Goal: Task Accomplishment & Management: Use online tool/utility

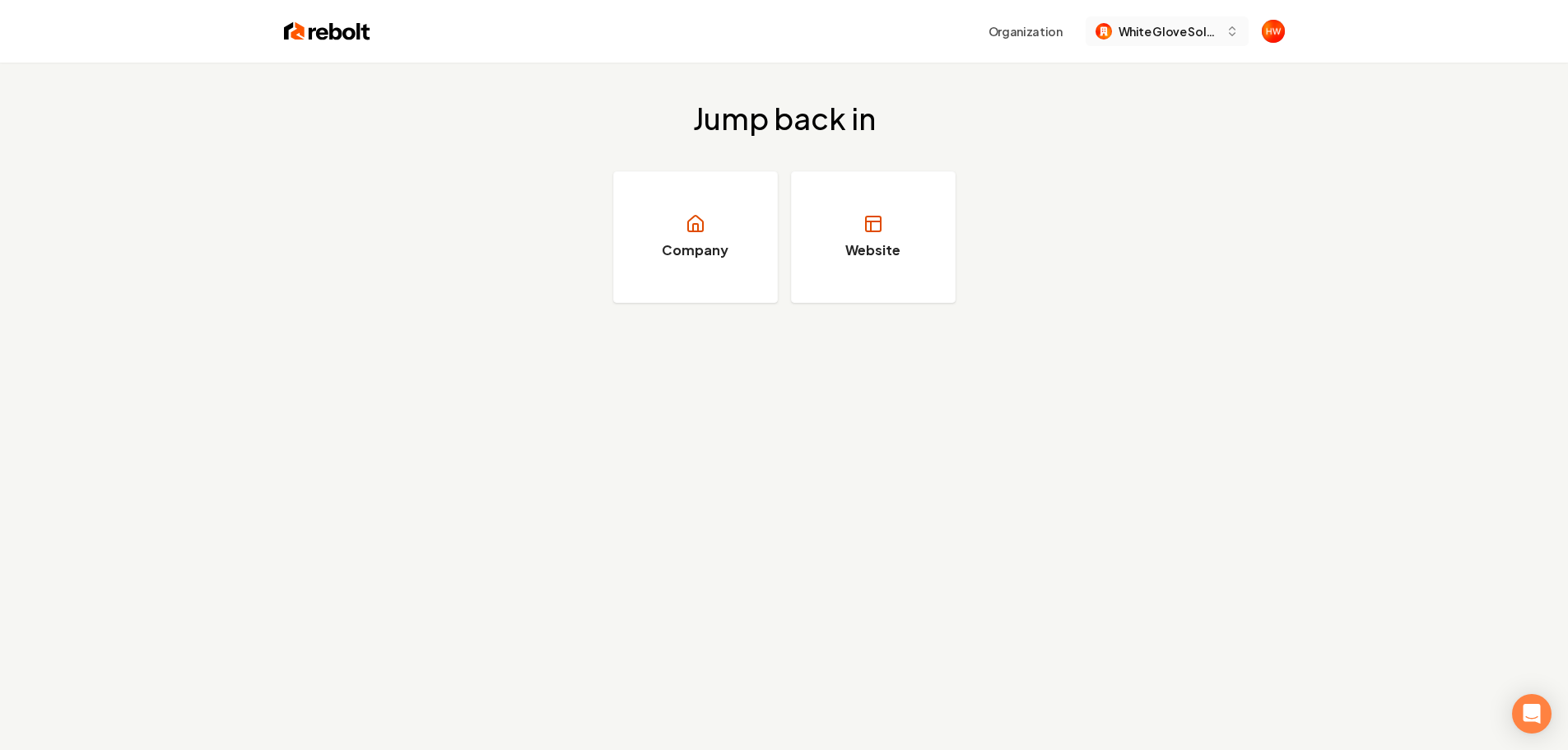
click at [1162, 40] on button "White Glove Solutions" at bounding box center [1167, 32] width 163 height 30
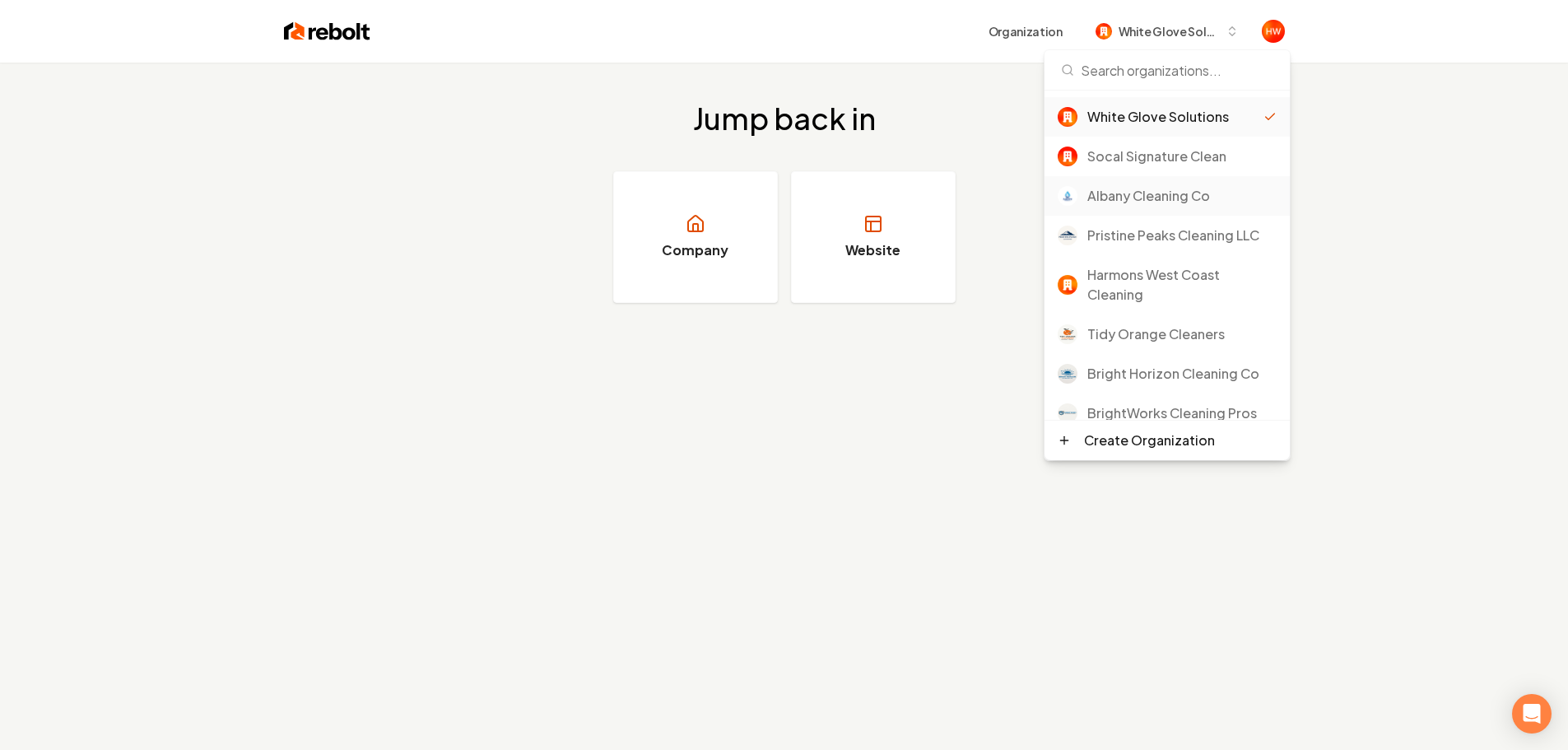
click at [1151, 194] on div "Albany Cleaning Co" at bounding box center [1181, 196] width 189 height 19
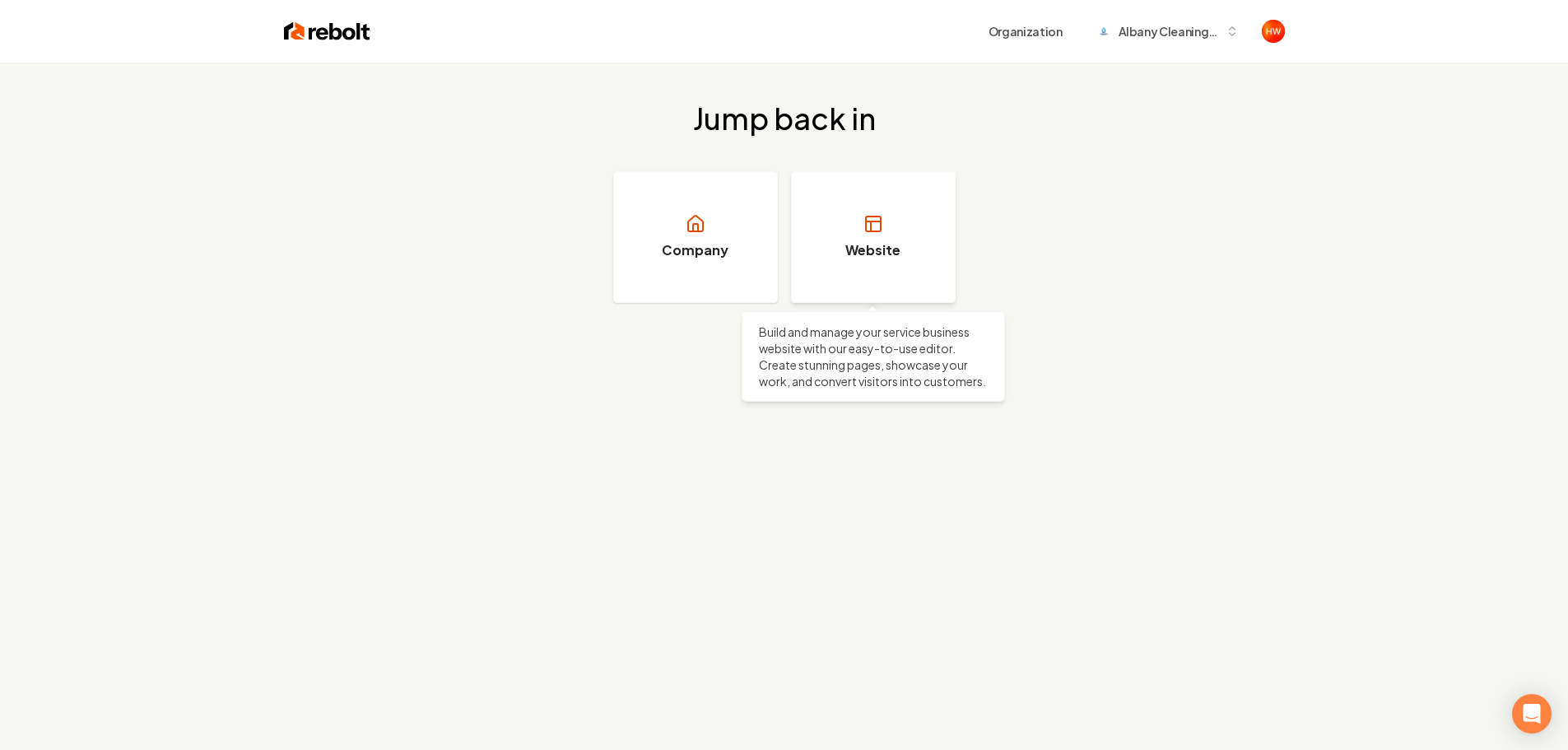
click at [880, 240] on link "Website" at bounding box center [872, 237] width 164 height 132
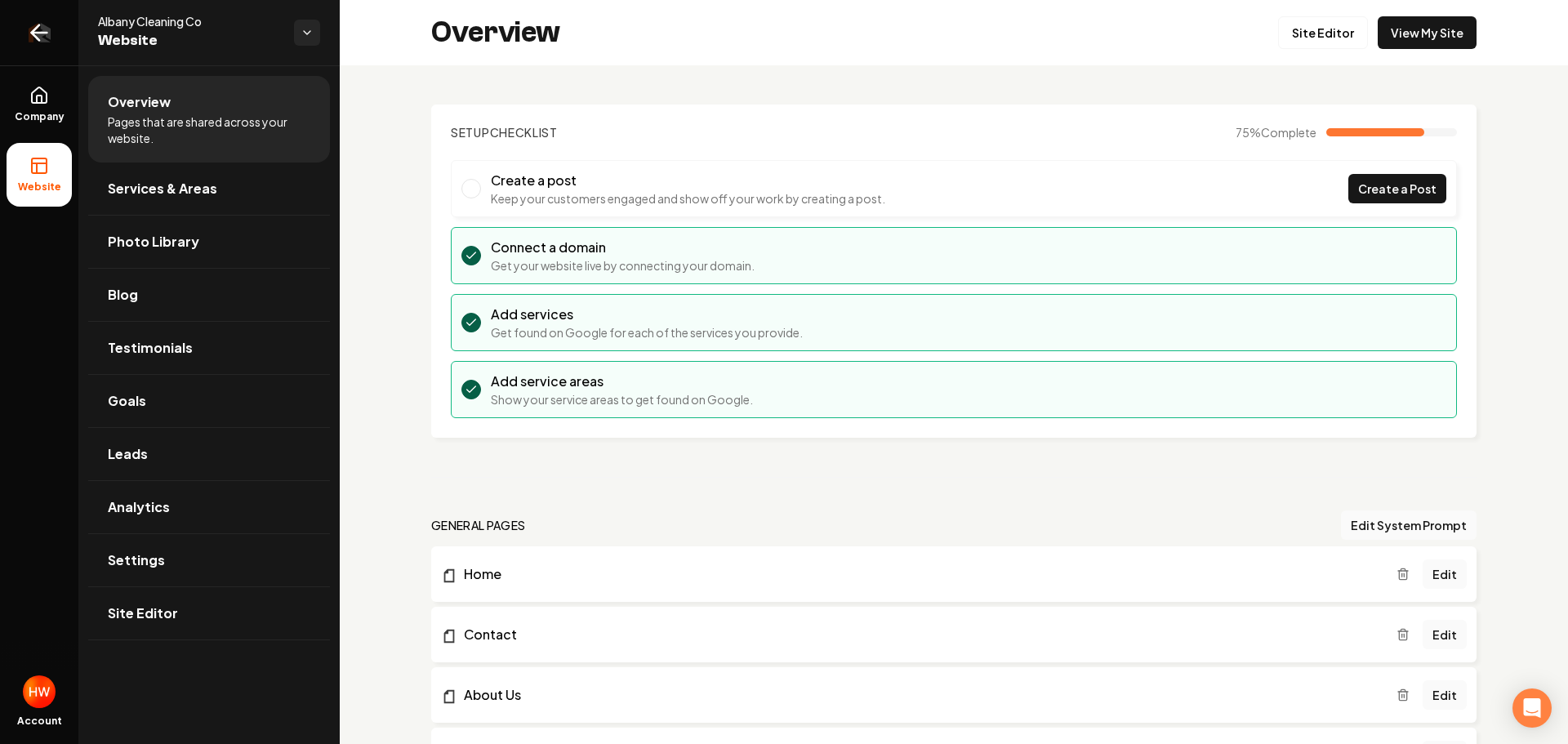
click at [37, 34] on icon "Return to dashboard" at bounding box center [39, 32] width 26 height 26
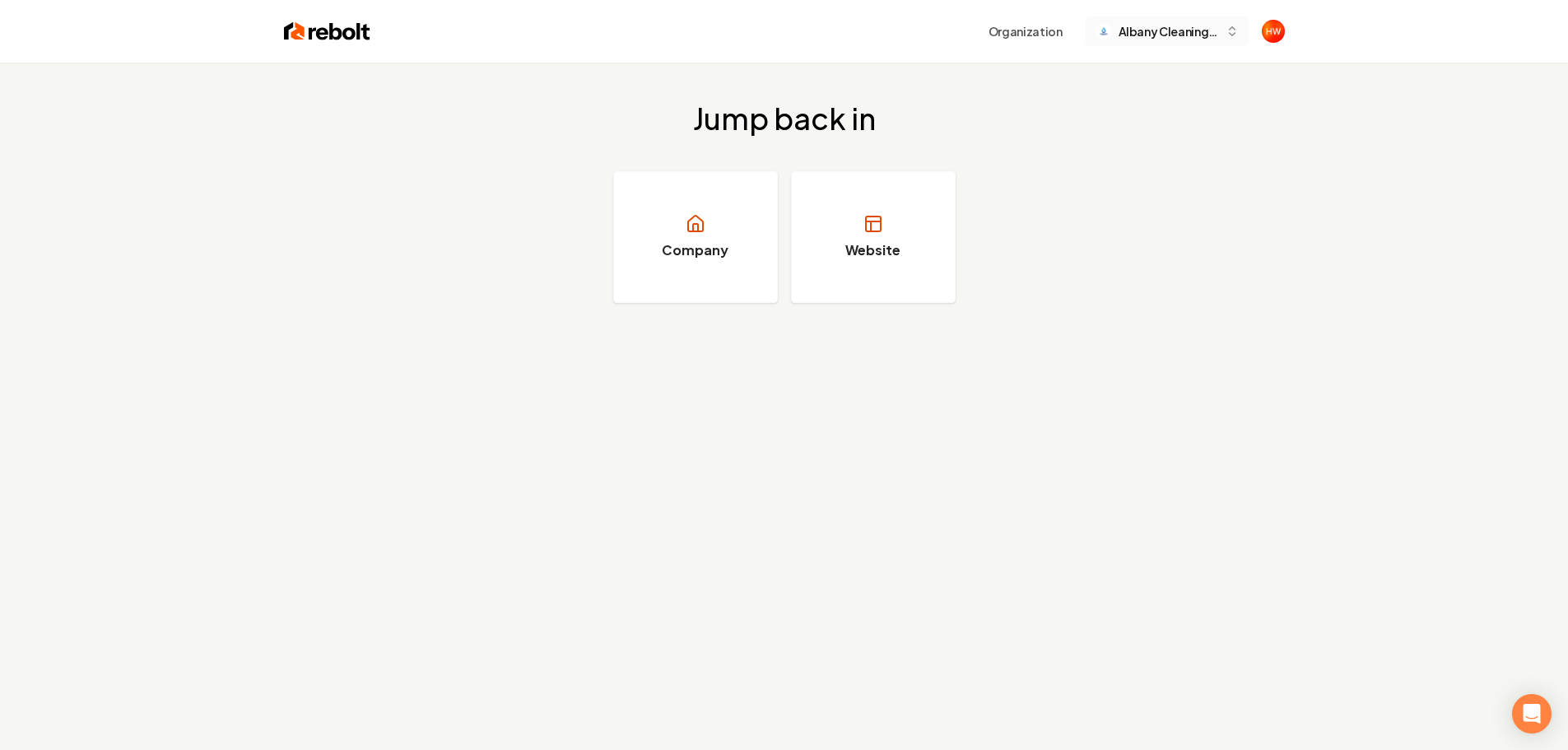
click at [1147, 38] on span "Albany Cleaning Co" at bounding box center [1168, 32] width 100 height 18
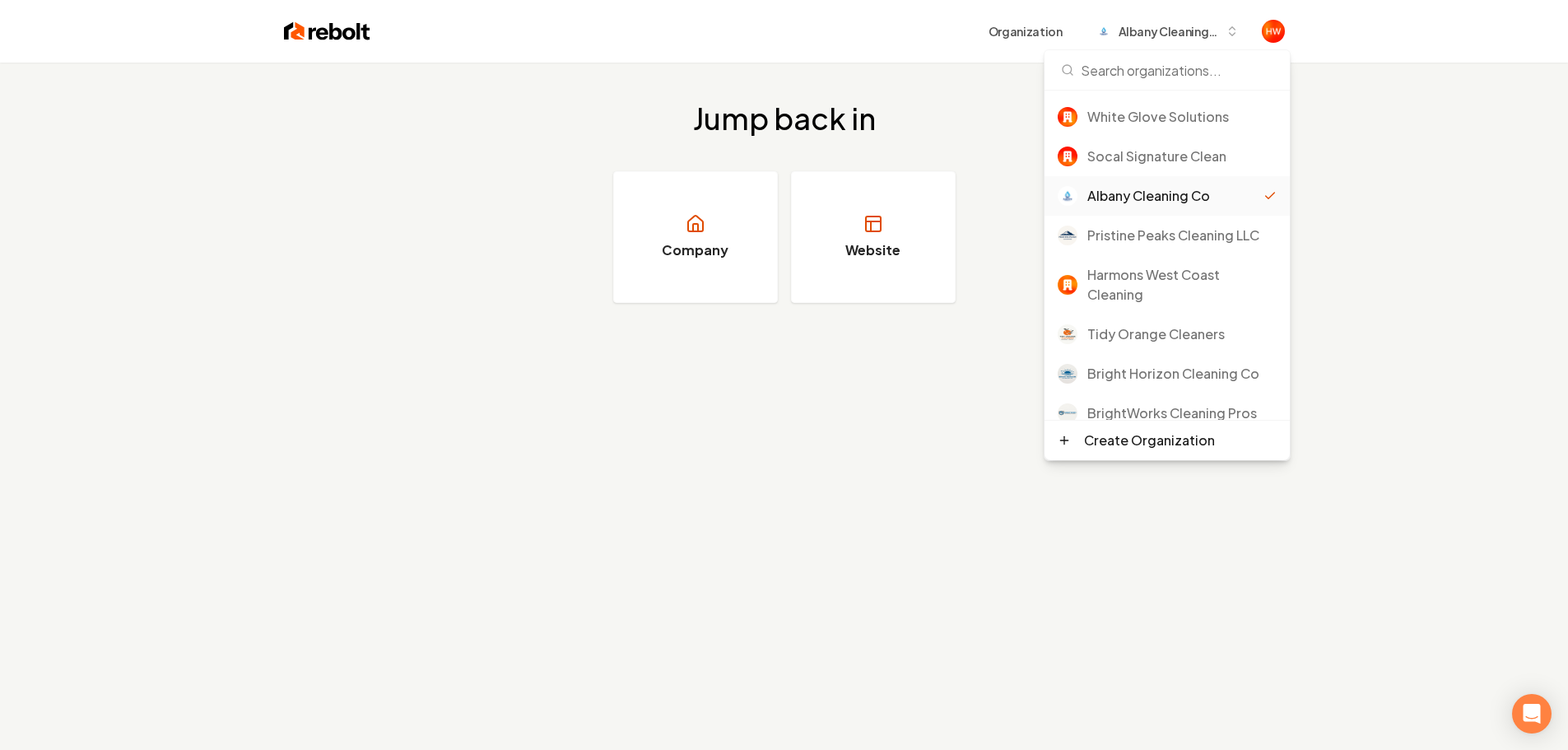
click at [868, 405] on div "Jump back in Company Website" at bounding box center [784, 437] width 1568 height 750
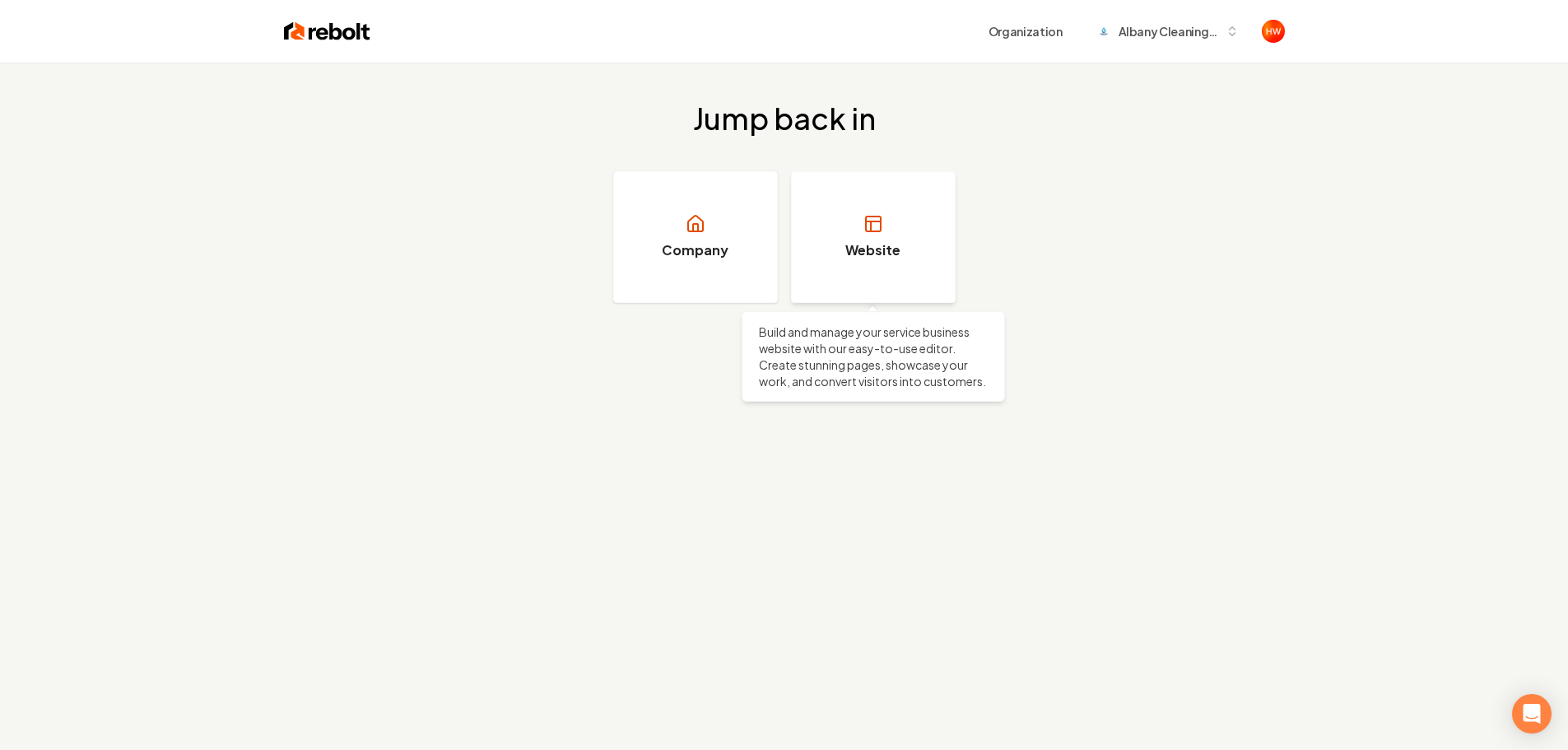
click at [857, 229] on link "Website" at bounding box center [872, 237] width 164 height 132
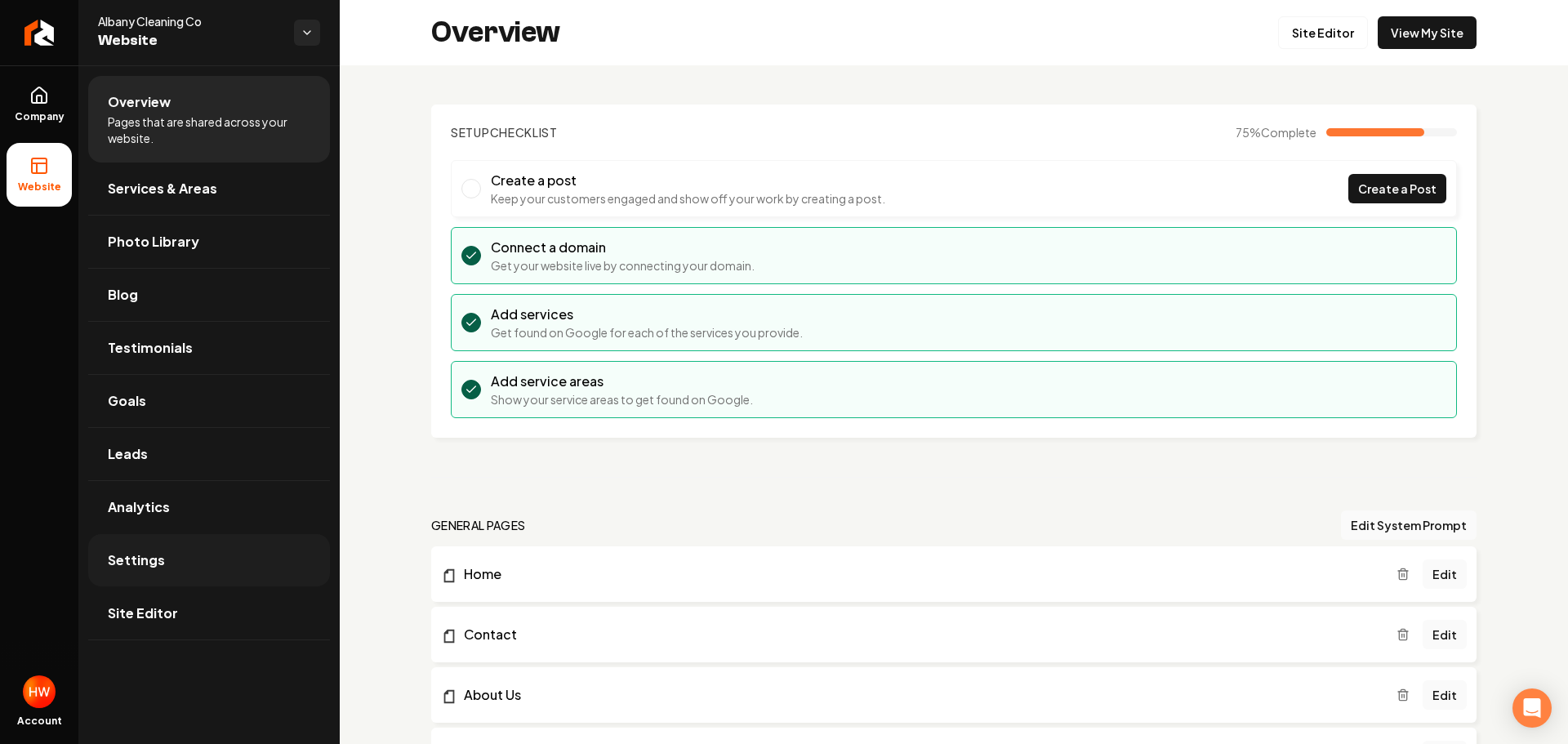
click at [212, 565] on link "Settings" at bounding box center [208, 560] width 241 height 52
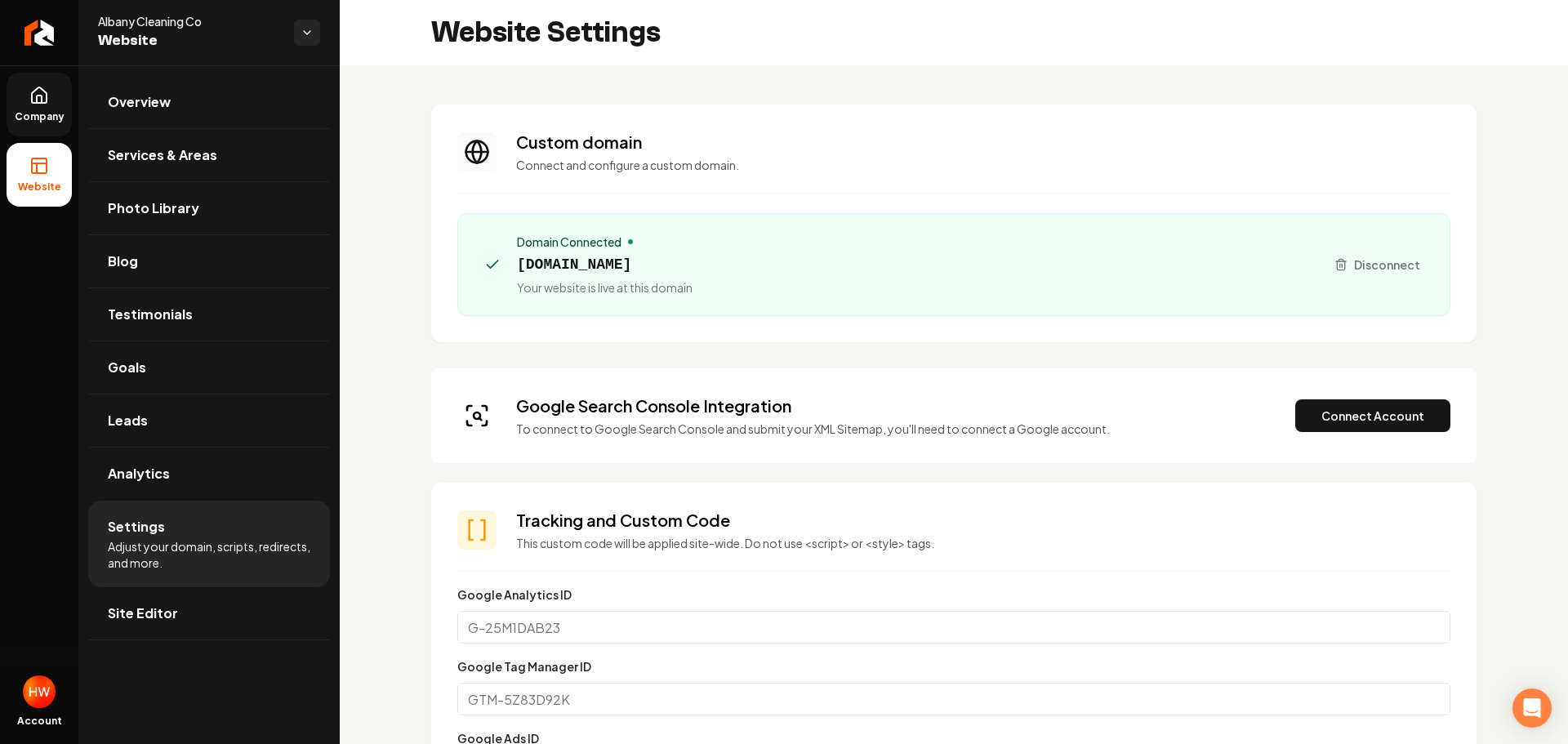
click at [36, 93] on icon at bounding box center [39, 95] width 19 height 19
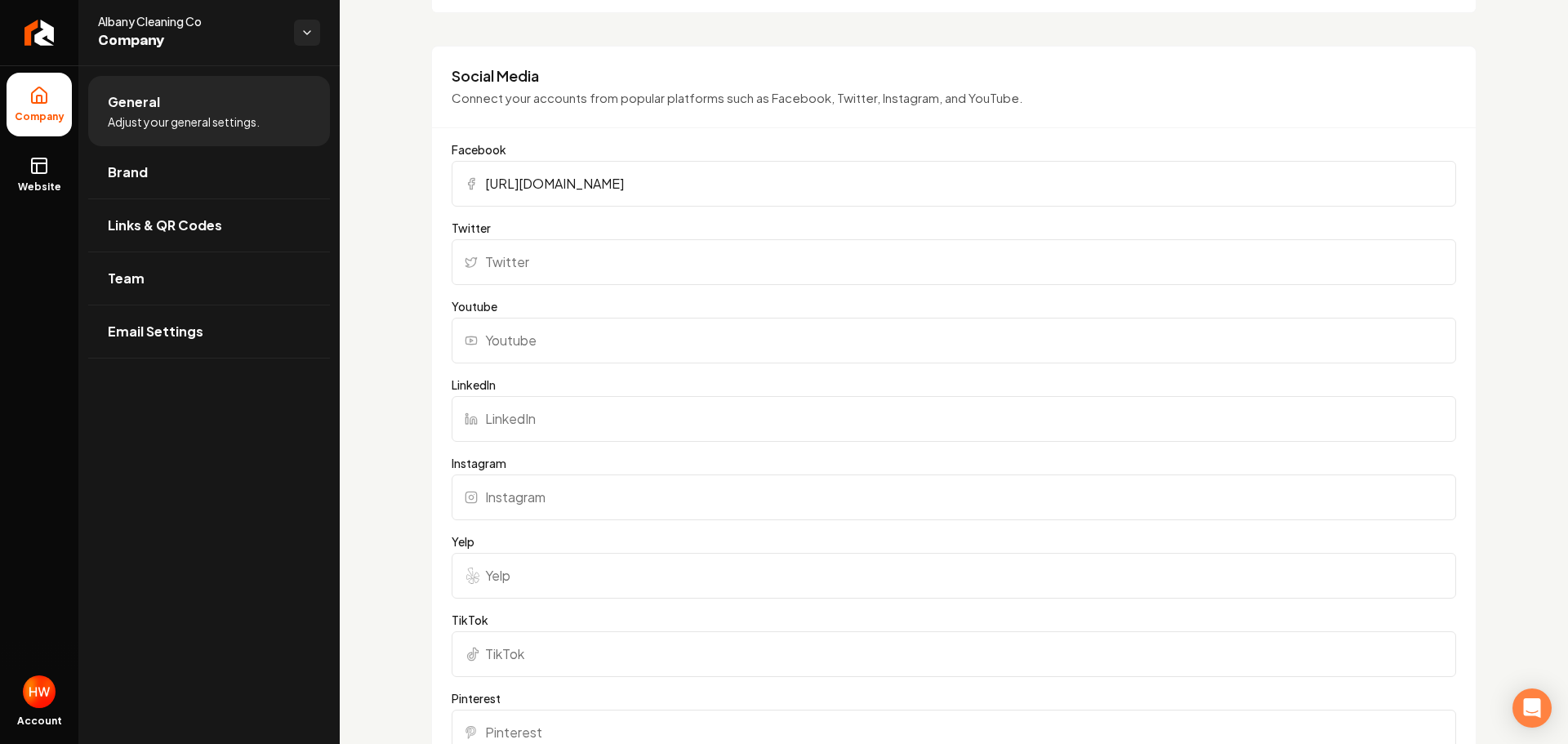
scroll to position [687, 0]
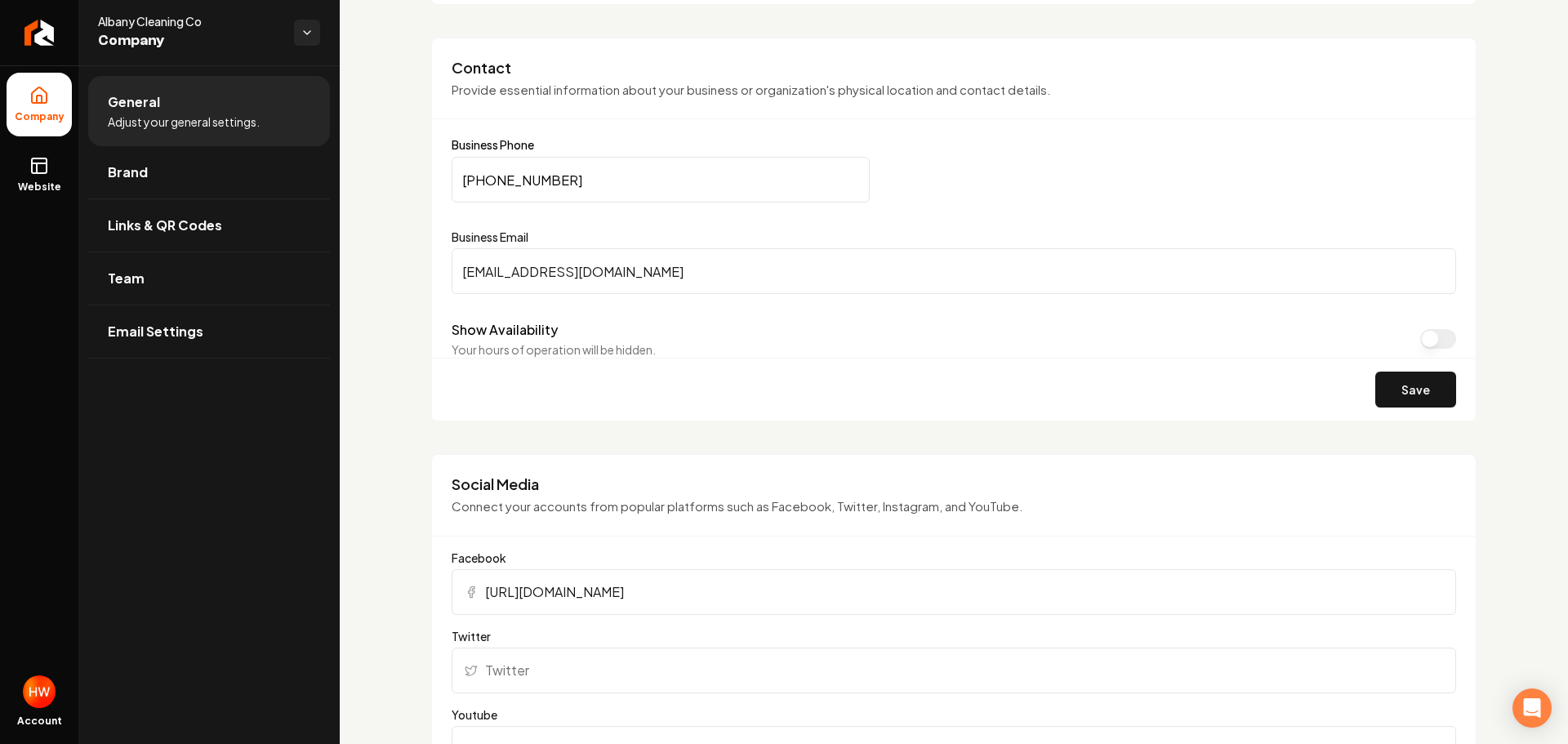
click at [571, 174] on input "[PHONE_NUMBER]" at bounding box center [661, 179] width 418 height 45
paste input "518) 608-3031"
type input "[PHONE_NUMBER]"
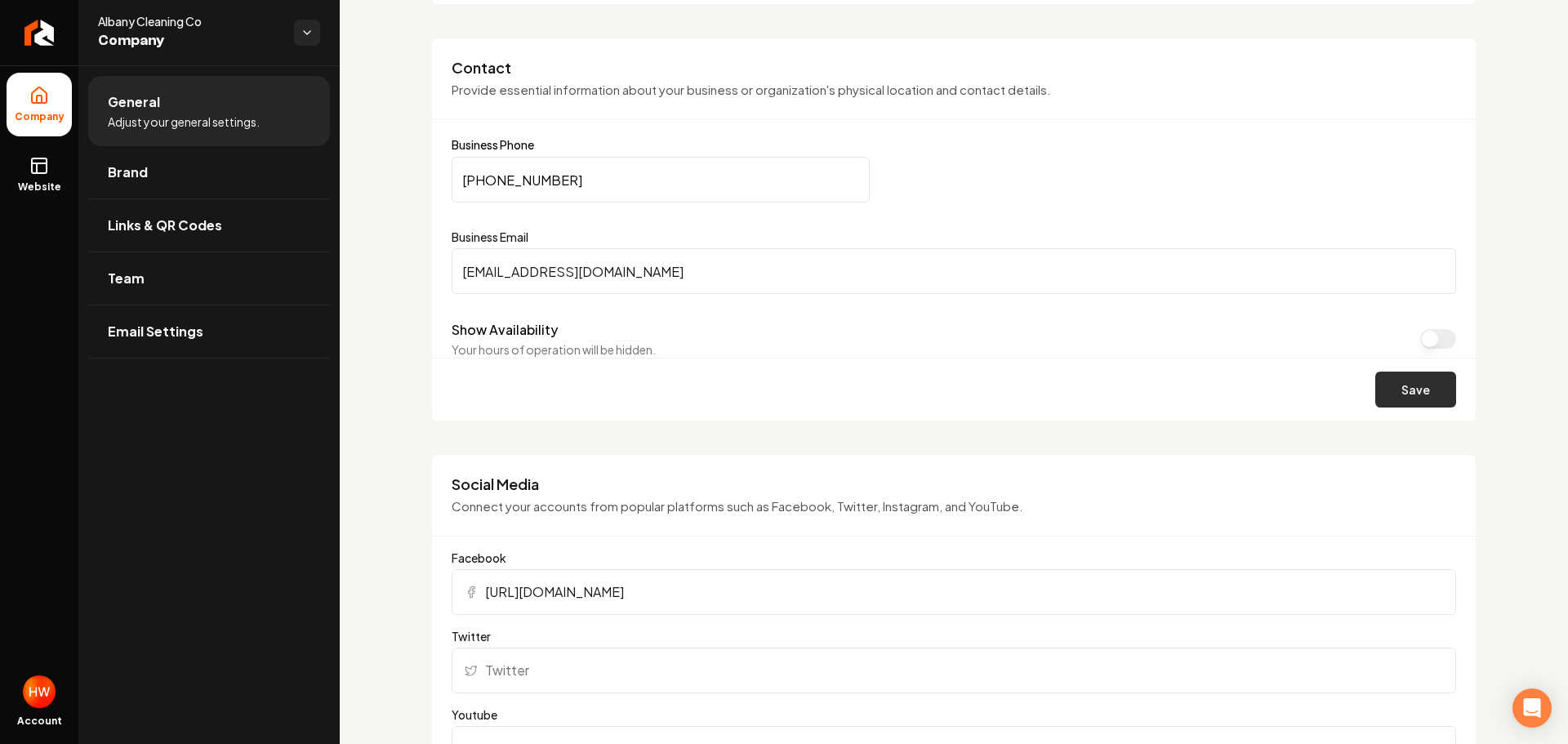
click at [1386, 395] on button "Save" at bounding box center [1415, 389] width 81 height 36
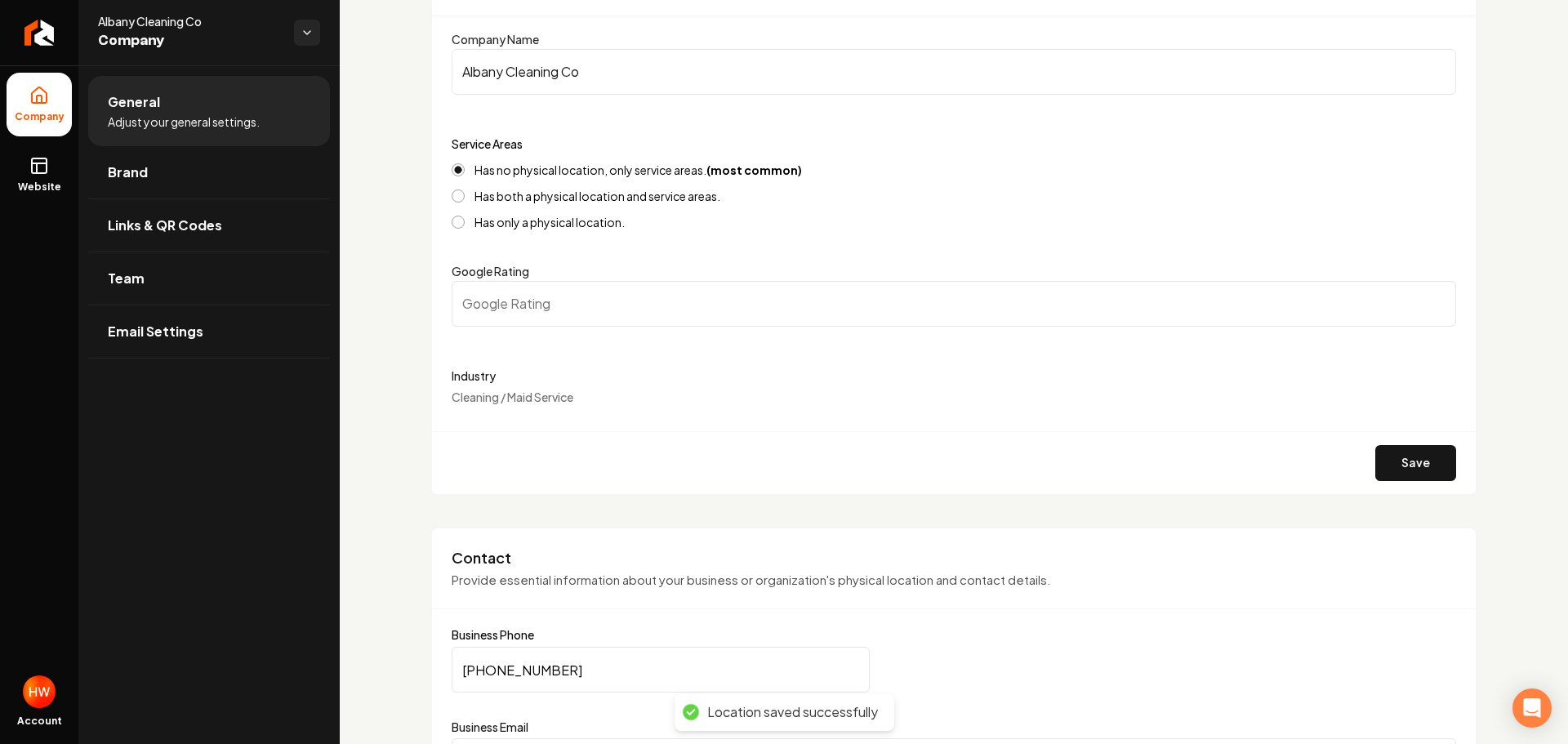
scroll to position [0, 0]
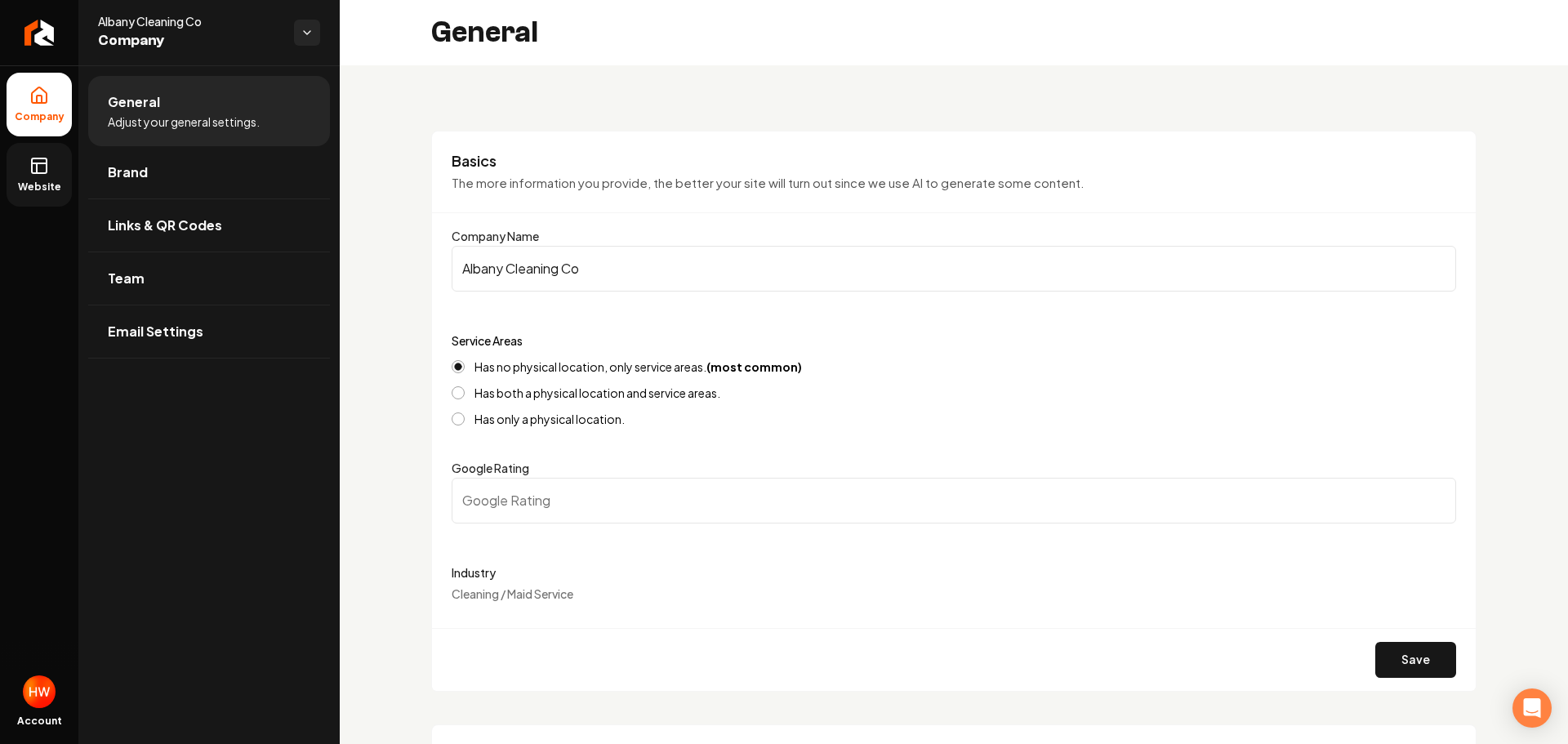
click at [45, 178] on link "Website" at bounding box center [38, 174] width 65 height 64
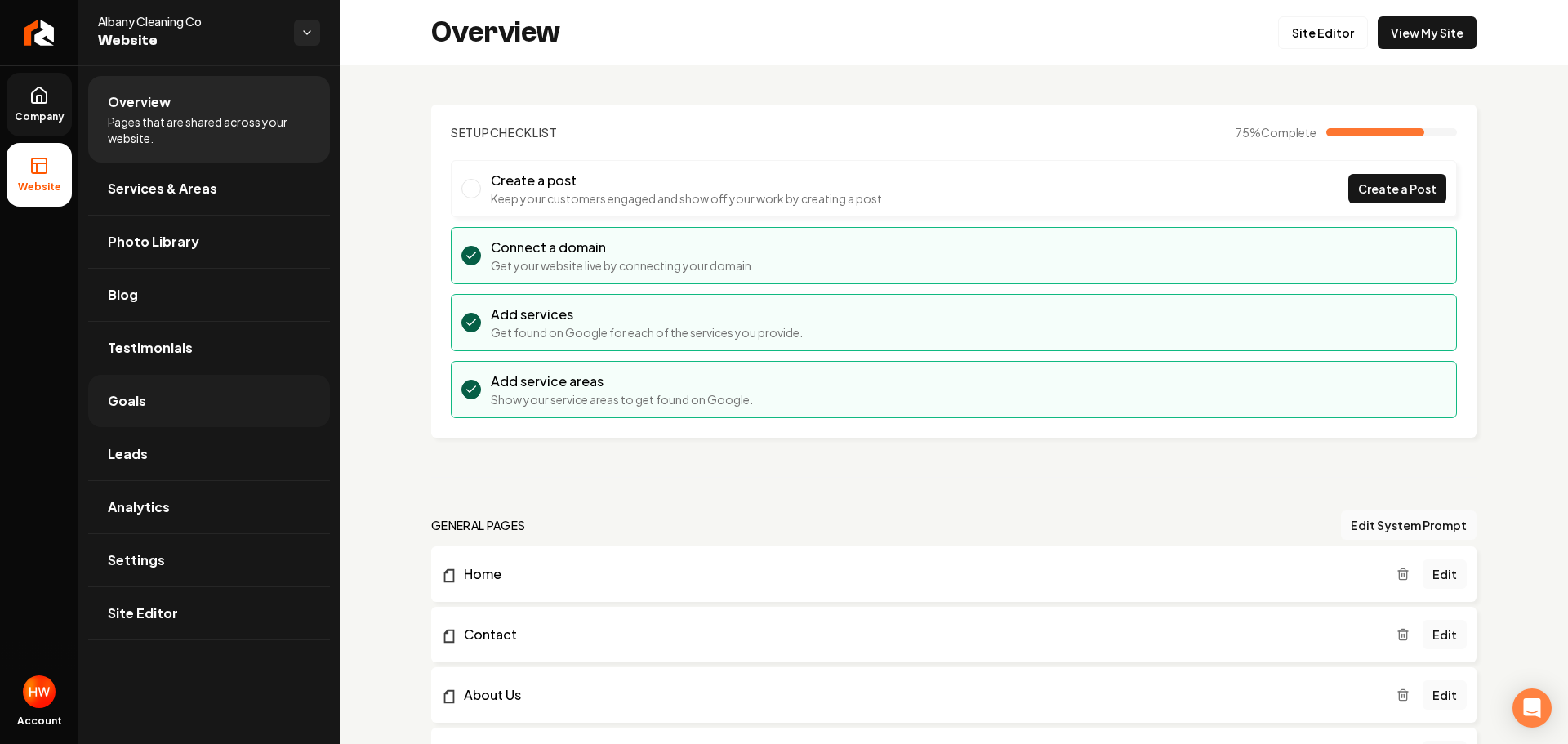
click at [140, 403] on span "Goals" at bounding box center [127, 401] width 38 height 19
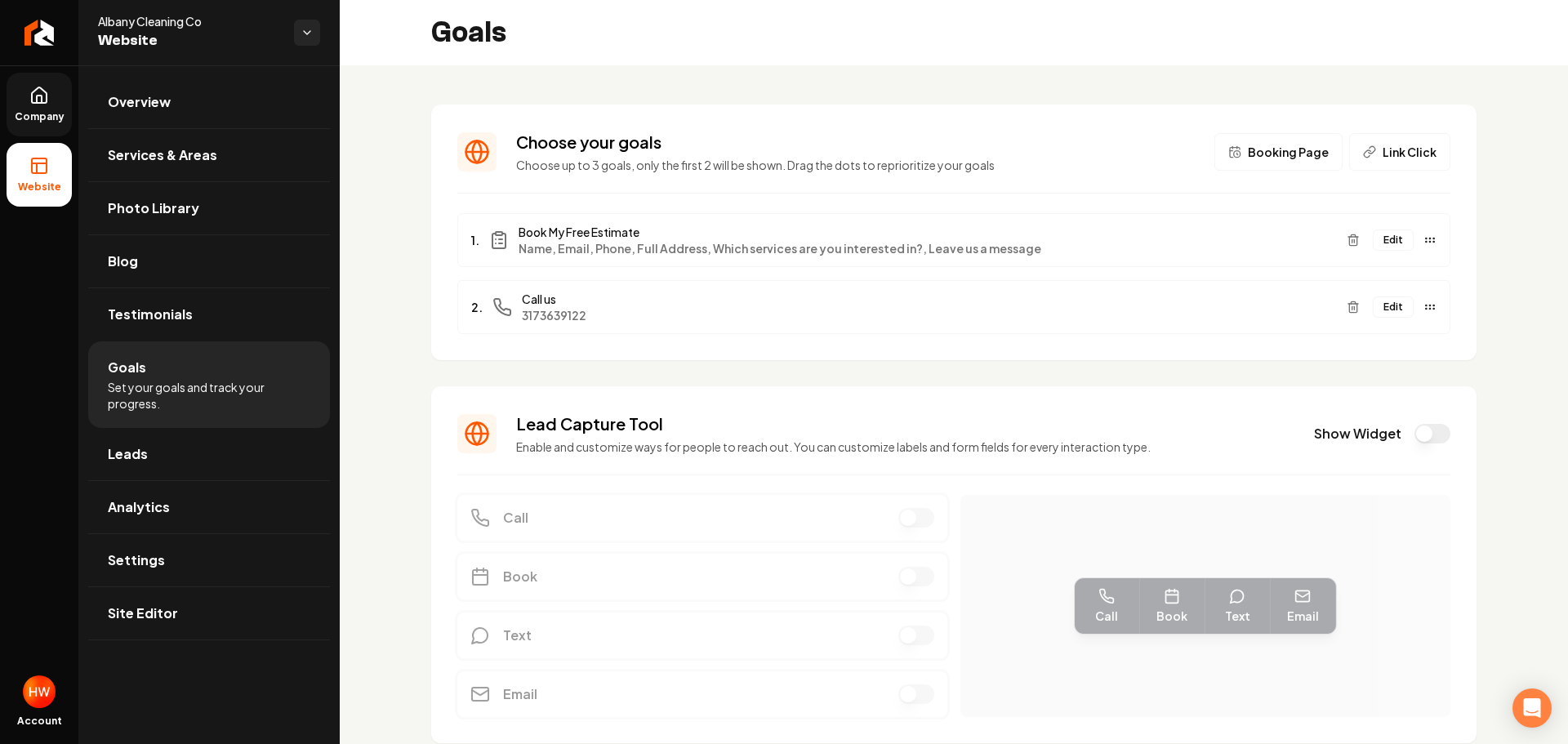
click at [1384, 308] on button "Edit" at bounding box center [1393, 307] width 41 height 21
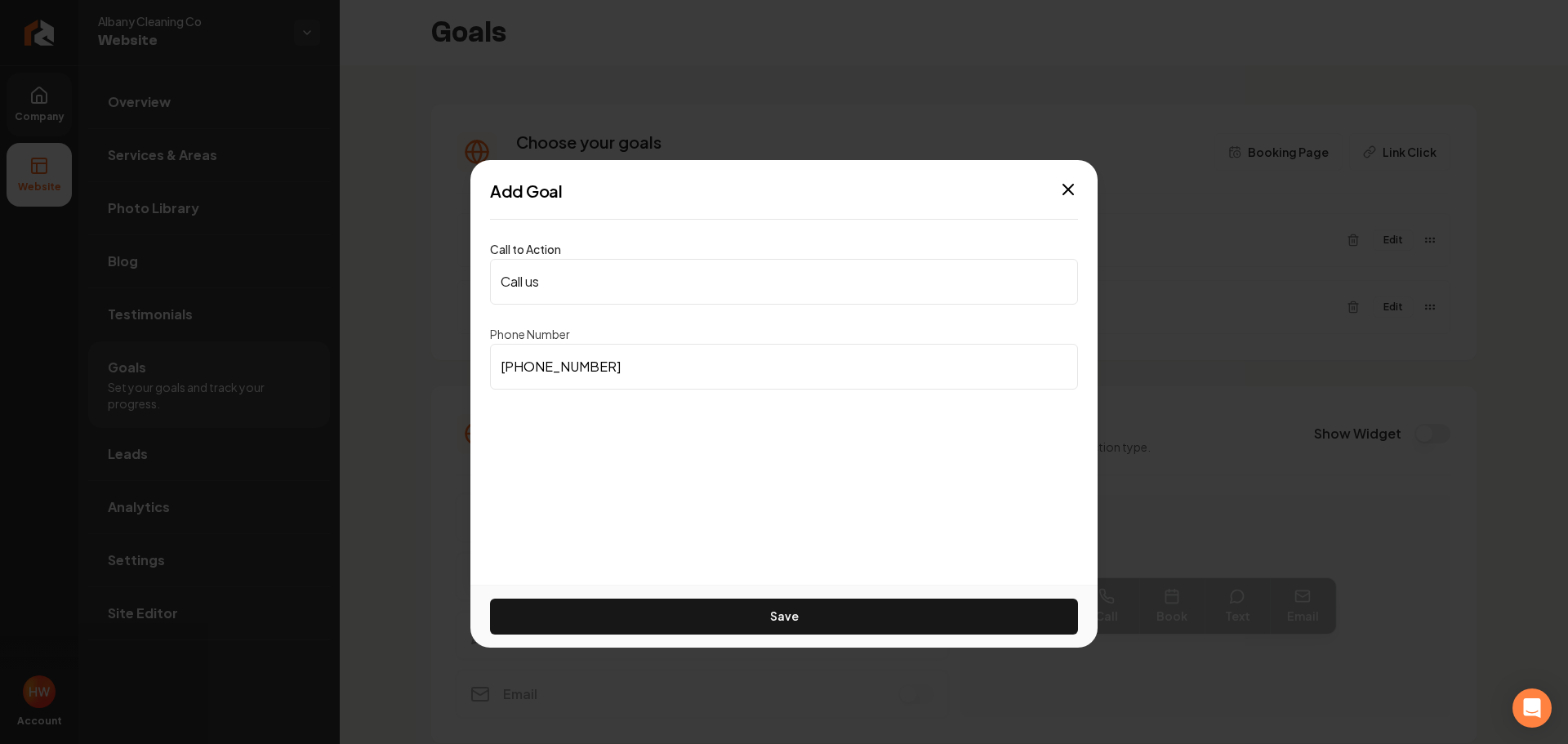
click at [567, 369] on input "[PHONE_NUMBER]" at bounding box center [784, 366] width 588 height 45
click at [567, 369] on input "[PHONE_NUMBER]" at bounding box center [784, 366] width 588 height 45
click at [567, 368] on input "[PHONE_NUMBER]" at bounding box center [784, 366] width 588 height 45
paste input "518) 608-3031"
type input "[PHONE_NUMBER]"
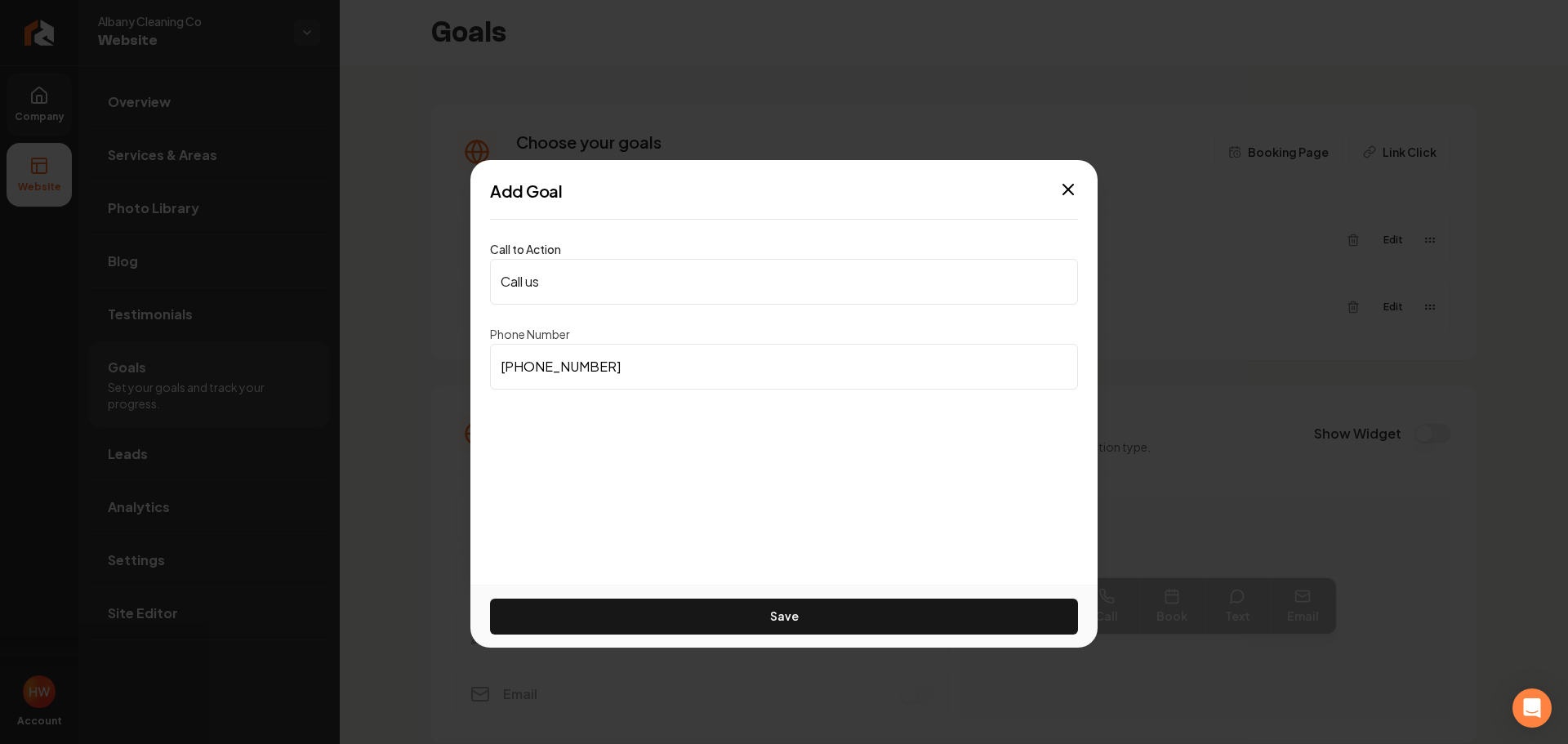
click at [789, 616] on button "Save" at bounding box center [784, 616] width 588 height 36
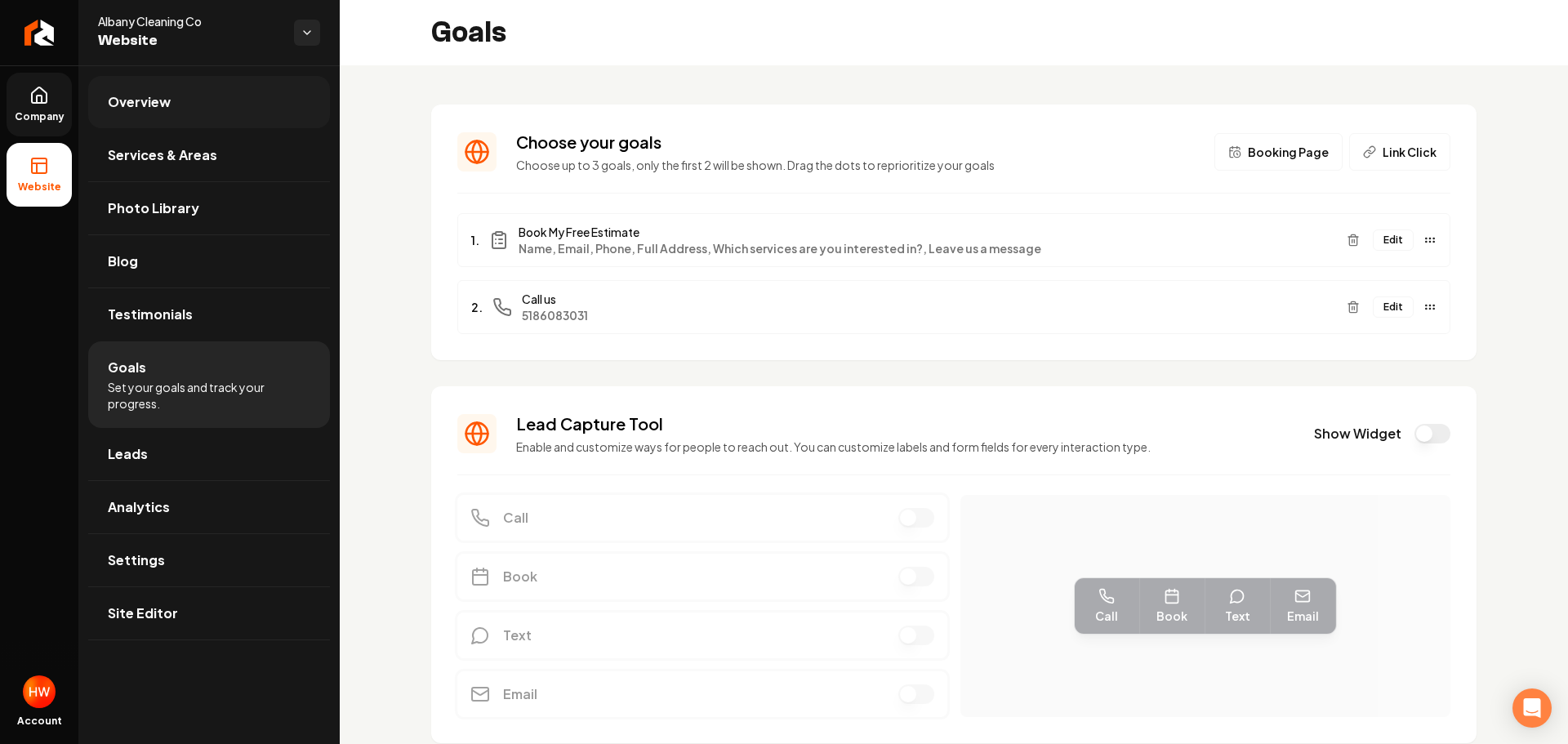
click at [196, 110] on link "Overview" at bounding box center [208, 102] width 241 height 52
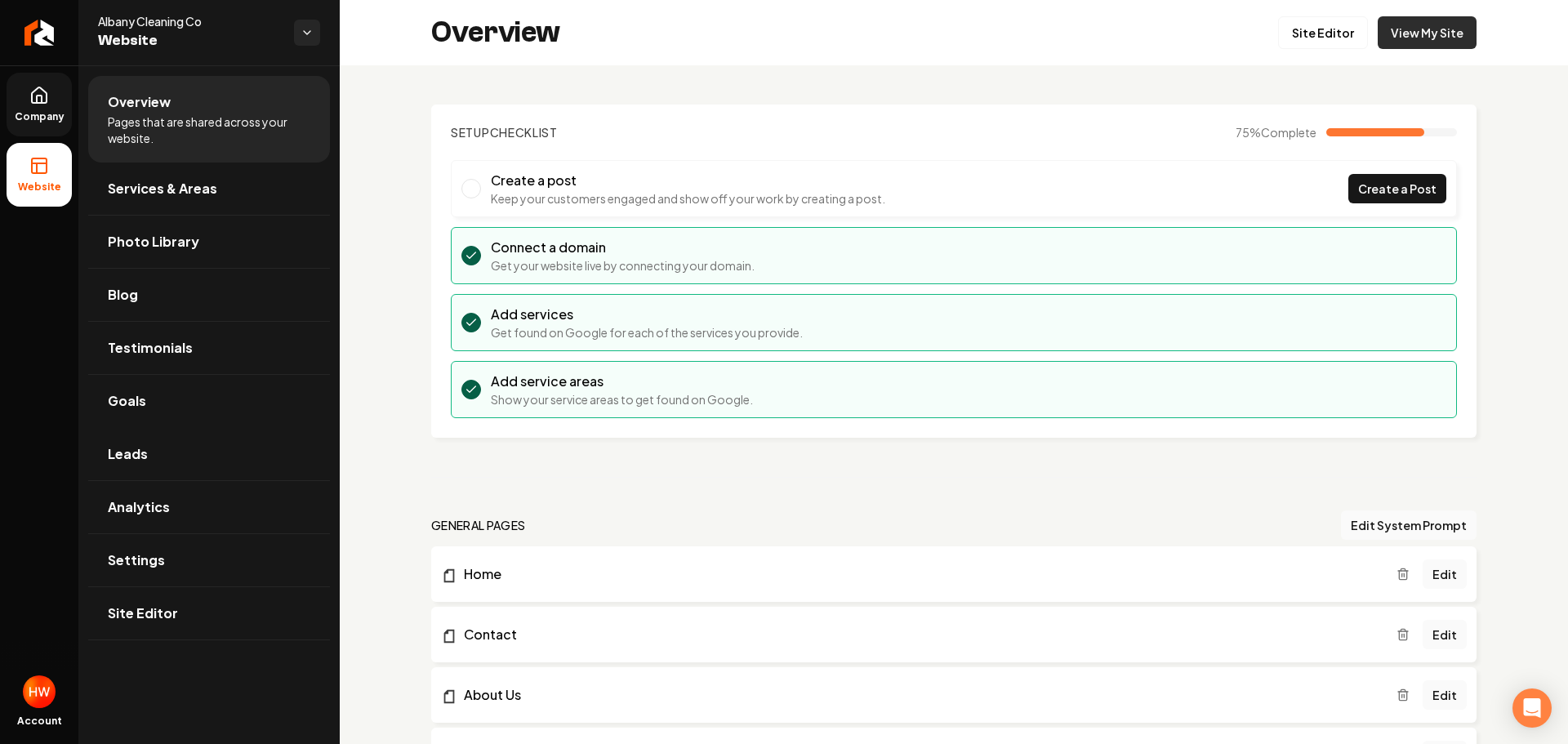
click at [1429, 37] on link "View My Site" at bounding box center [1427, 32] width 98 height 32
click at [172, 413] on link "Goals" at bounding box center [208, 401] width 241 height 52
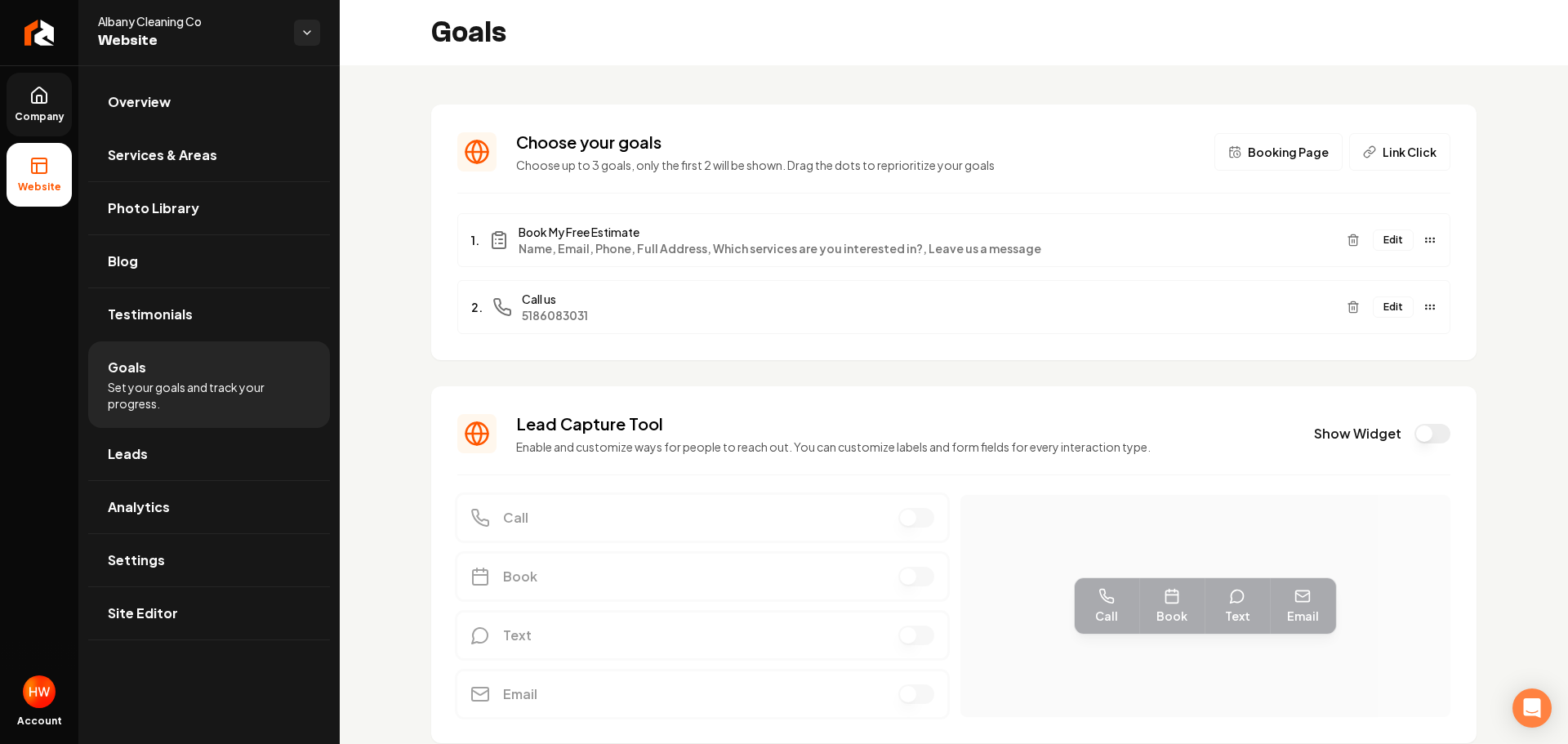
click at [50, 99] on link "Company" at bounding box center [38, 104] width 65 height 64
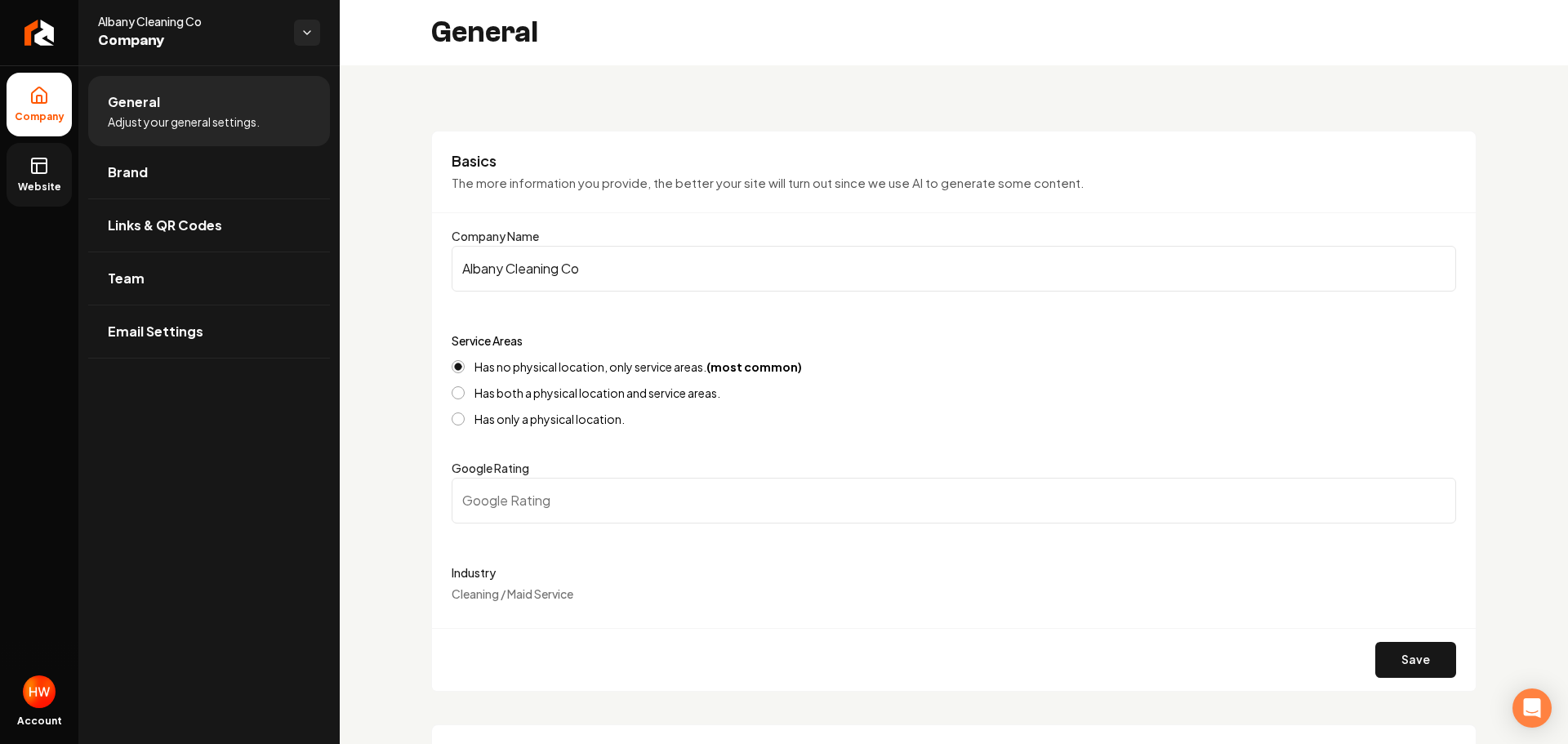
click at [45, 180] on span "Website" at bounding box center [39, 186] width 57 height 13
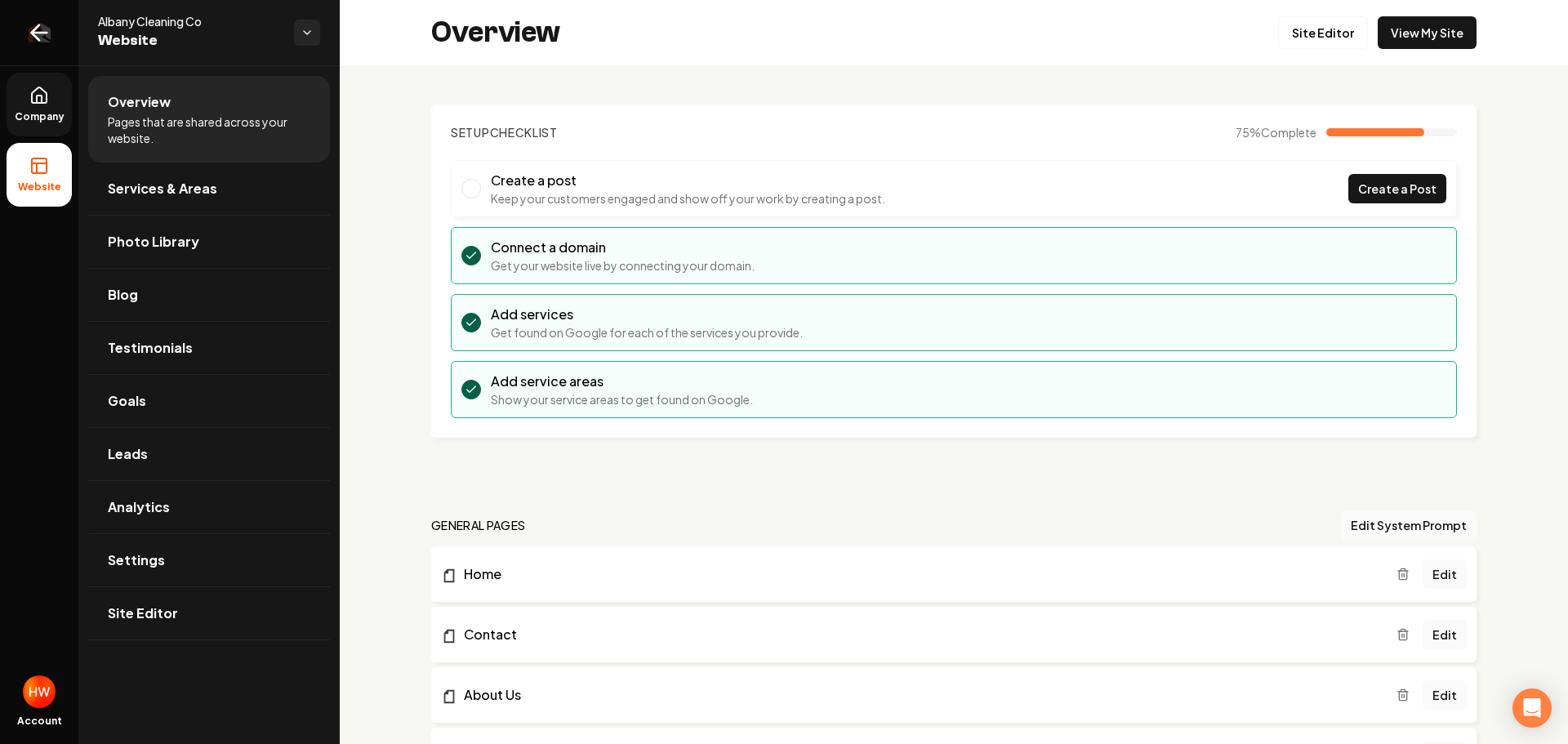
click at [37, 34] on icon "Return to dashboard" at bounding box center [39, 32] width 26 height 26
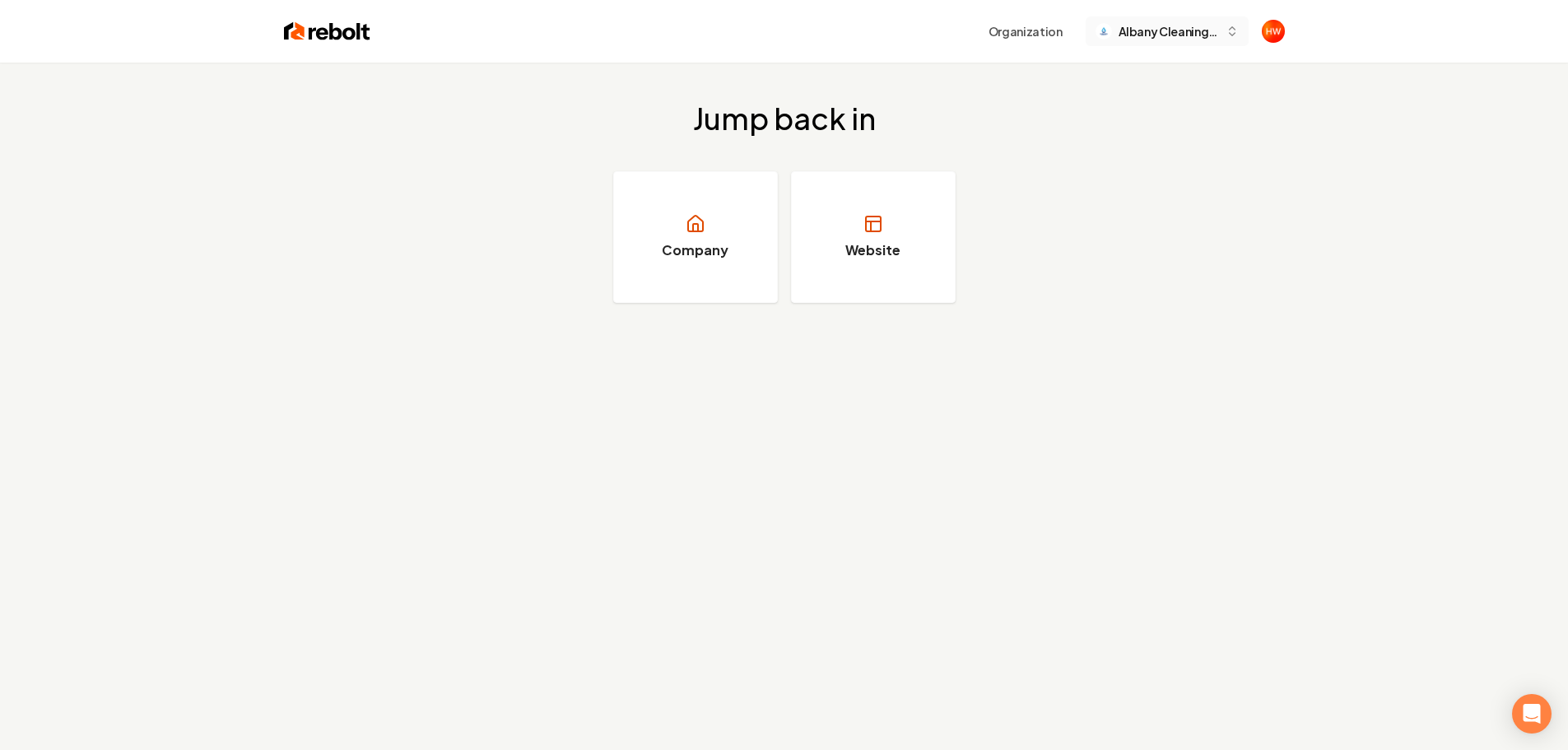
click at [1209, 34] on span "Albany Cleaning Co" at bounding box center [1168, 32] width 100 height 18
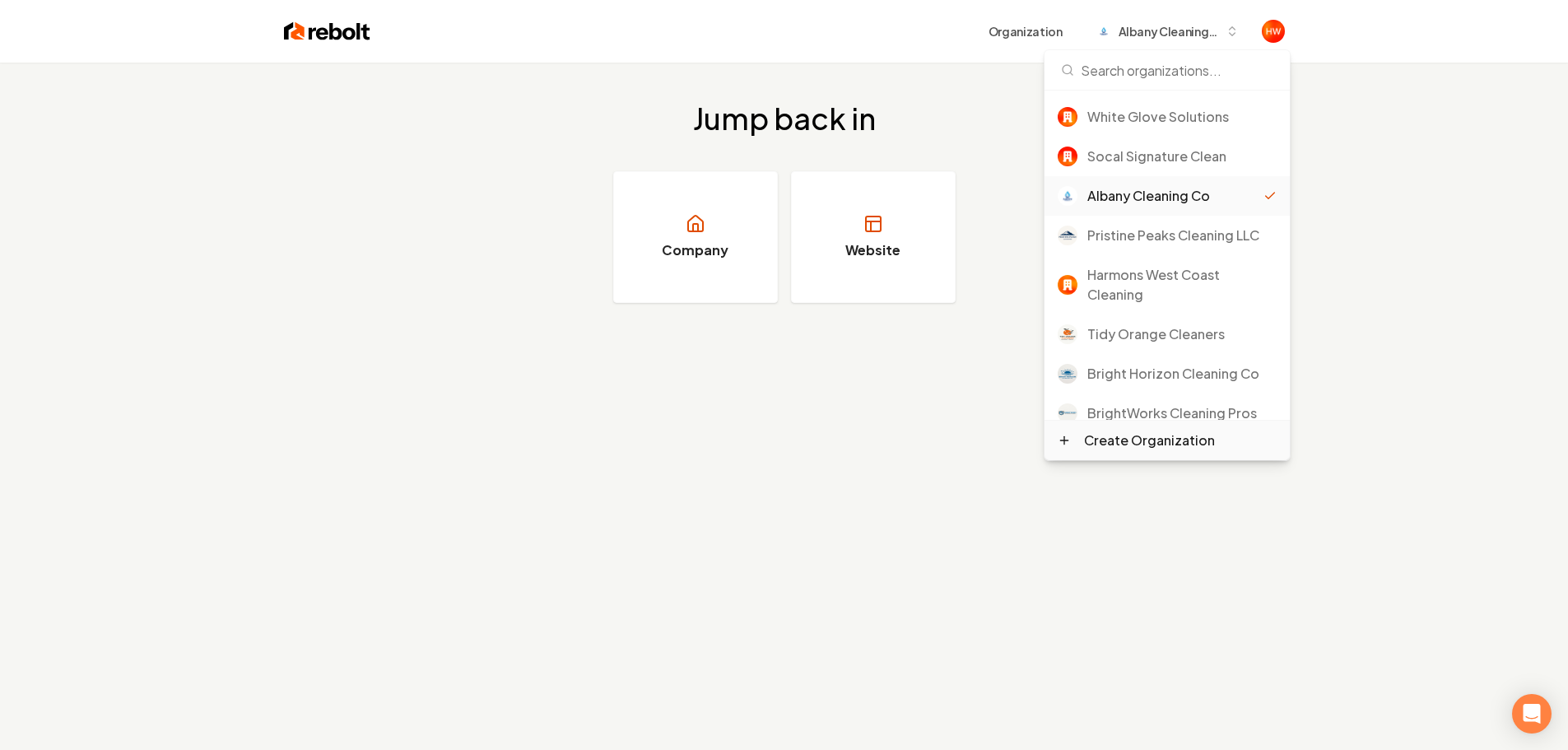
click at [1139, 442] on div "Create Organization" at bounding box center [1149, 440] width 131 height 19
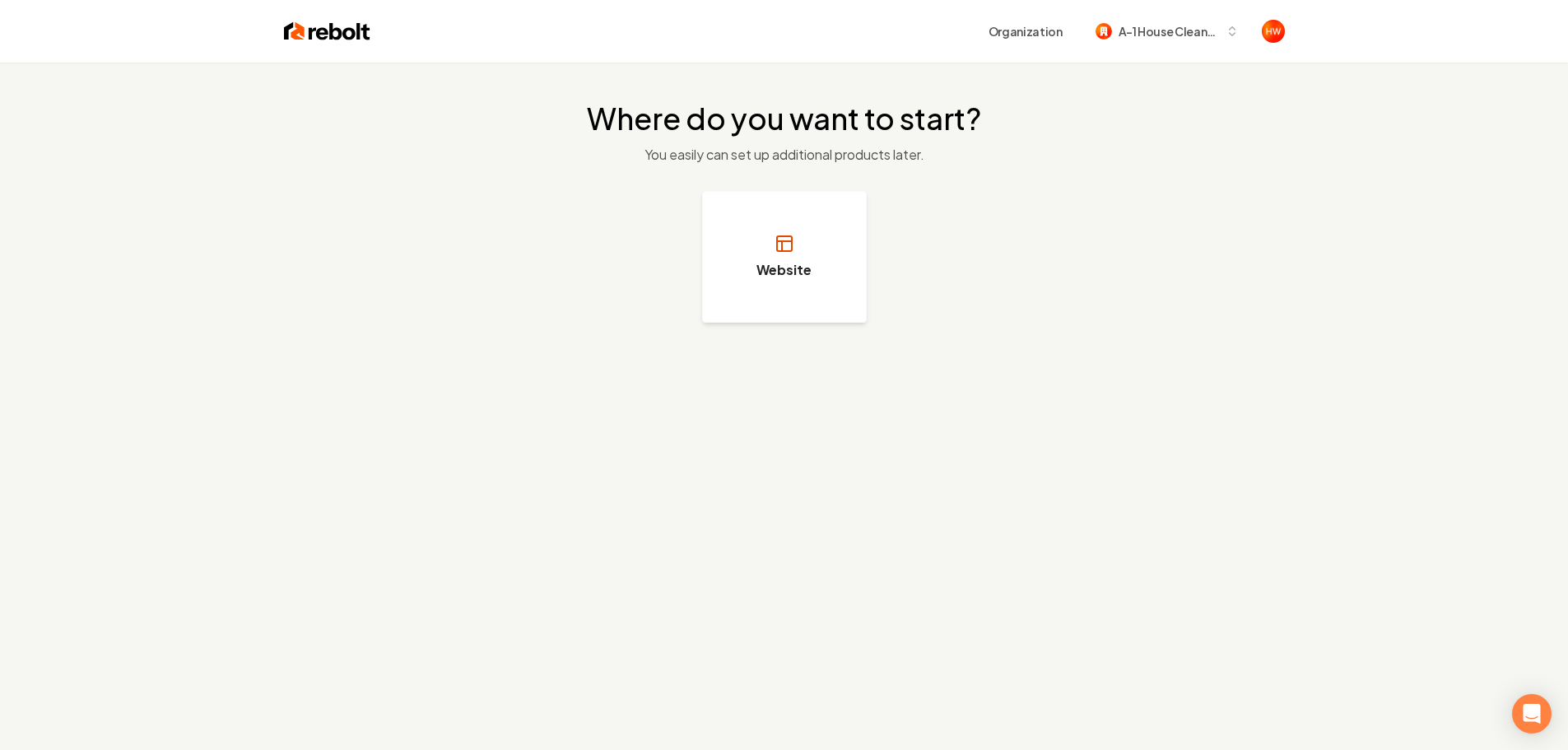
click at [766, 280] on button "Website" at bounding box center [784, 256] width 164 height 132
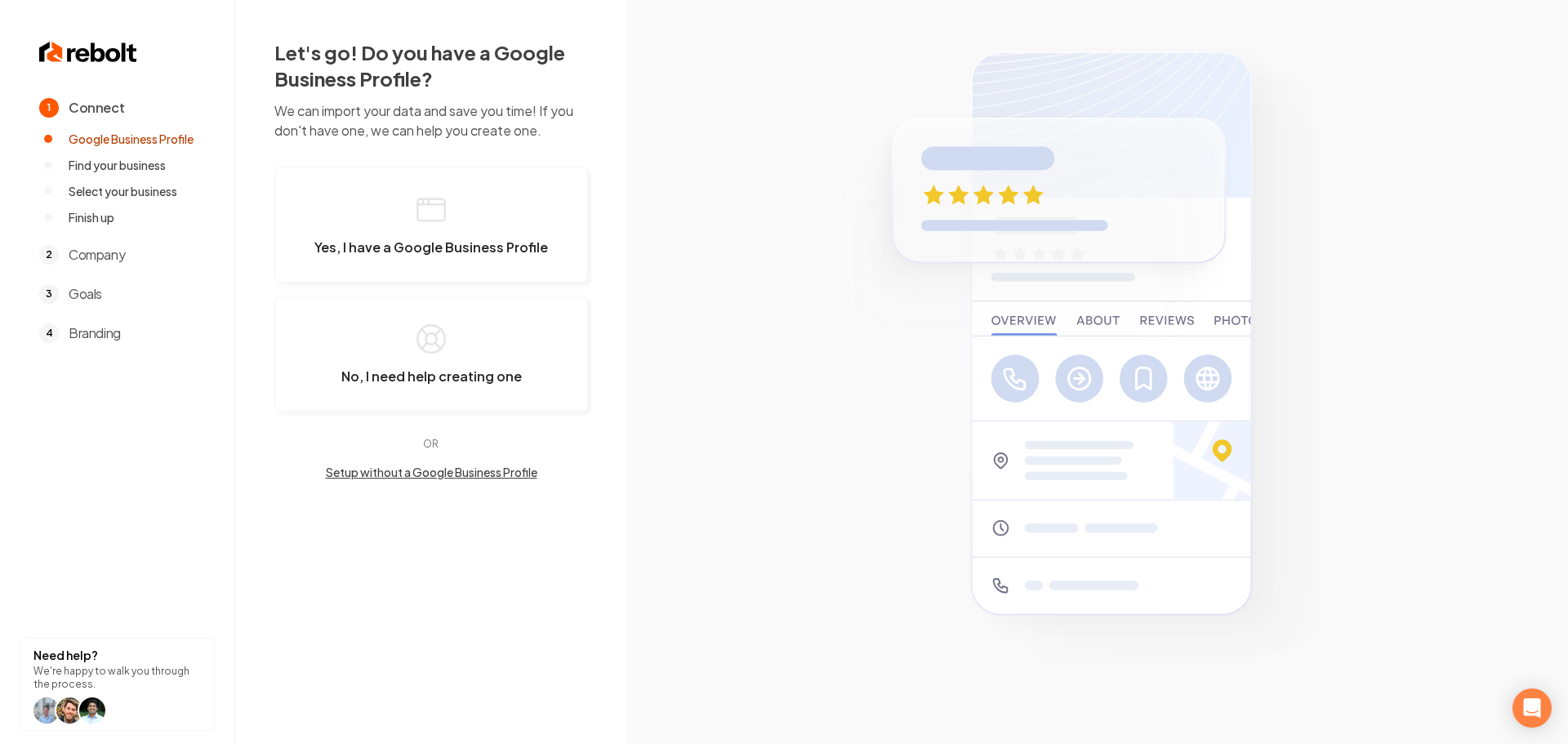
click at [429, 477] on button "Setup without a Google Business Profile" at bounding box center [431, 471] width 314 height 17
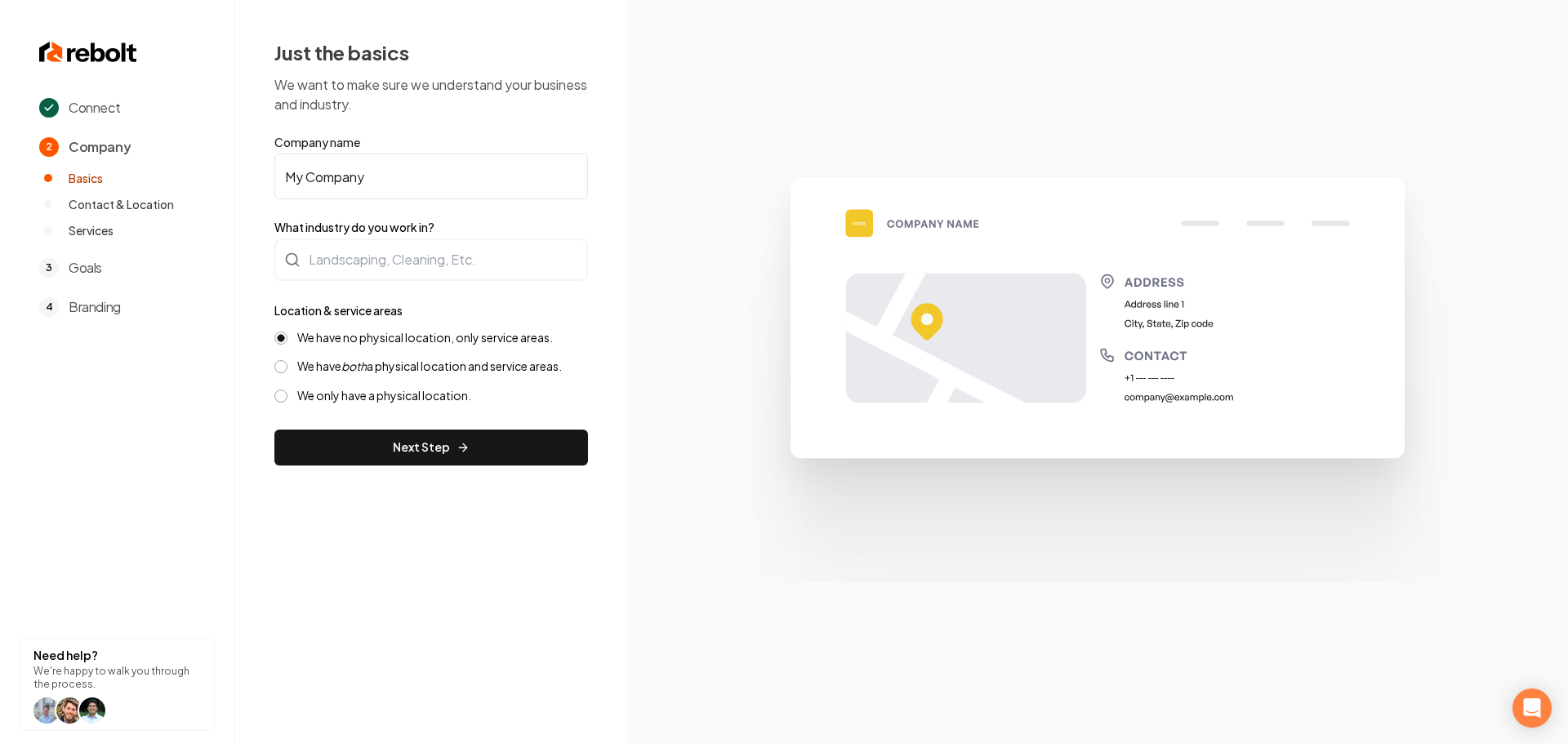
click at [419, 186] on input "My Company" at bounding box center [431, 176] width 314 height 45
click at [418, 185] on input "My Company" at bounding box center [431, 176] width 314 height 45
click at [417, 183] on input "My Company" at bounding box center [431, 176] width 314 height 45
paste input "A-1 House Cleaning Services"
type input "A-1 House Cleaning Services"
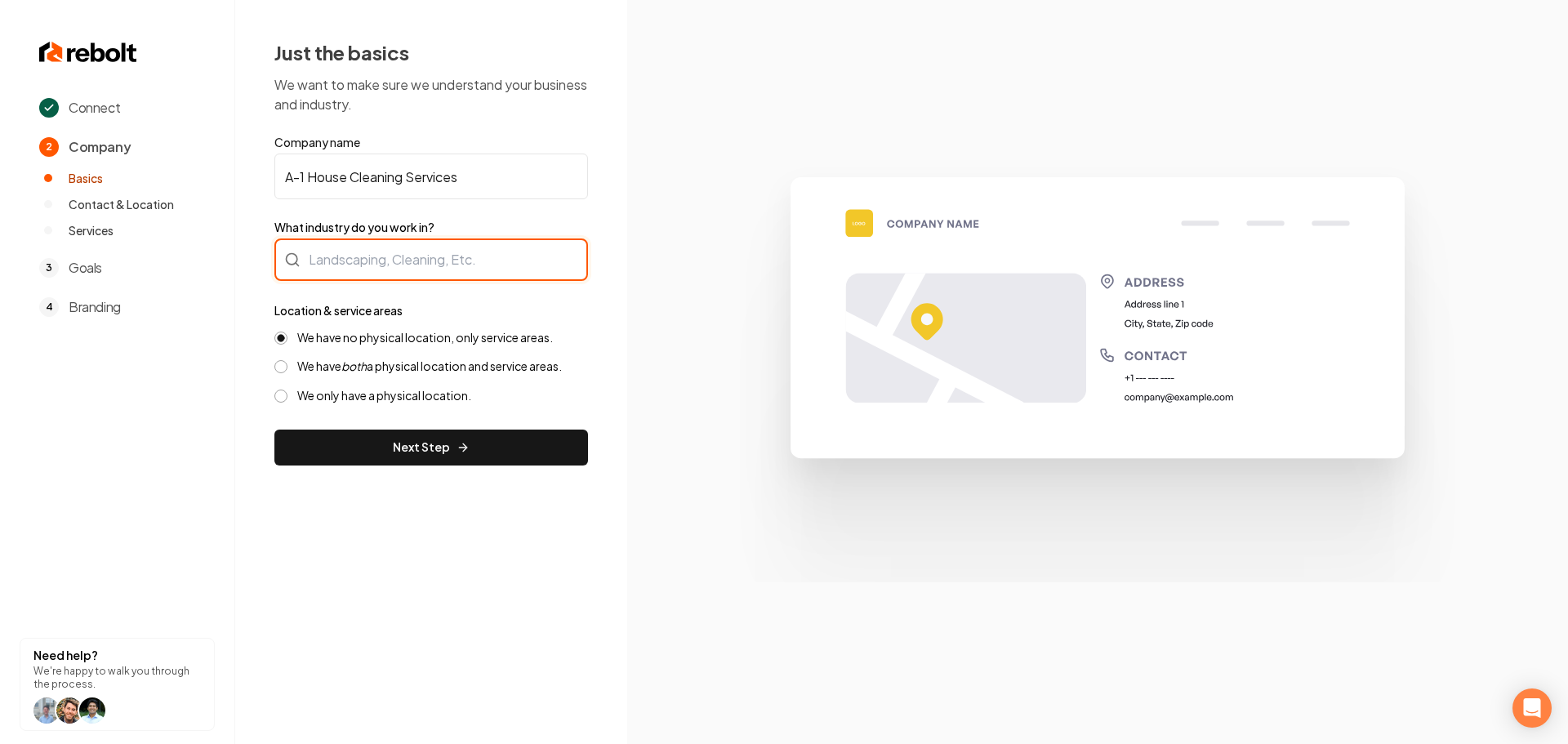
click at [363, 266] on div at bounding box center [431, 260] width 314 height 43
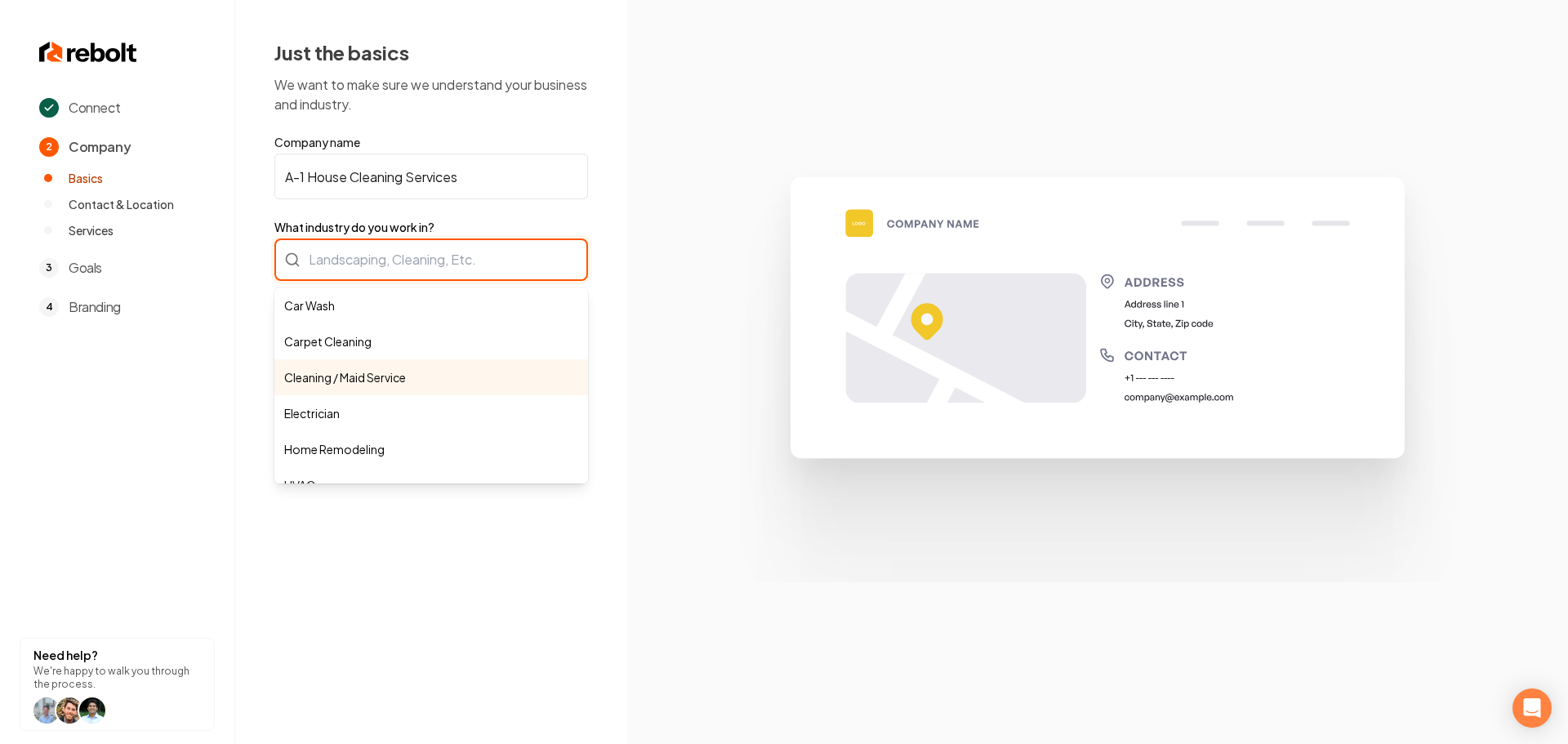
type input "Cleaning / Maid Service"
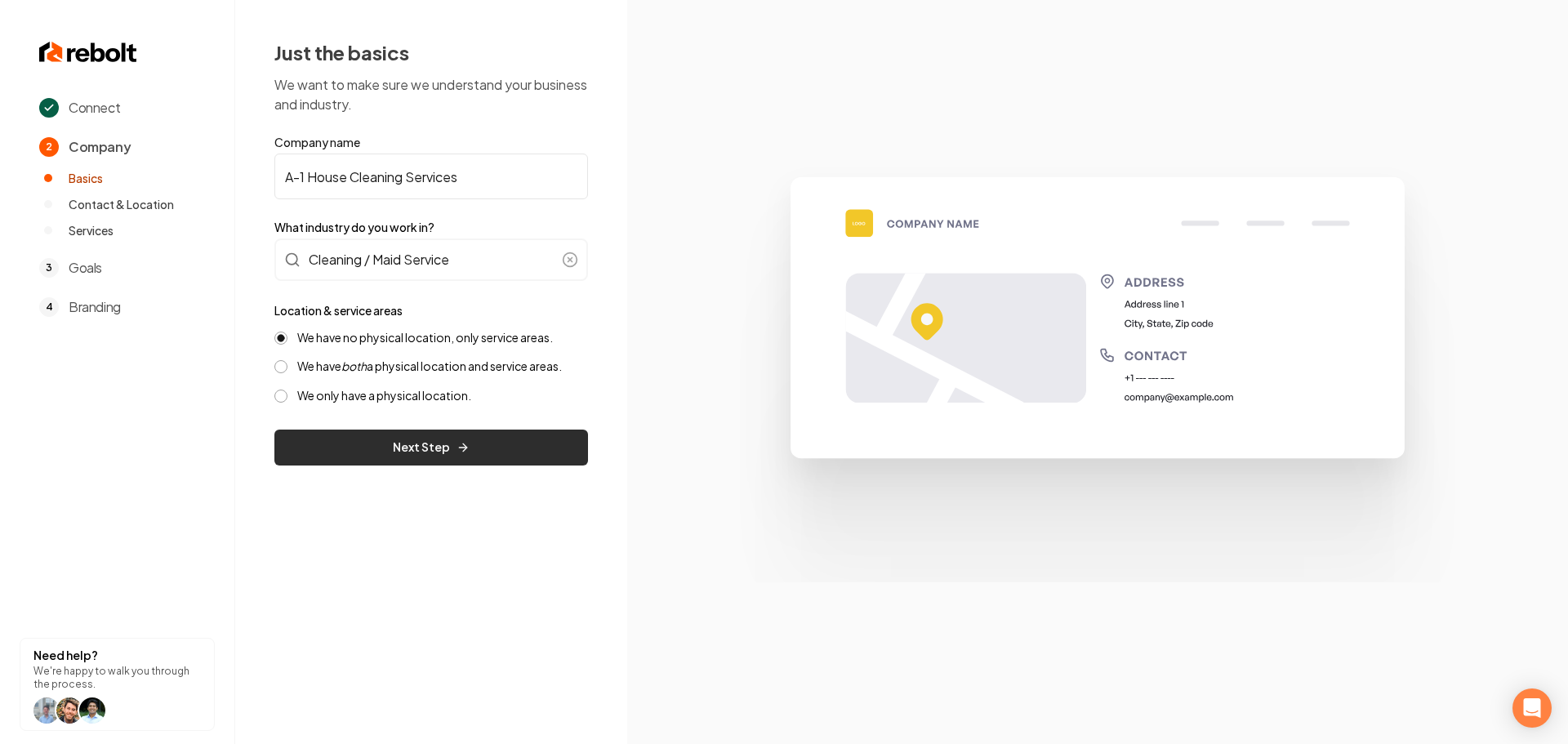
click at [374, 447] on button "Next Step" at bounding box center [431, 447] width 314 height 36
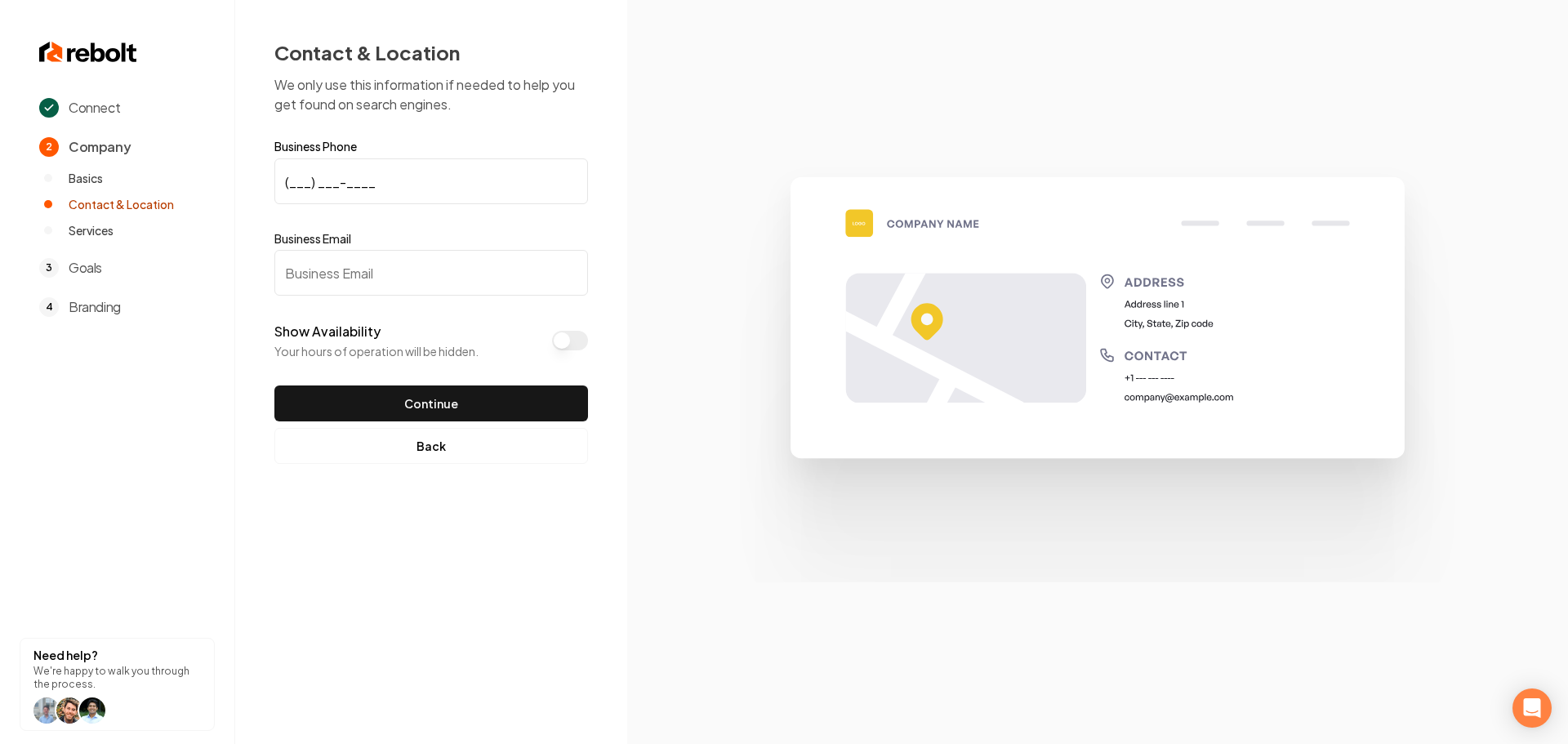
click at [287, 184] on input "(___) ___-____" at bounding box center [431, 181] width 314 height 45
paste input "832) 991-0023"
type input "(832) 991-0023"
click at [348, 274] on input "Business Email" at bounding box center [431, 273] width 314 height 45
paste input "chrsihedilionye41@gmail.com"
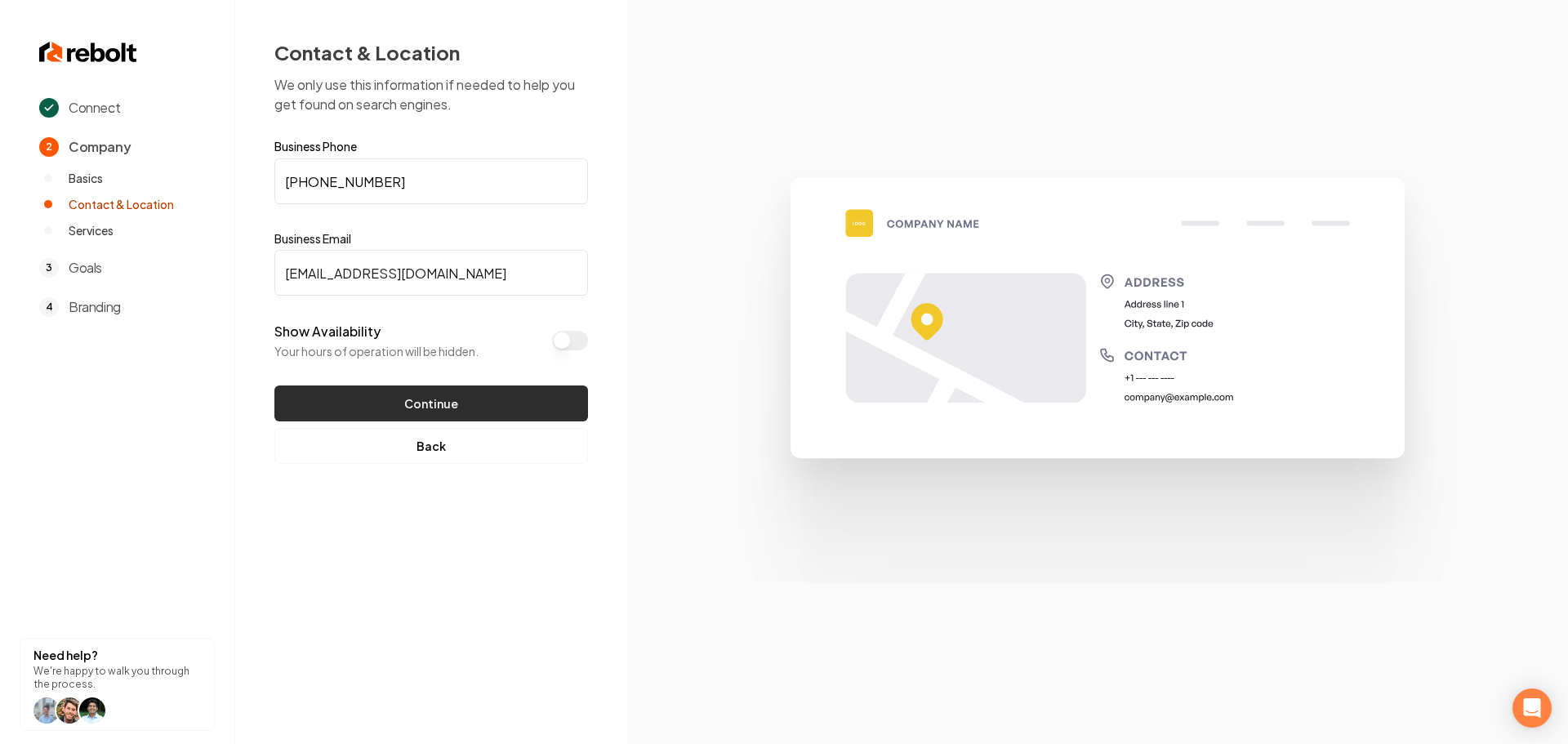
type input "chrsihedilionye41@gmail.com"
click at [376, 408] on button "Continue" at bounding box center [431, 402] width 314 height 36
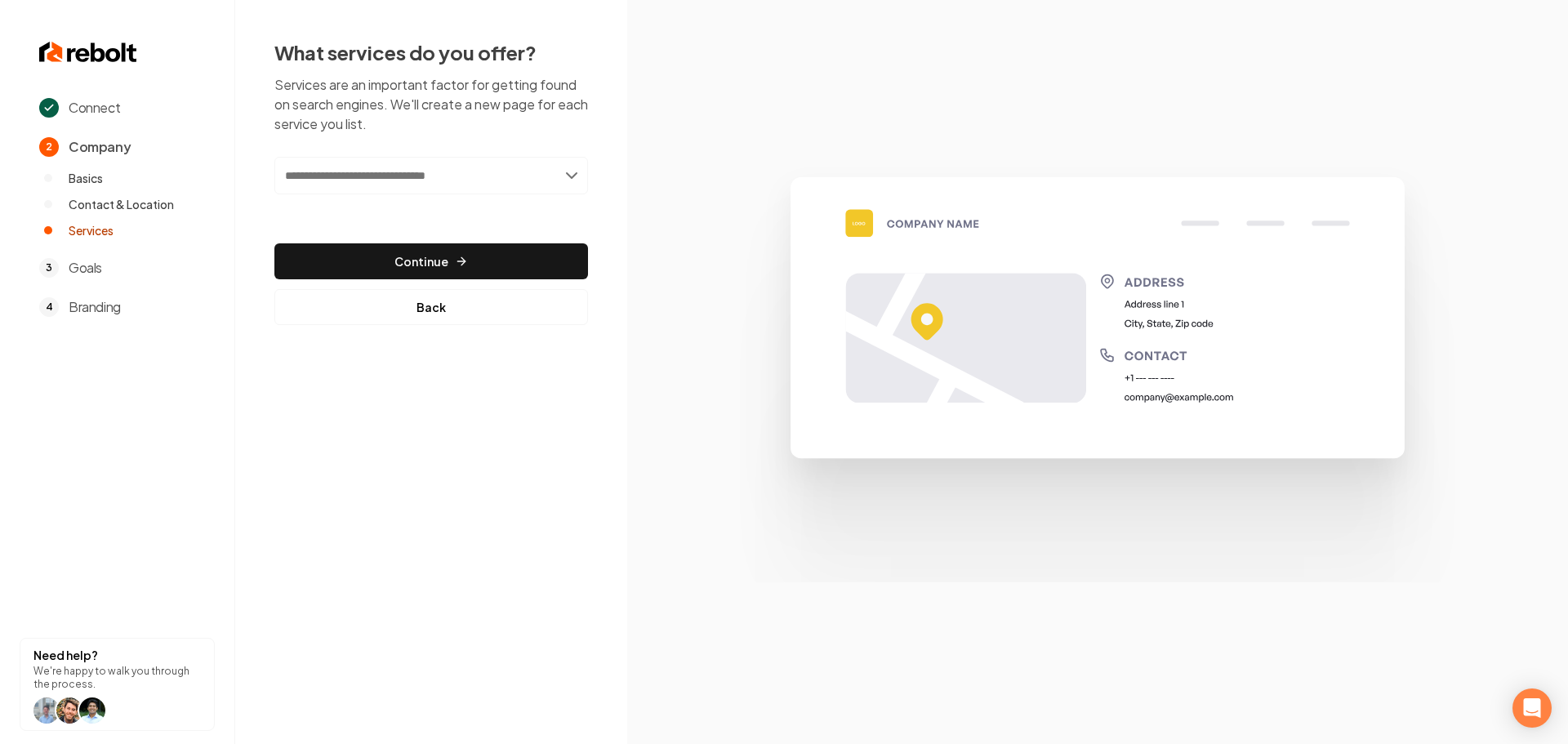
click at [407, 173] on input "text" at bounding box center [431, 175] width 314 height 37
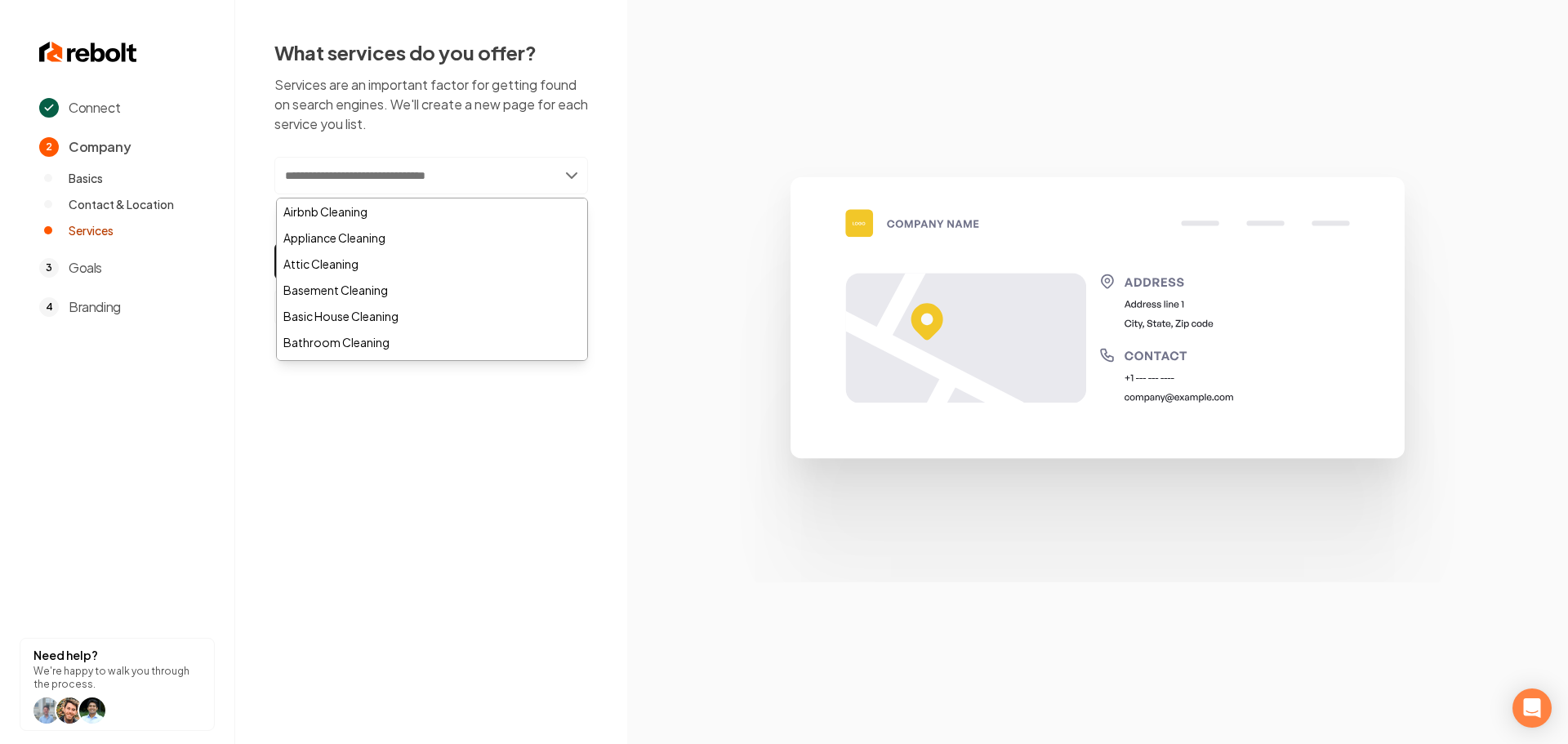
paste input "**********"
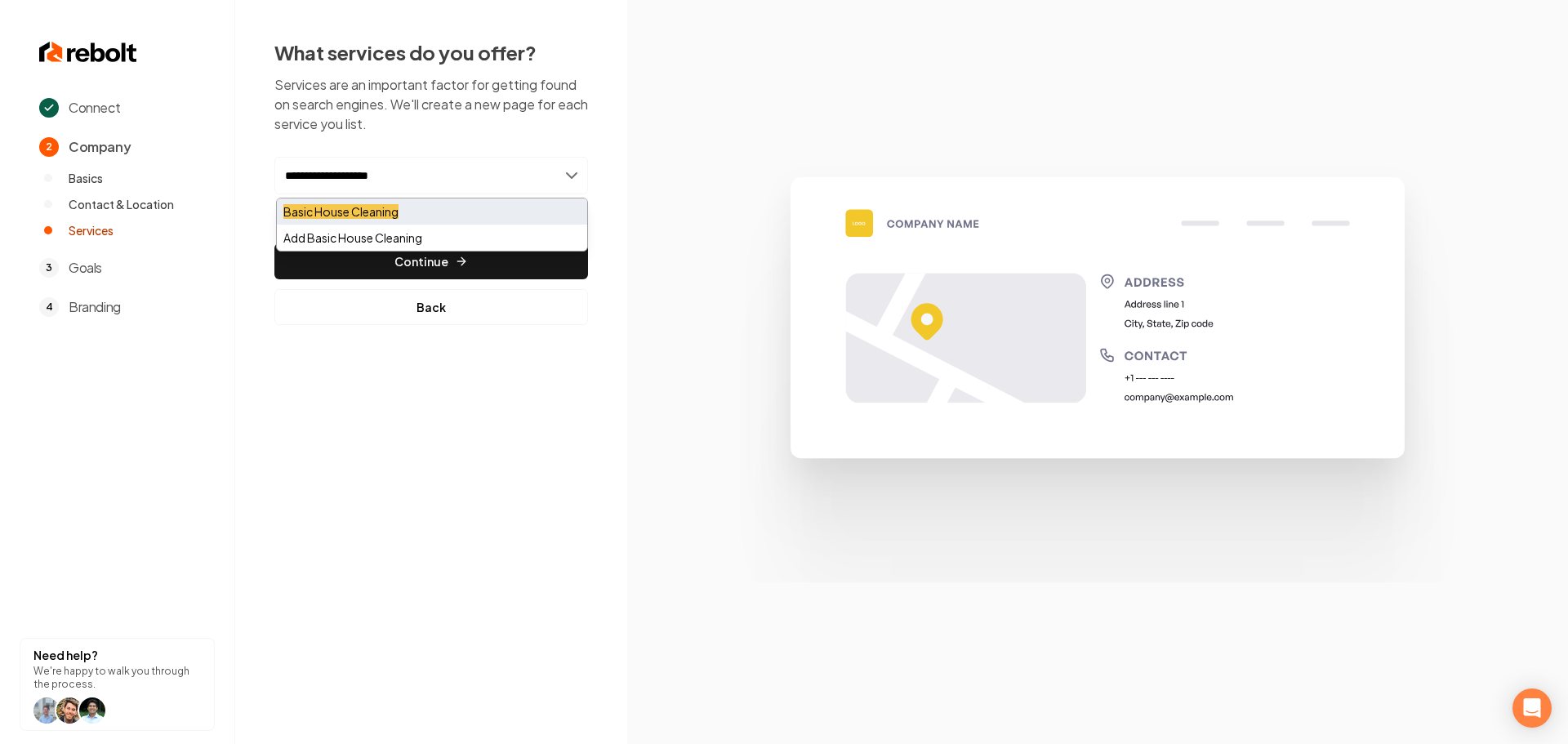
type input "**********"
click at [382, 213] on mark "Basic House Cleaning" at bounding box center [341, 211] width 115 height 15
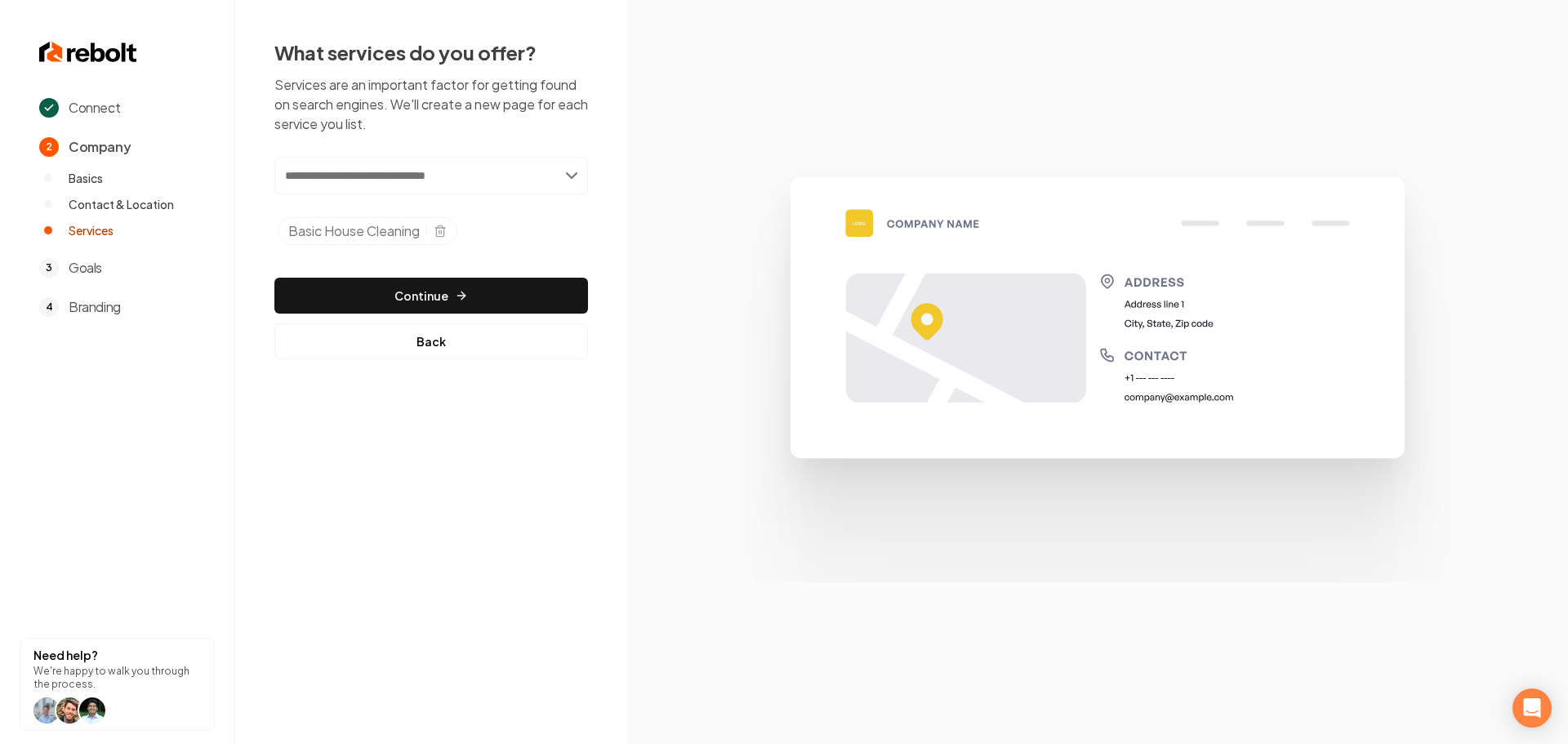
click at [387, 179] on input "text" at bounding box center [431, 175] width 314 height 37
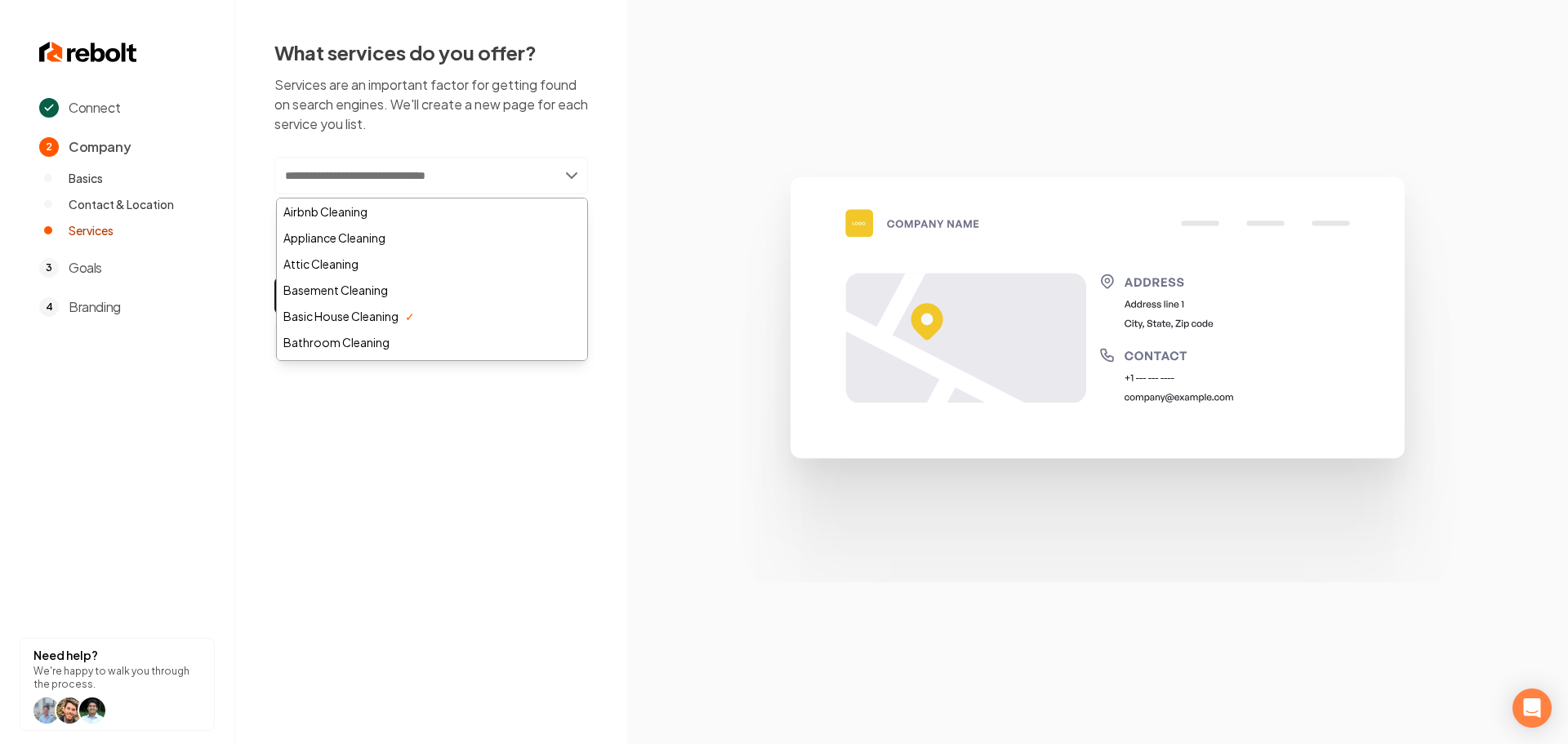
paste input "**********"
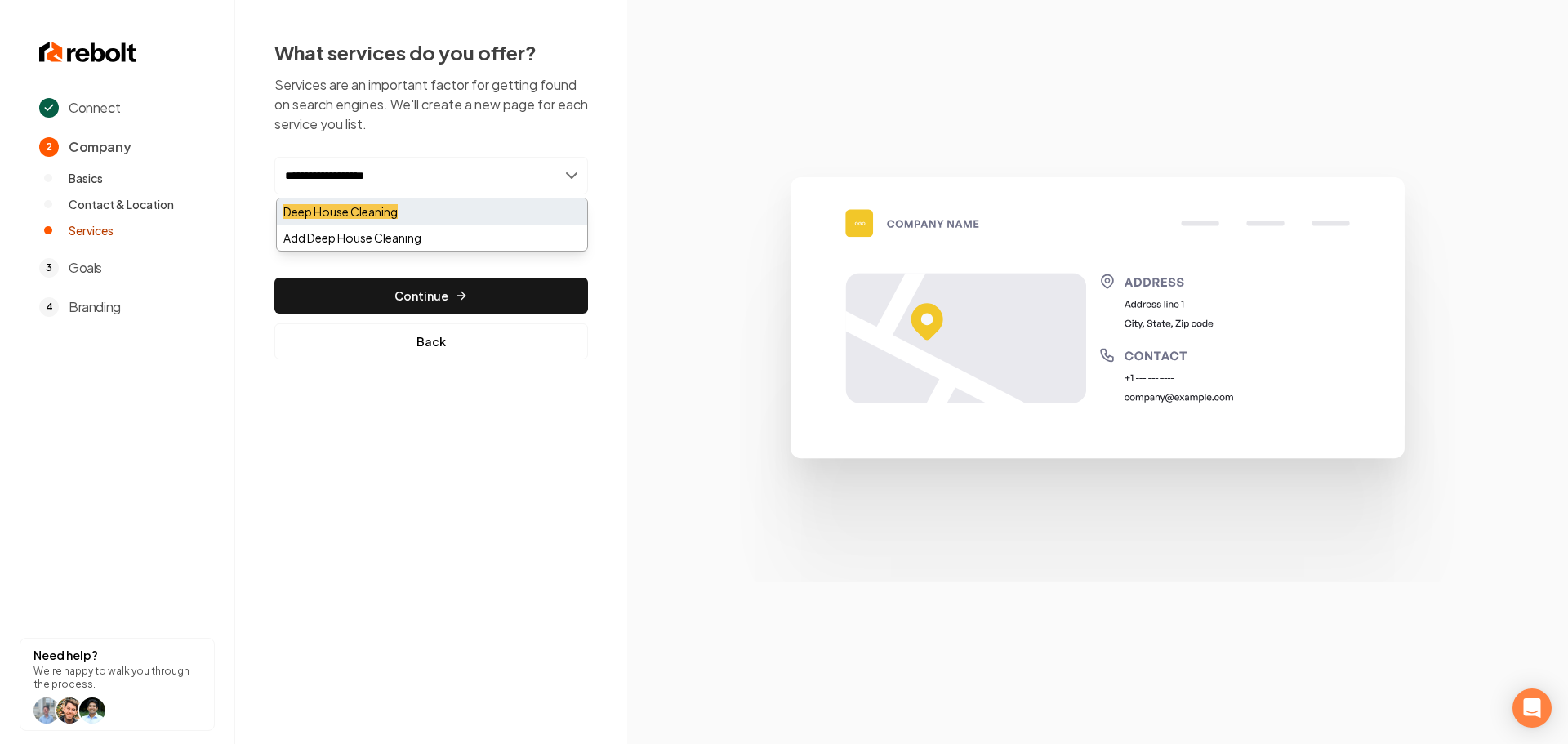
type input "**********"
click at [363, 211] on mark "Deep House Cleaning" at bounding box center [340, 211] width 114 height 15
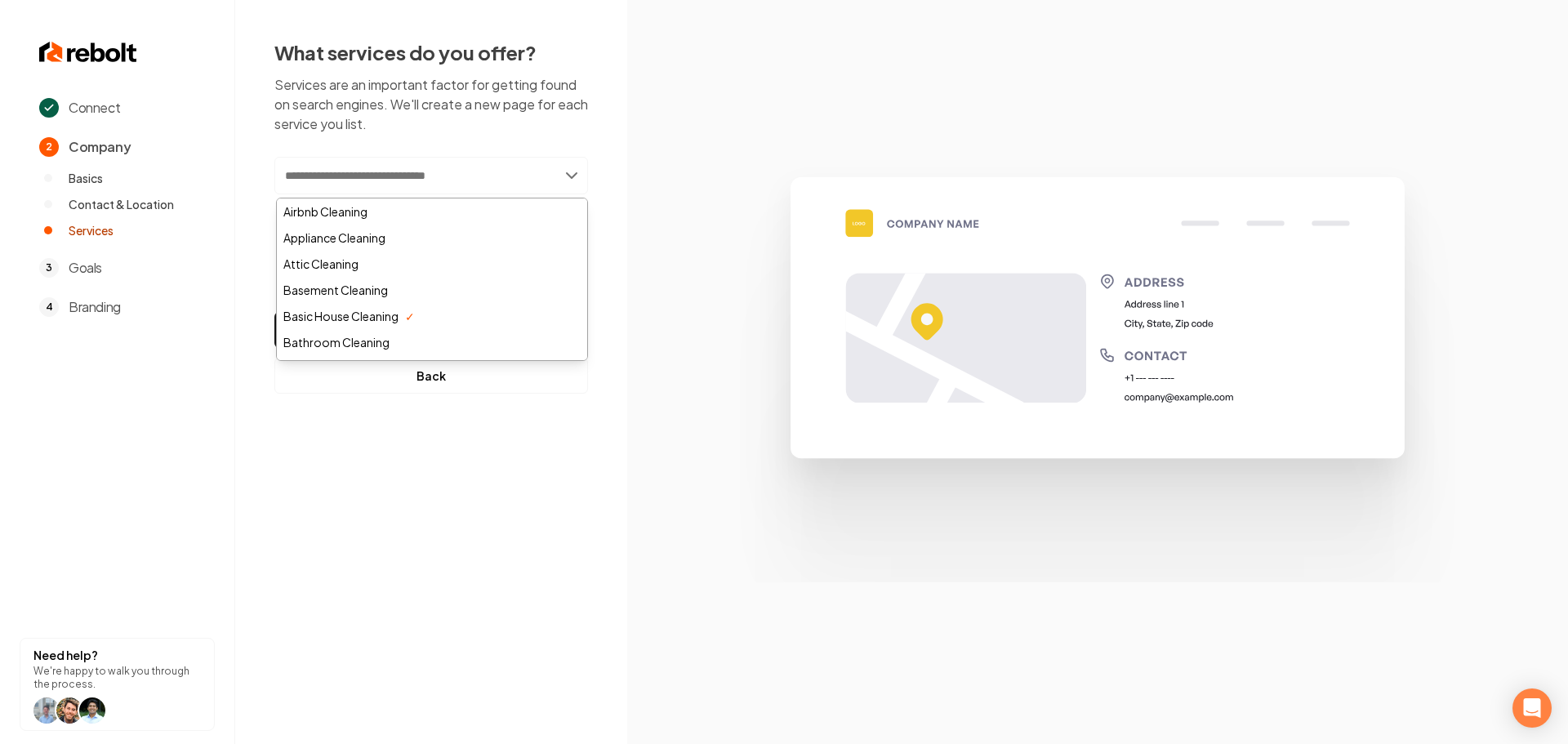
click at [356, 179] on input "text" at bounding box center [431, 175] width 314 height 37
paste input "**********"
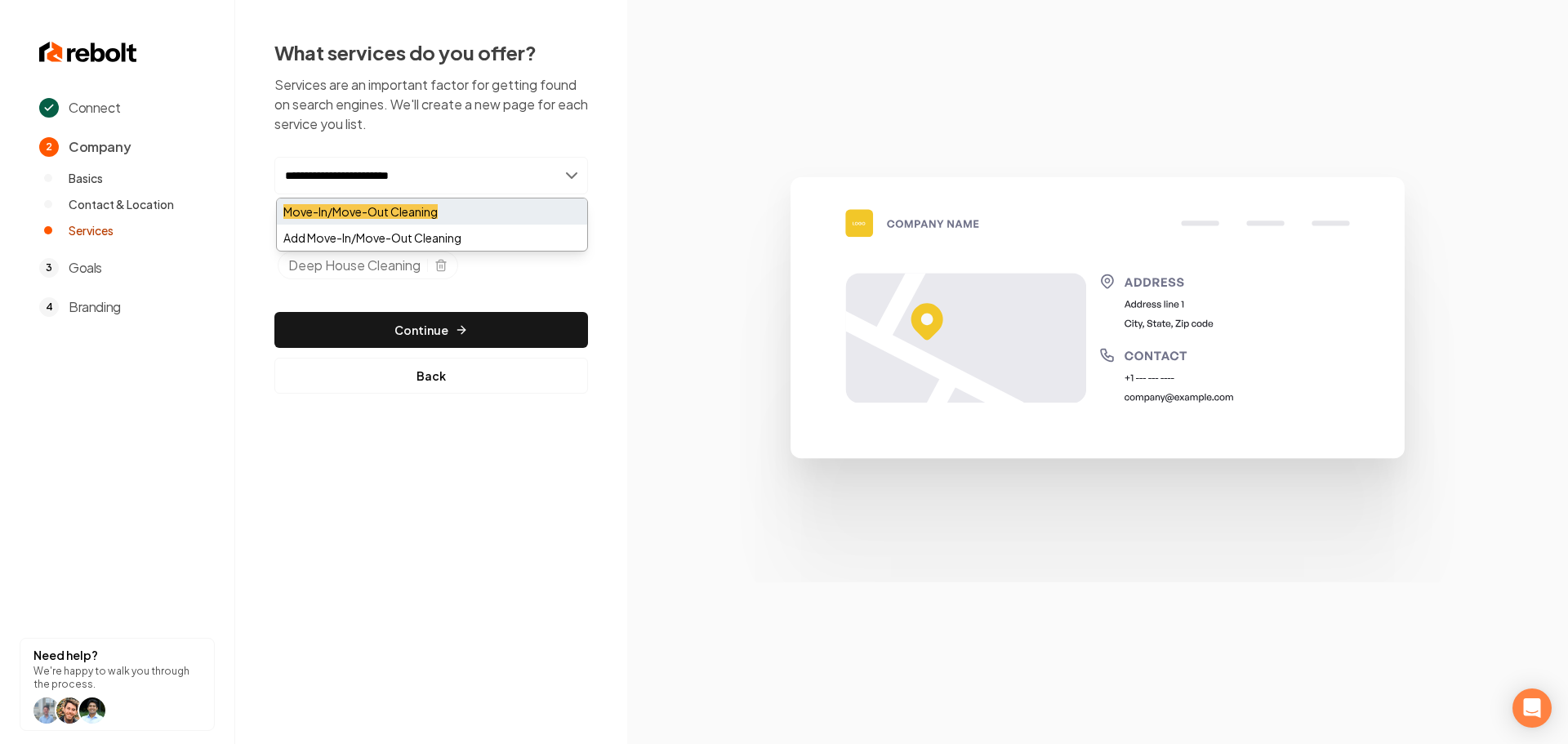
type input "**********"
click at [376, 213] on mark "Move-In/Move-Out Cleaning" at bounding box center [360, 211] width 154 height 15
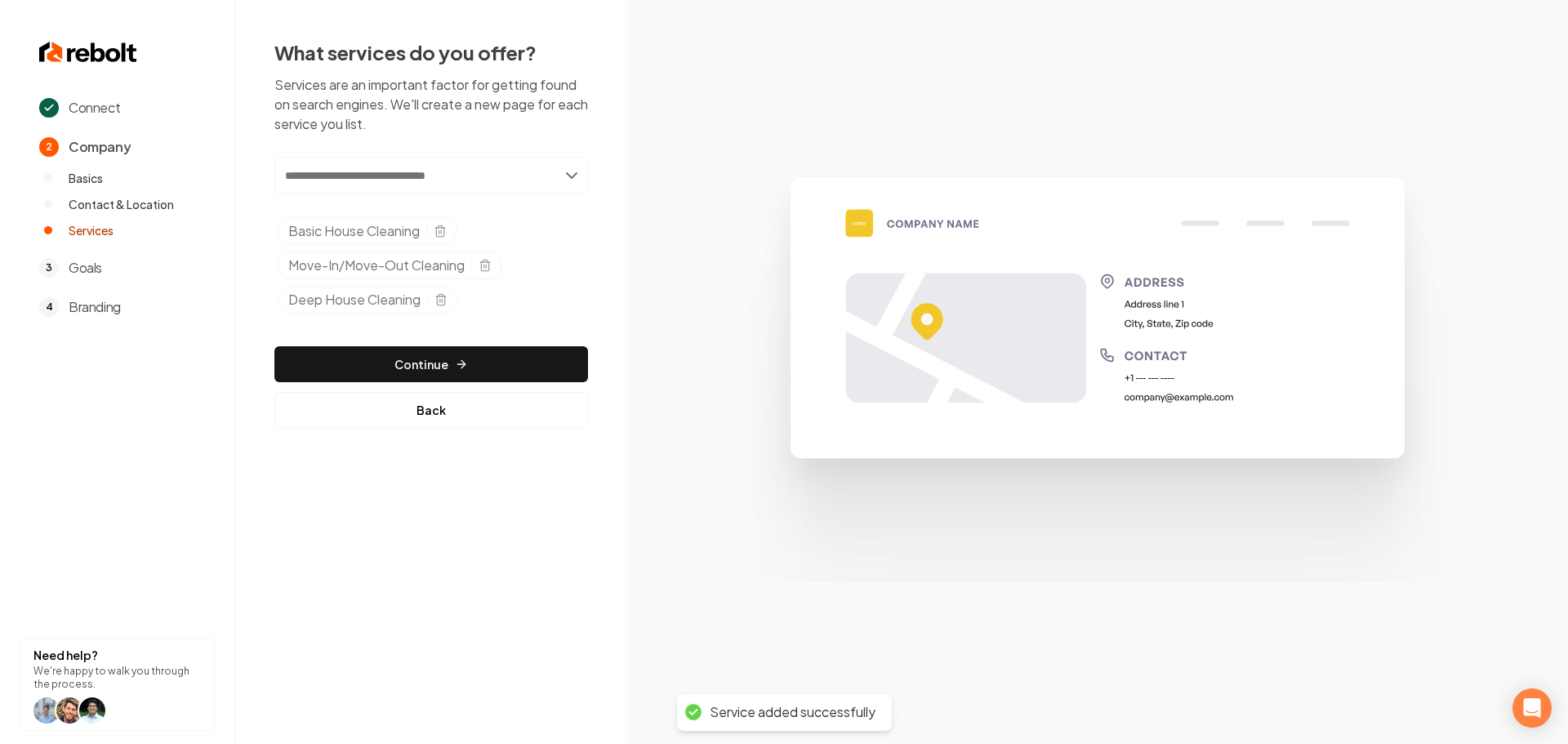
click at [317, 176] on input "text" at bounding box center [431, 175] width 314 height 37
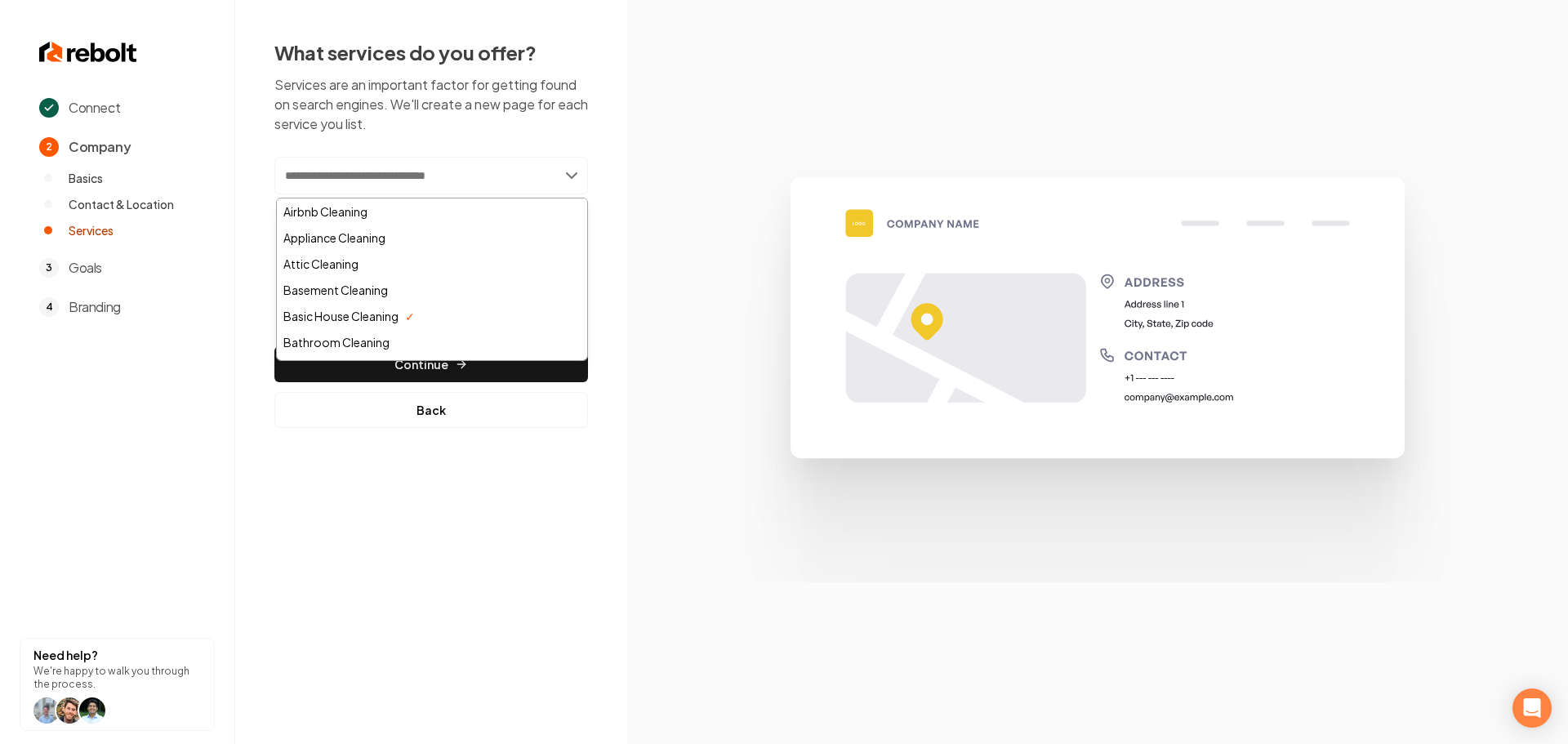
paste input "**********"
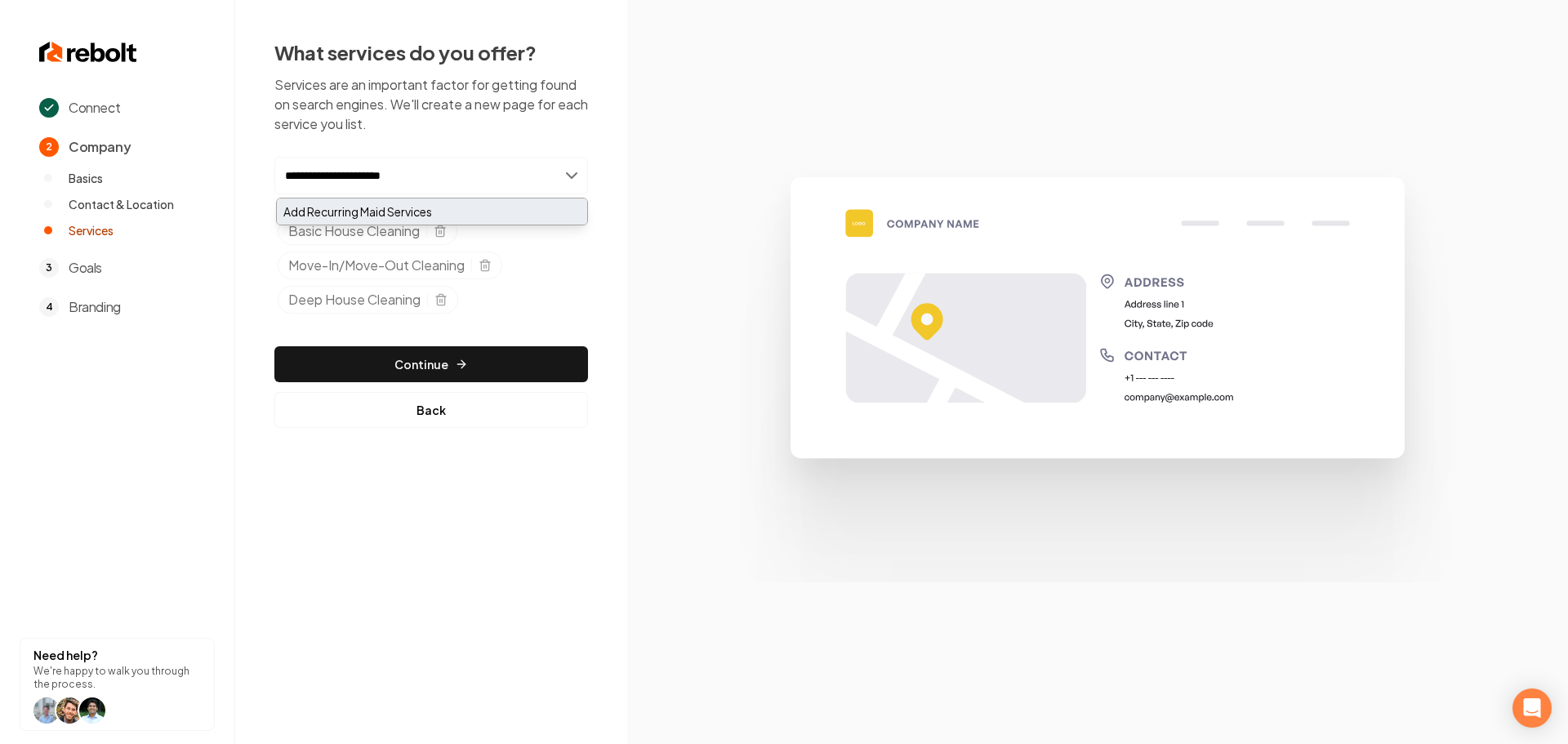
type input "**********"
click at [338, 213] on div "Add Recurring Maid Services" at bounding box center [432, 212] width 310 height 26
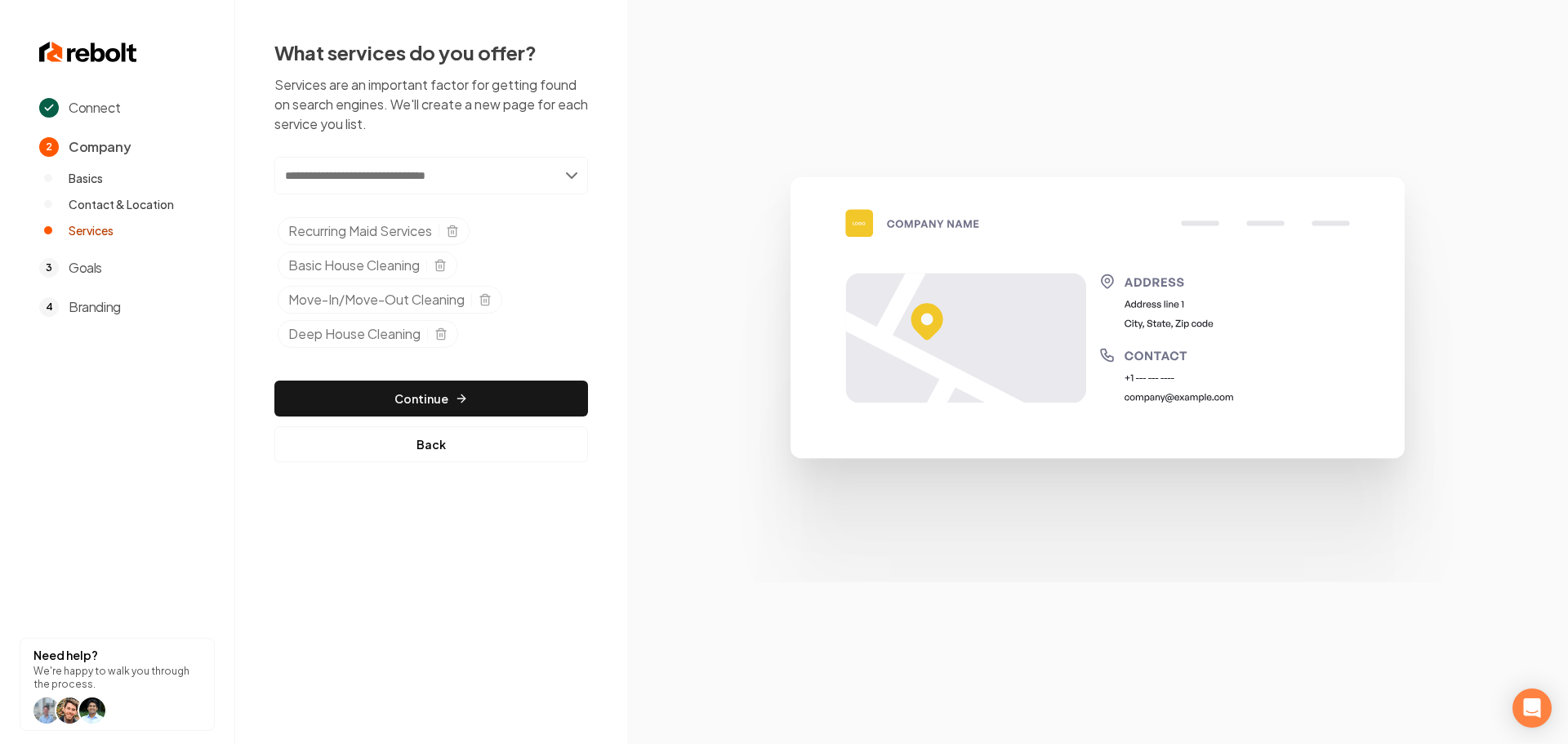
click at [336, 178] on input "text" at bounding box center [431, 175] width 314 height 37
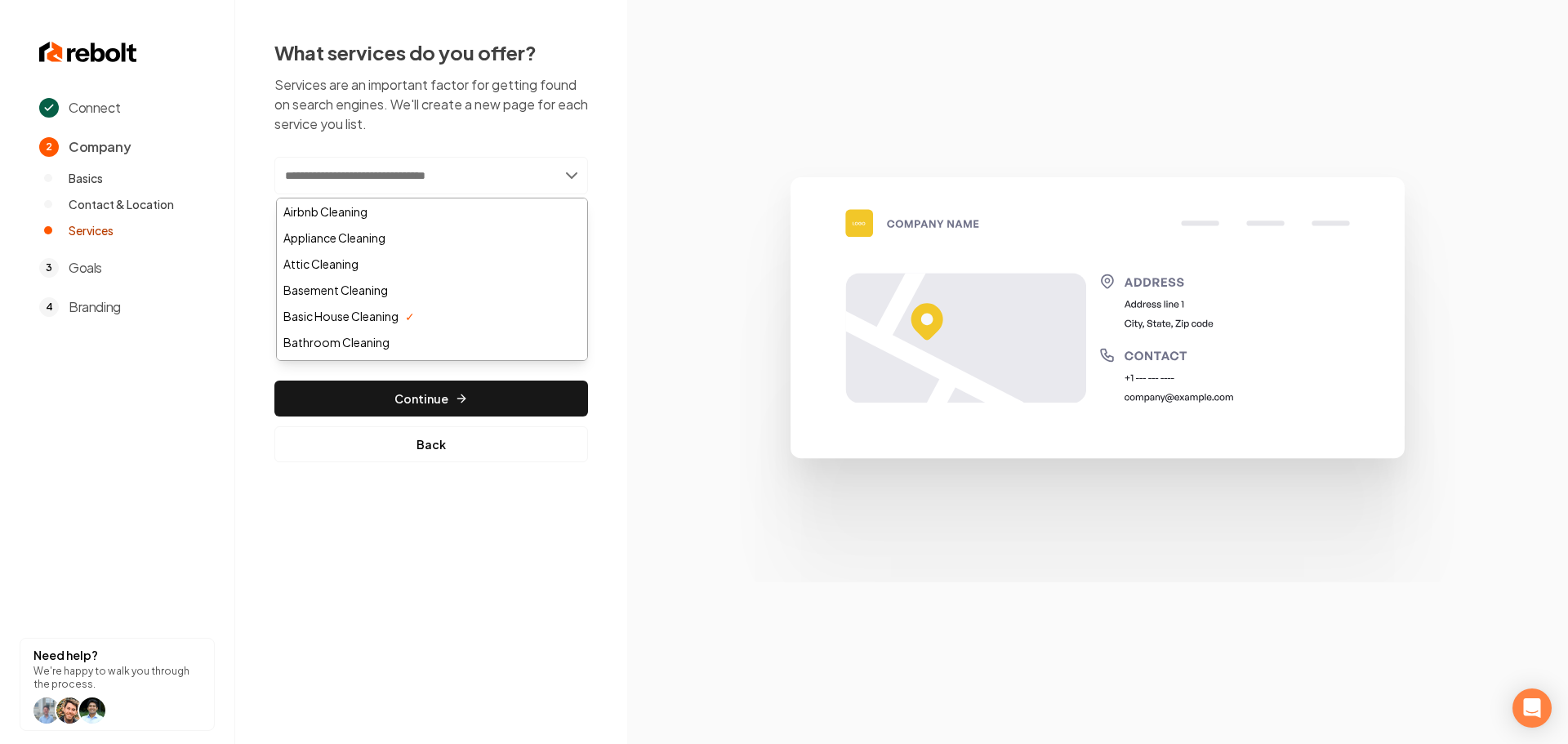
paste input "**********"
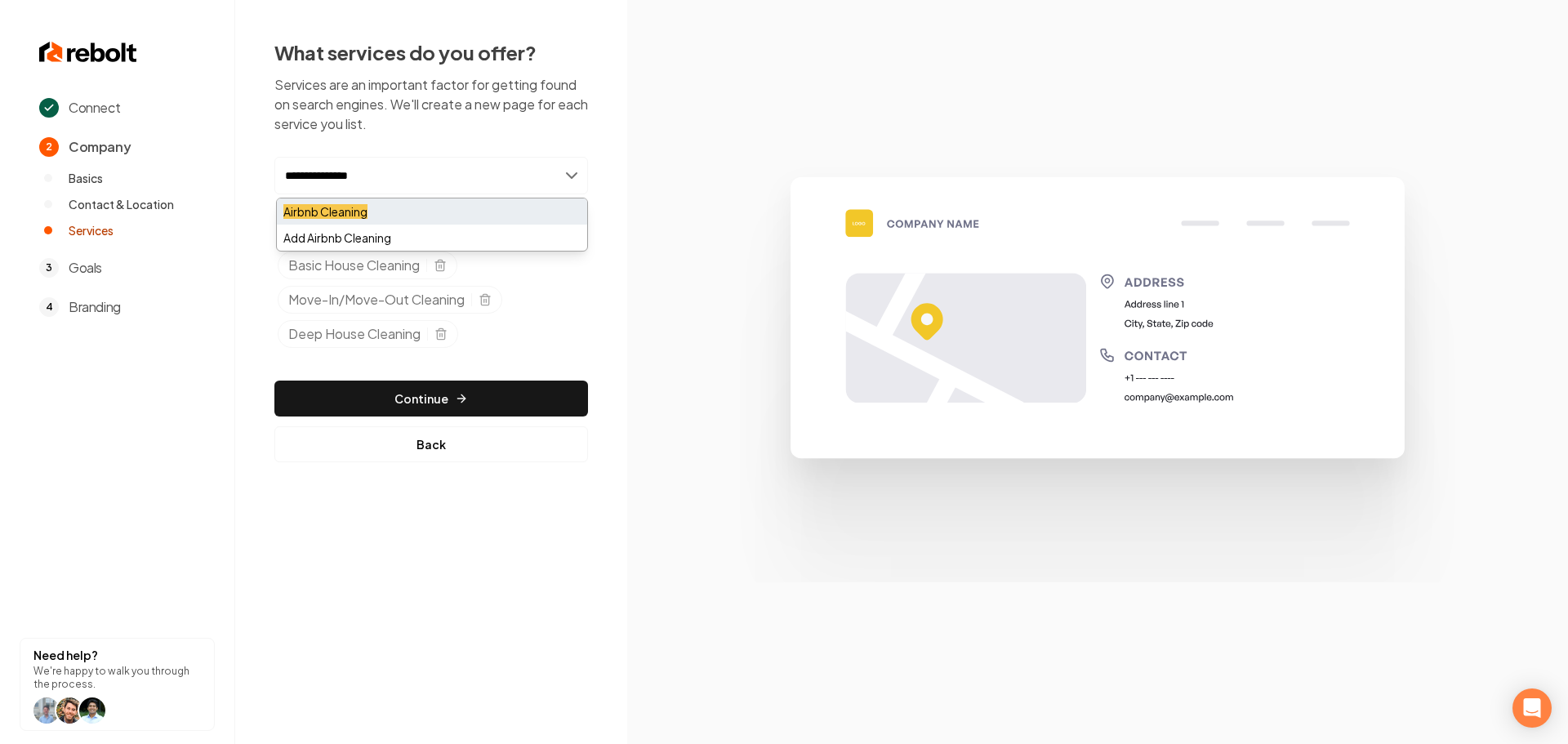
type input "**********"
click at [350, 214] on mark "Airbnb Cleaning" at bounding box center [325, 211] width 85 height 15
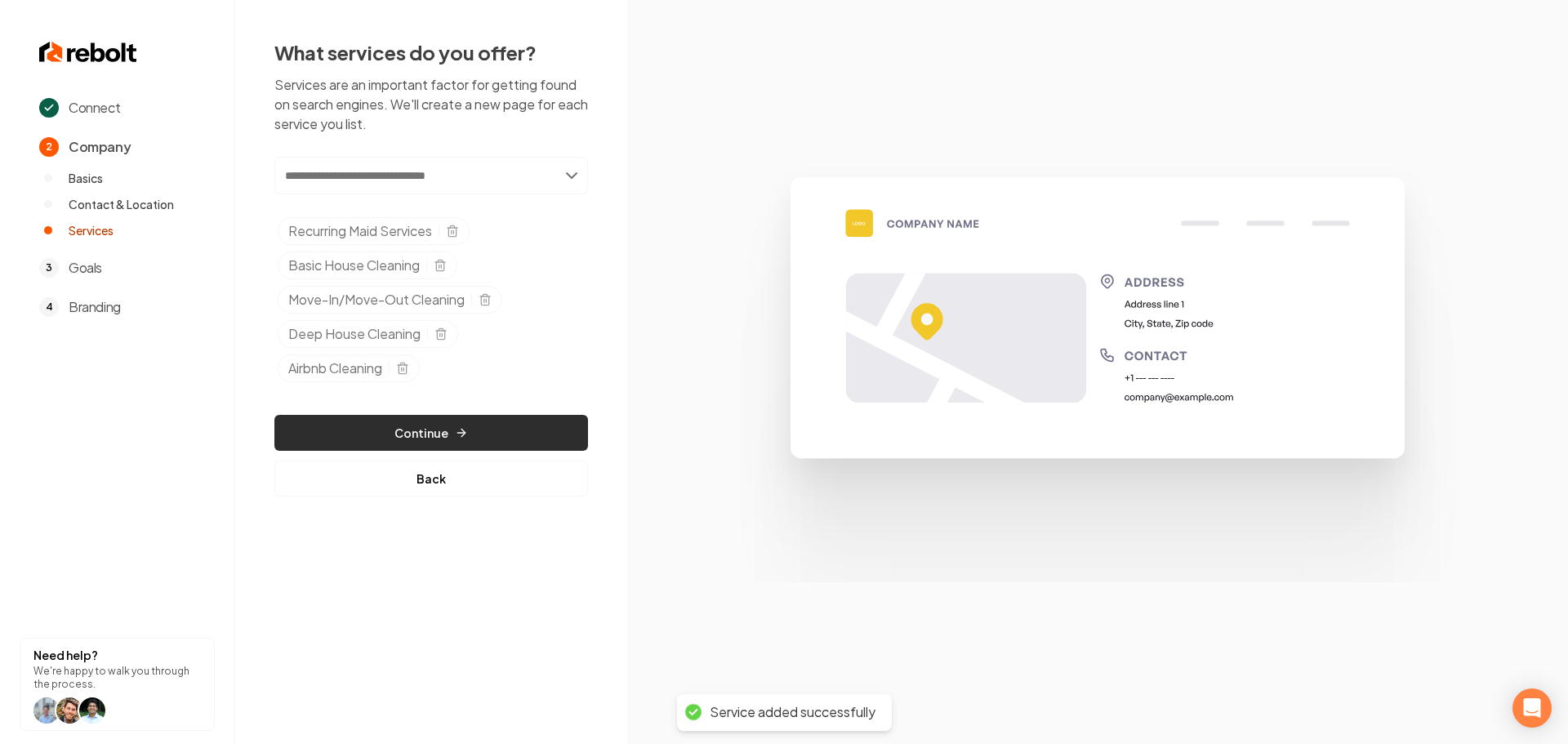
click at [369, 425] on button "Continue" at bounding box center [431, 432] width 314 height 36
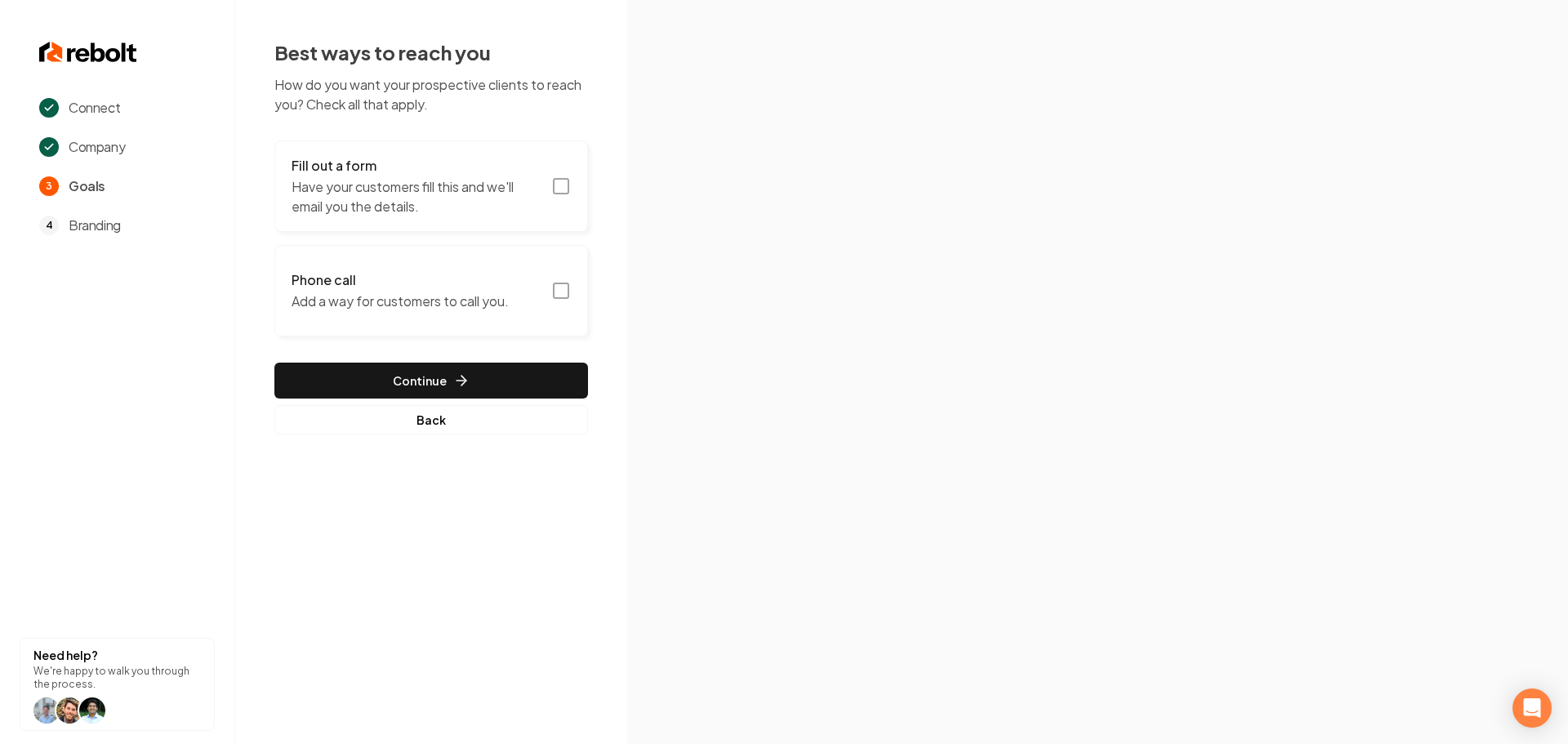
click at [561, 192] on icon "button" at bounding box center [560, 186] width 19 height 19
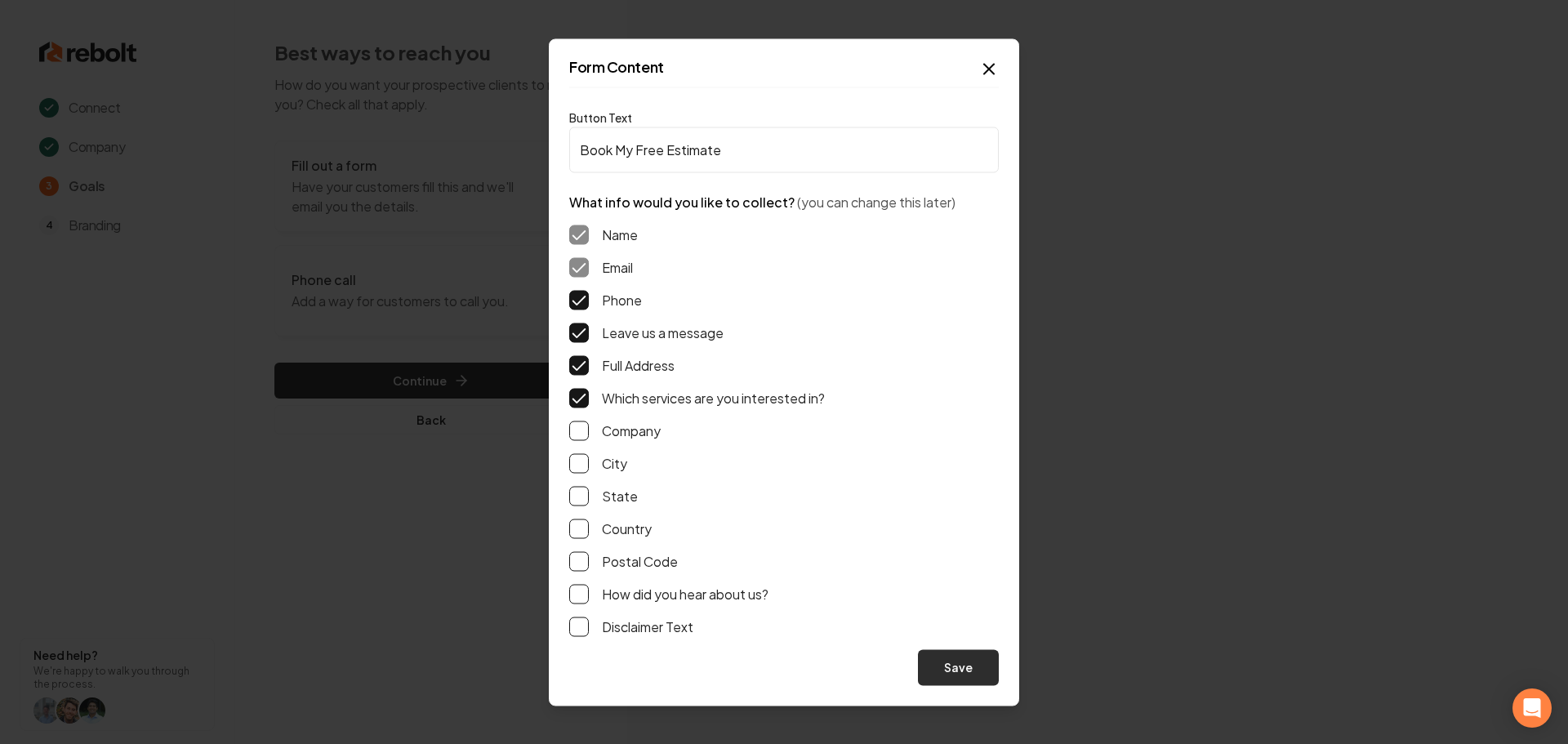
click at [968, 665] on button "Save" at bounding box center [958, 666] width 81 height 36
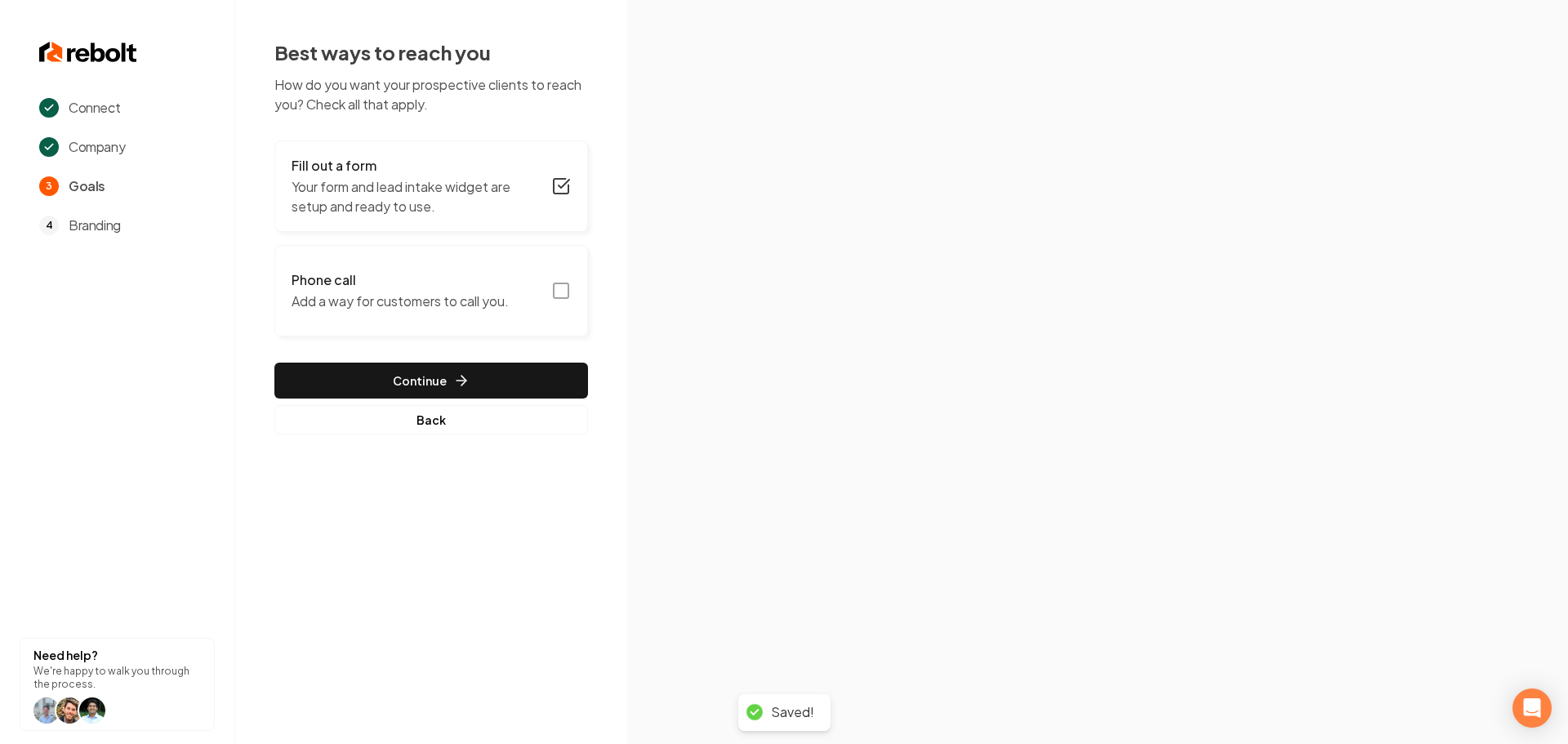
click at [553, 291] on rect "button" at bounding box center [560, 290] width 15 height 15
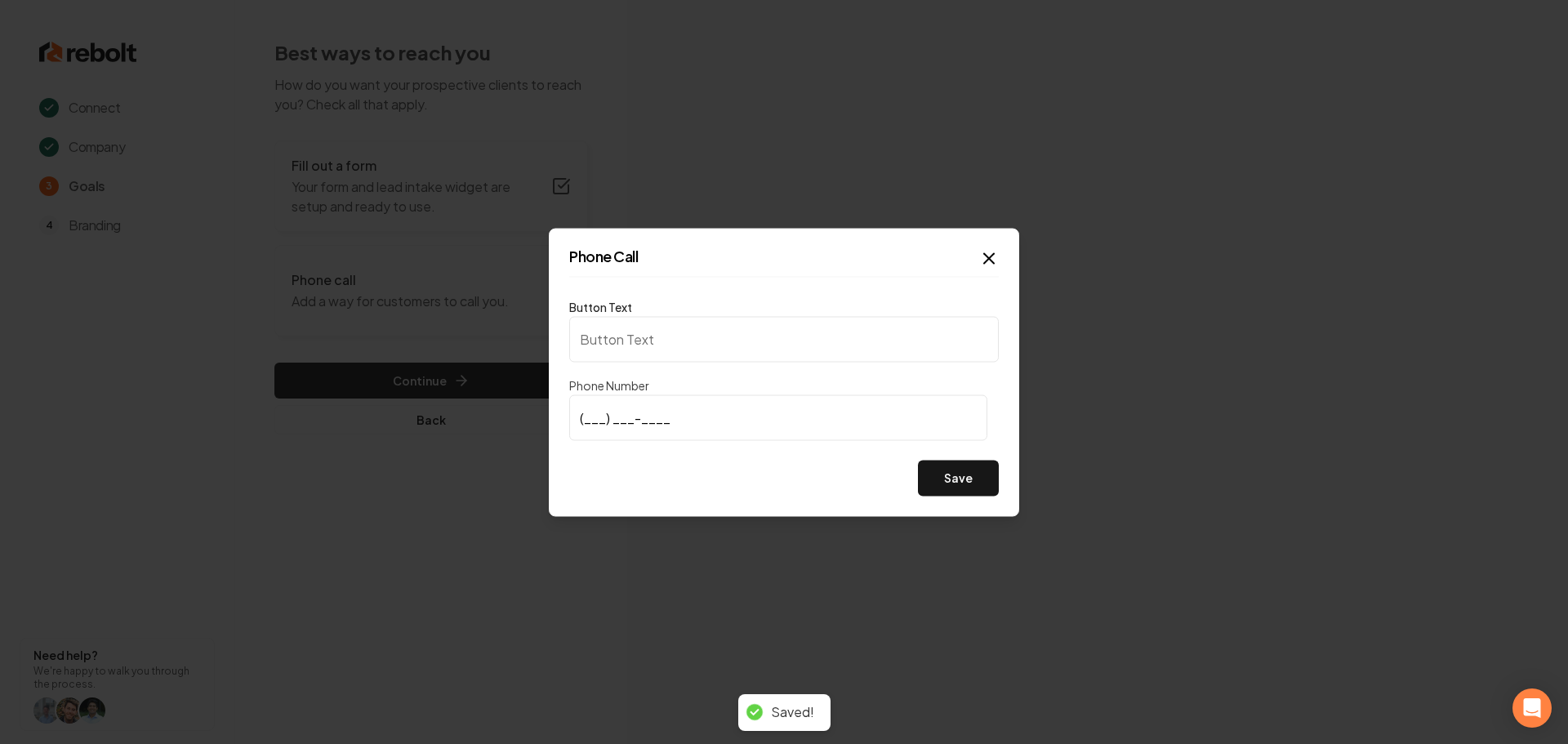
type input "Call us"
type input "(832) 991-0023"
click at [639, 472] on div "Save" at bounding box center [784, 477] width 430 height 36
click at [965, 473] on button "Save" at bounding box center [958, 477] width 81 height 36
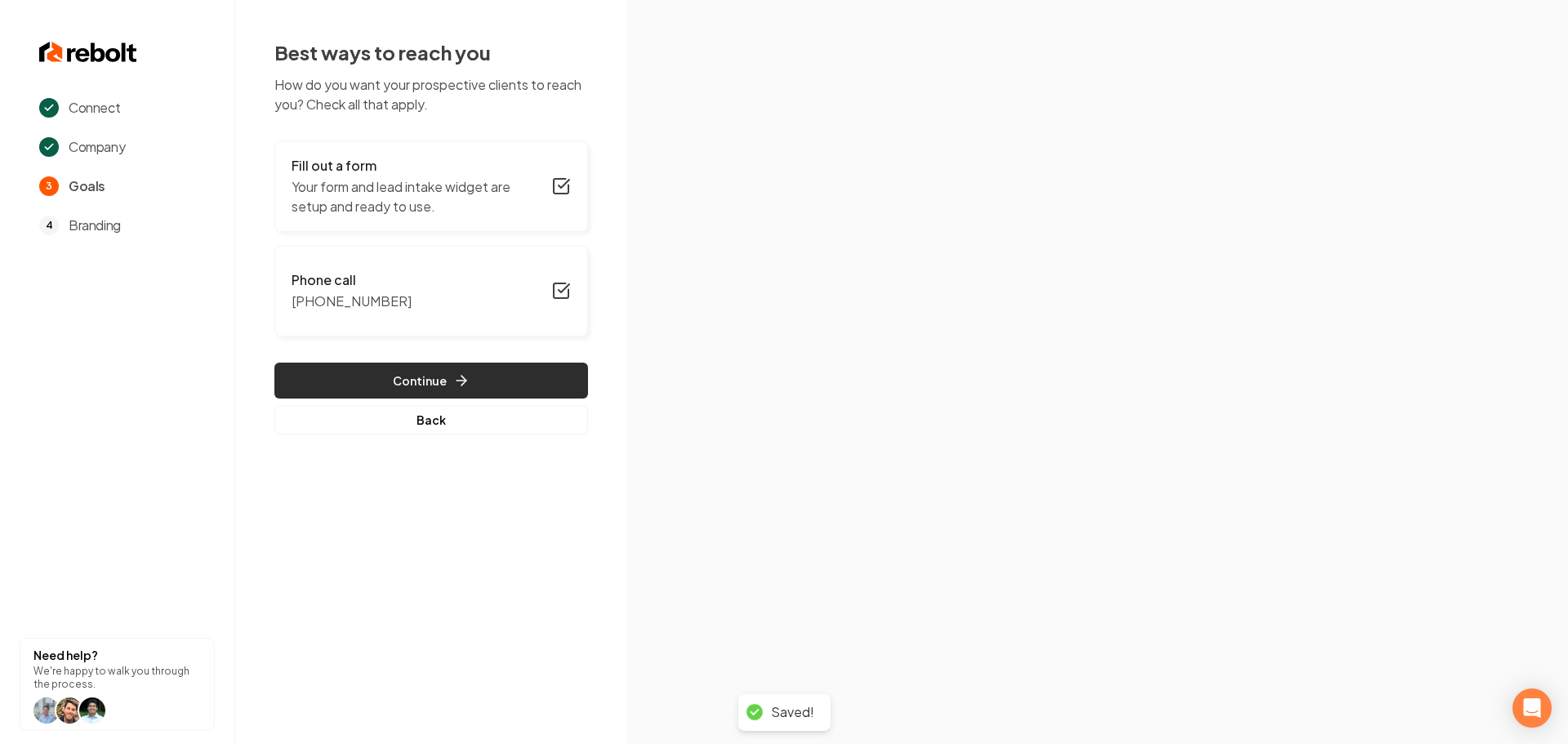
click at [407, 374] on button "Continue" at bounding box center [431, 380] width 314 height 36
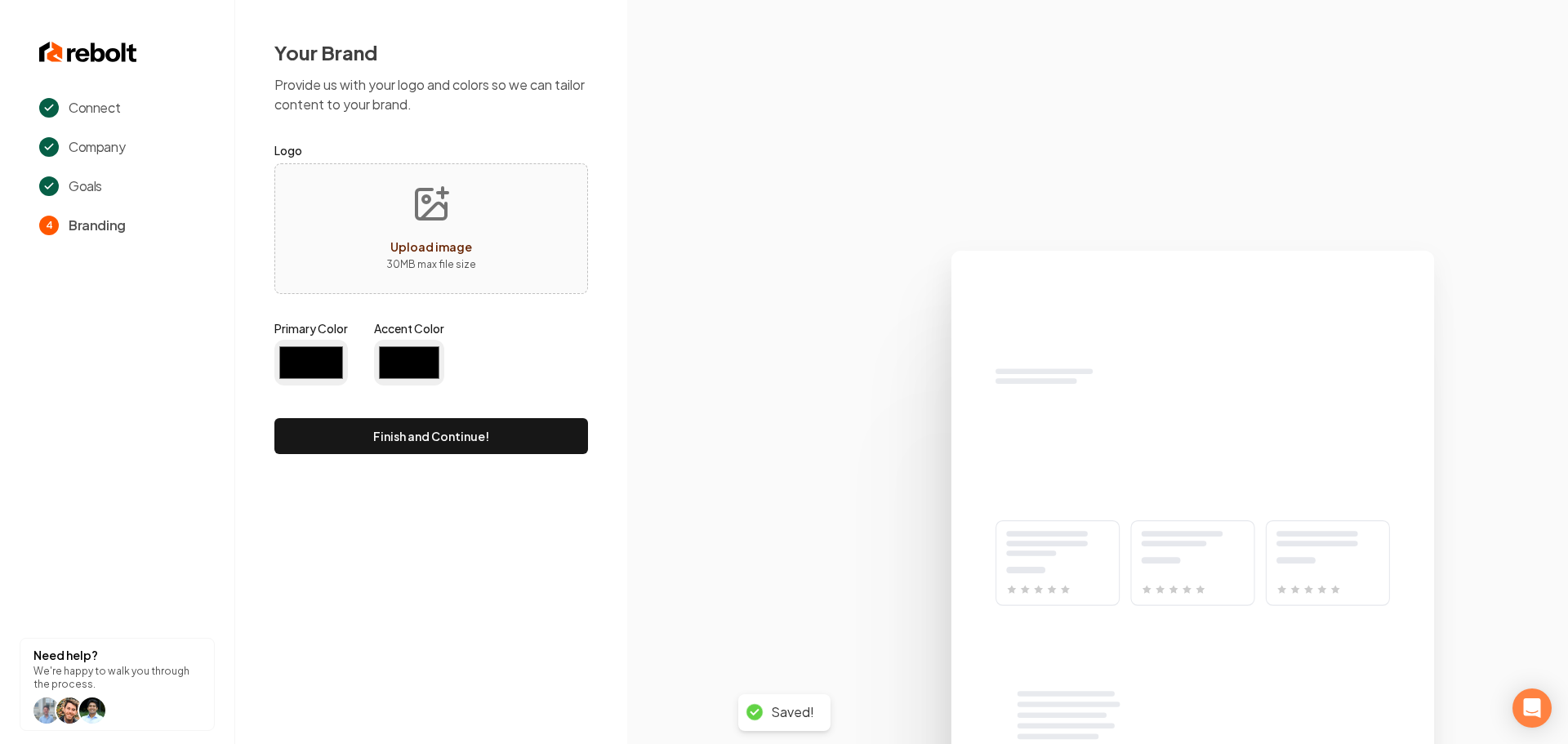
type input "#194d33"
type input "#70be00"
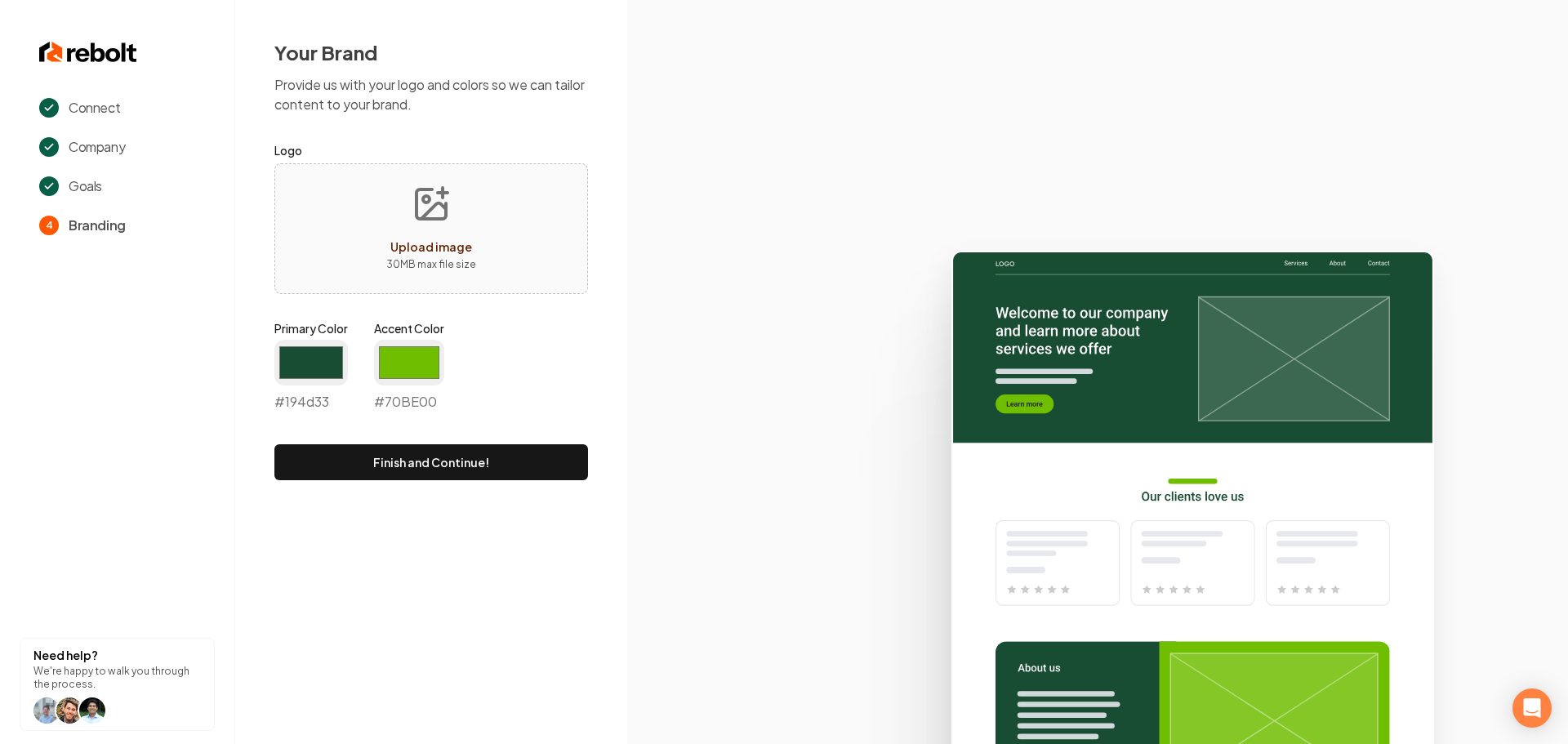
click at [438, 209] on icon "Upload image" at bounding box center [431, 204] width 39 height 39
type input "**********"
click at [322, 359] on input "#194d33" at bounding box center [311, 362] width 73 height 45
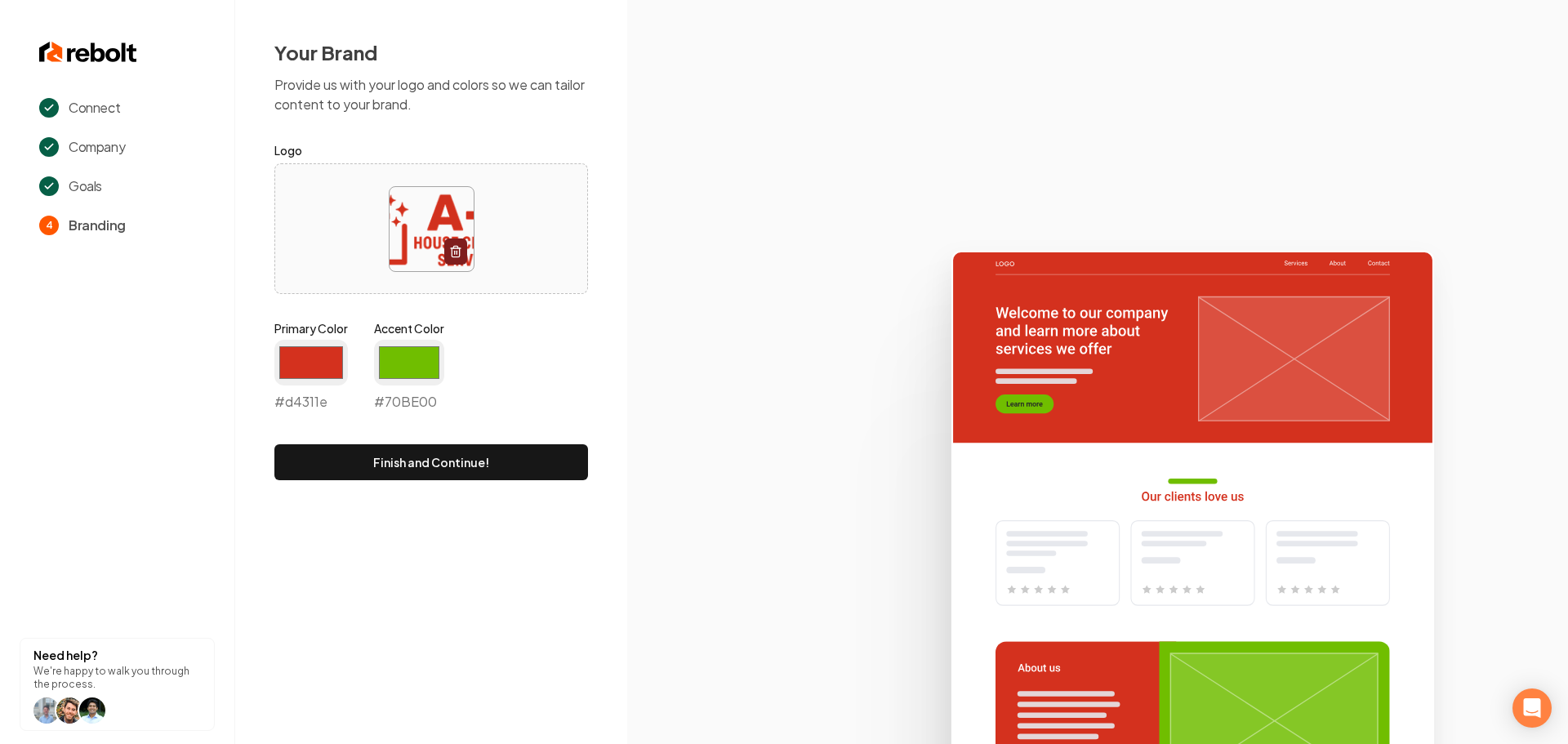
type input "#d4311e"
click at [720, 332] on icon at bounding box center [1097, 490] width 940 height 507
click at [408, 365] on input "#70be00" at bounding box center [409, 362] width 71 height 45
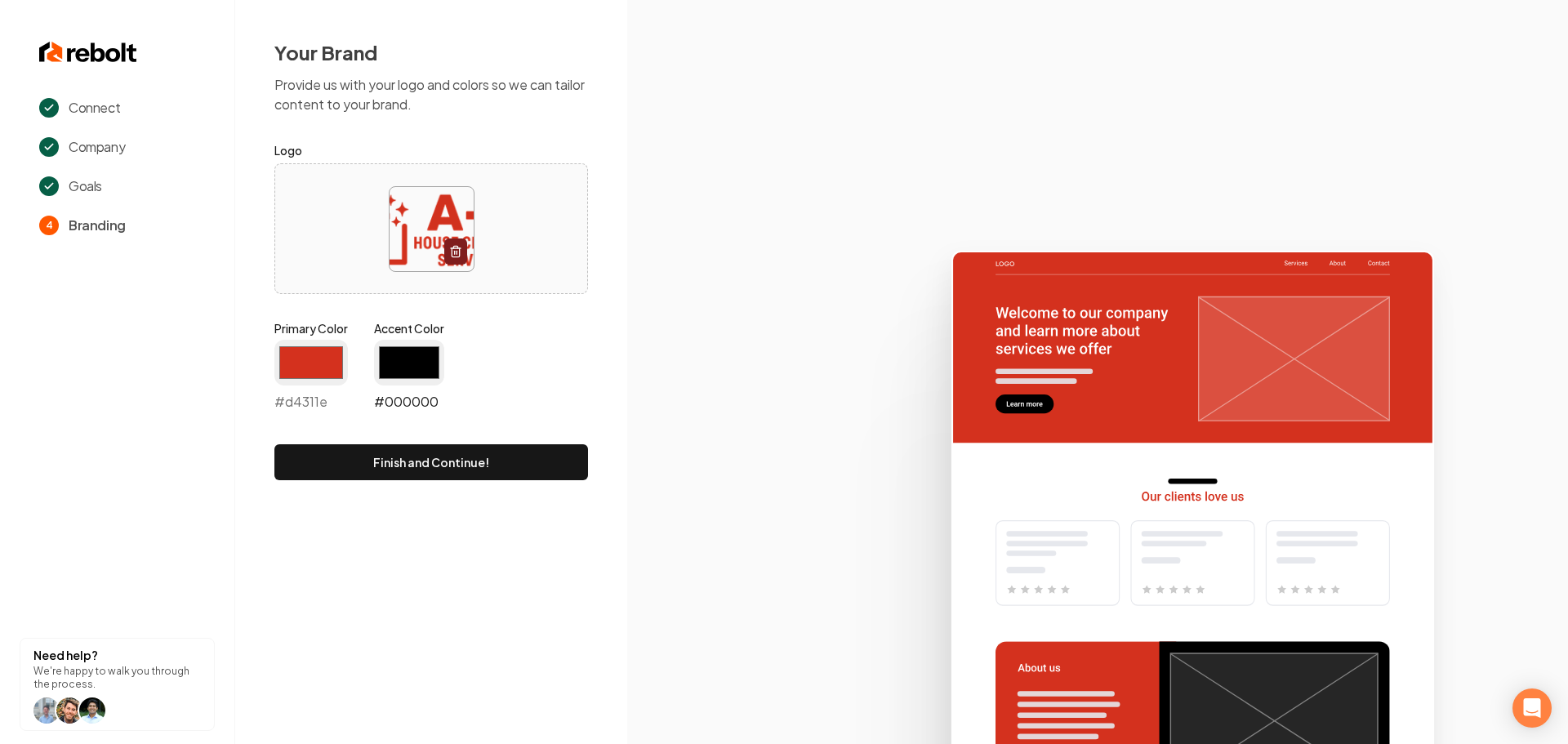
type input "#000000"
click at [441, 467] on button "Finish and Continue!" at bounding box center [431, 462] width 314 height 36
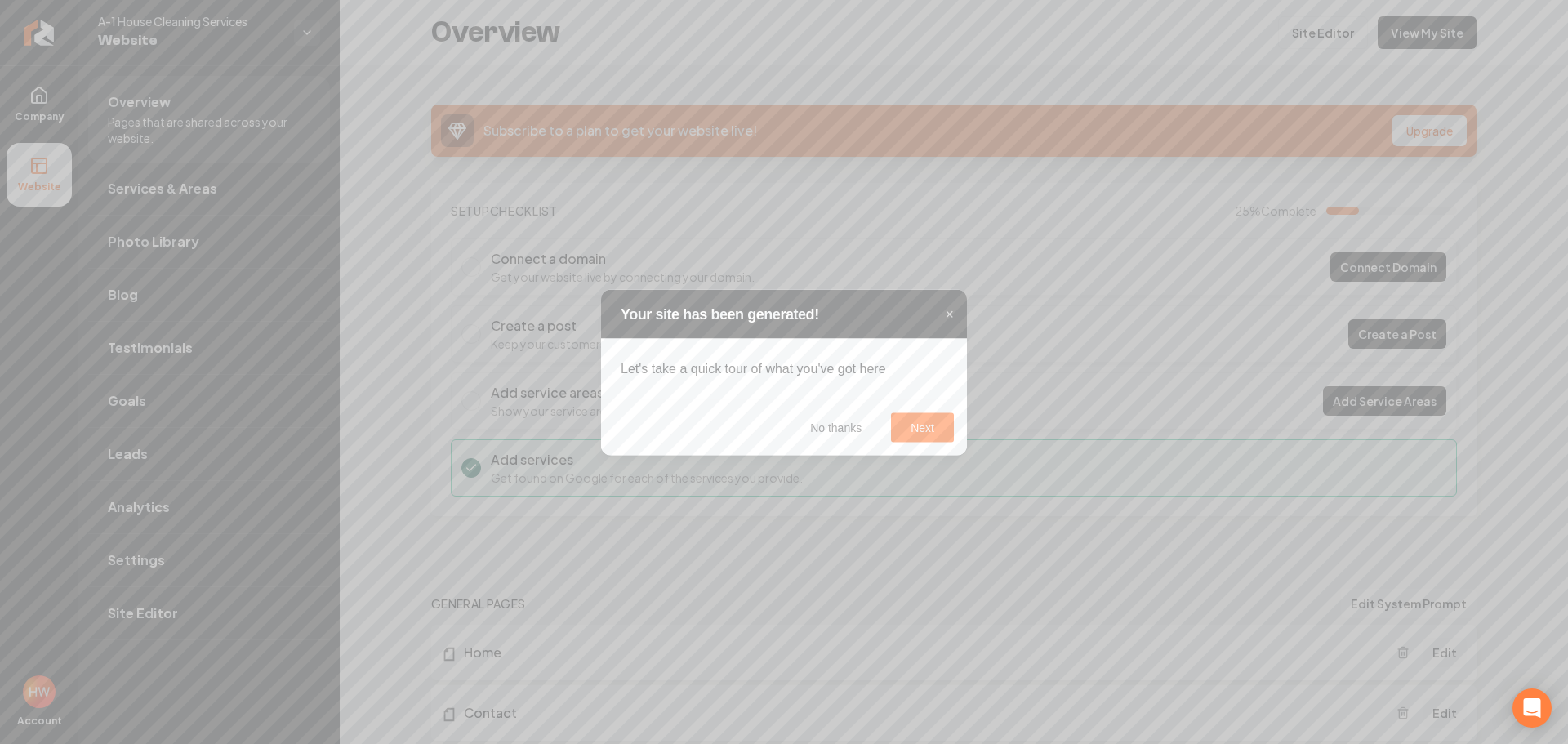
click at [956, 315] on header "Your site has been generated! ×" at bounding box center [784, 314] width 366 height 49
click at [952, 313] on span "×" at bounding box center [949, 313] width 9 height 17
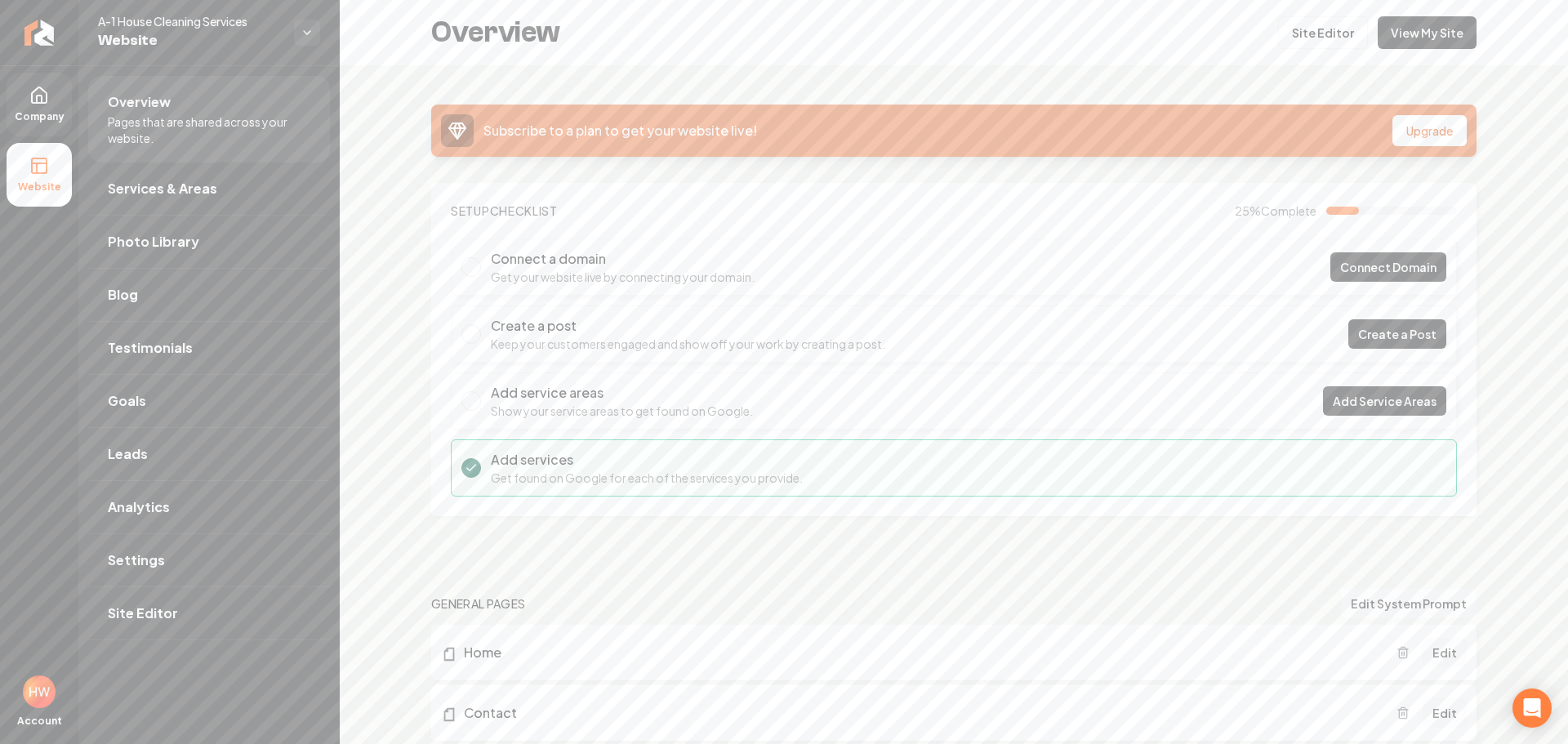
click at [47, 110] on span "Company" at bounding box center [39, 116] width 63 height 13
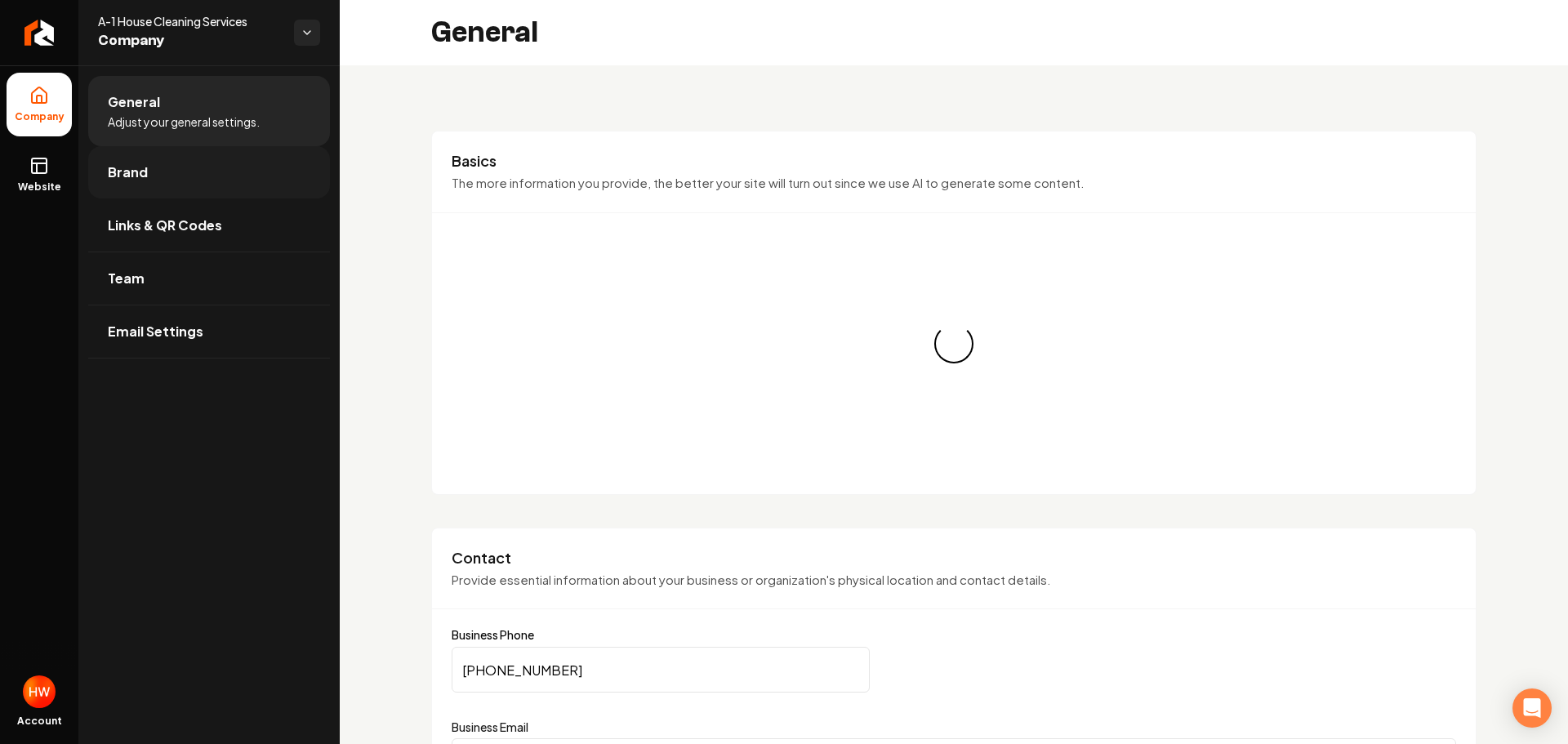
click at [199, 187] on link "Brand" at bounding box center [208, 172] width 241 height 52
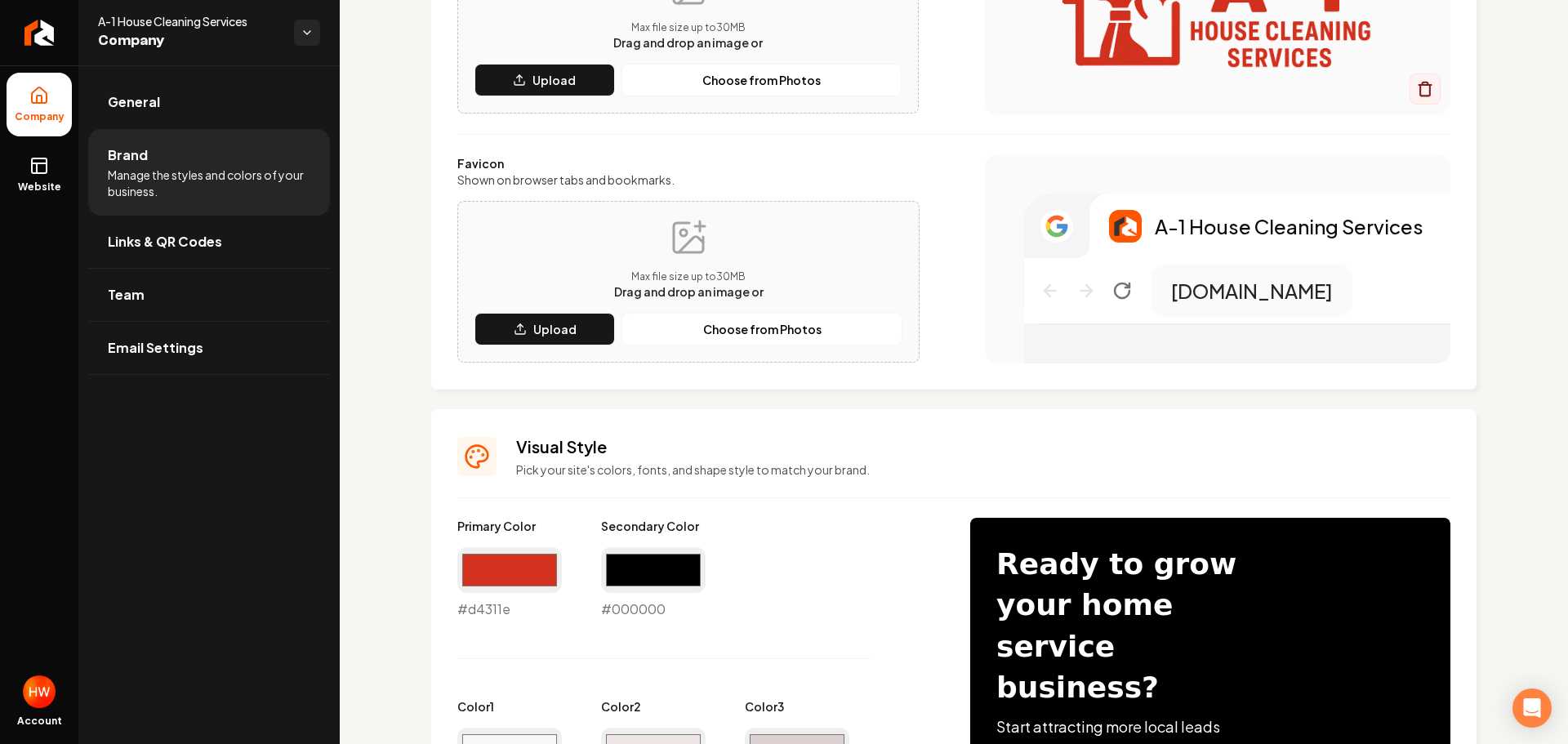
scroll to position [327, 0]
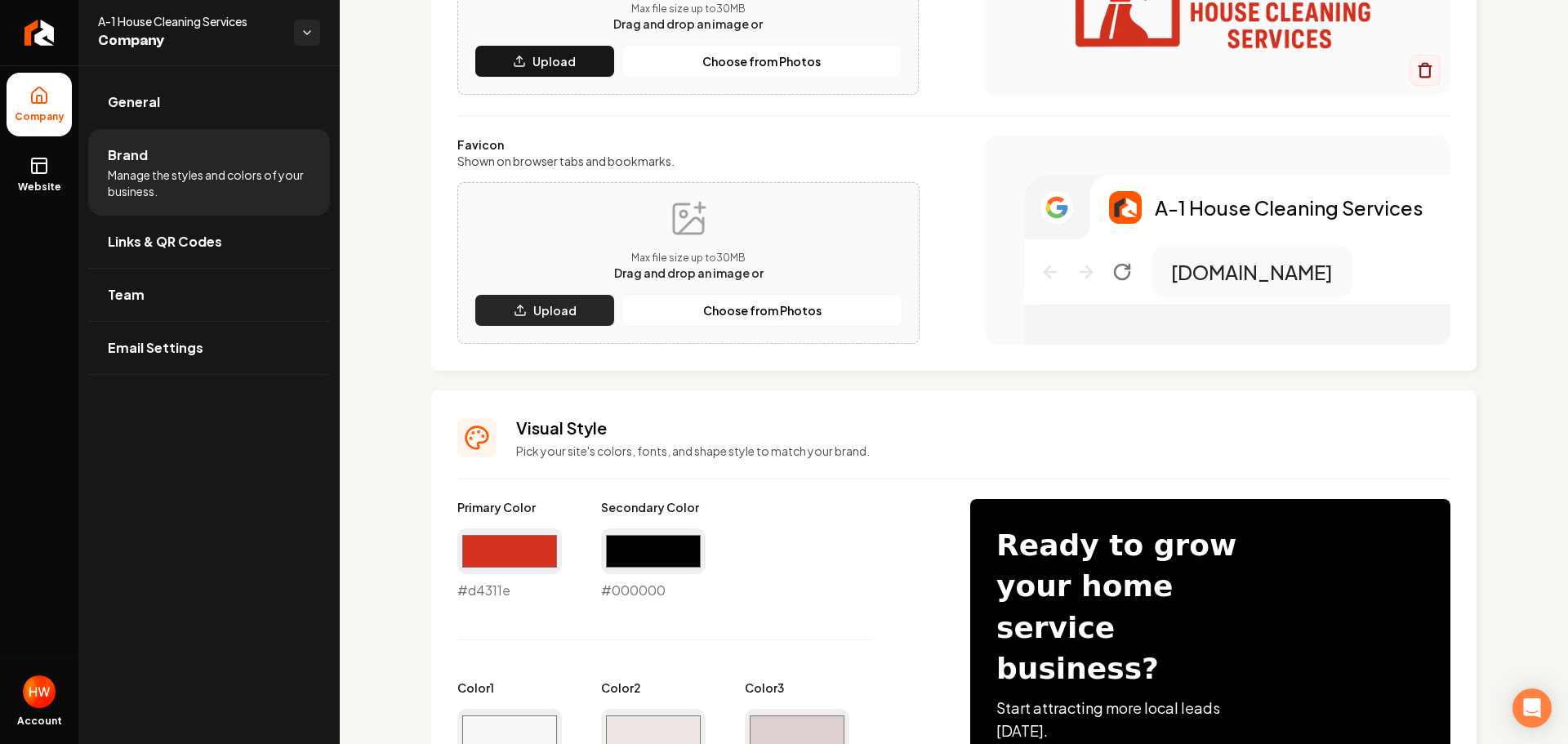
click at [557, 304] on p "Upload" at bounding box center [555, 310] width 44 height 17
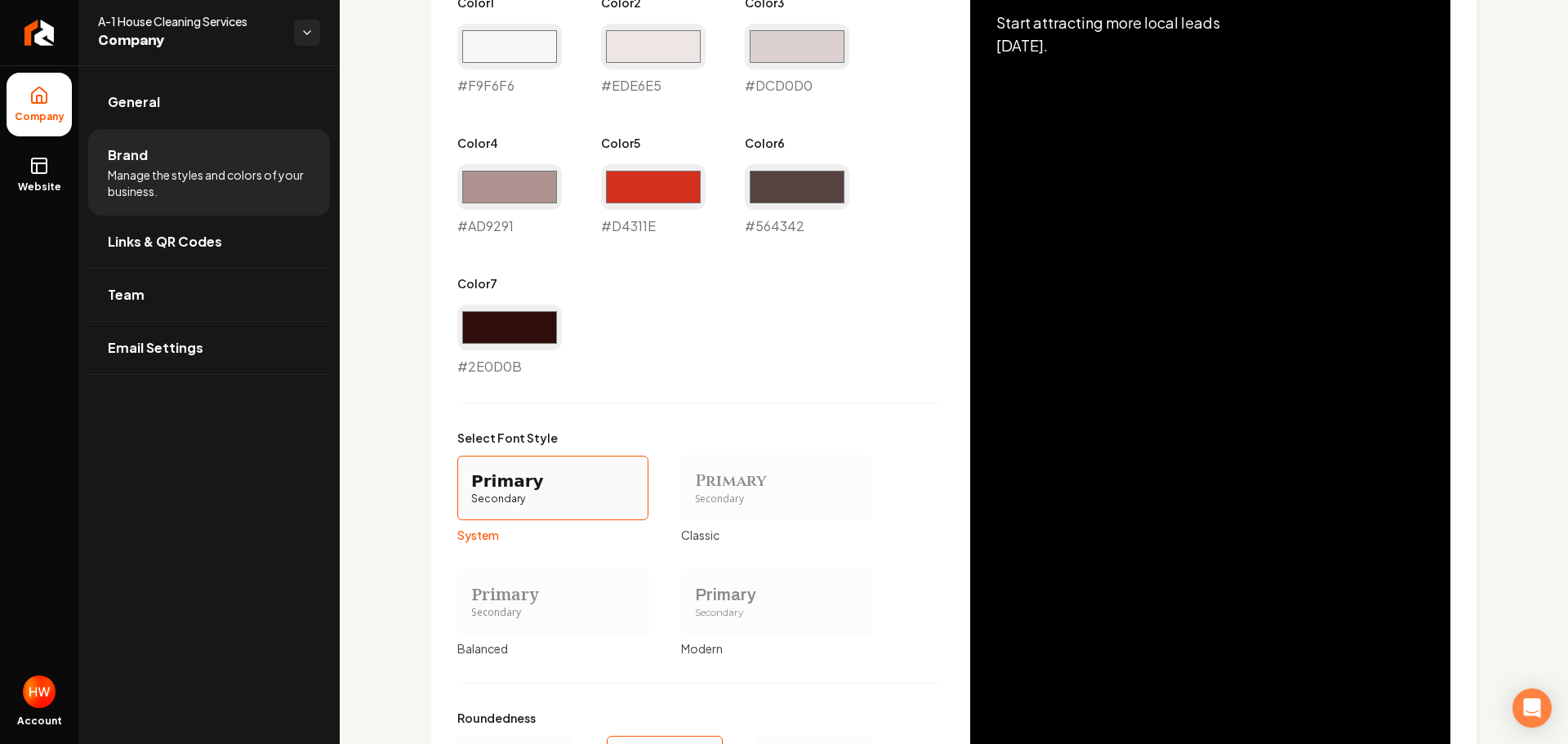
scroll to position [1144, 0]
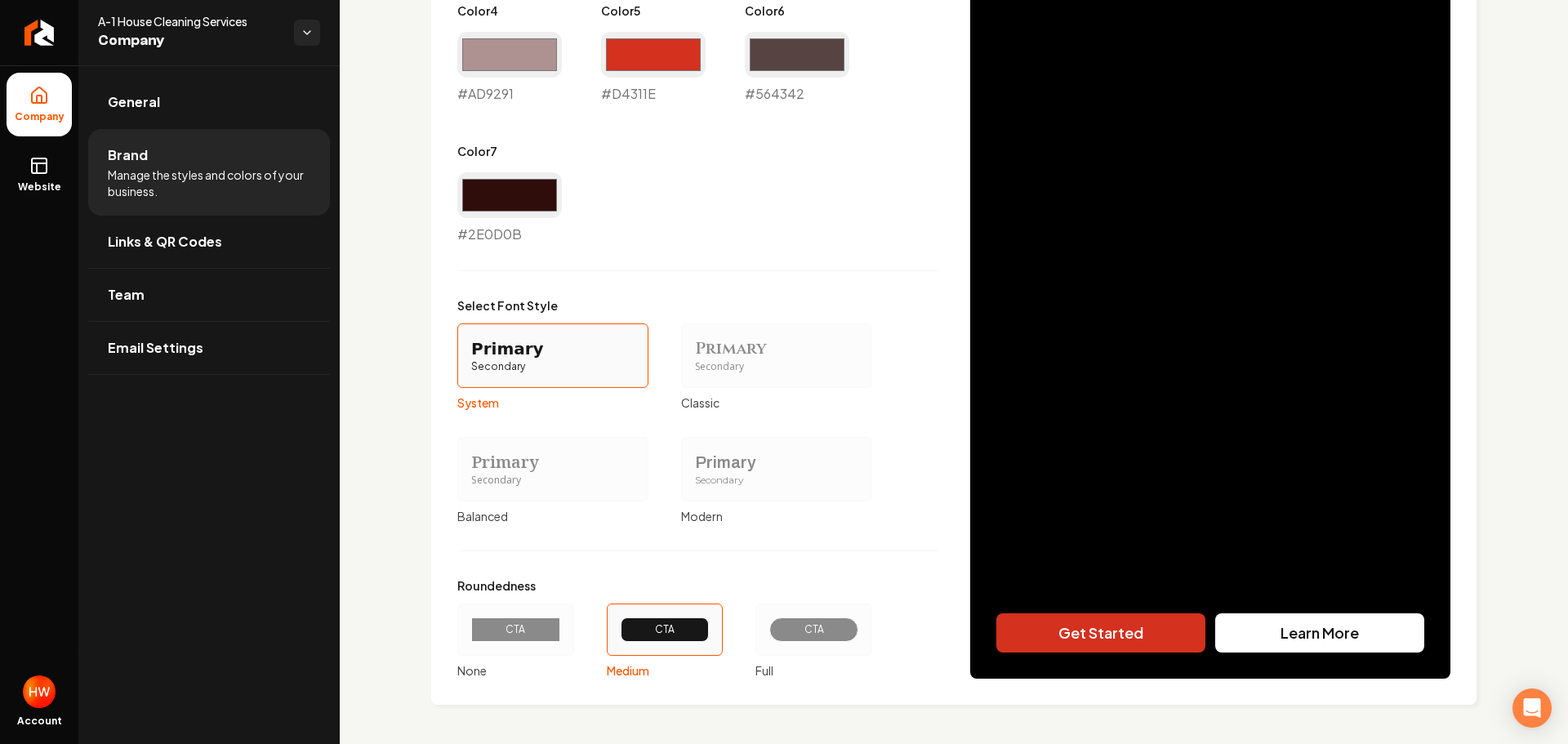
click at [825, 632] on div "CTA" at bounding box center [814, 629] width 61 height 13
click at [768, 632] on button "CTA Full" at bounding box center [761, 629] width 13 height 13
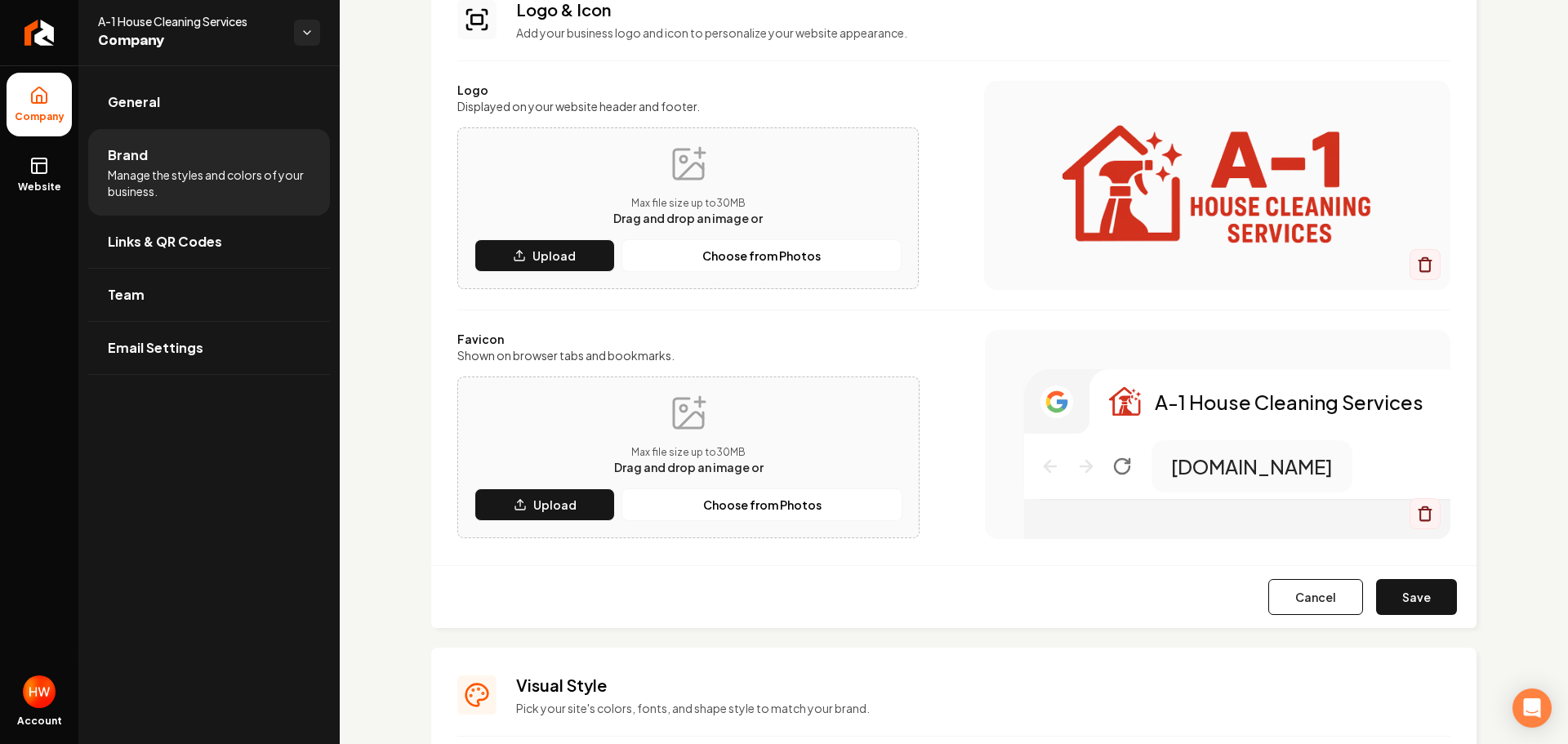
scroll to position [245, 0]
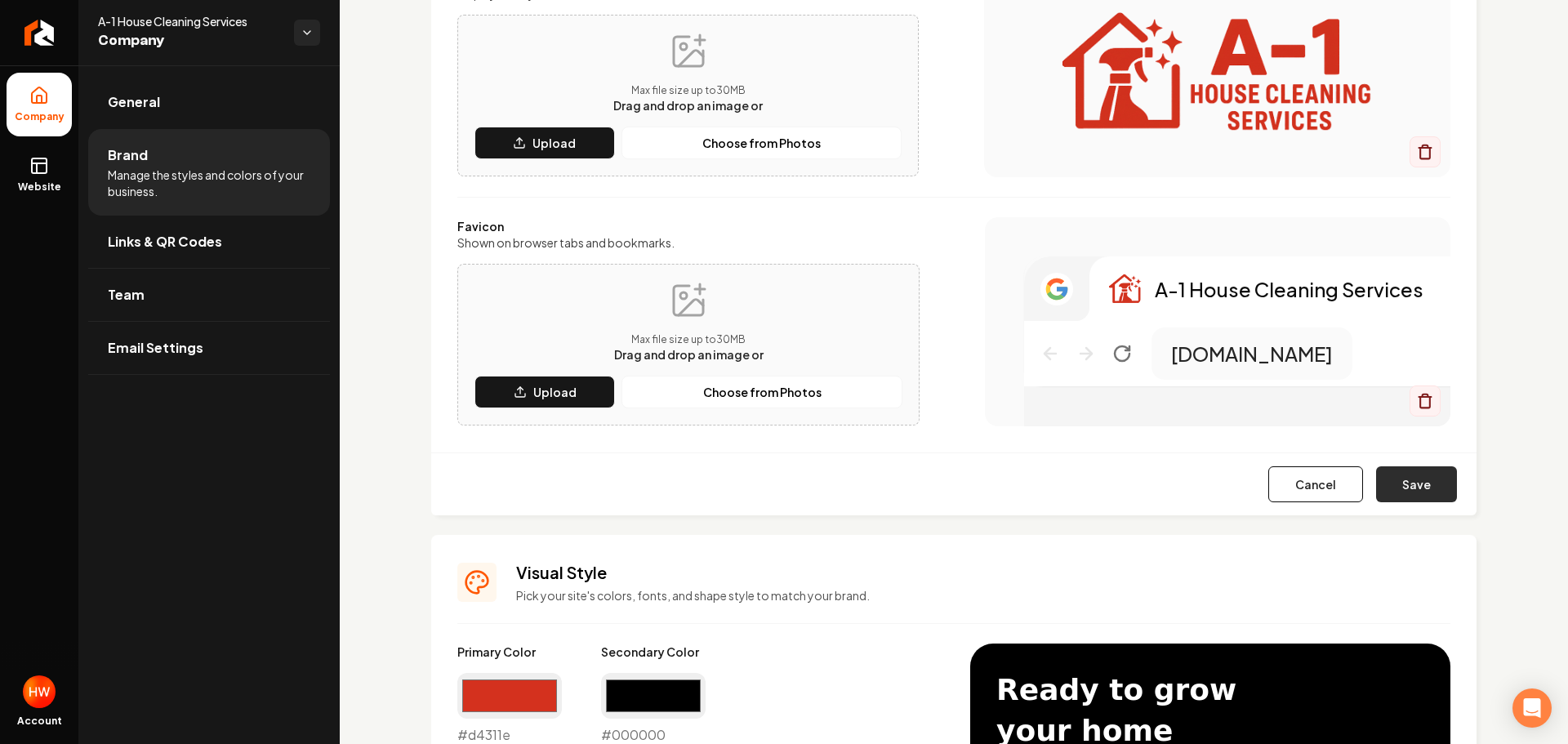
click at [1423, 479] on button "Save" at bounding box center [1416, 484] width 81 height 36
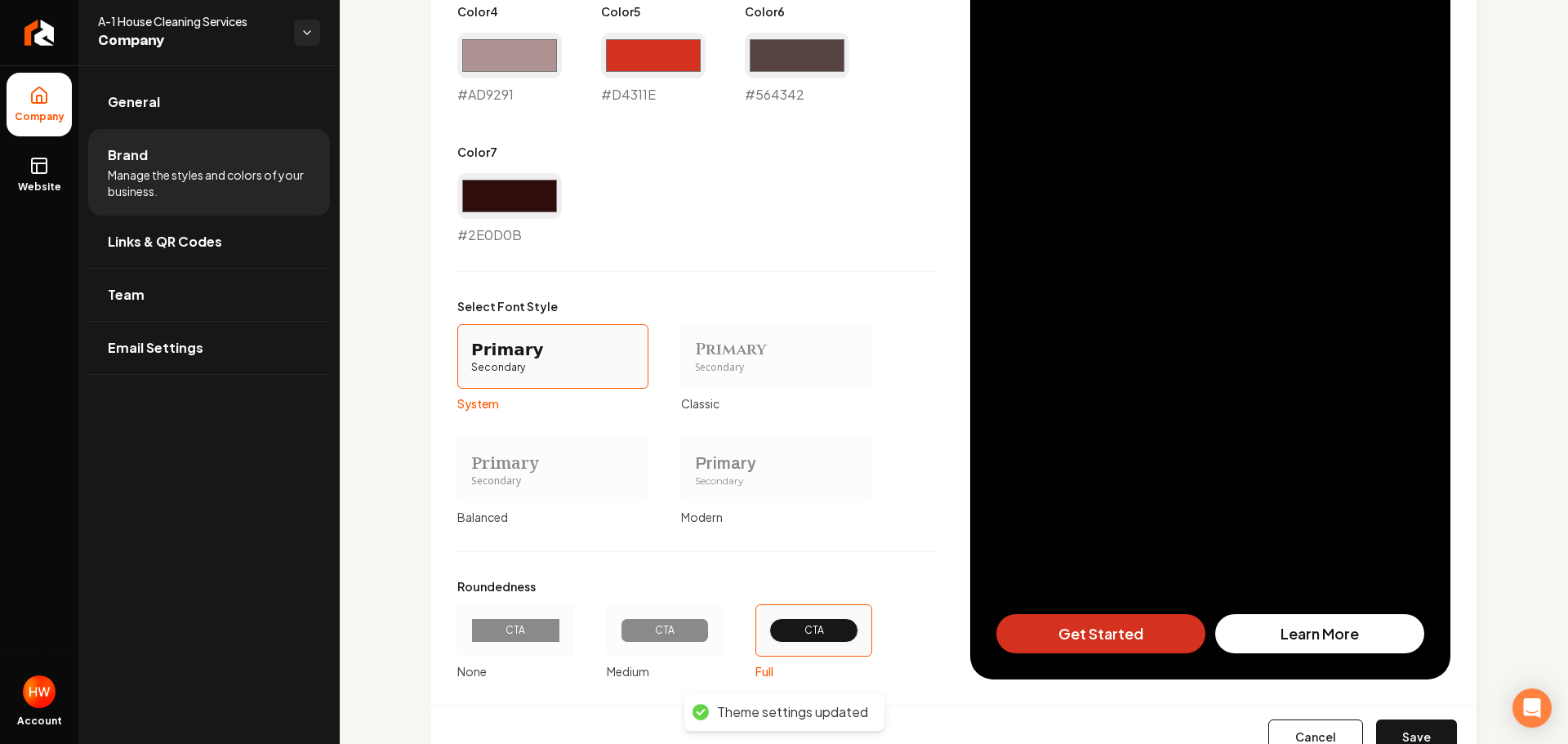
scroll to position [1207, 0]
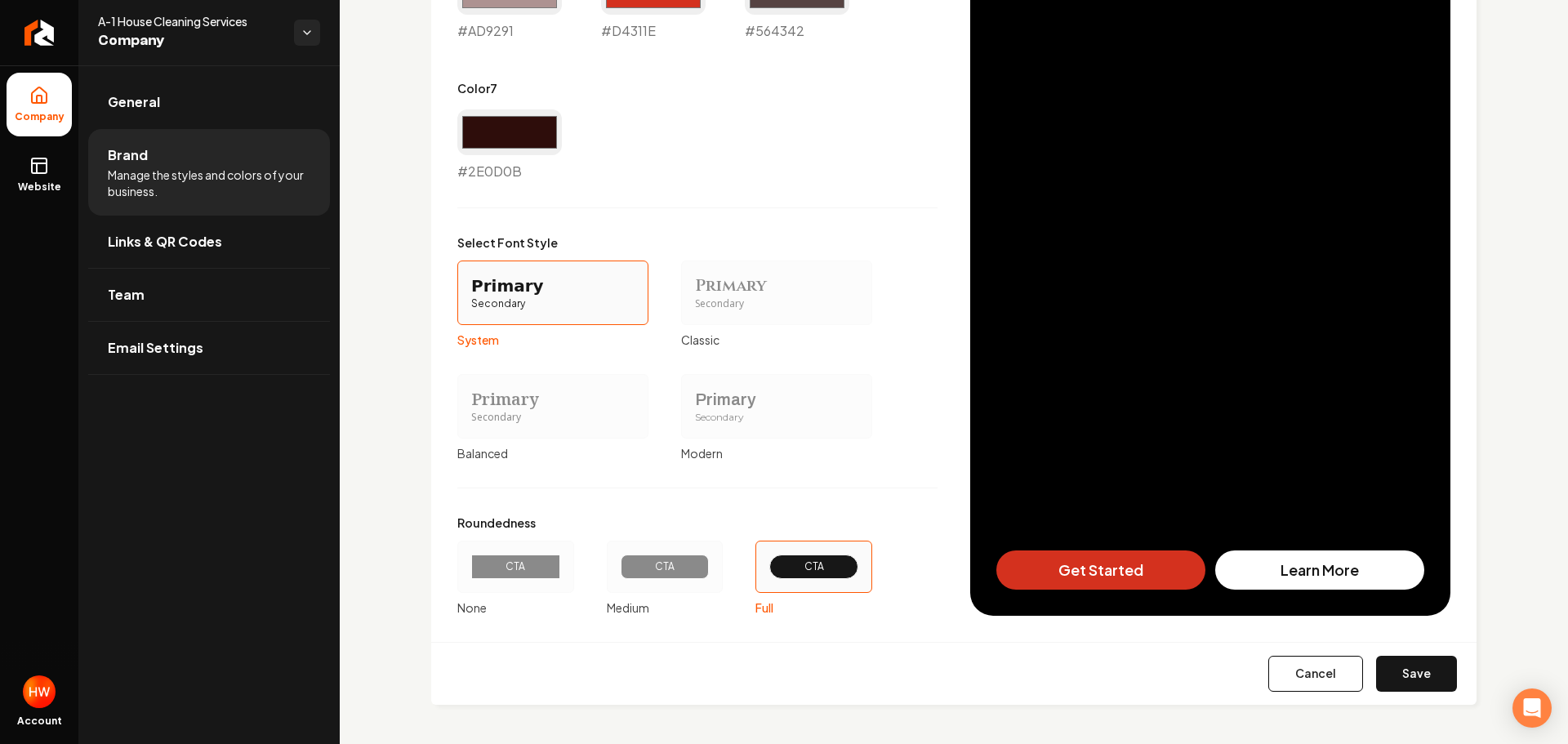
click at [1394, 667] on button "Save" at bounding box center [1416, 673] width 81 height 36
type input "#f9f6f6"
type input "#ede6e5"
type input "#dcd0d0"
type input "#ad9291"
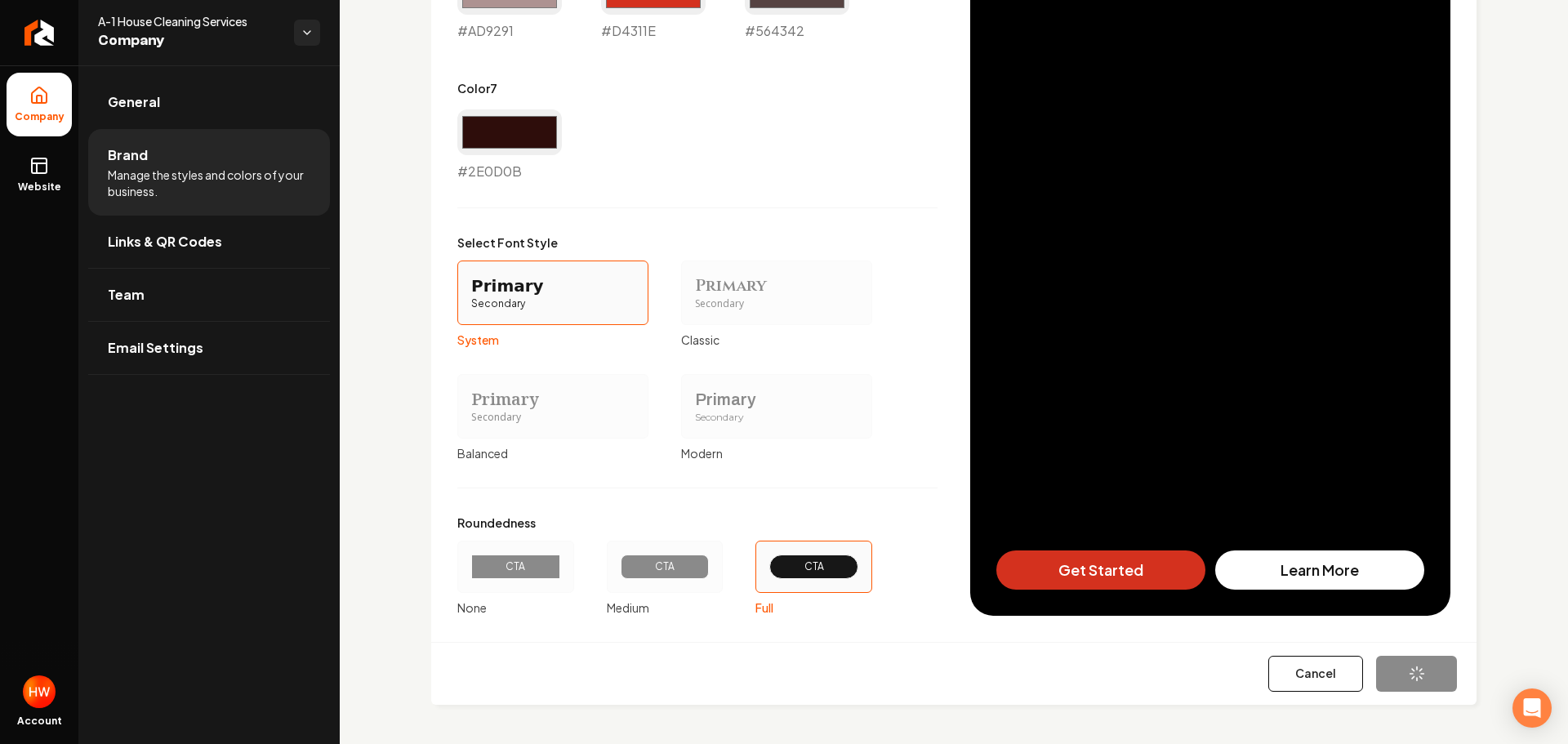
type input "#d4311e"
type input "#2e0d0b"
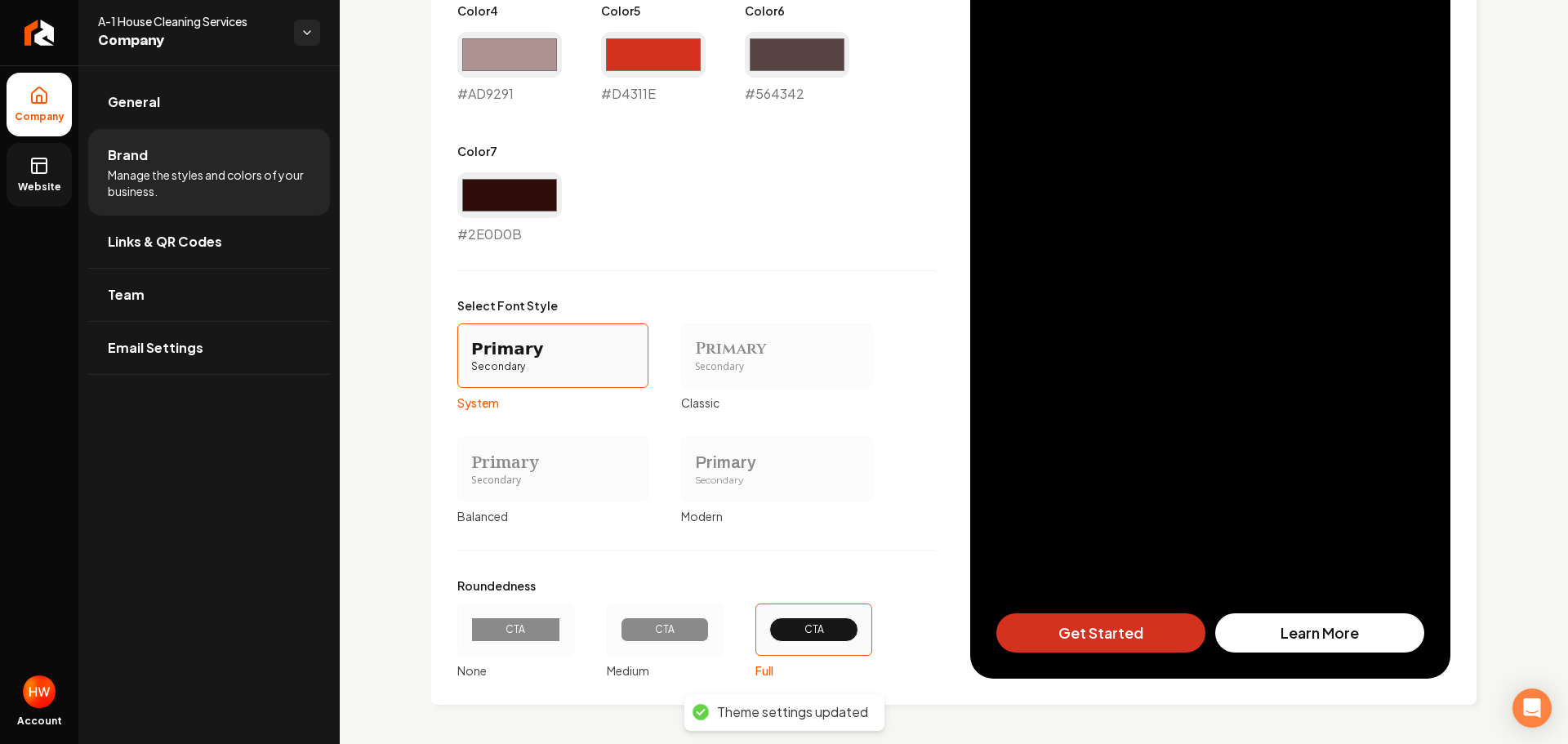
click at [46, 175] on icon at bounding box center [39, 166] width 19 height 19
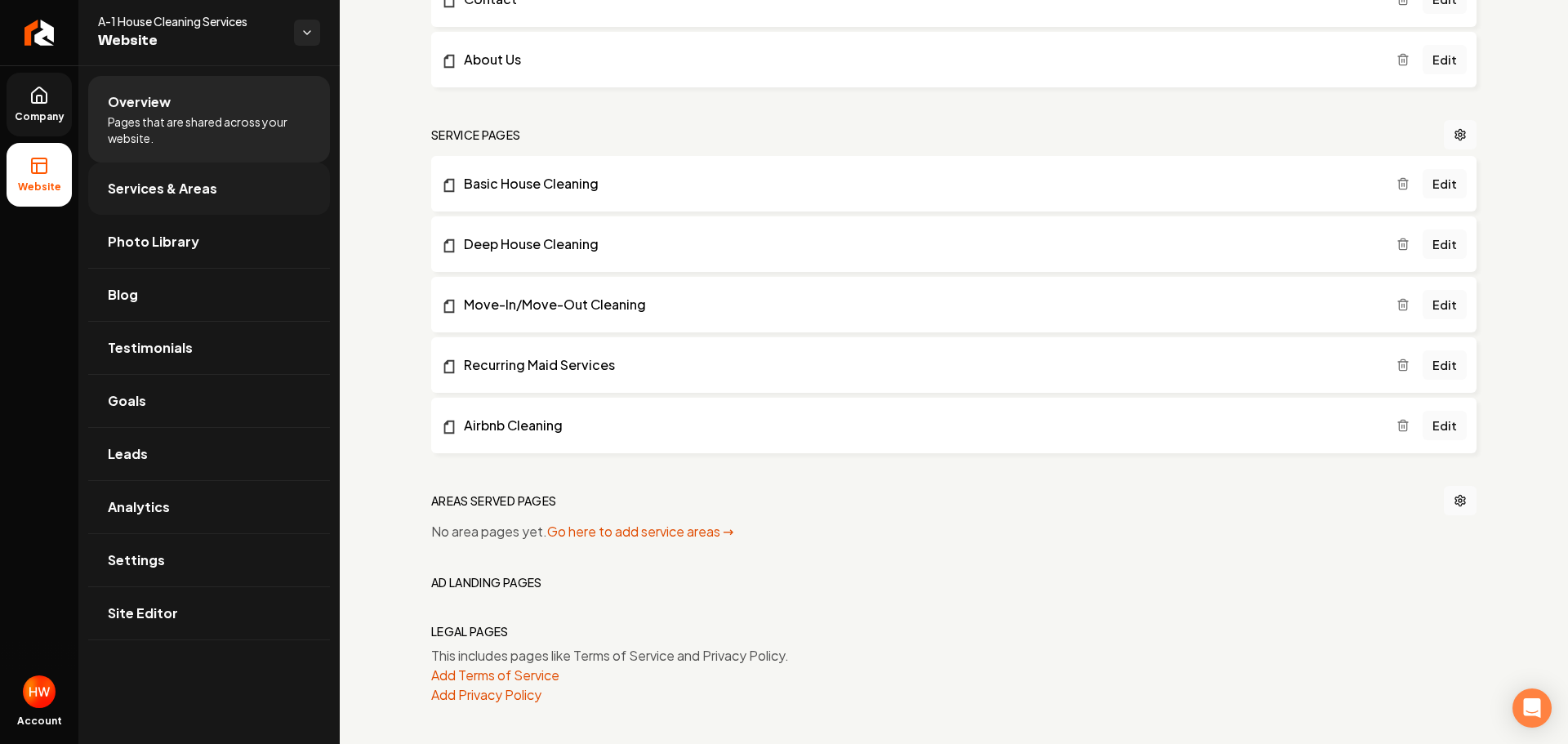
click at [193, 186] on span "Services & Areas" at bounding box center [163, 188] width 110 height 19
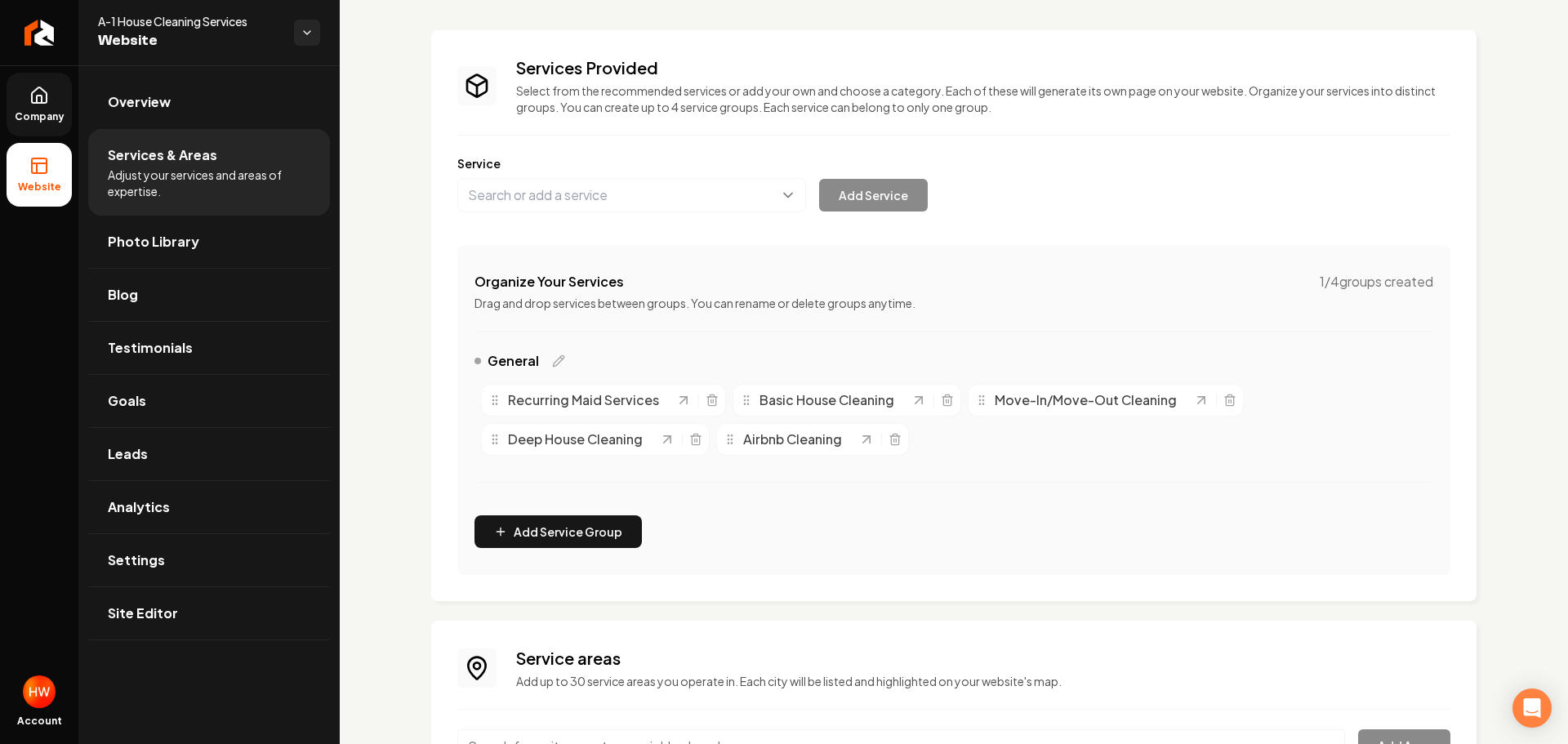
scroll to position [201, 0]
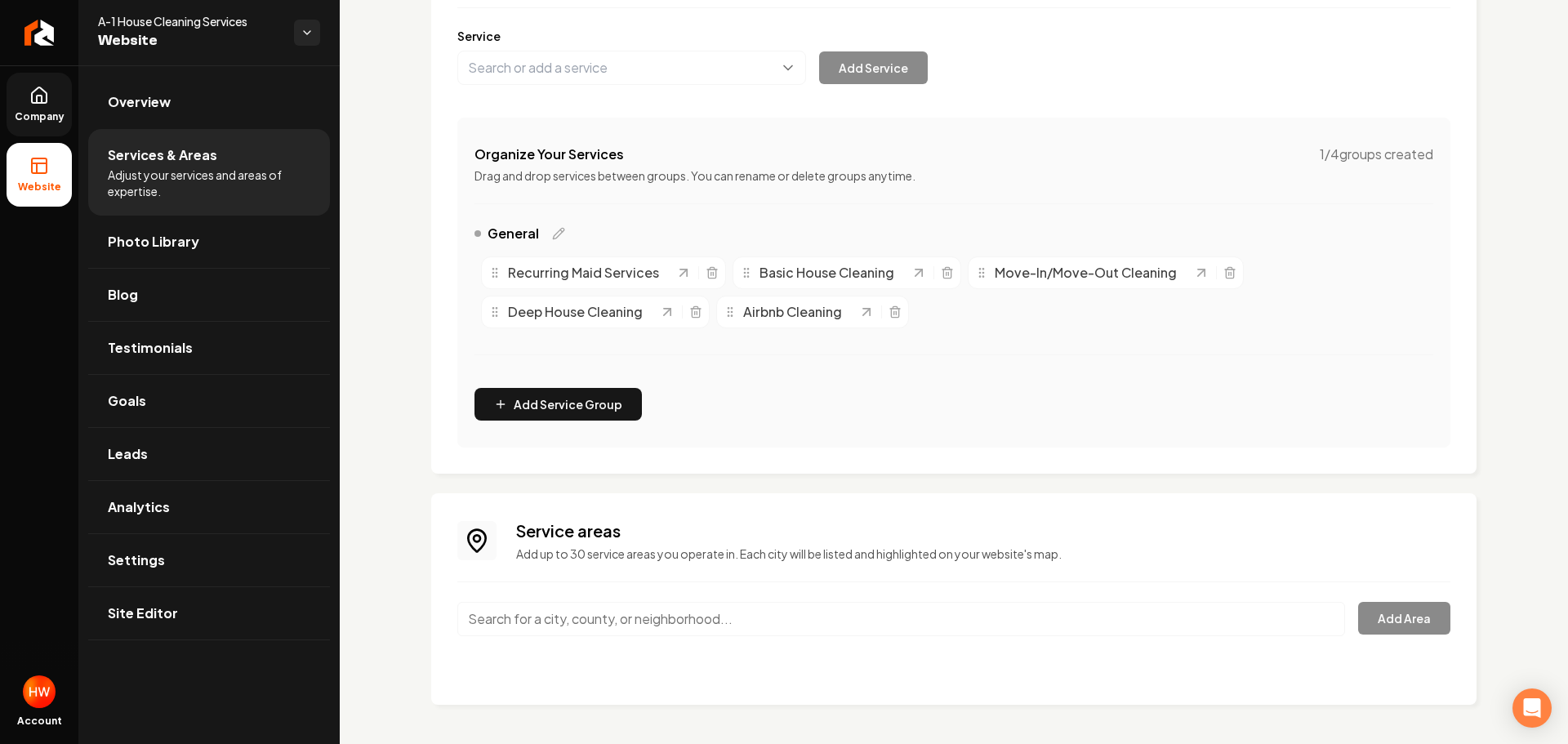
click at [673, 616] on input "Main content area" at bounding box center [901, 619] width 887 height 34
paste input "Houston"
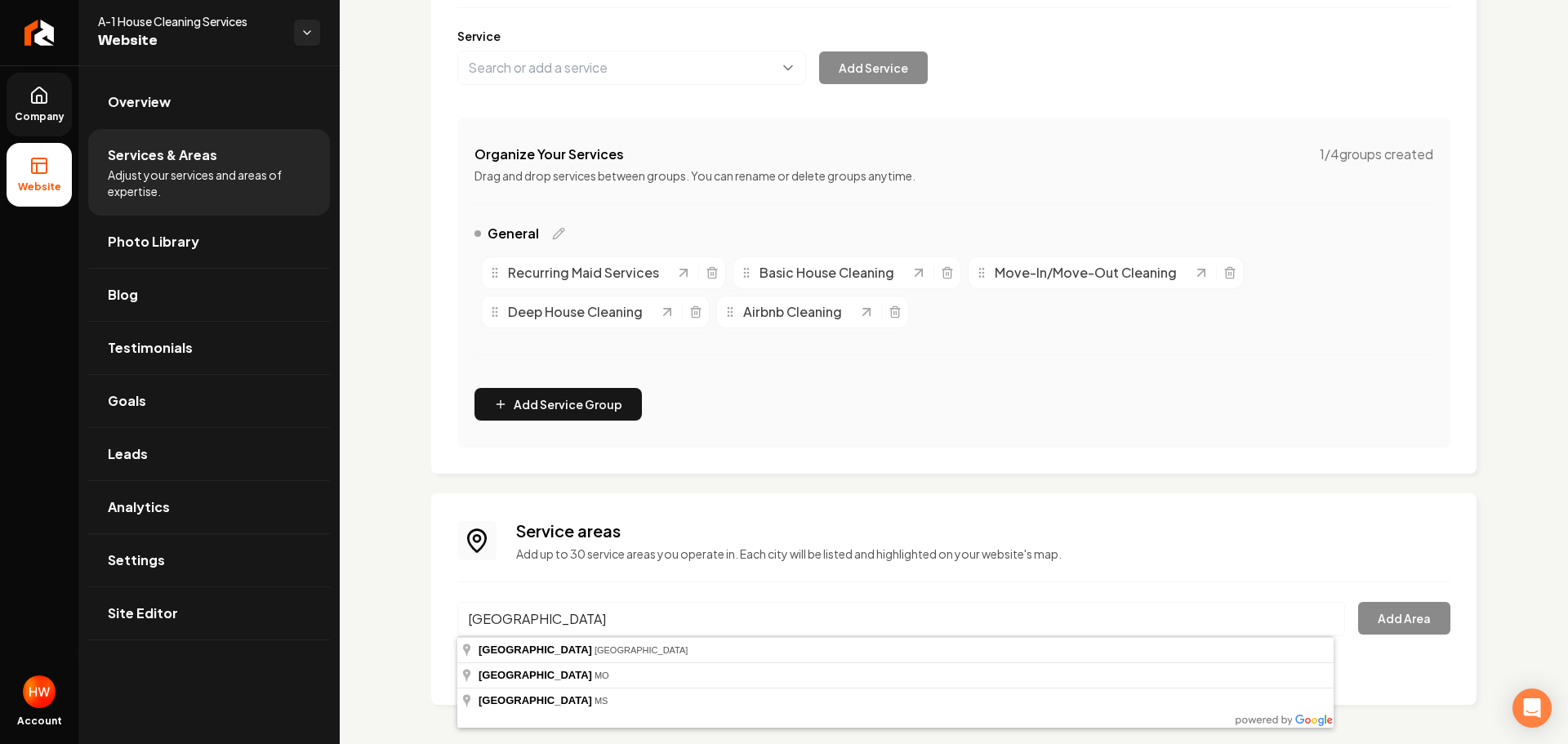
type input "Houston, TX"
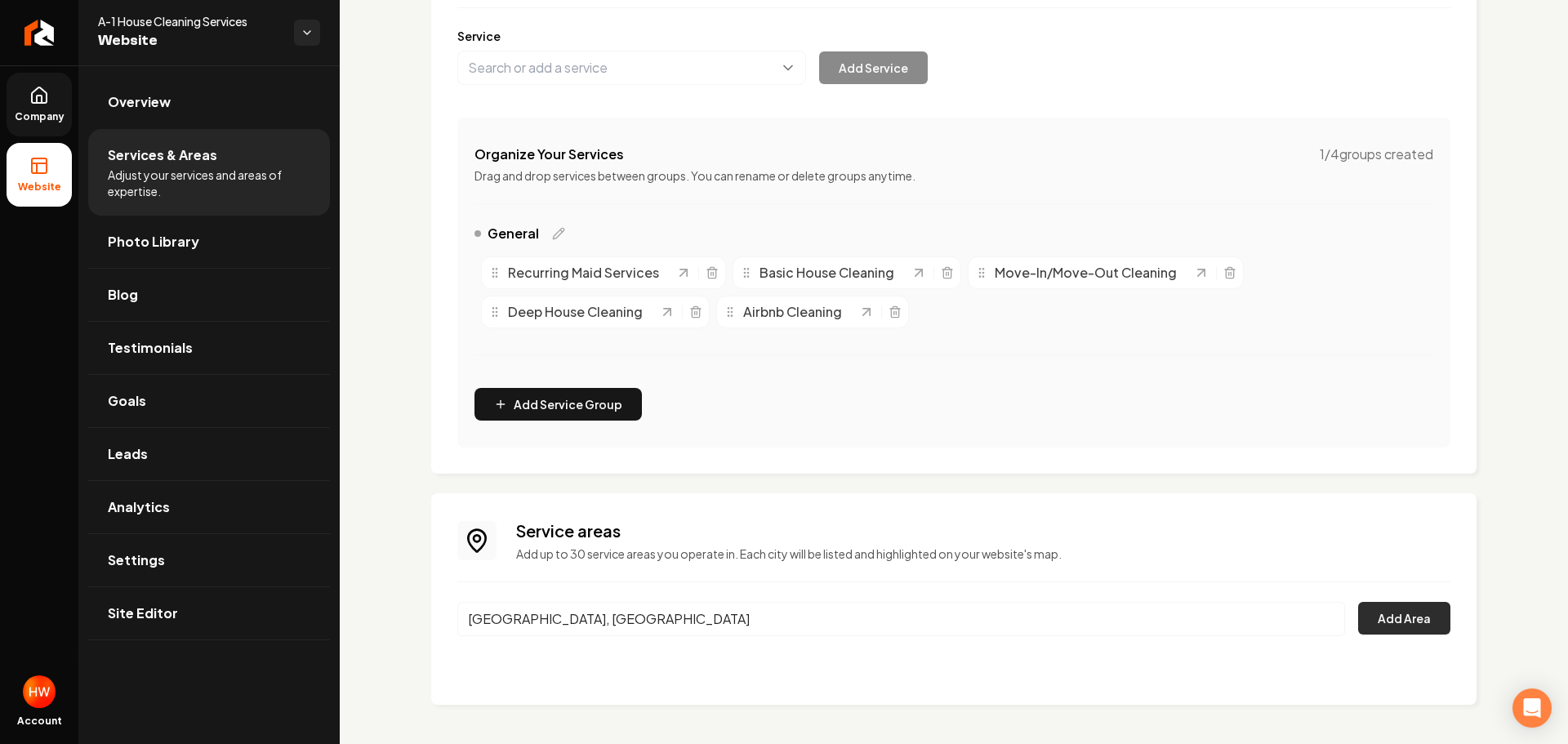
click at [1369, 609] on button "Add Area" at bounding box center [1404, 618] width 92 height 32
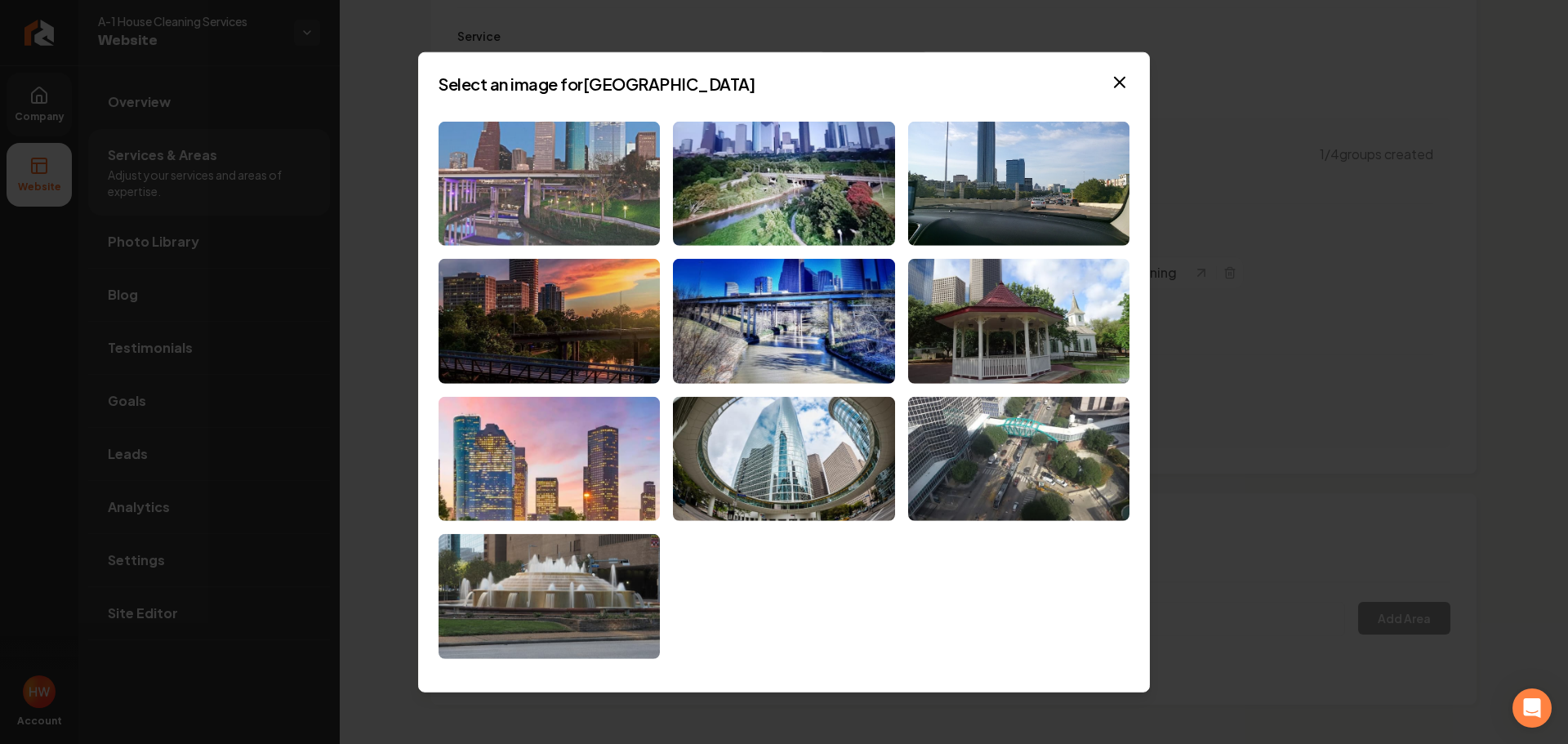
click at [609, 207] on img at bounding box center [549, 183] width 221 height 125
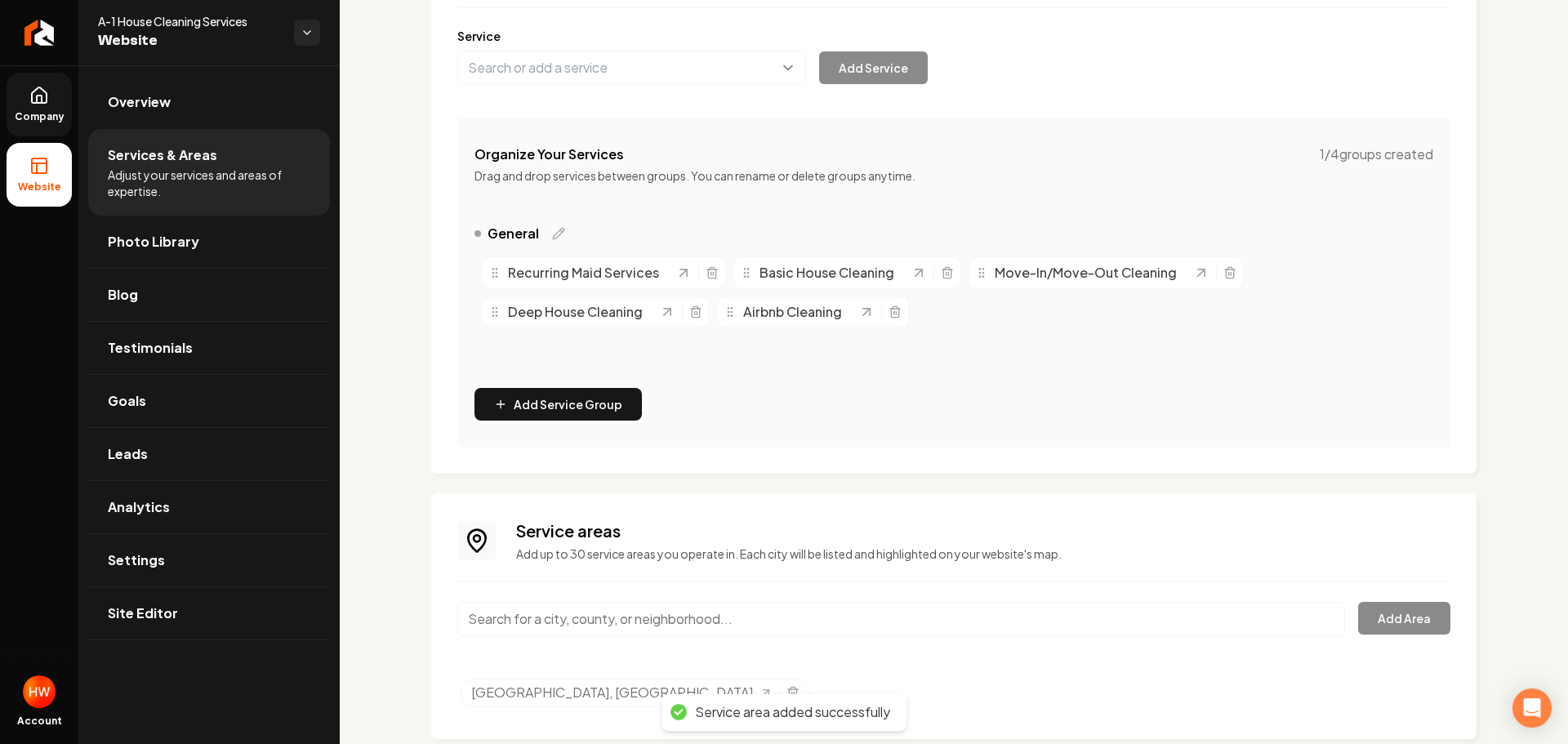
click at [35, 96] on icon at bounding box center [39, 95] width 19 height 19
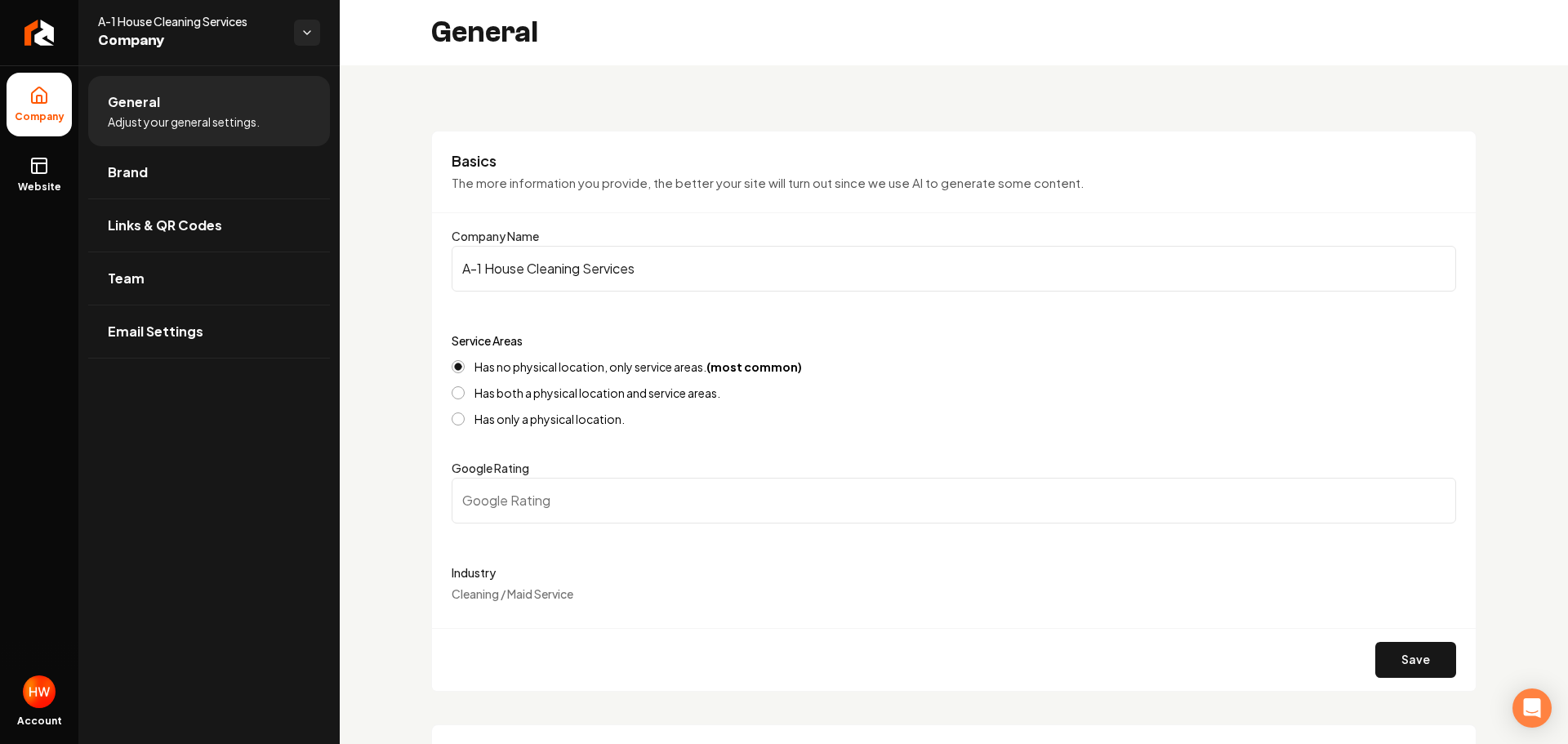
click at [654, 275] on input "A-1 House Cleaning Services" at bounding box center [954, 268] width 1004 height 45
click at [51, 176] on link "Website" at bounding box center [38, 174] width 65 height 64
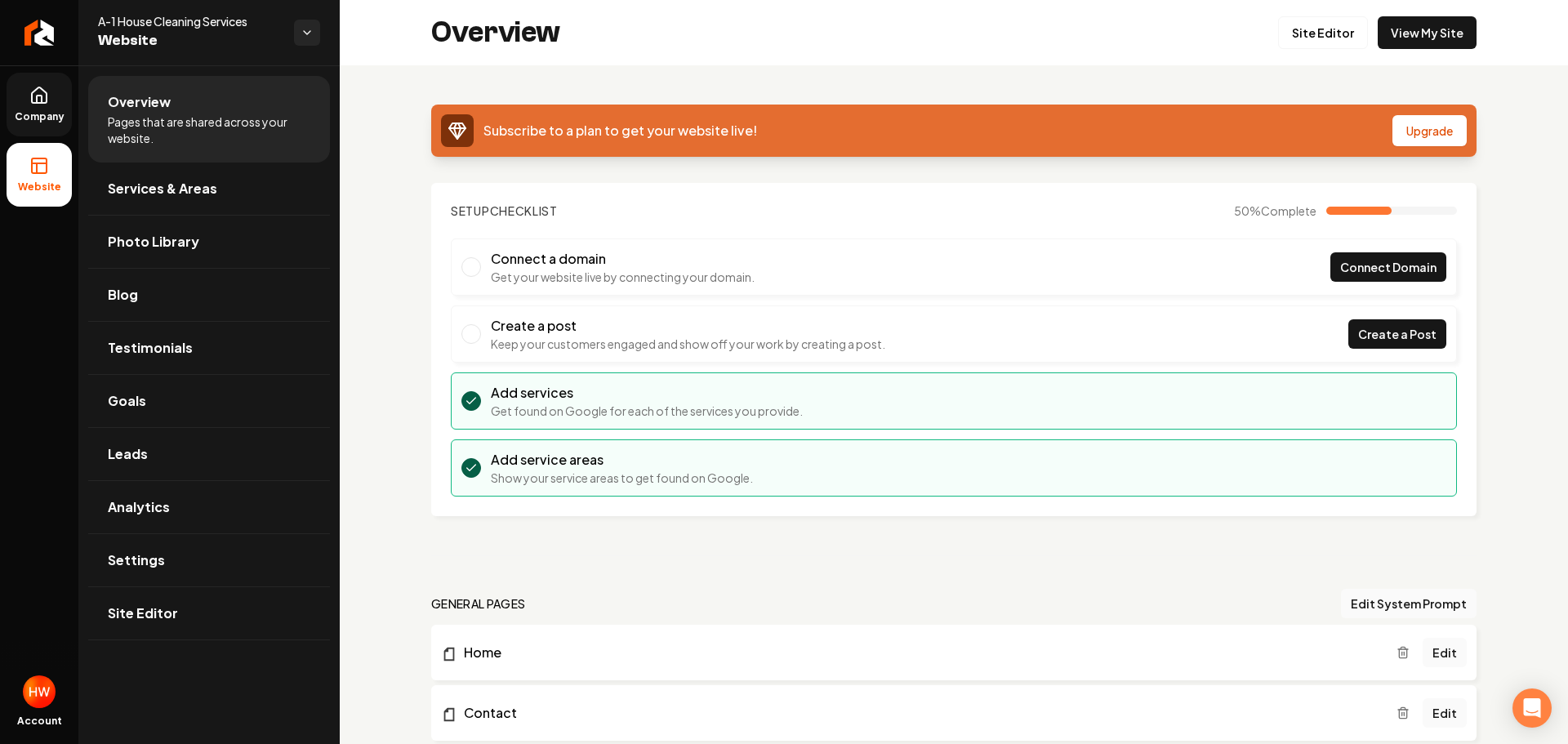
drag, startPoint x: 1307, startPoint y: 30, endPoint x: 1282, endPoint y: 270, distance: 241.3
click at [1194, 272] on li "Connect a domain Get your website live by connecting your domain. Connect Domain" at bounding box center [954, 267] width 1006 height 57
click at [1330, 262] on link "Connect Domain" at bounding box center [1388, 267] width 116 height 30
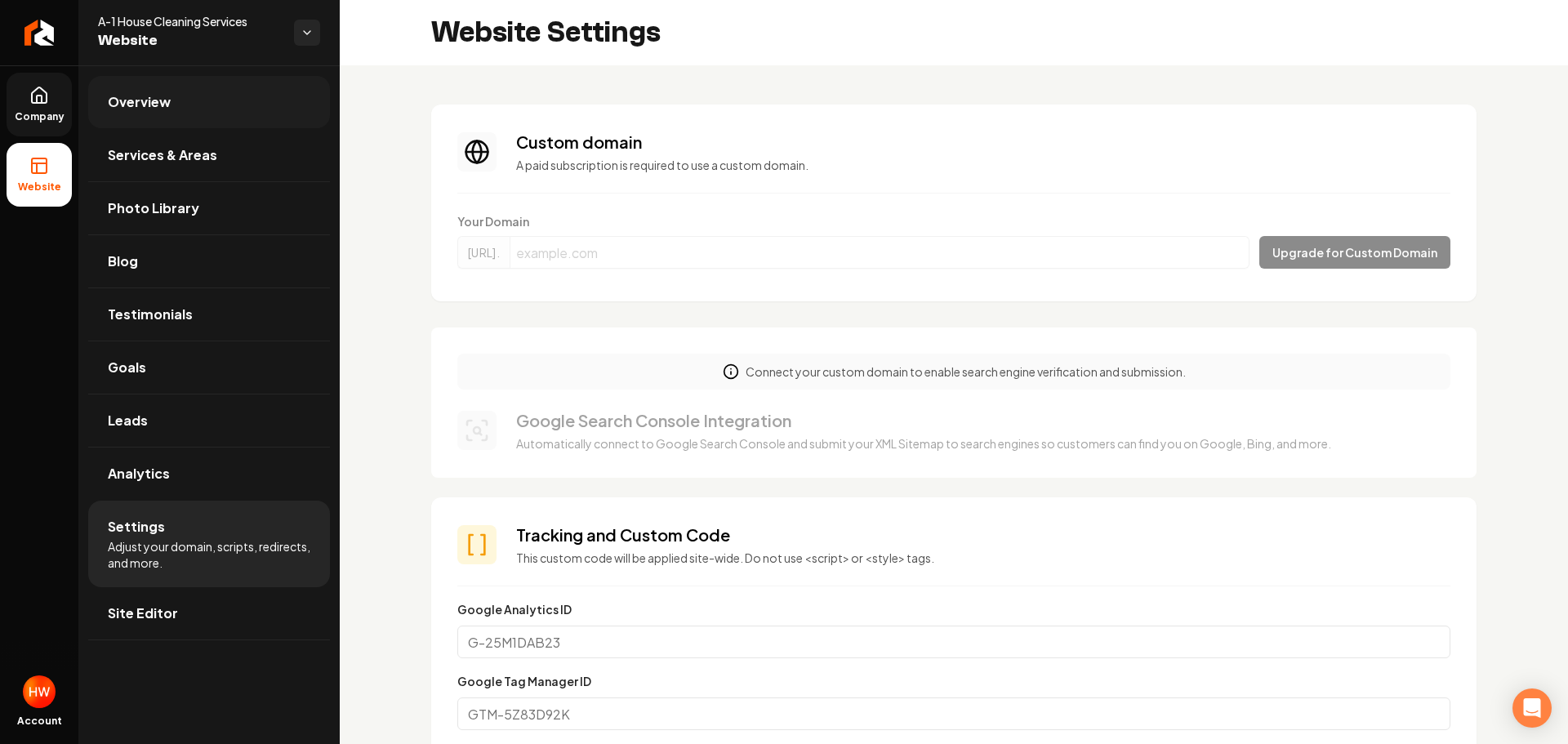
click at [185, 113] on link "Overview" at bounding box center [208, 102] width 241 height 52
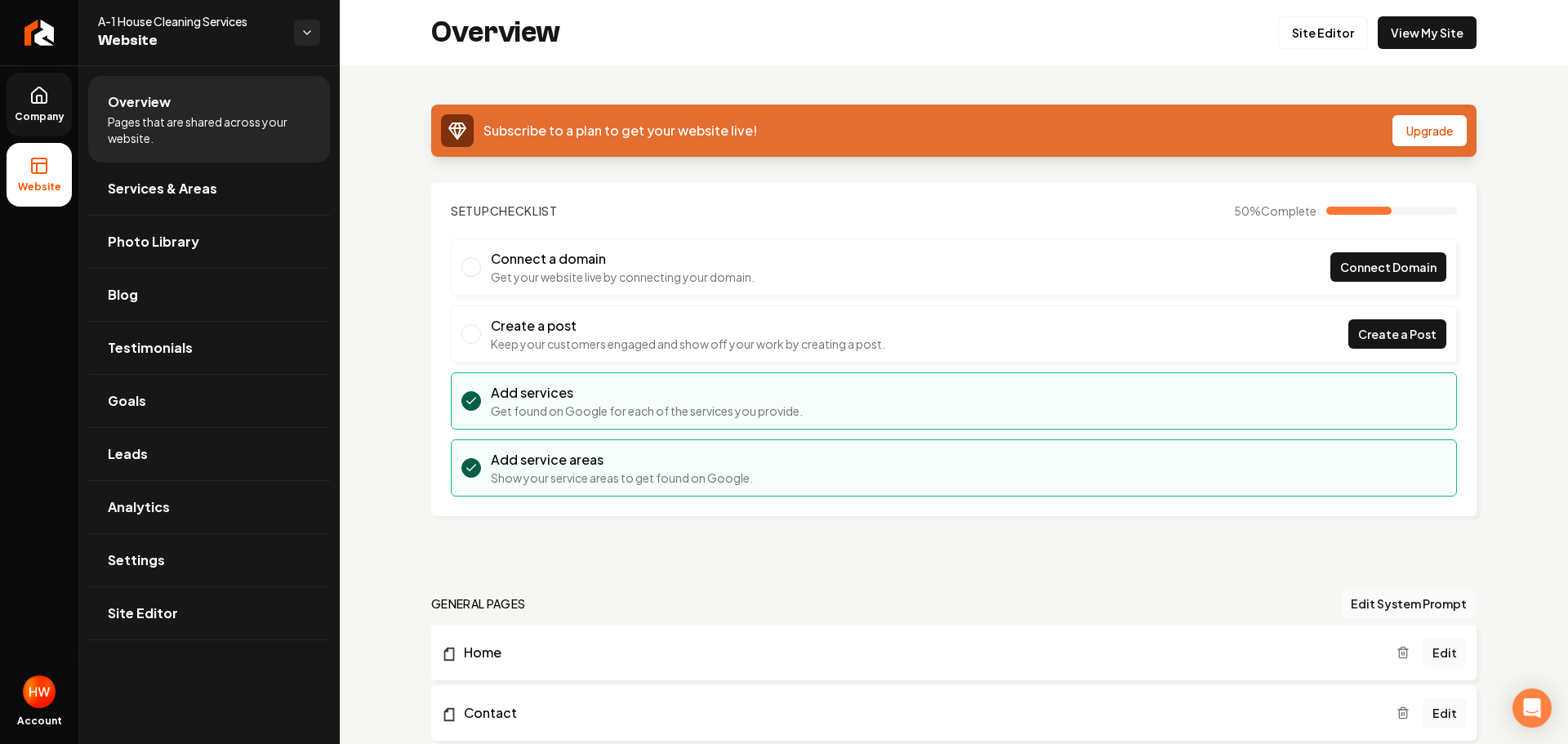
click at [53, 104] on link "Company" at bounding box center [38, 104] width 65 height 64
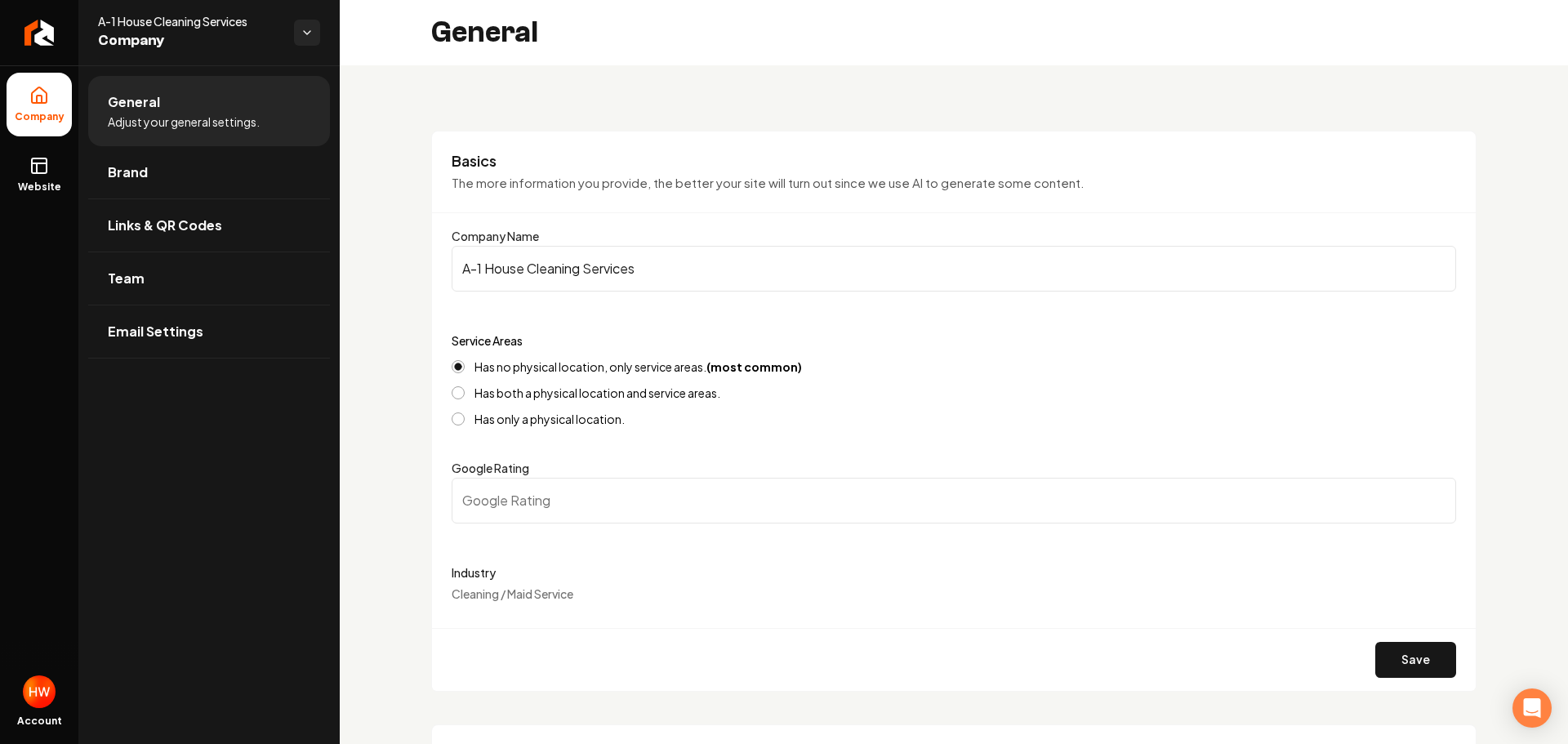
click at [641, 270] on input "A-1 House Cleaning Services" at bounding box center [954, 268] width 1004 height 45
click at [641, 269] on input "A-1 House Cleaning Services" at bounding box center [954, 268] width 1004 height 45
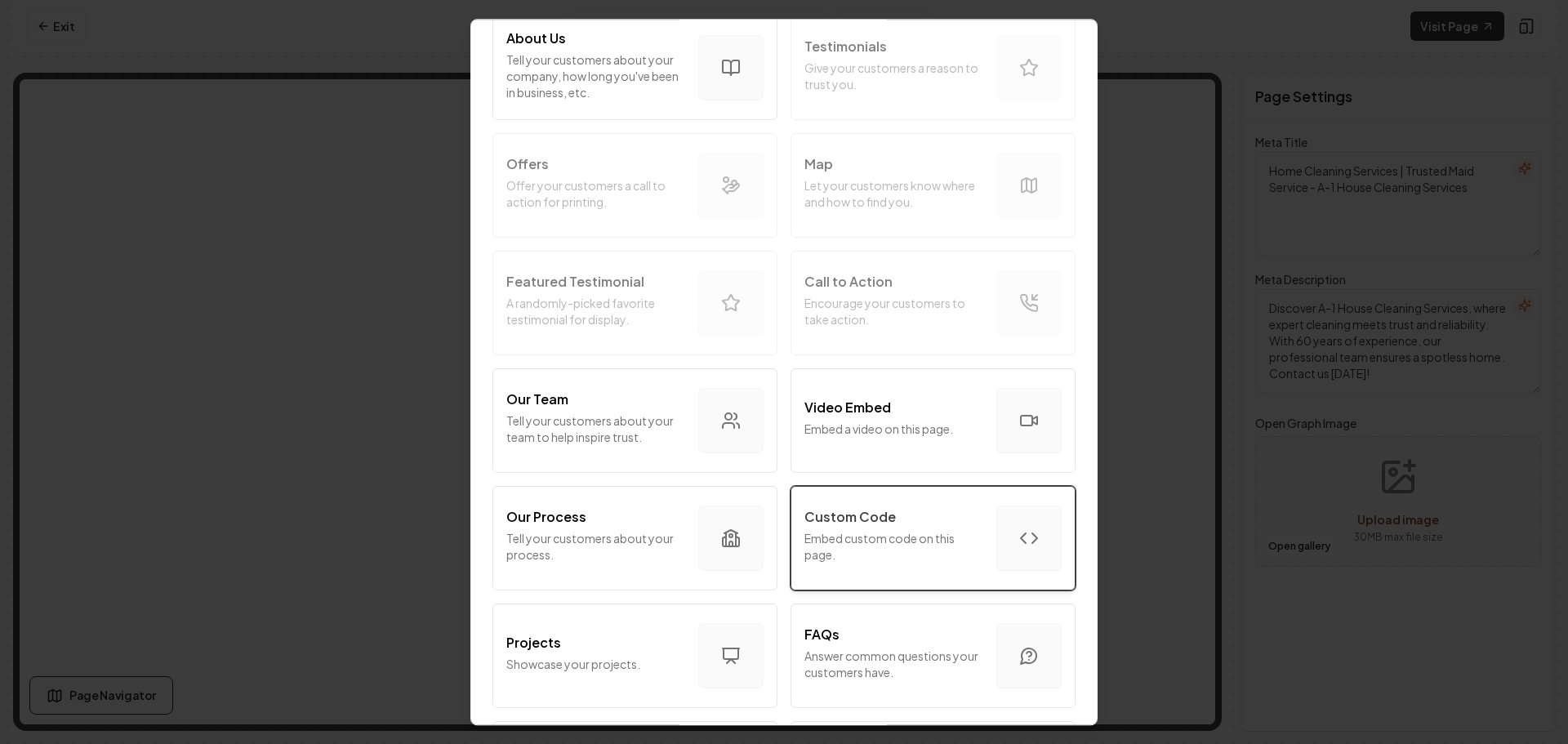
scroll to position [245, 0]
click at [920, 523] on div "Custom Code" at bounding box center [893, 515] width 179 height 19
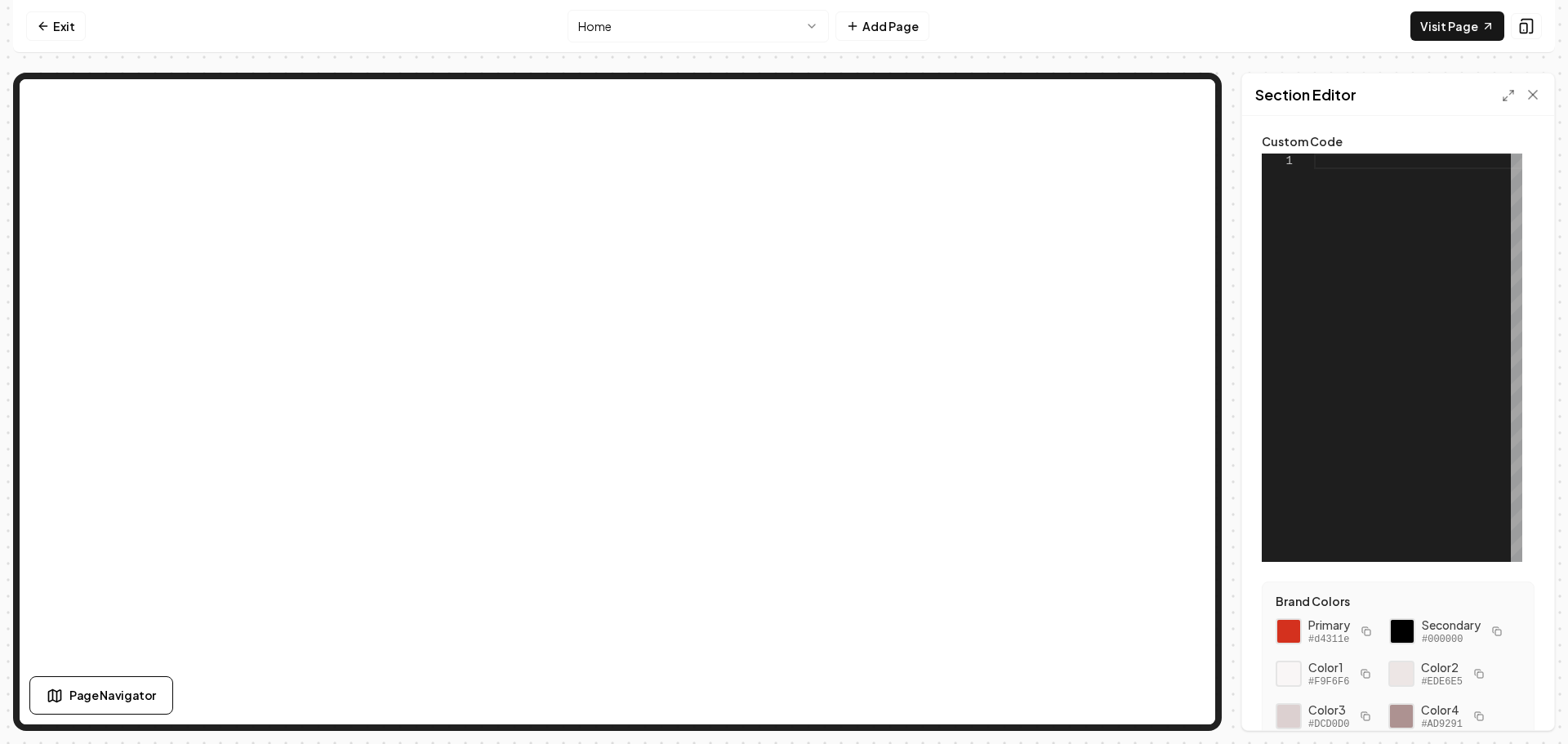
click at [1405, 170] on div at bounding box center [1418, 357] width 208 height 408
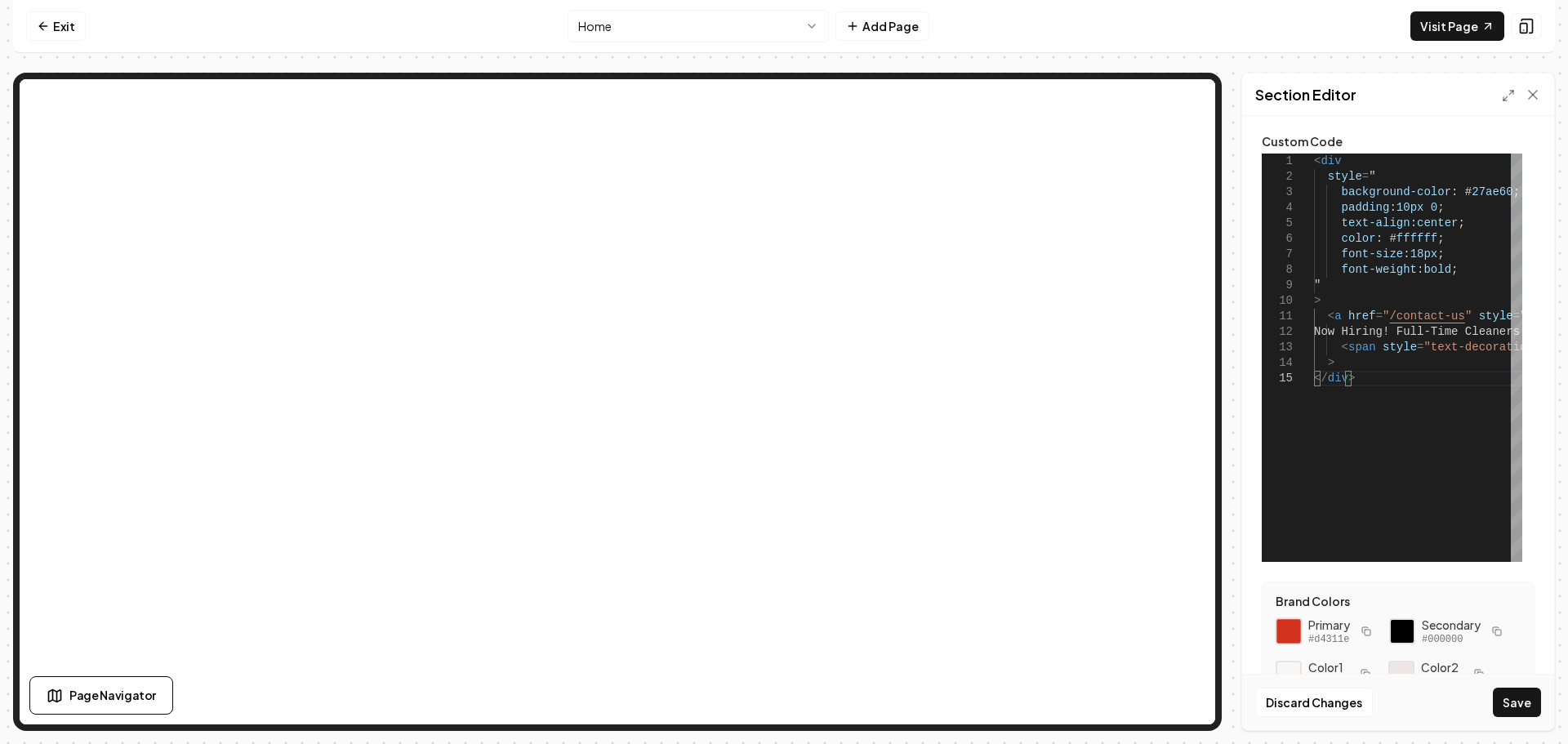
click at [1293, 632] on div at bounding box center [1289, 631] width 28 height 28
drag, startPoint x: 1498, startPoint y: 191, endPoint x: 1481, endPoint y: 221, distance: 34.5
click at [1453, 190] on div "< div style = " background-color : # 27ae60 ; padding : 10px 0 ; text-align : c…" at bounding box center [1552, 357] width 476 height 408
click at [1524, 697] on button "Save" at bounding box center [1517, 702] width 48 height 30
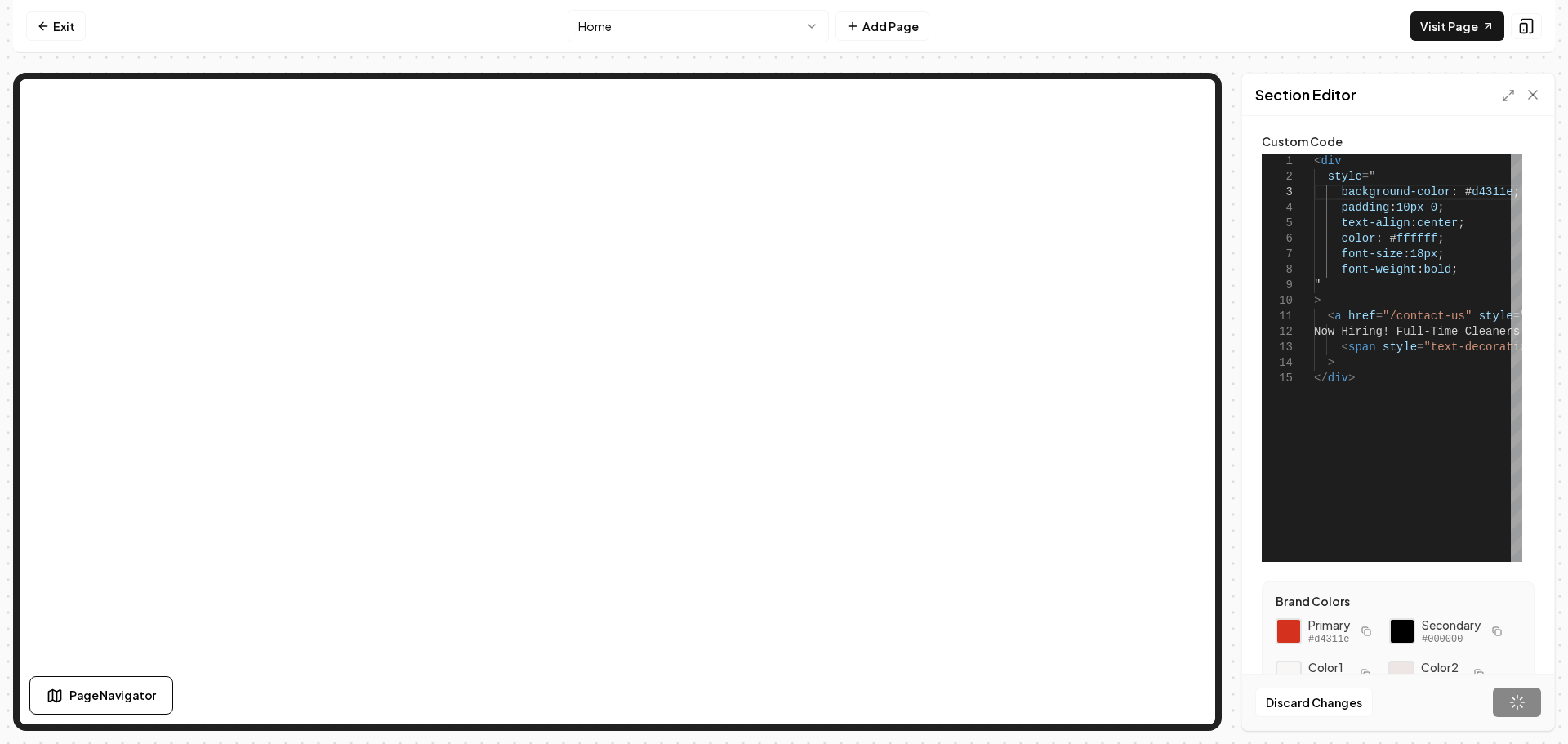
type textarea "**********"
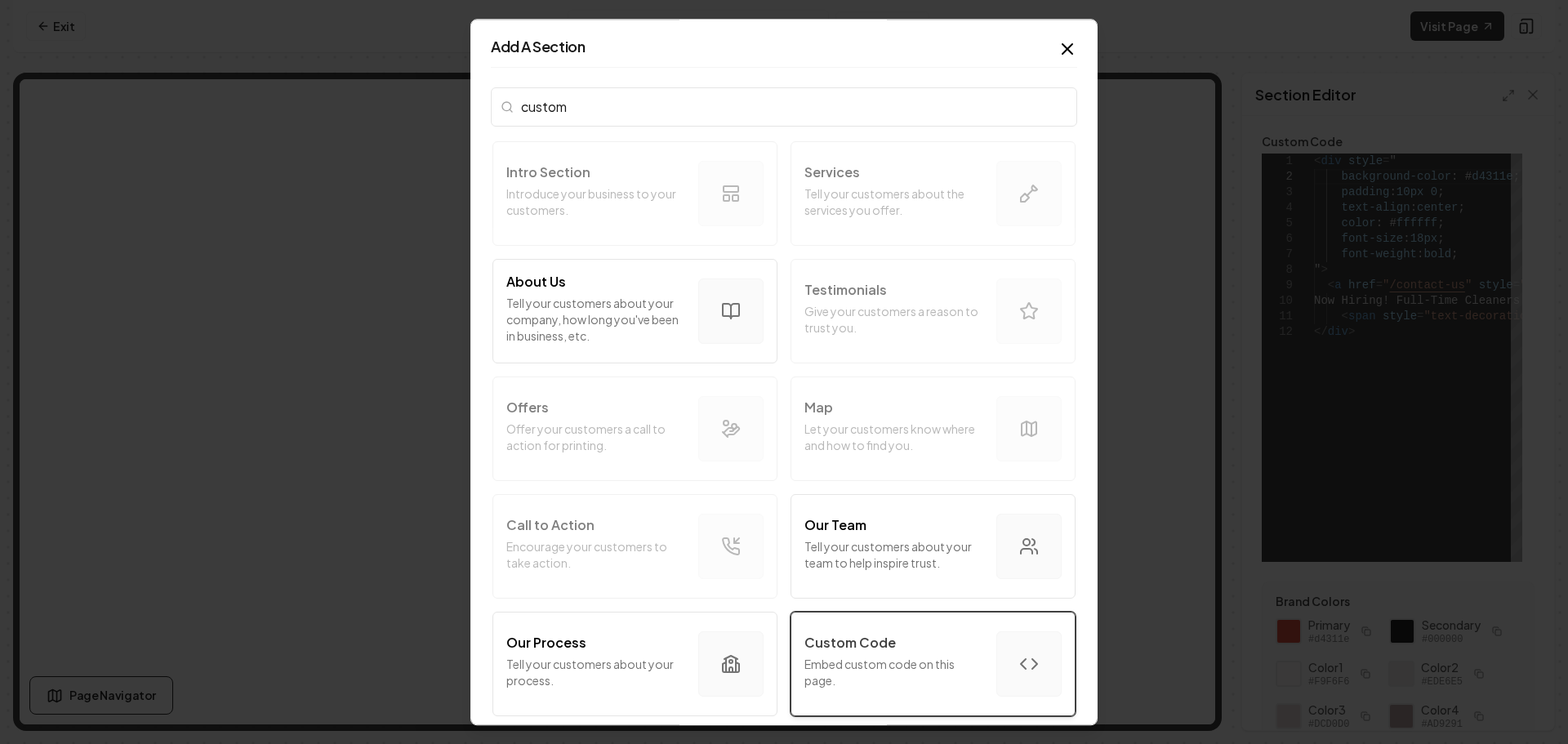
type input "custom"
click at [859, 639] on p "Custom Code" at bounding box center [850, 642] width 92 height 19
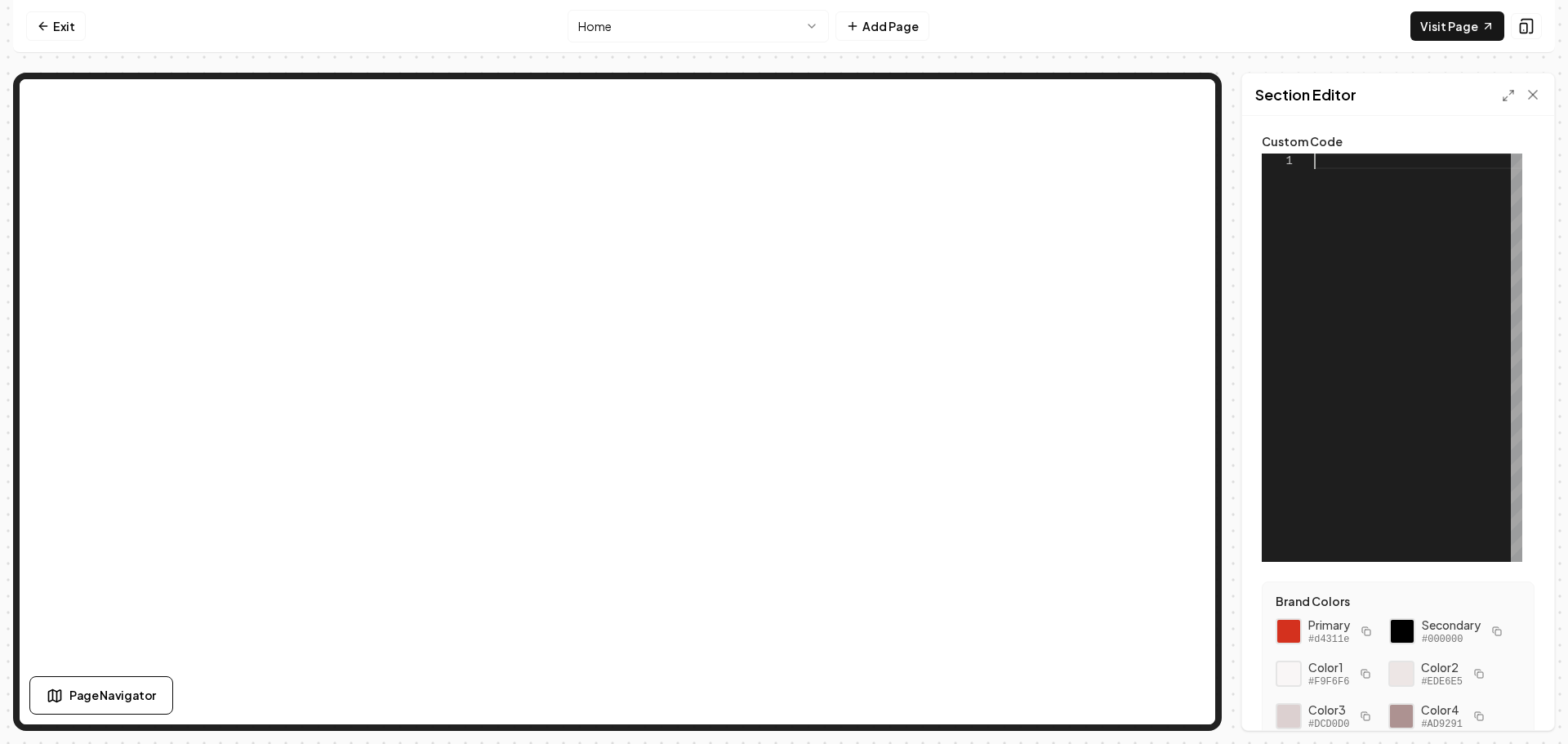
click at [1348, 164] on div at bounding box center [1418, 357] width 208 height 408
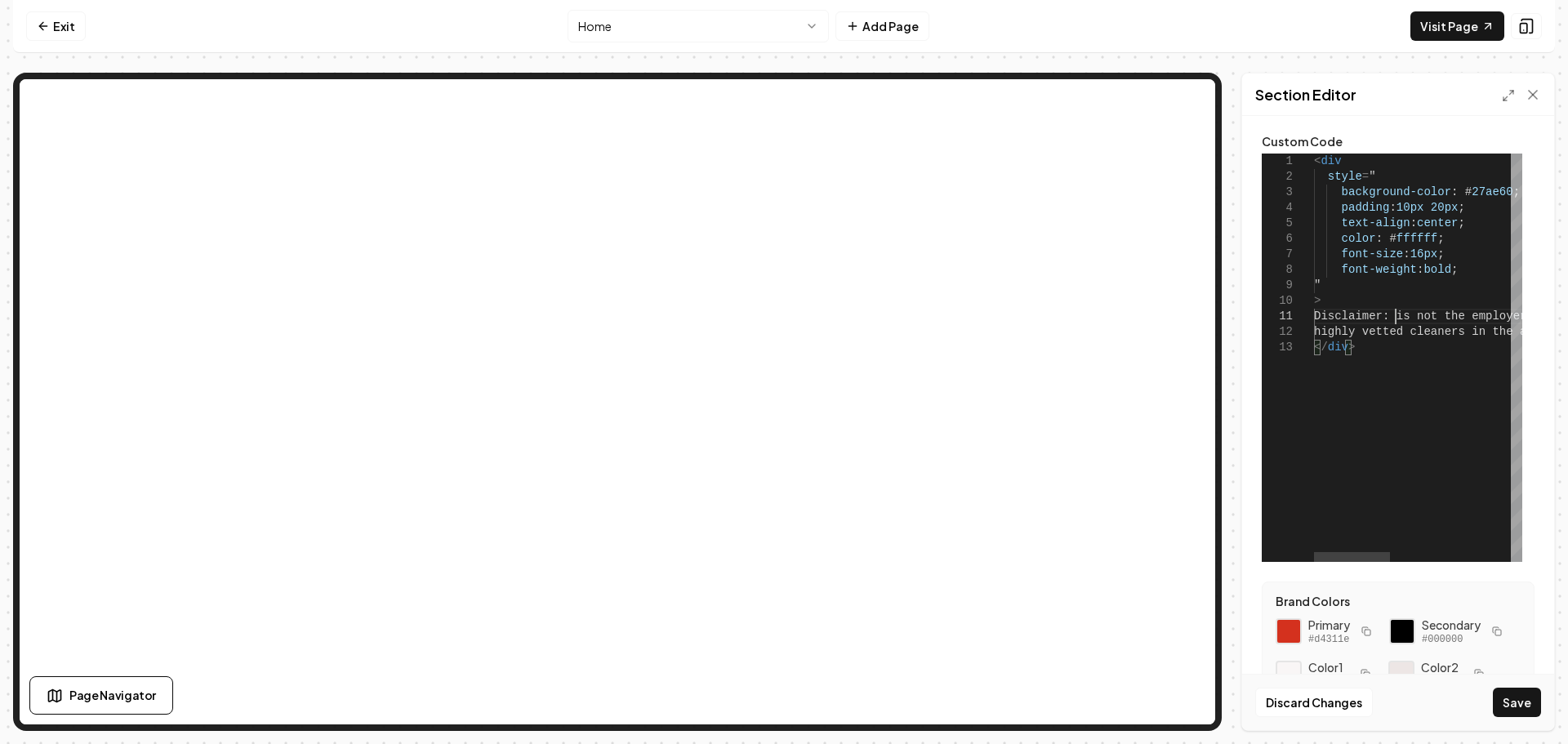
click at [1397, 315] on div "< div style = " background-color : # 27ae60 ; padding : 10px 20px ; text-align …" at bounding box center [1584, 357] width 539 height 408
click at [1286, 626] on div at bounding box center [1289, 631] width 28 height 28
drag, startPoint x: 1422, startPoint y: 193, endPoint x: 1379, endPoint y: 193, distance: 43.0
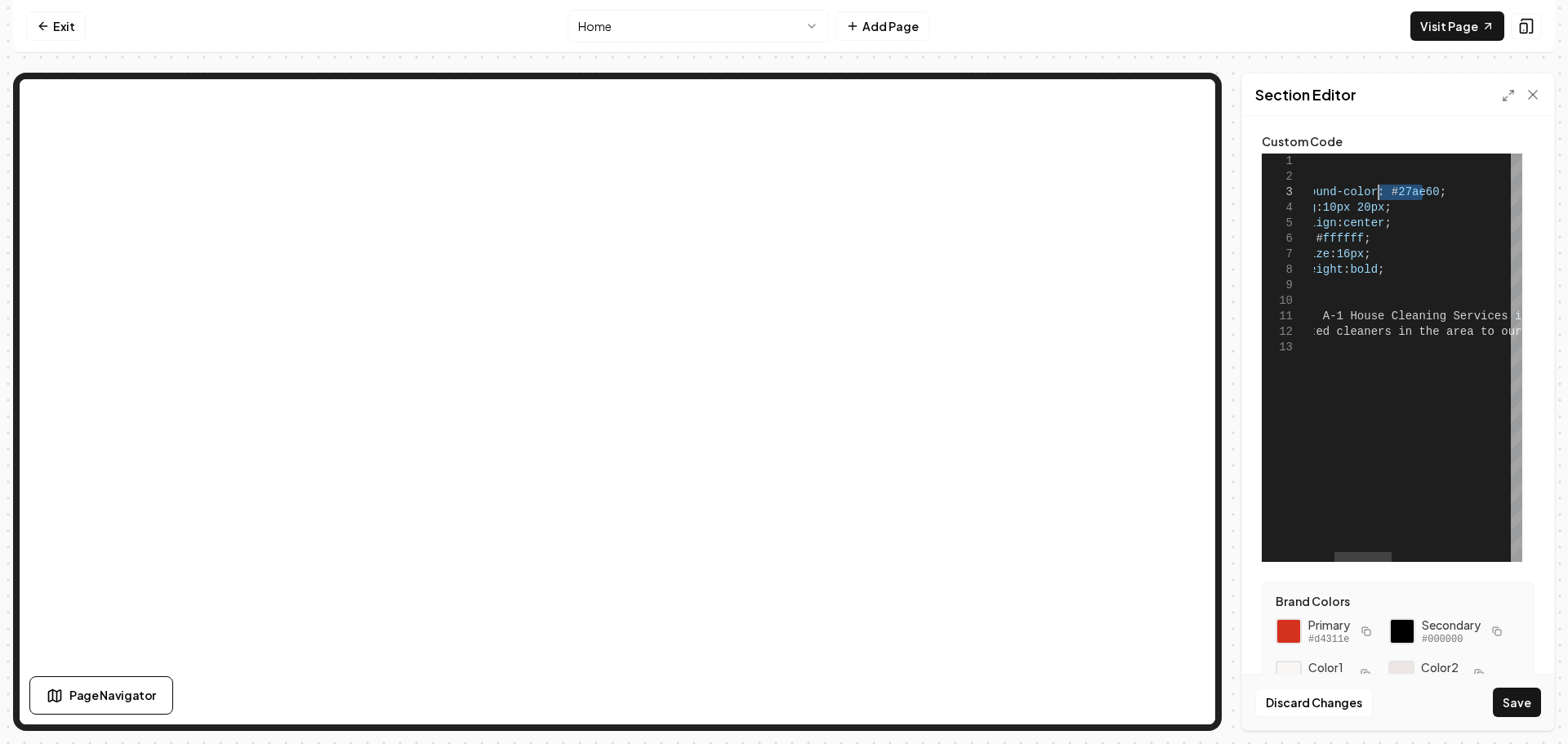
click at [1379, 193] on div "< div style = " background-color : # 27ae60 ; padding : 10px 20px ; text-align …" at bounding box center [1598, 357] width 716 height 408
click at [1510, 693] on button "Save" at bounding box center [1517, 702] width 48 height 30
type textarea "**********"
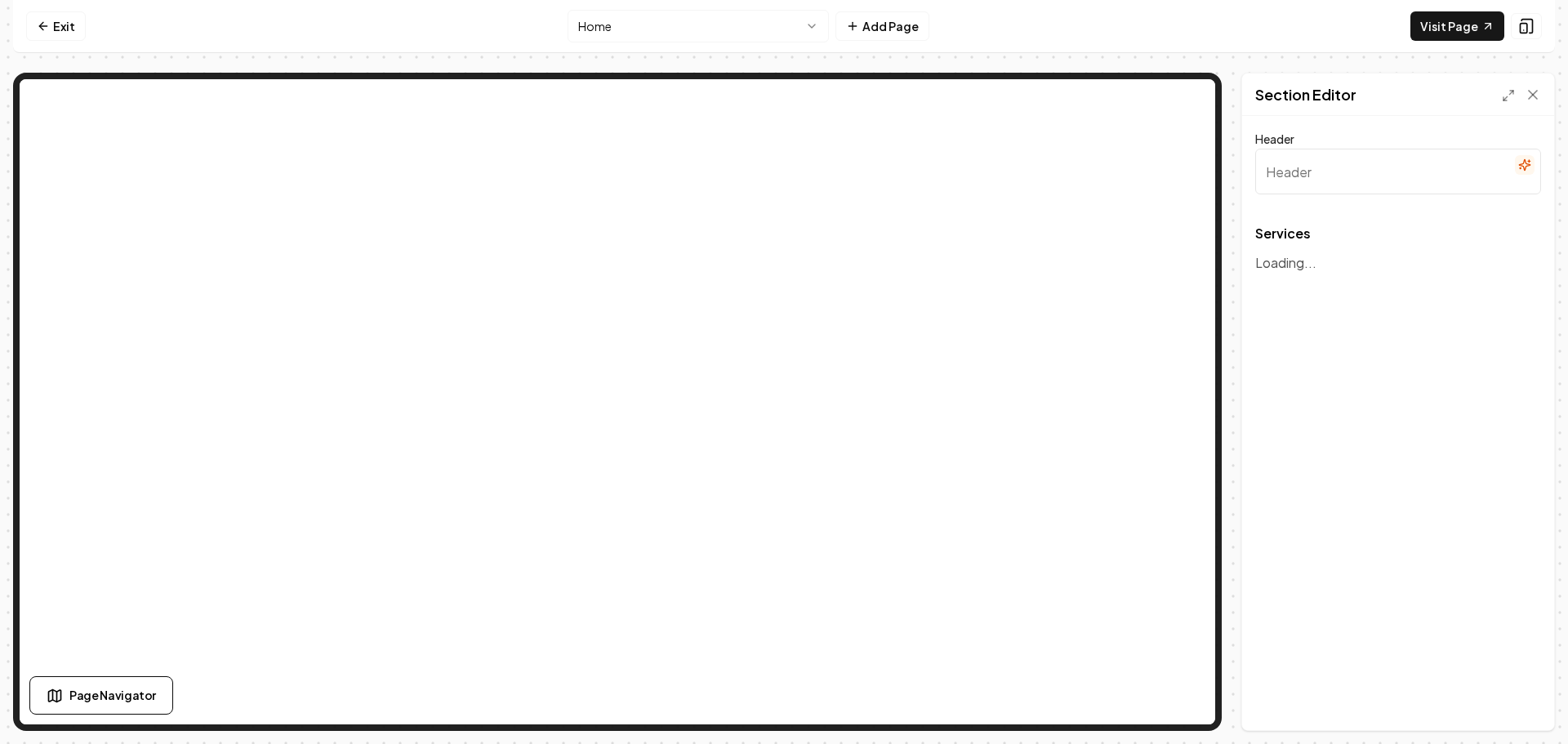
type input "Our Cleaning Solutions"
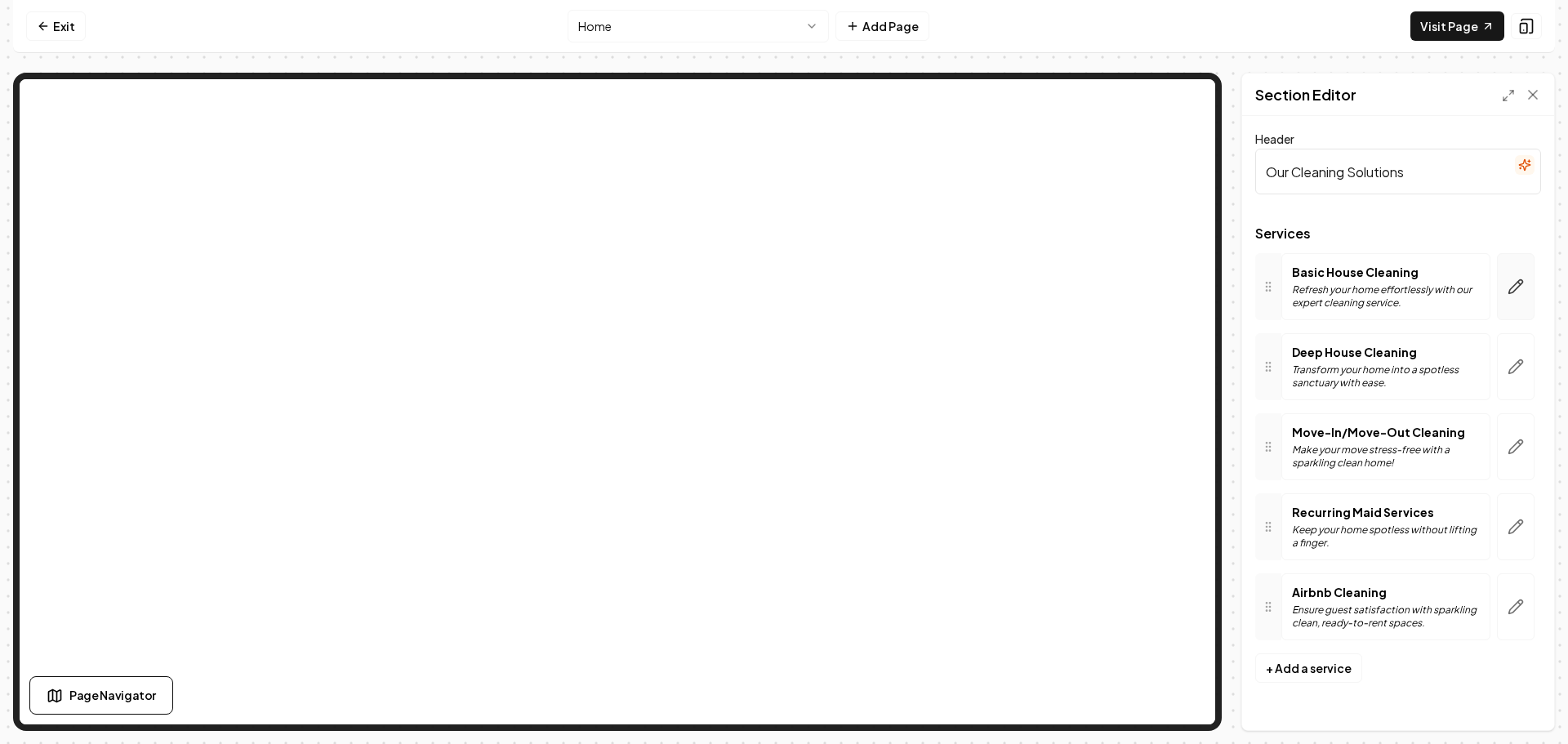
click at [1510, 288] on icon "button" at bounding box center [1516, 287] width 14 height 14
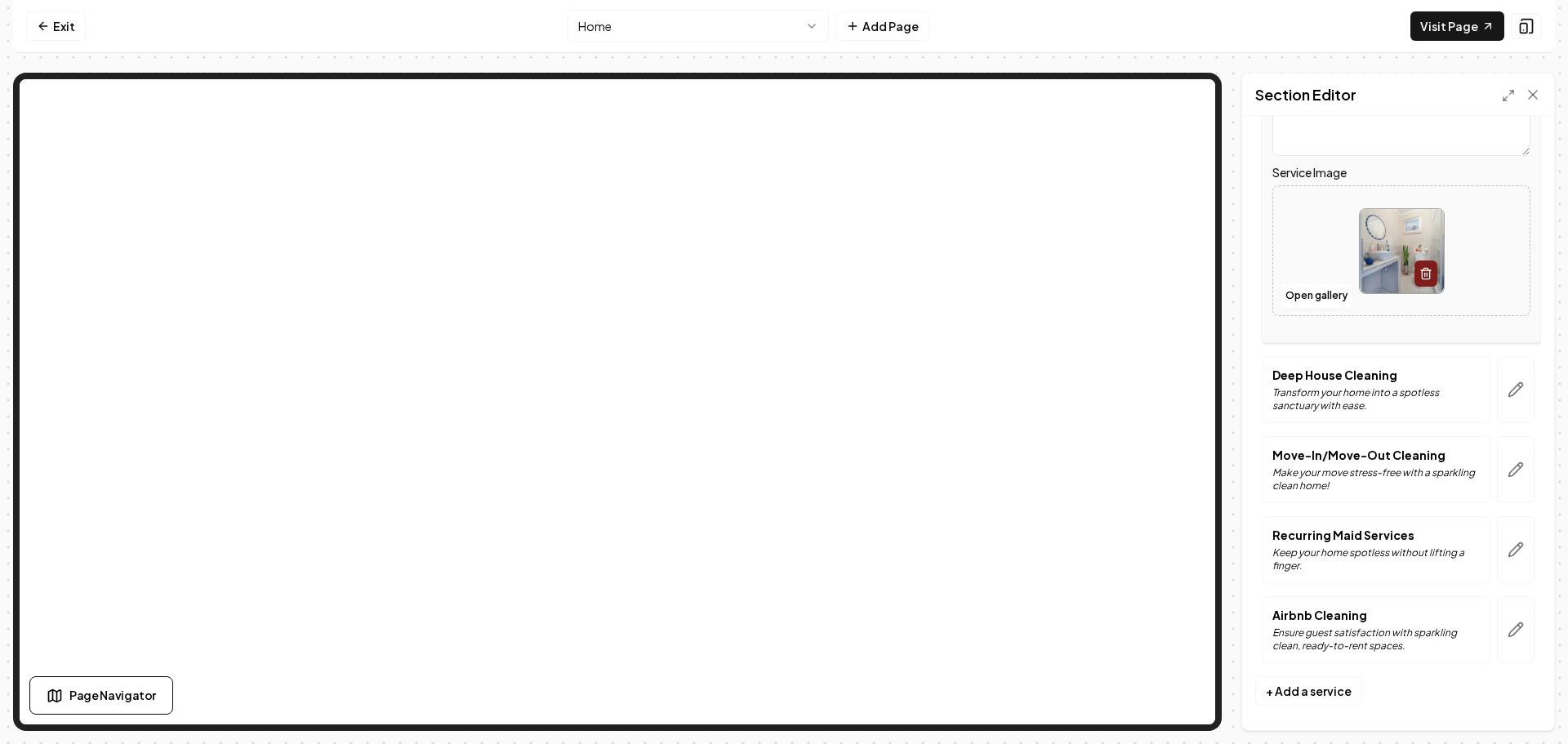
scroll to position [318, 0]
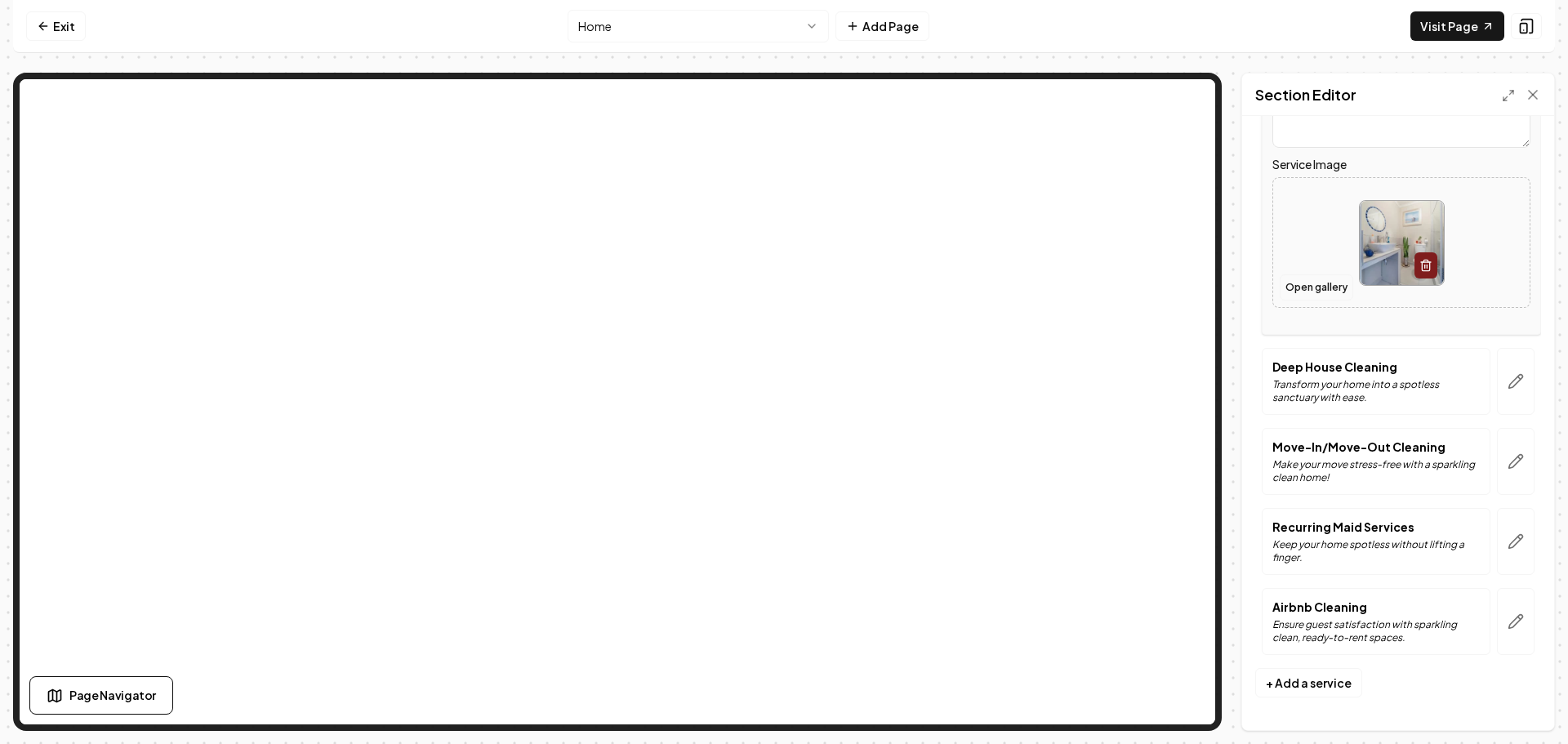
click at [1306, 290] on button "Open gallery" at bounding box center [1316, 287] width 73 height 26
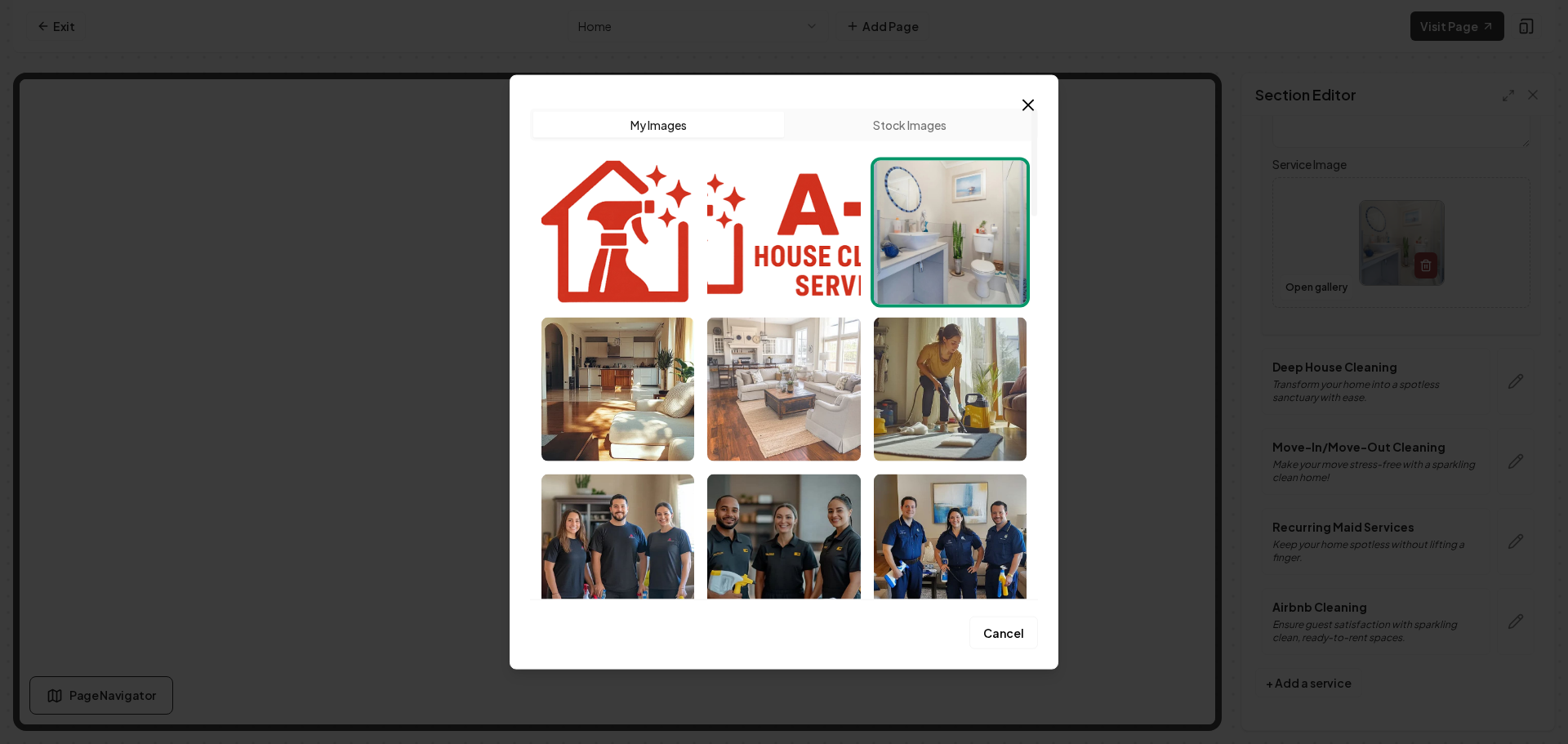
click at [815, 398] on img "Select image image_68cd39295c7cd75eb8560454.png" at bounding box center [783, 389] width 153 height 144
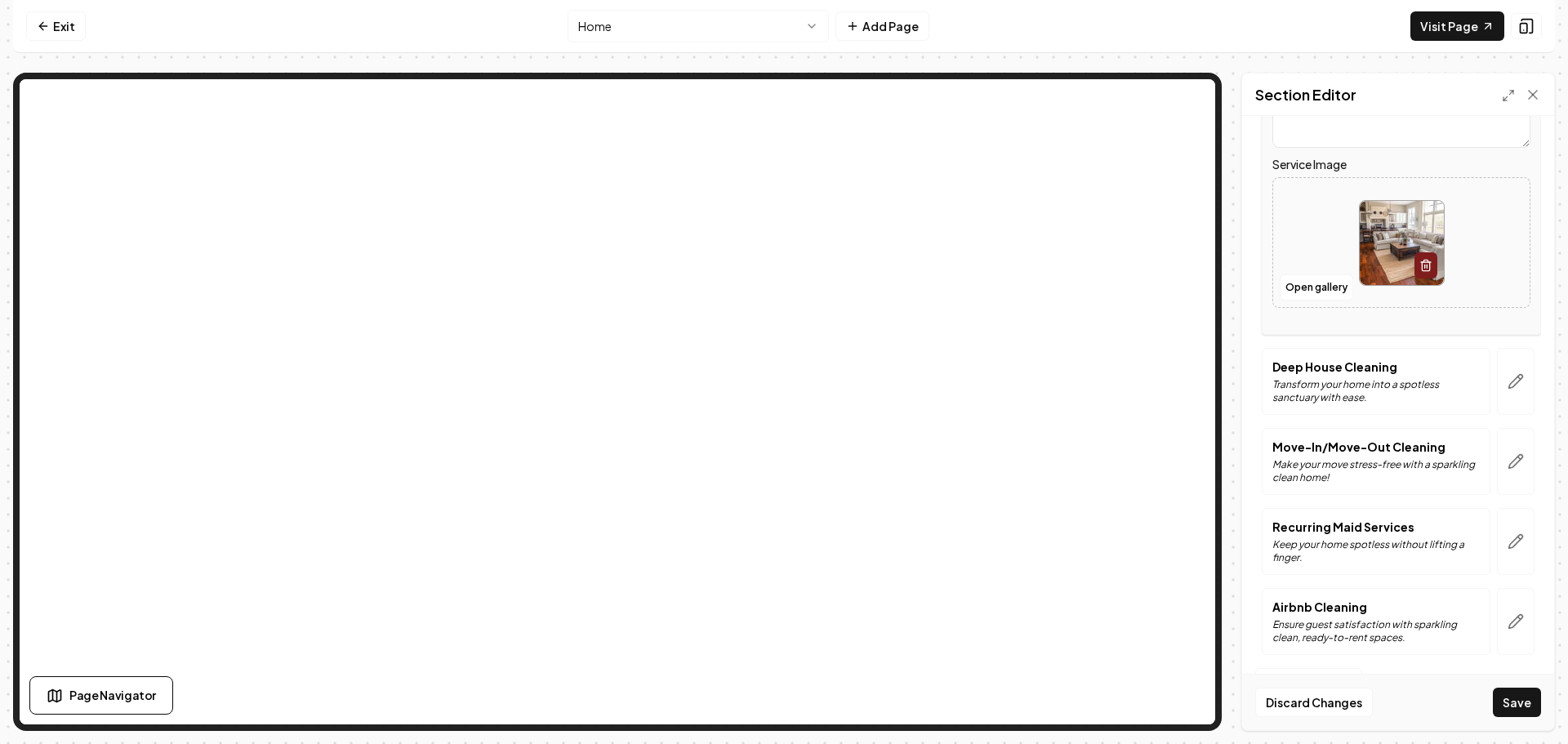
click at [1510, 700] on button "Save" at bounding box center [1517, 702] width 48 height 30
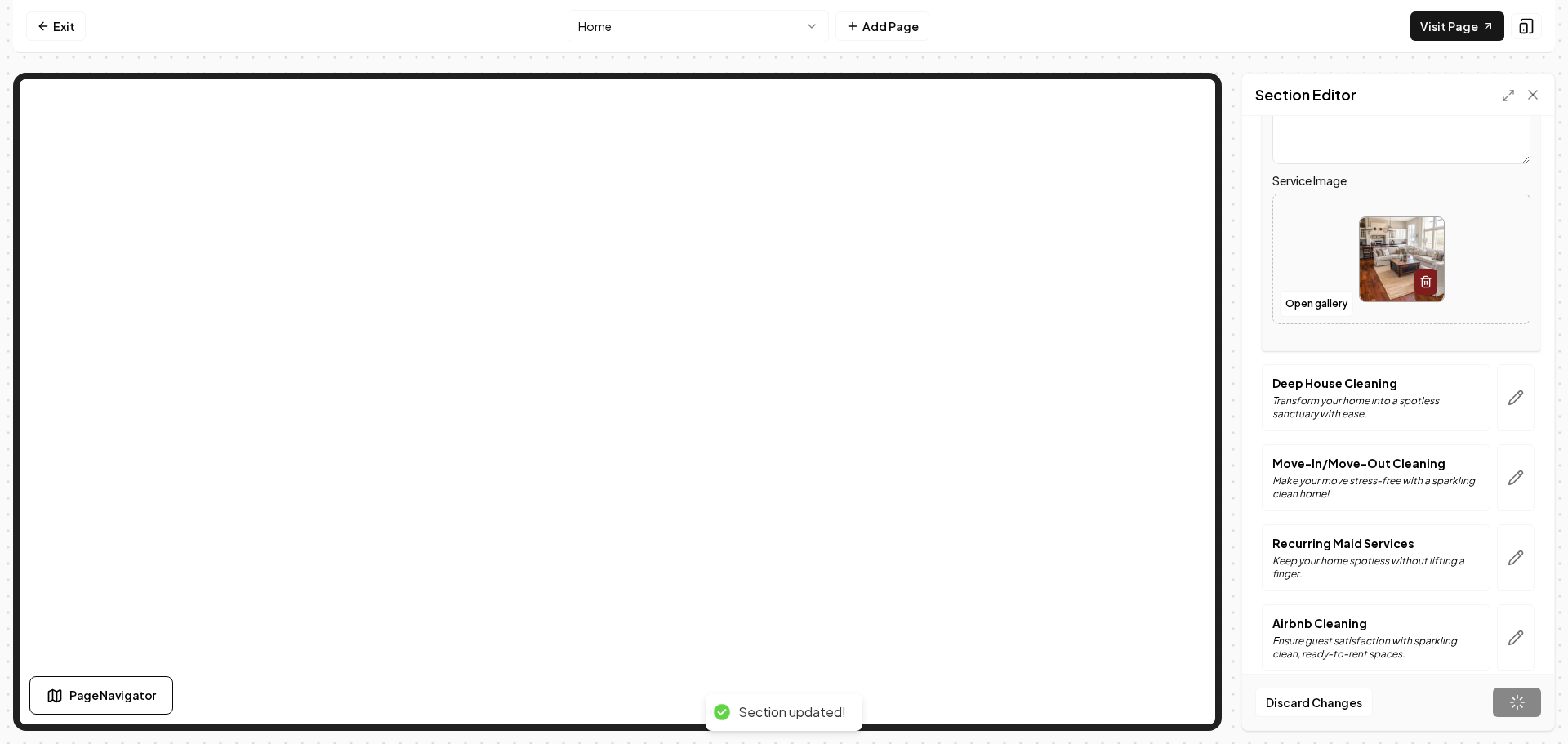
scroll to position [0, 0]
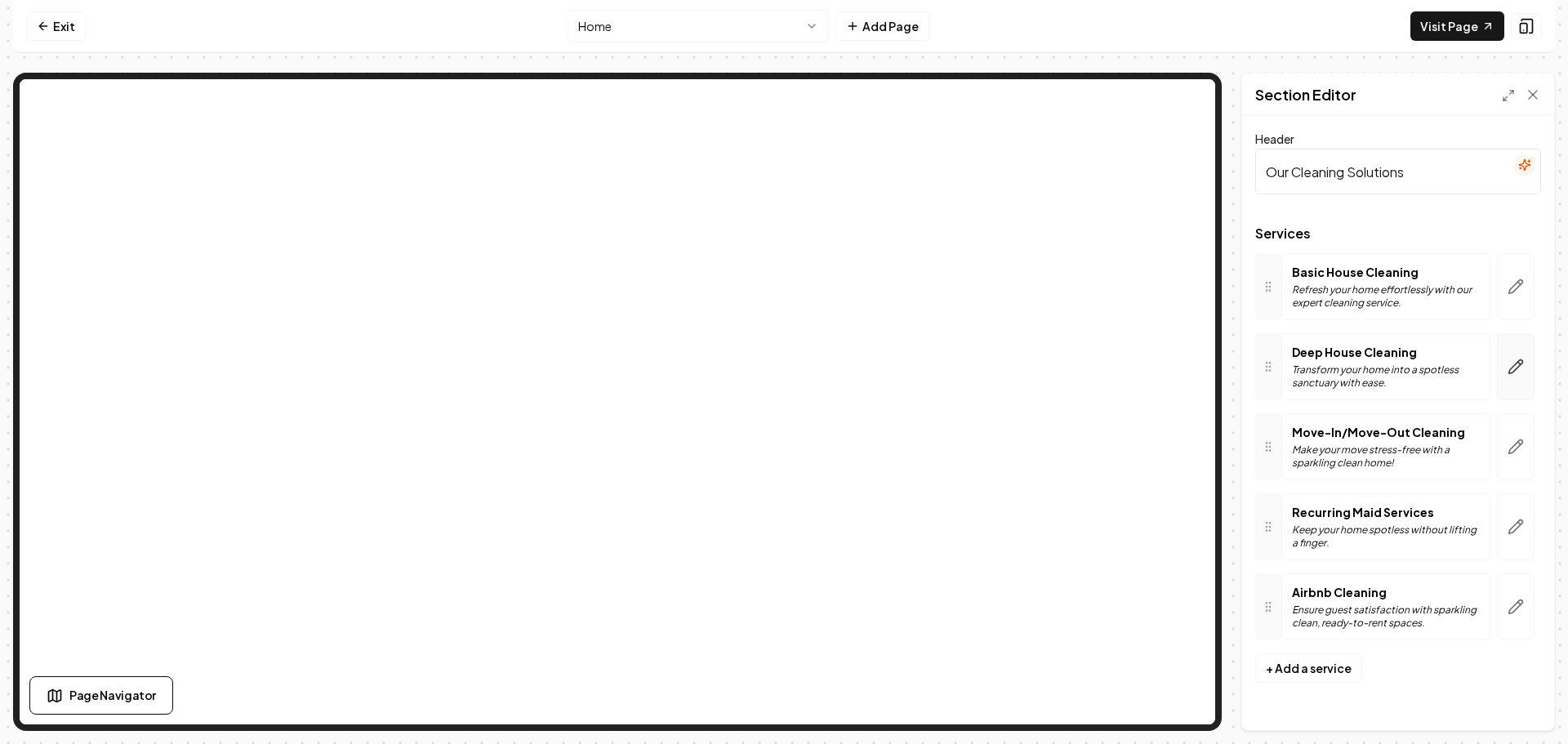
click at [1520, 375] on button "button" at bounding box center [1515, 366] width 37 height 67
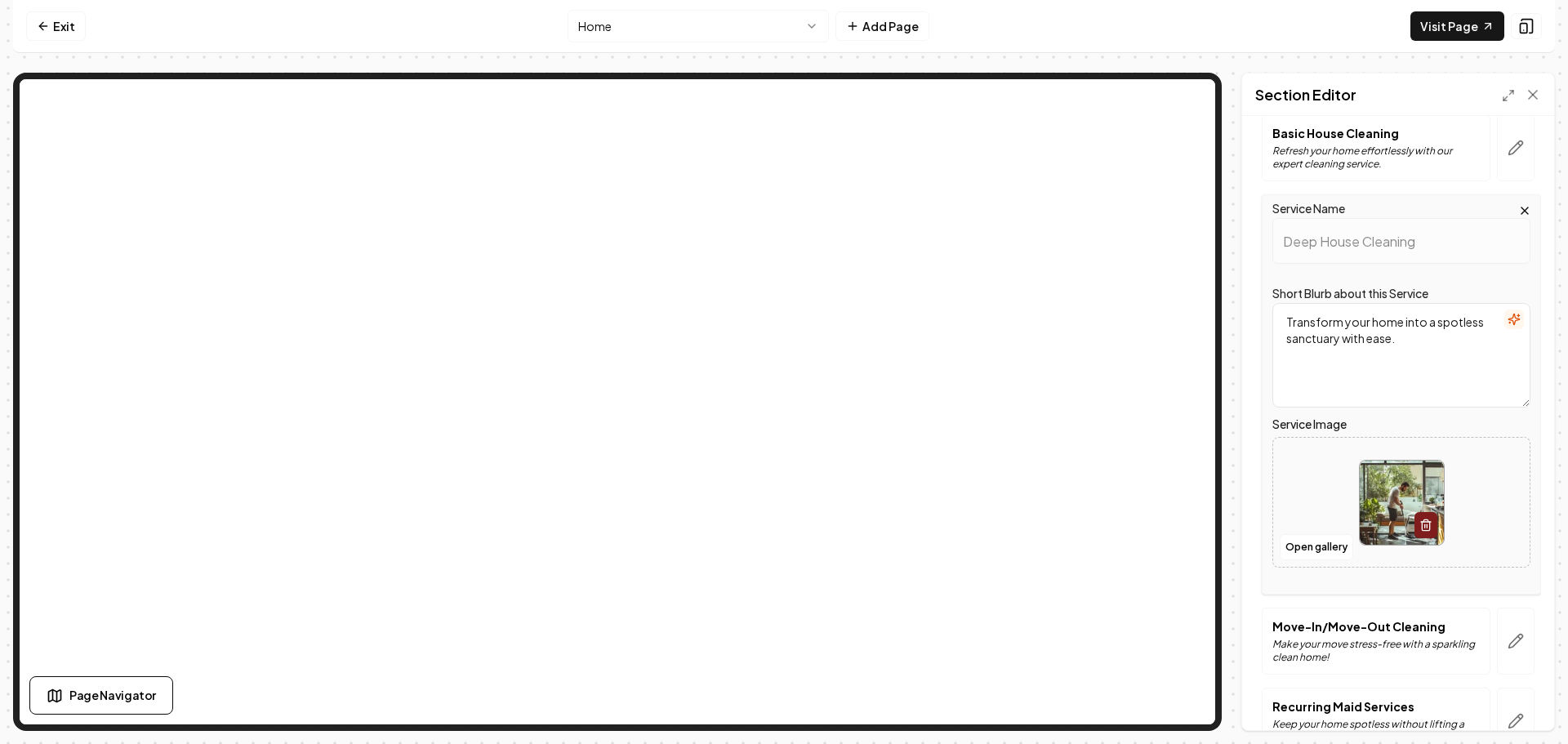
scroll to position [318, 0]
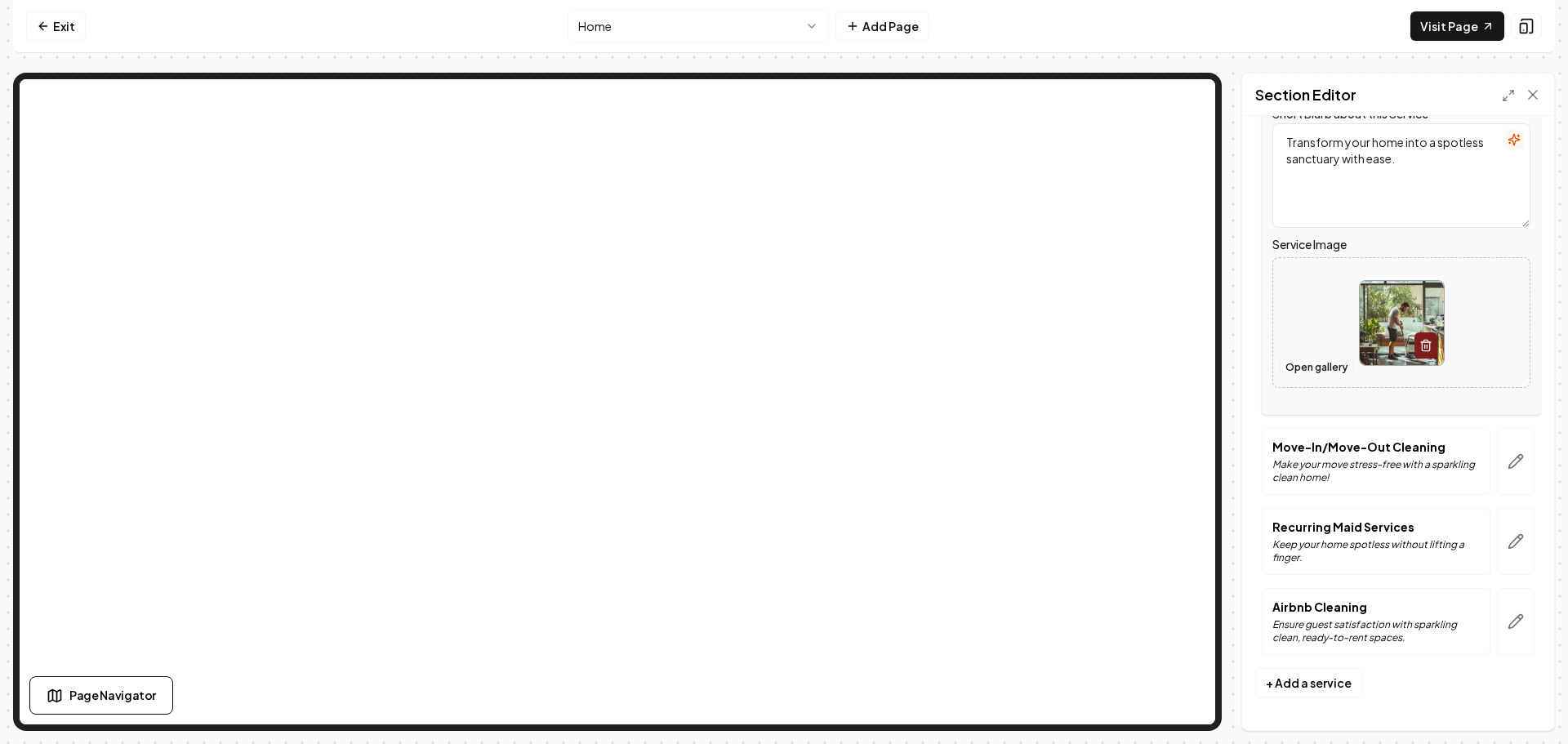
click at [1304, 366] on button "Open gallery" at bounding box center [1316, 368] width 73 height 26
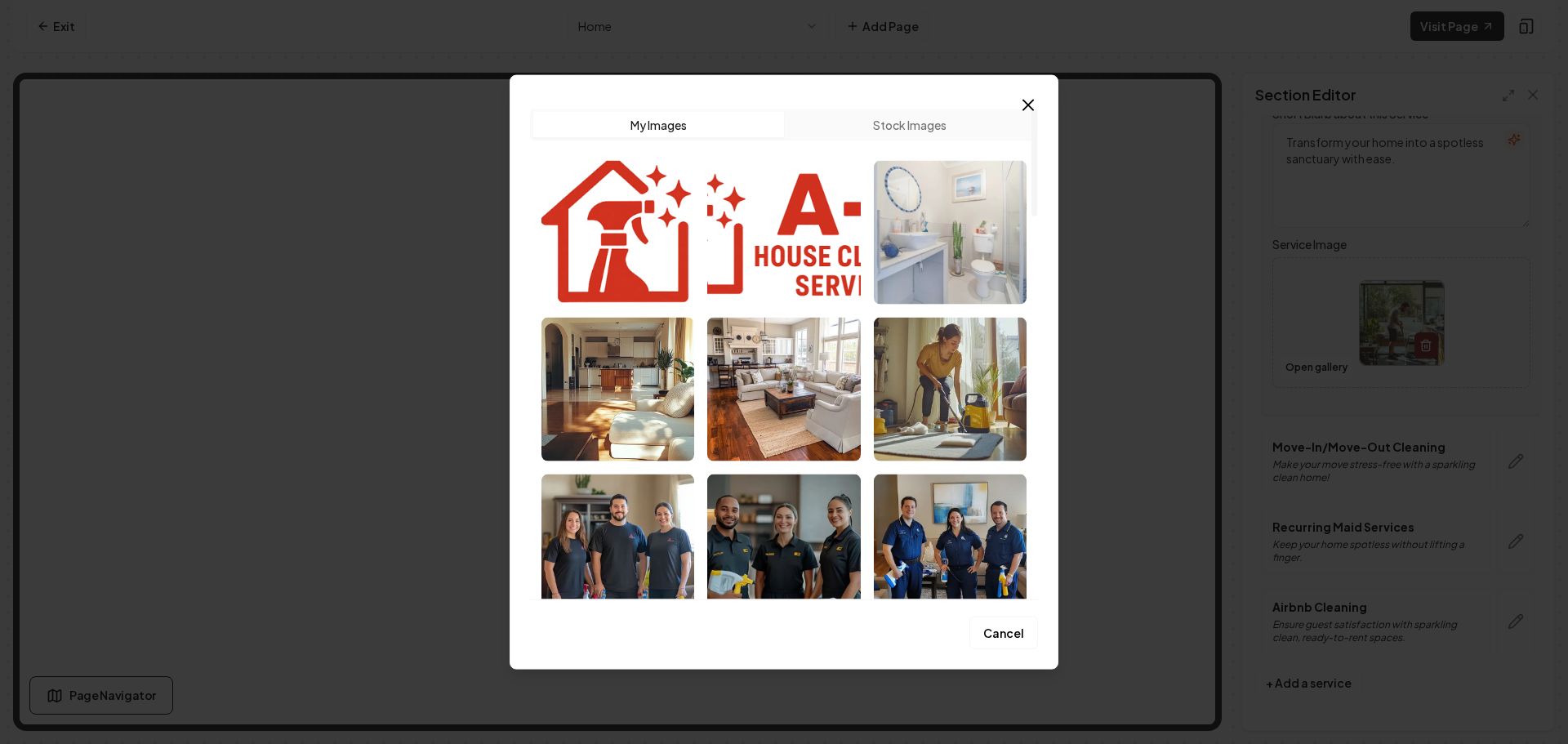
click at [948, 260] on img "Select image image_68cd392b5c7cd75eb8561e99.jpeg" at bounding box center [950, 232] width 153 height 144
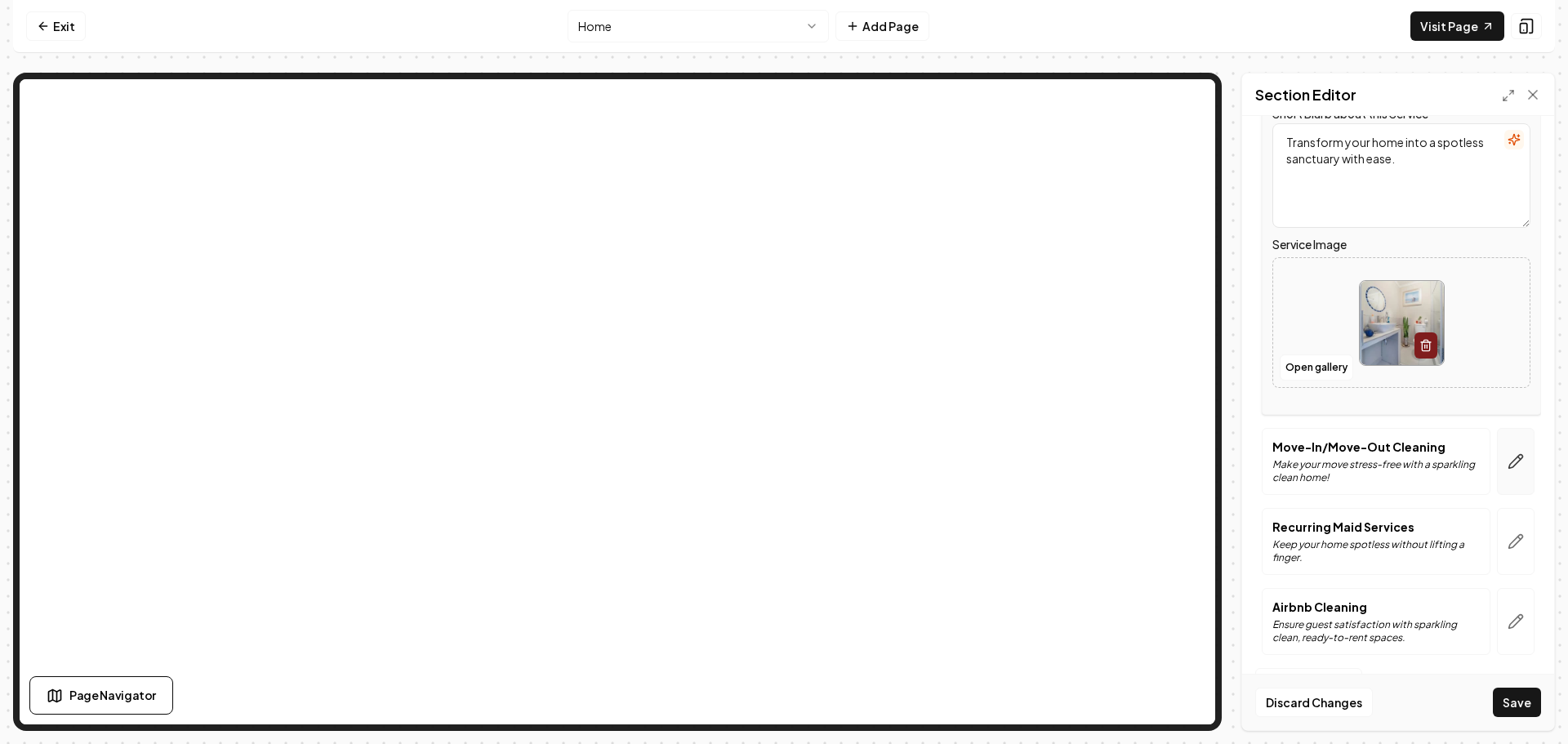
click at [1508, 463] on icon "button" at bounding box center [1516, 461] width 17 height 17
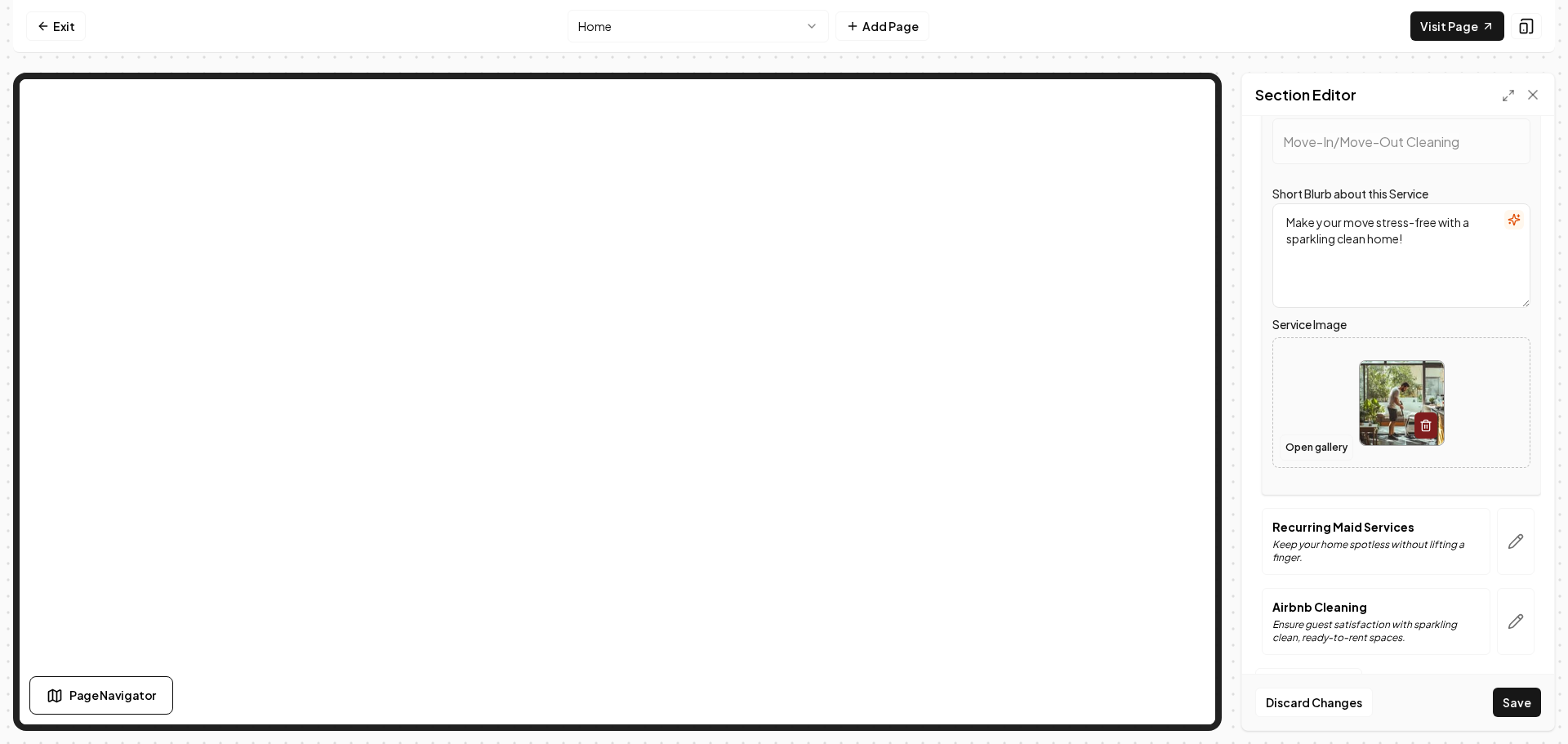
click at [1310, 437] on button "Open gallery" at bounding box center [1316, 447] width 73 height 26
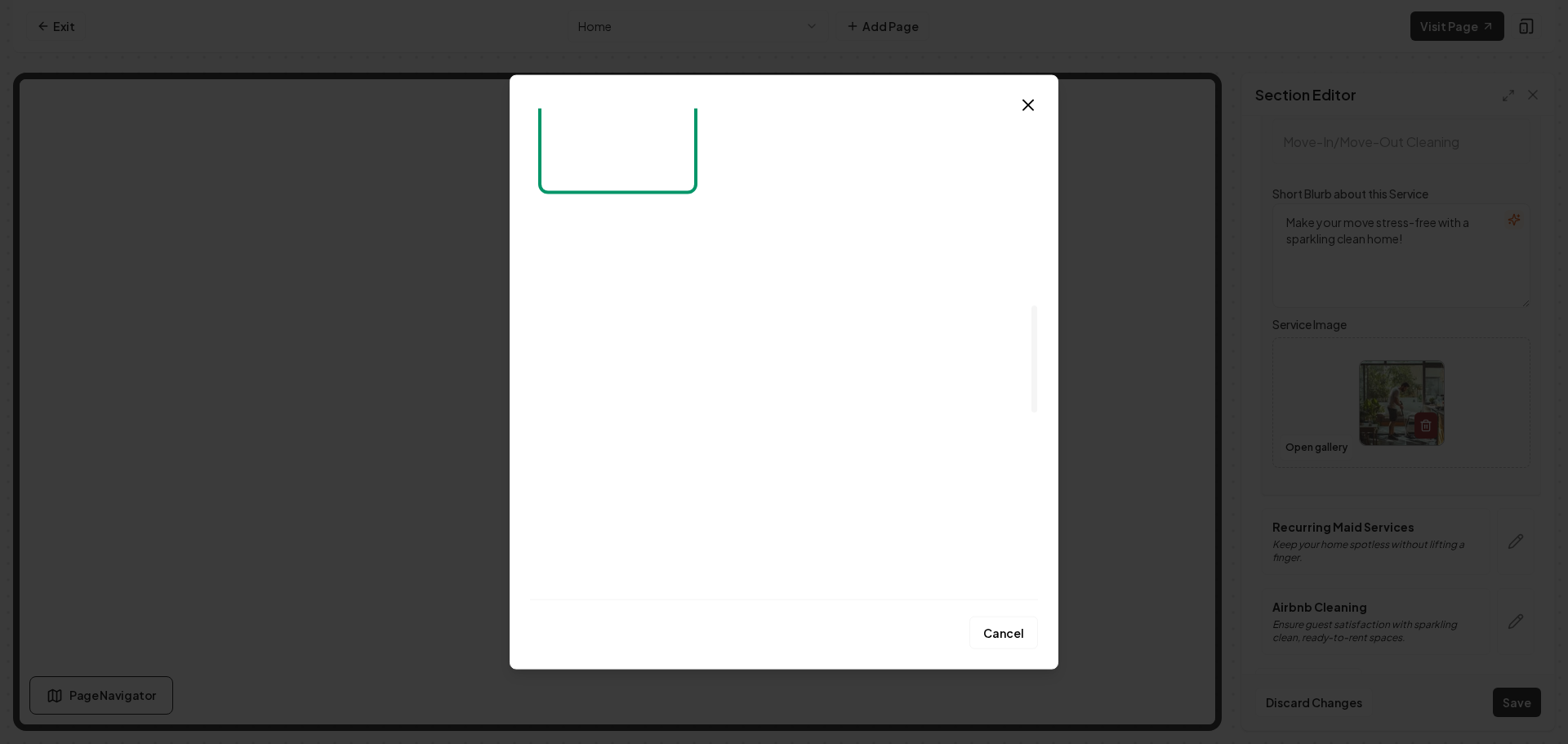
scroll to position [898, 0]
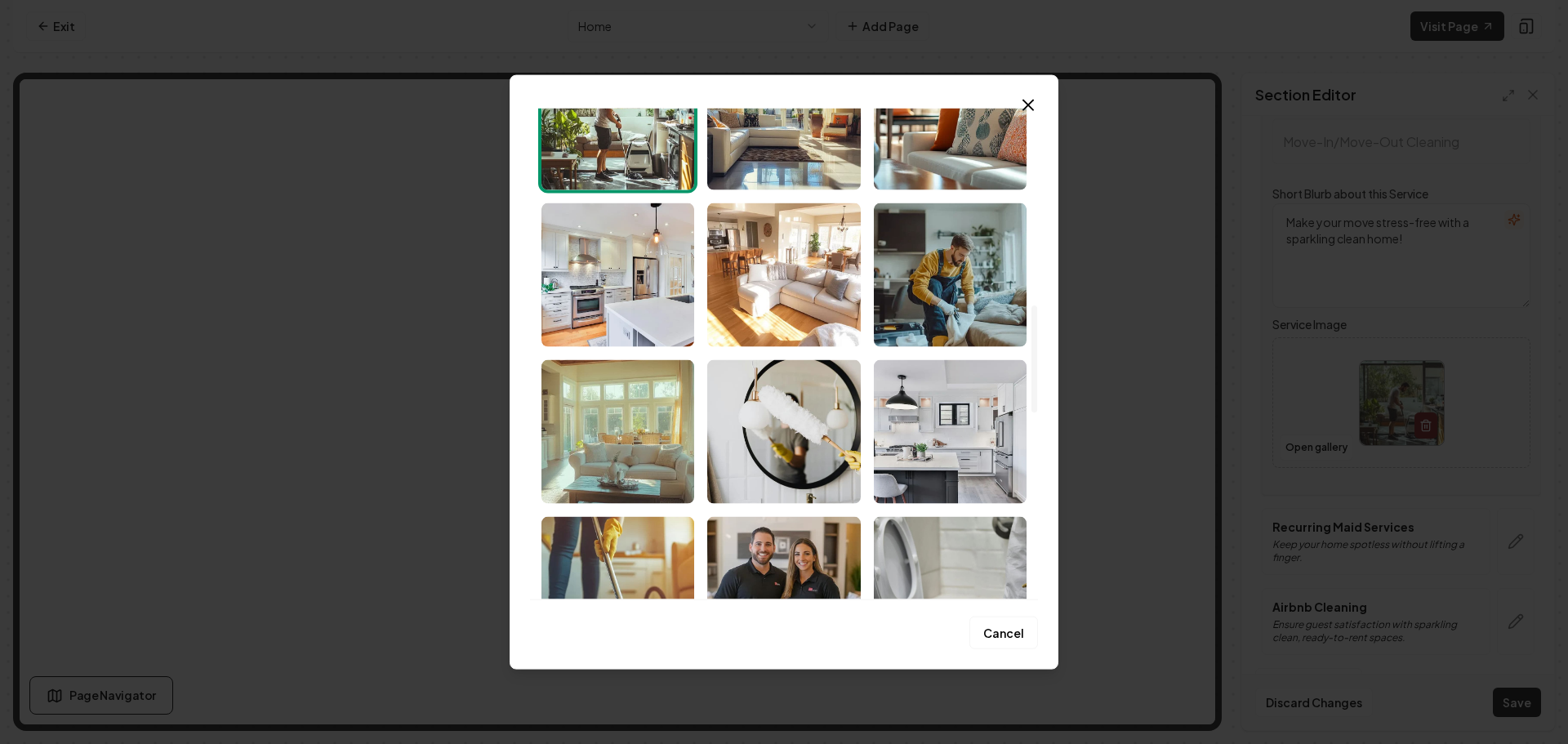
click at [644, 467] on img "Select image image_68cd39295c7cd75eb8560226.png" at bounding box center [617, 430] width 153 height 144
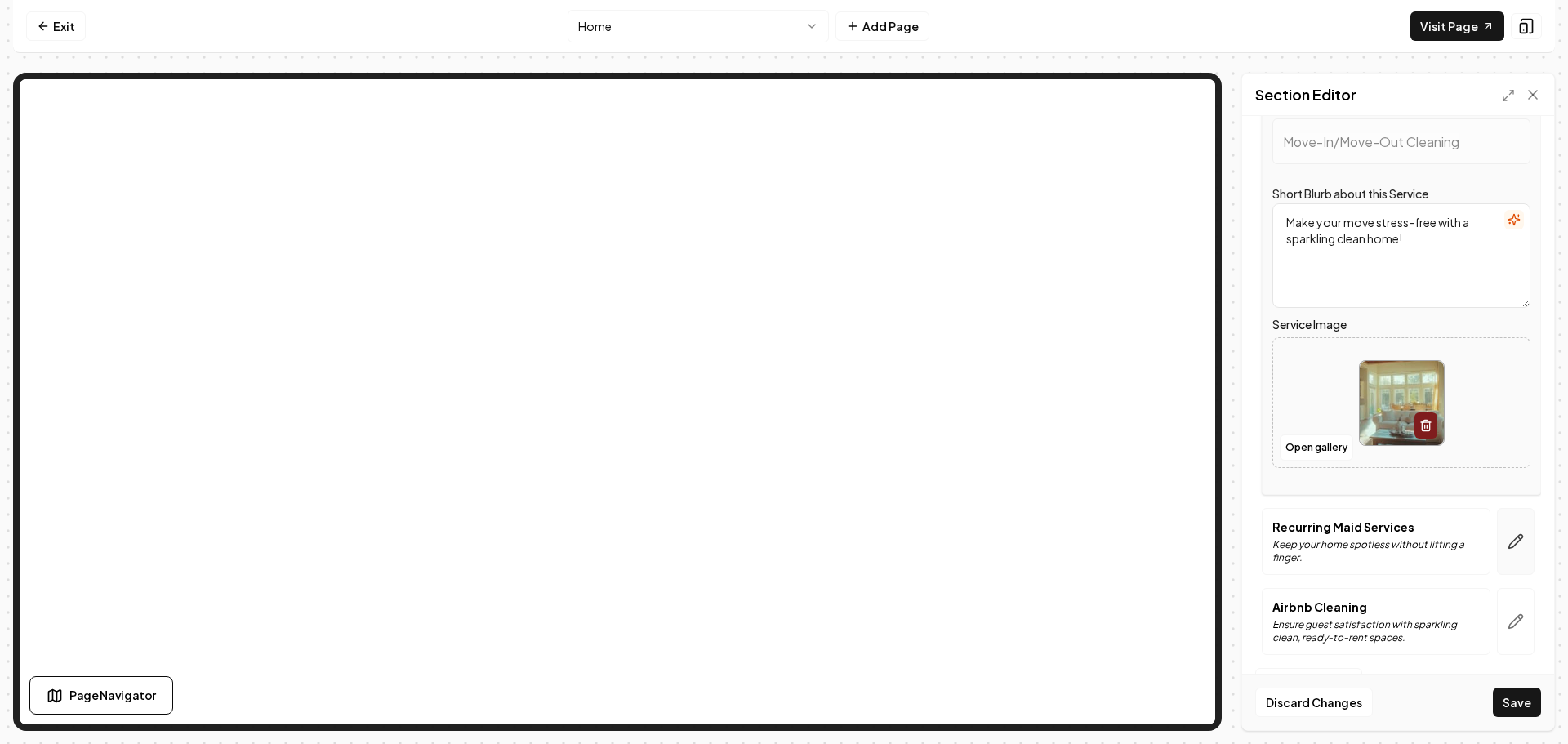
click at [1508, 538] on icon "button" at bounding box center [1516, 541] width 17 height 17
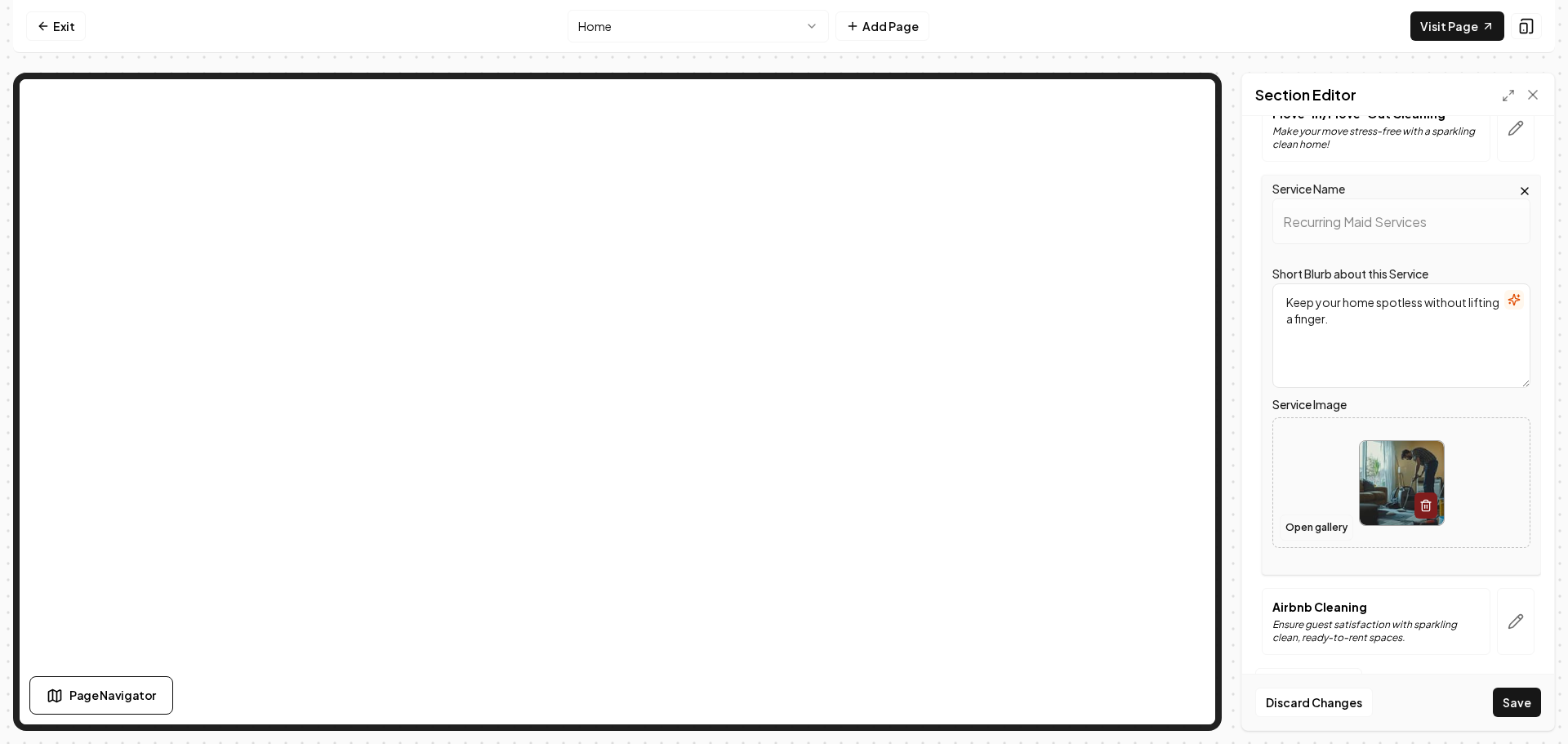
click at [1318, 527] on button "Open gallery" at bounding box center [1316, 527] width 73 height 26
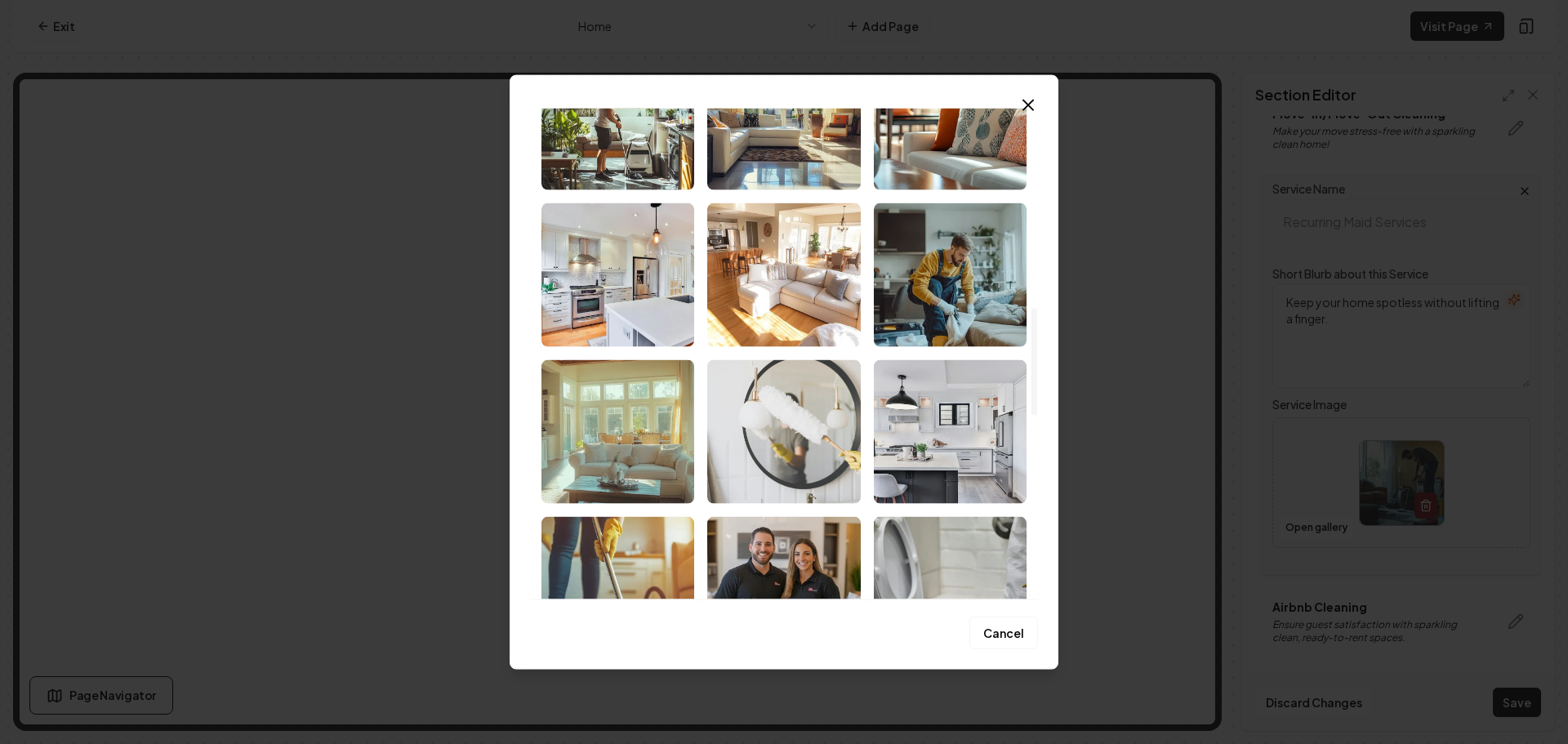
scroll to position [1061, 0]
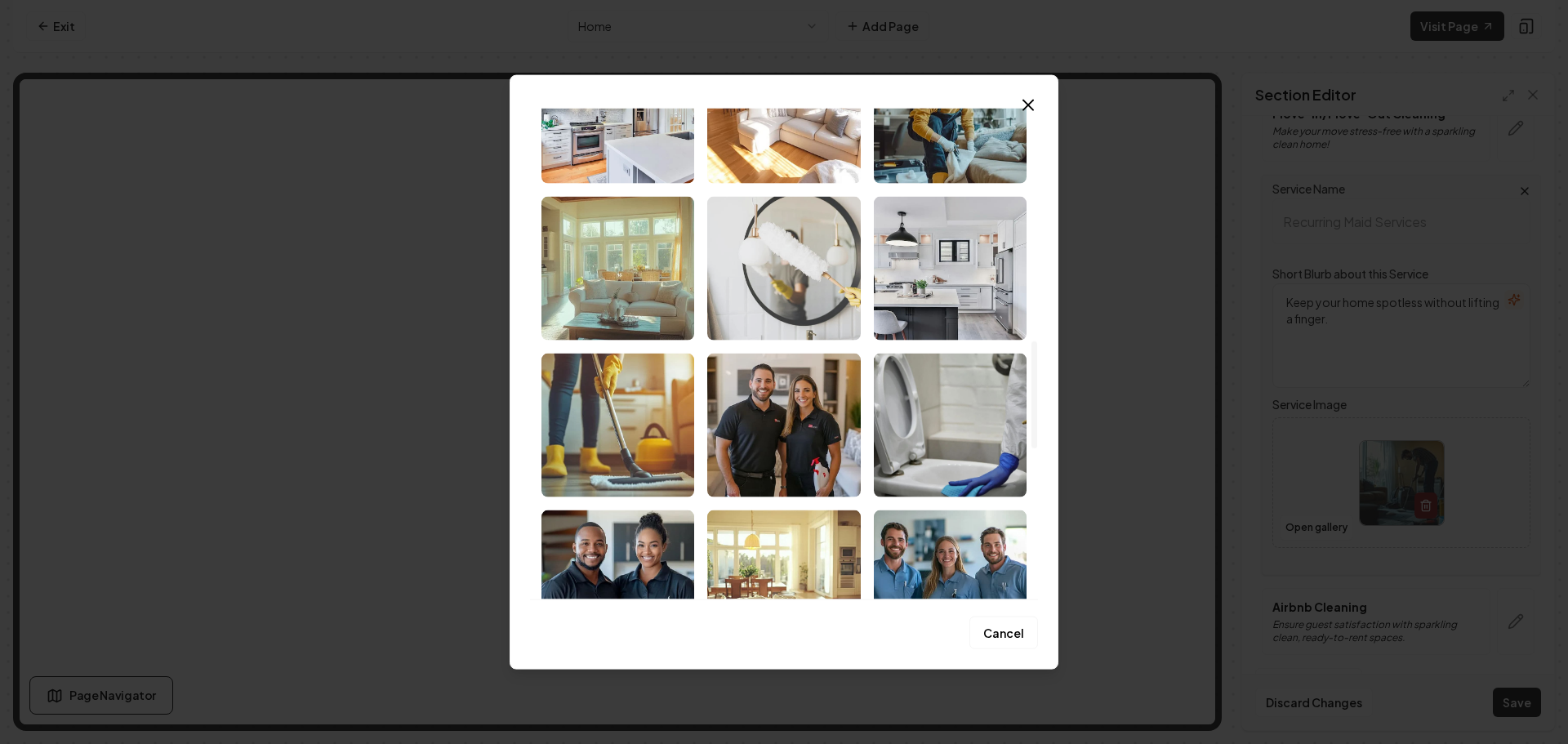
click at [793, 294] on img "Select image image_68cd39295c7cd75eb855ff44.jpeg" at bounding box center [783, 267] width 153 height 144
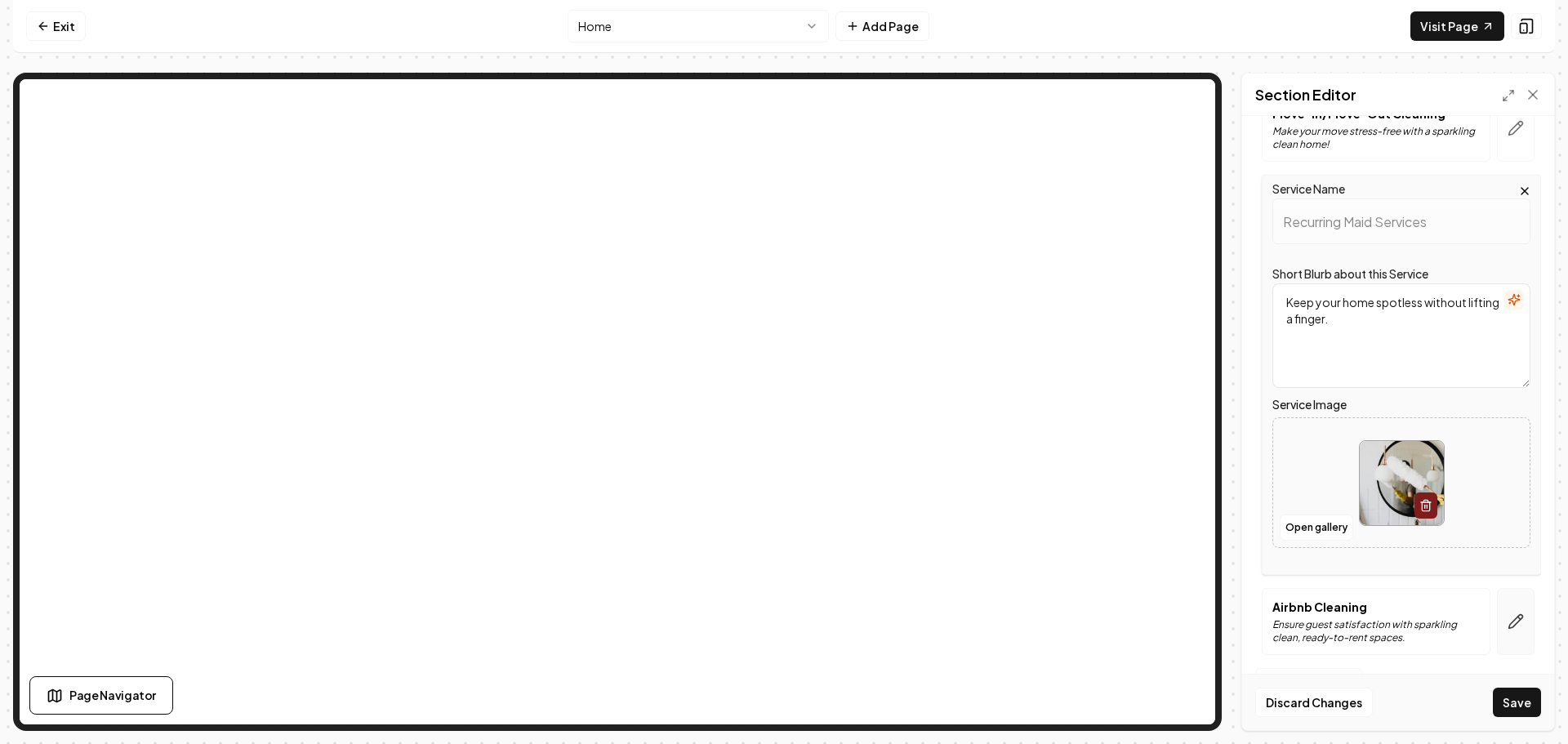
click at [1508, 615] on icon "button" at bounding box center [1516, 621] width 17 height 17
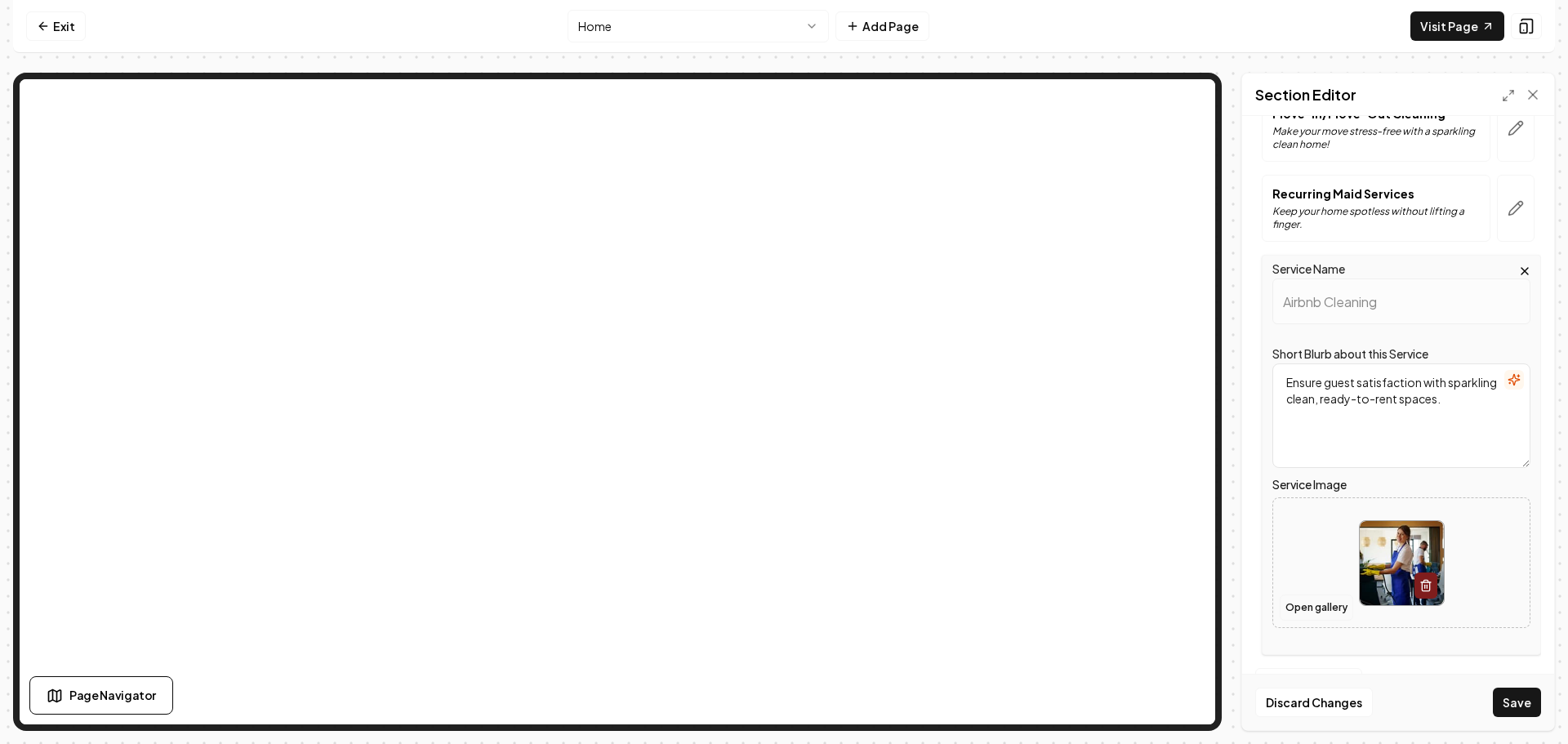
click at [1315, 614] on button "Open gallery" at bounding box center [1316, 607] width 73 height 26
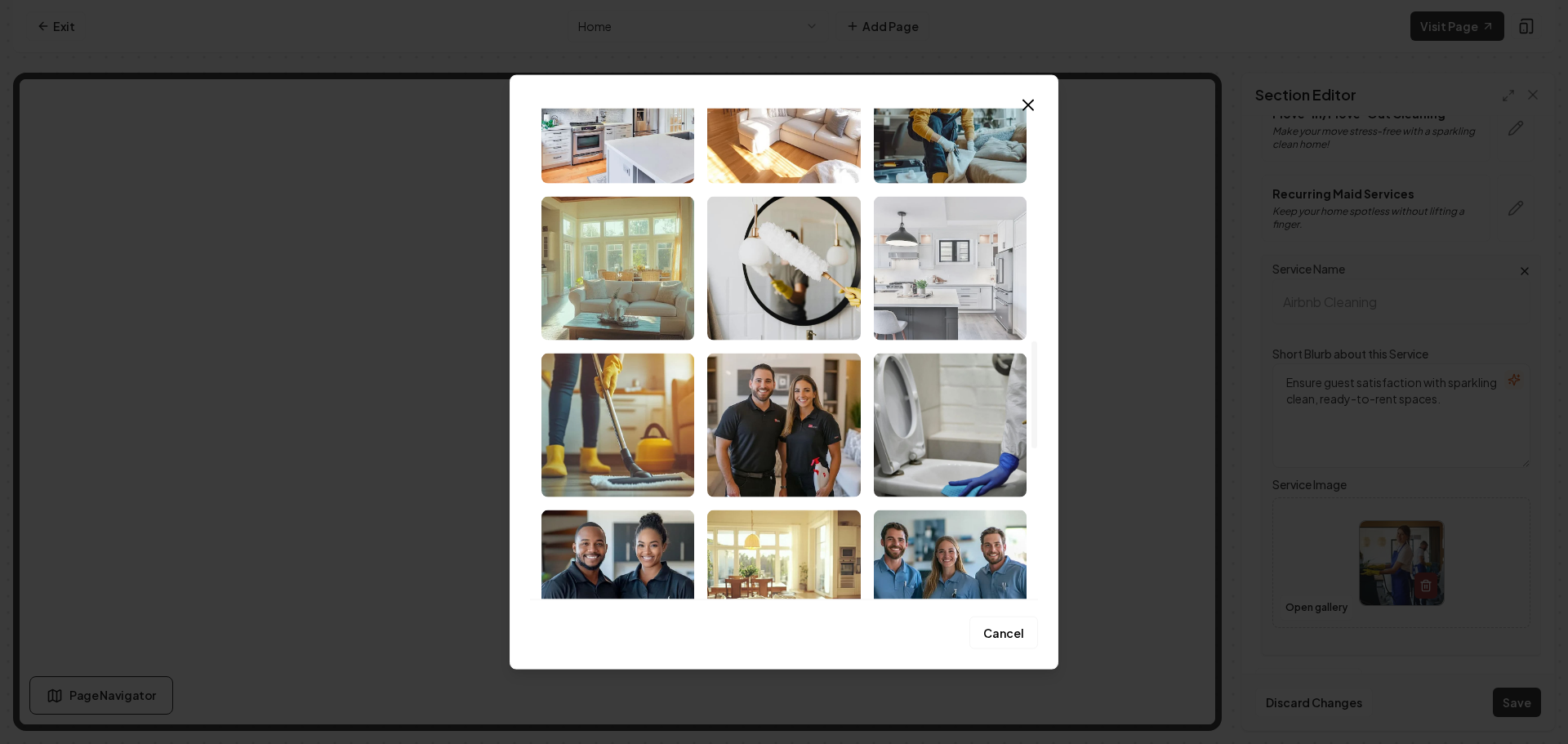
click at [948, 316] on img "Select image image_68cd39295c7cd75eb856021c.jpeg" at bounding box center [950, 267] width 153 height 144
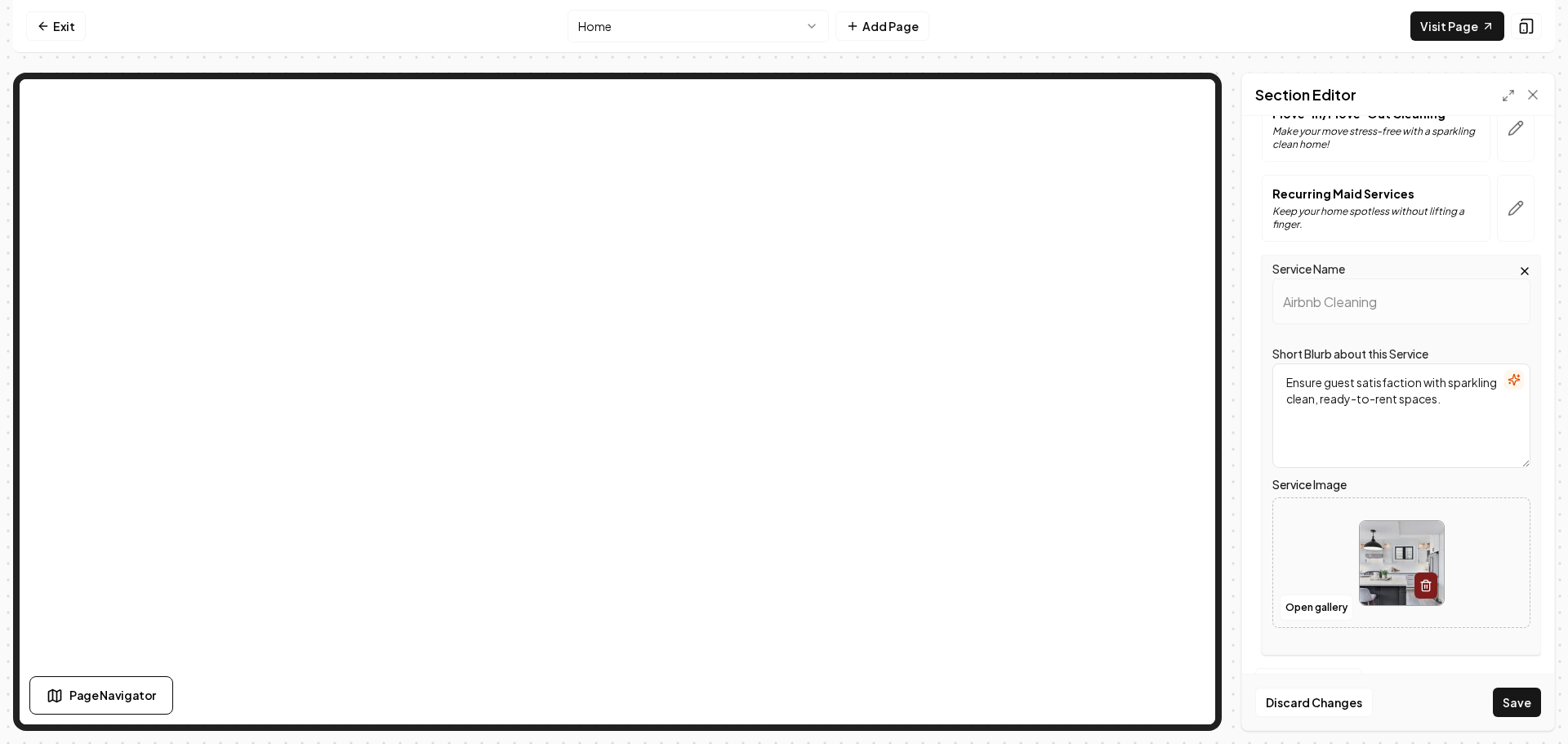
drag, startPoint x: 1522, startPoint y: 699, endPoint x: 1485, endPoint y: 691, distance: 37.9
click at [1522, 700] on button "Save" at bounding box center [1517, 702] width 48 height 30
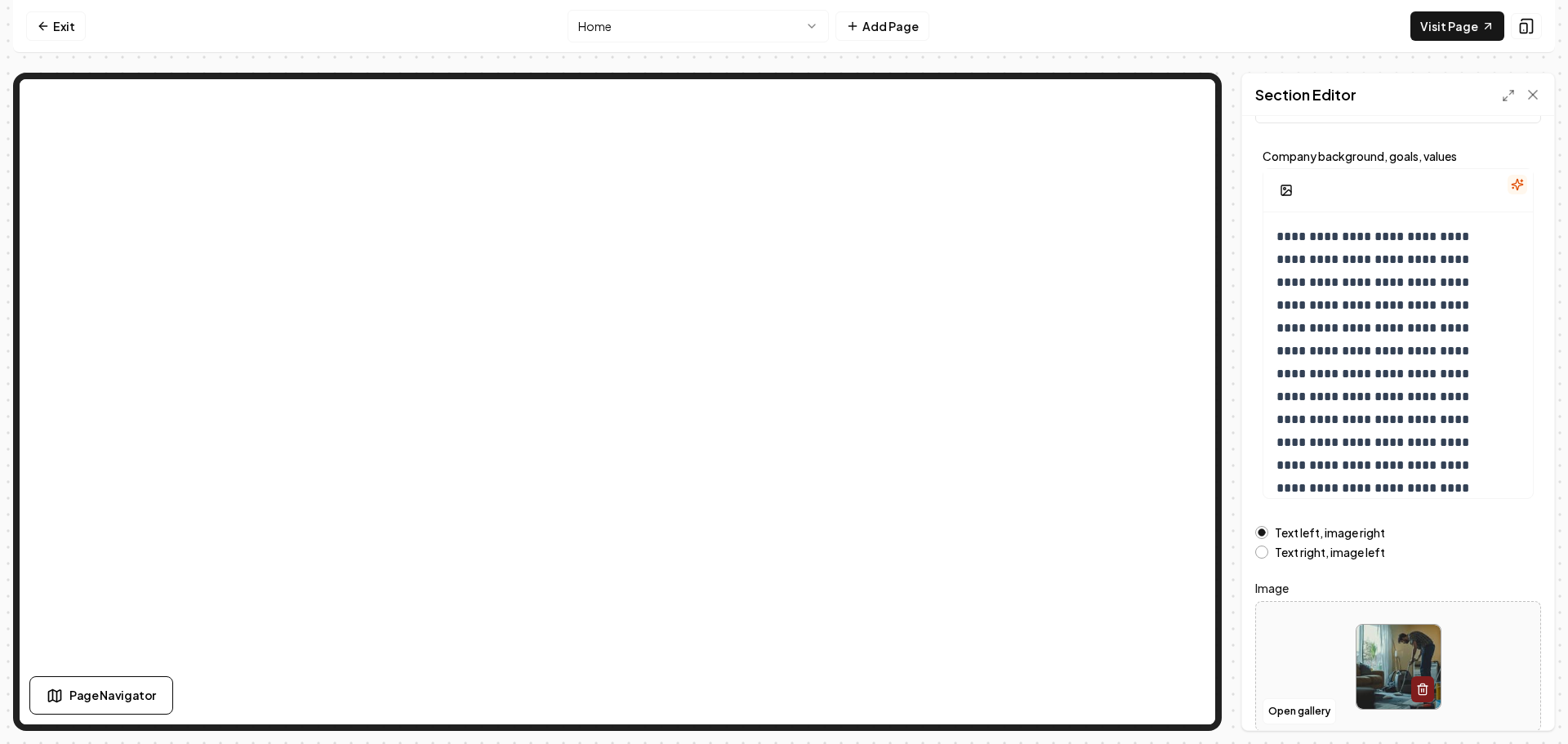
scroll to position [138, 0]
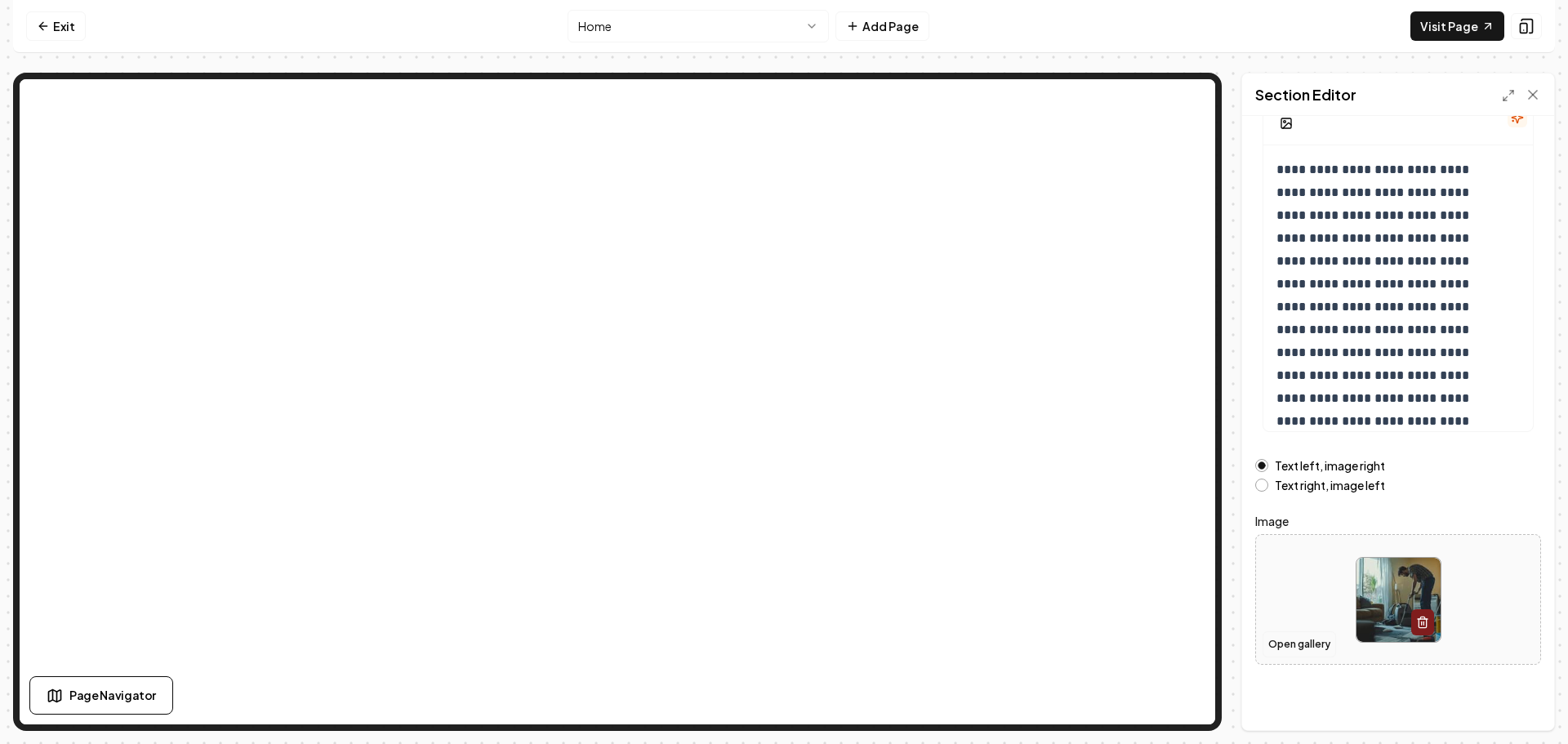
click at [1301, 640] on button "Open gallery" at bounding box center [1300, 644] width 73 height 26
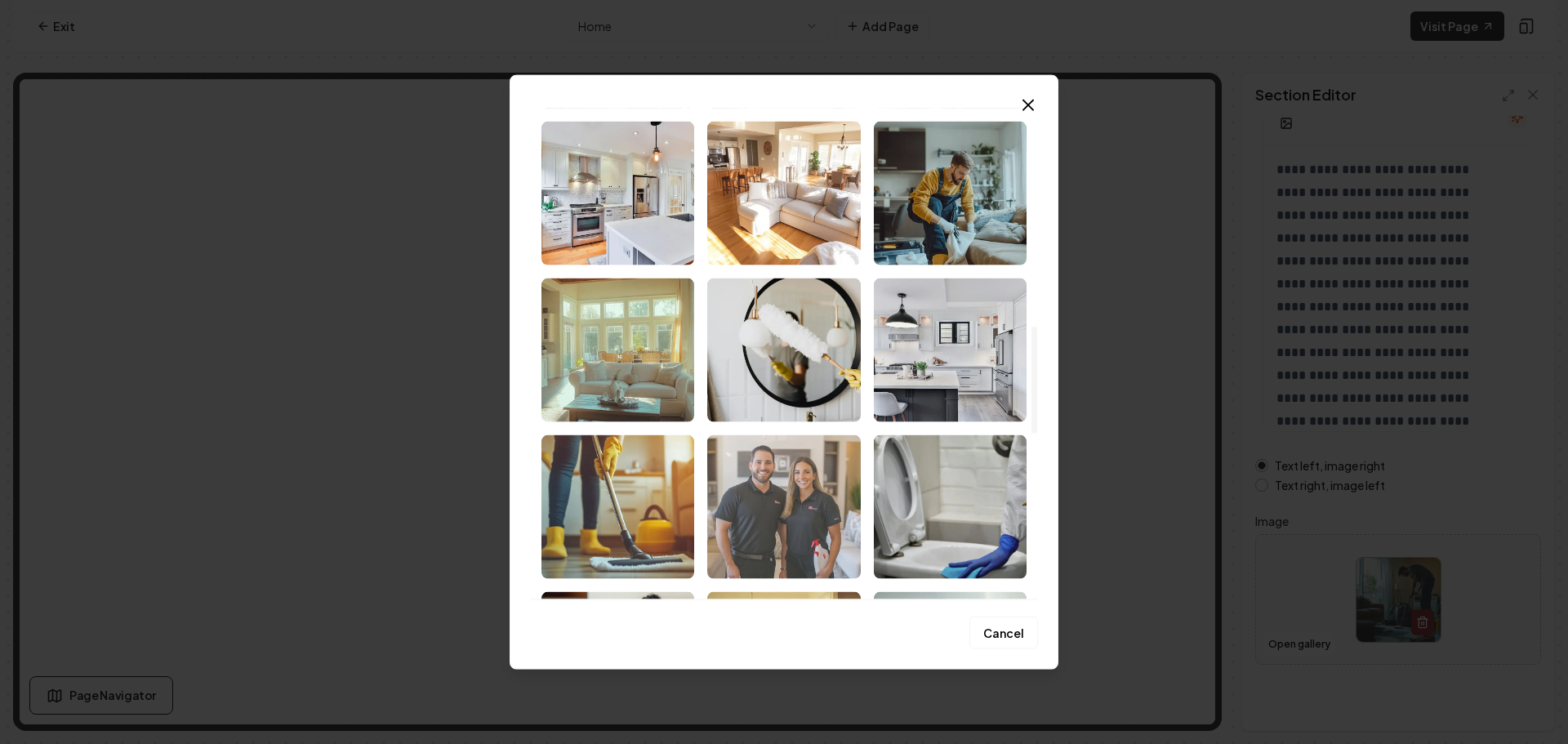
scroll to position [1143, 0]
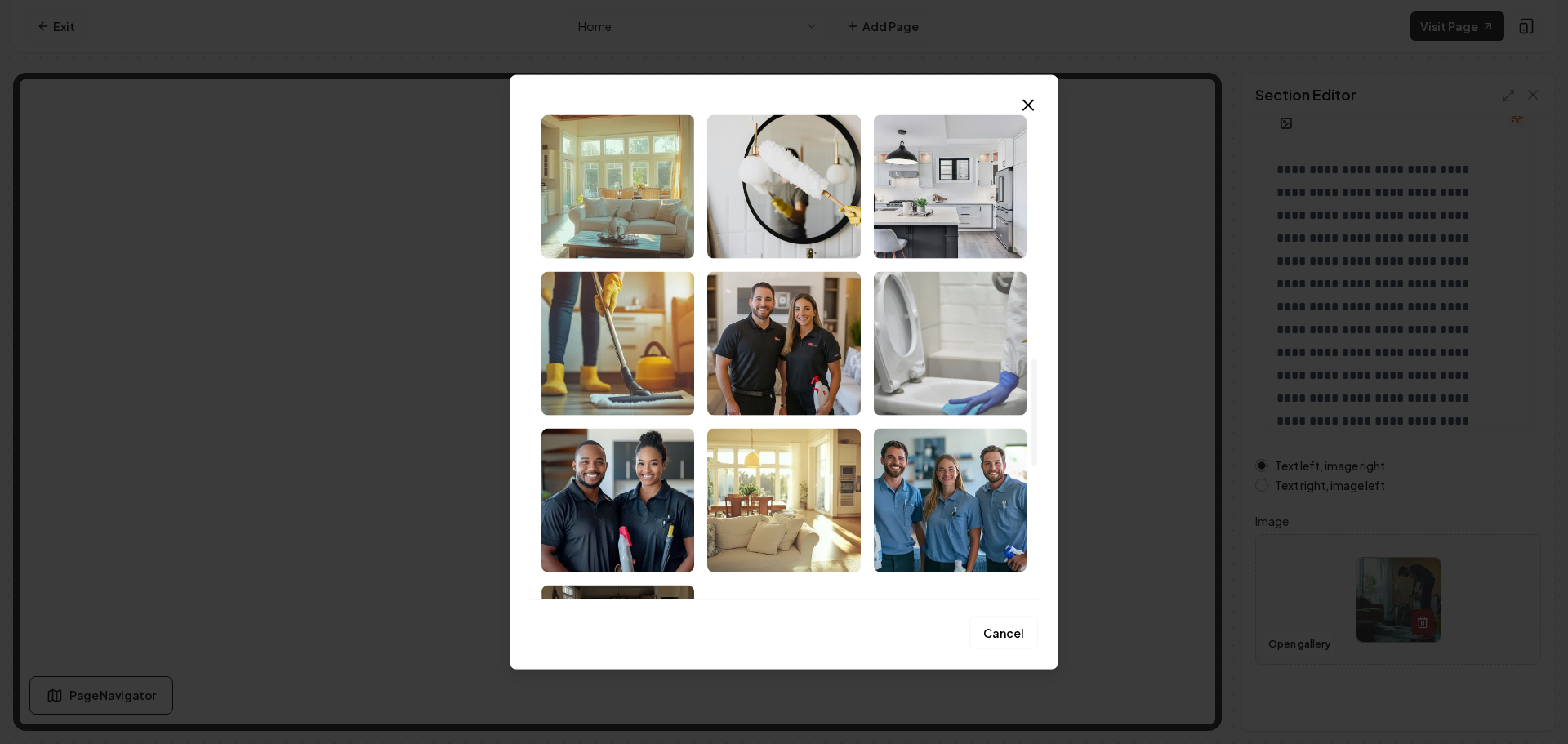
click at [947, 378] on img "Select image image_68cd39295c7cd75eb855ff62.jpeg" at bounding box center [950, 342] width 153 height 144
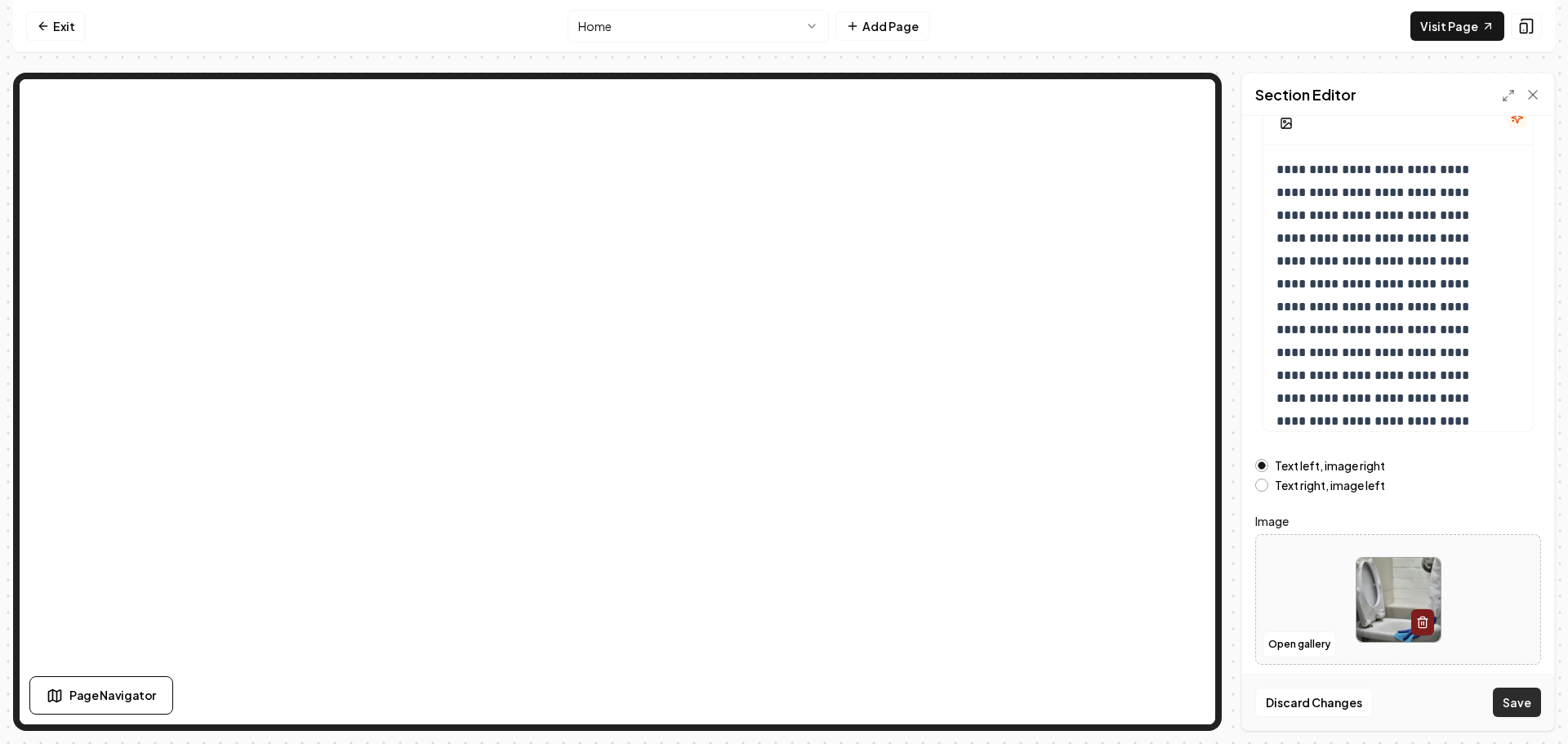
drag, startPoint x: 1515, startPoint y: 705, endPoint x: 1214, endPoint y: 585, distance: 324.0
click at [1514, 705] on button "Save" at bounding box center [1517, 702] width 48 height 30
click at [1303, 638] on button "Open gallery" at bounding box center [1300, 644] width 73 height 26
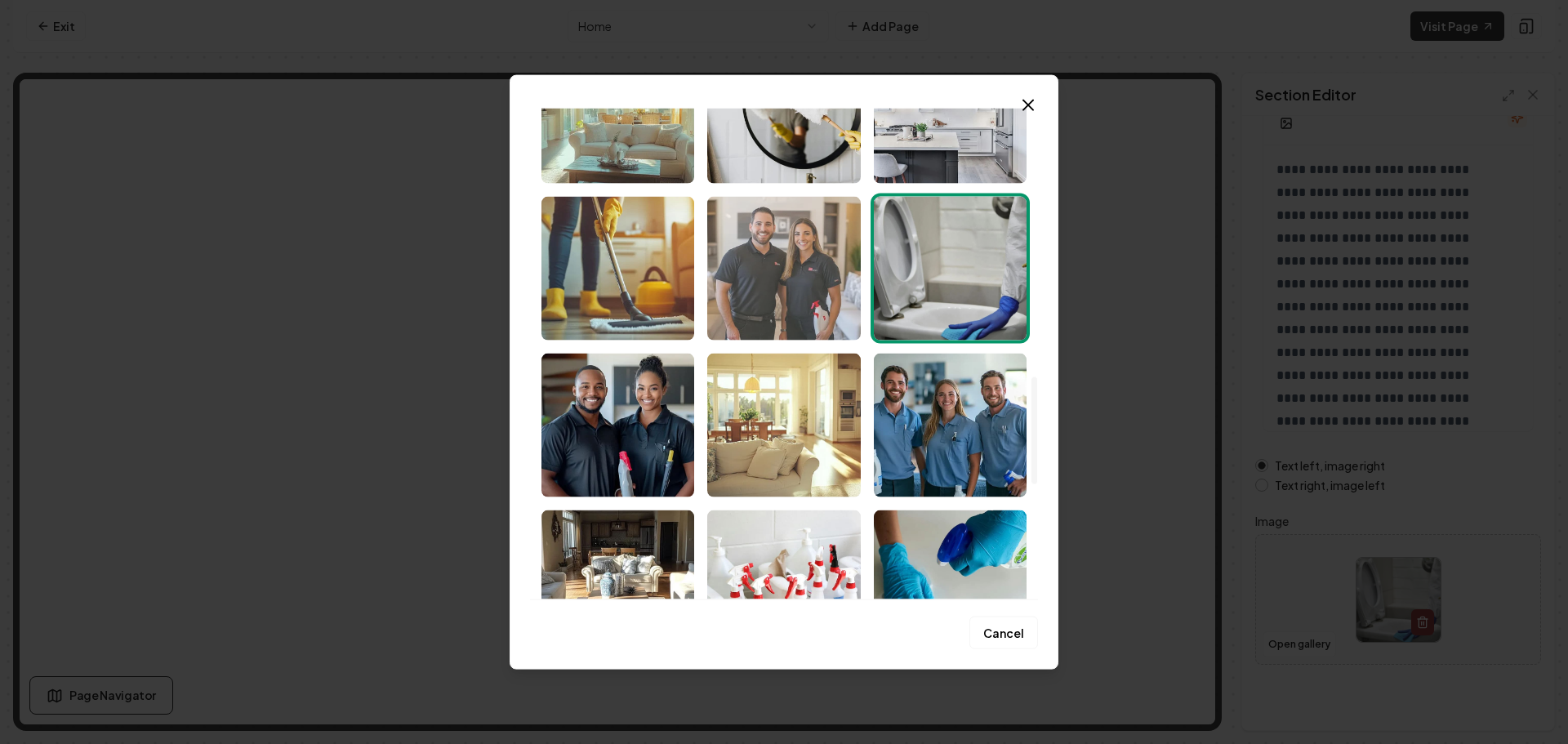
scroll to position [1224, 0]
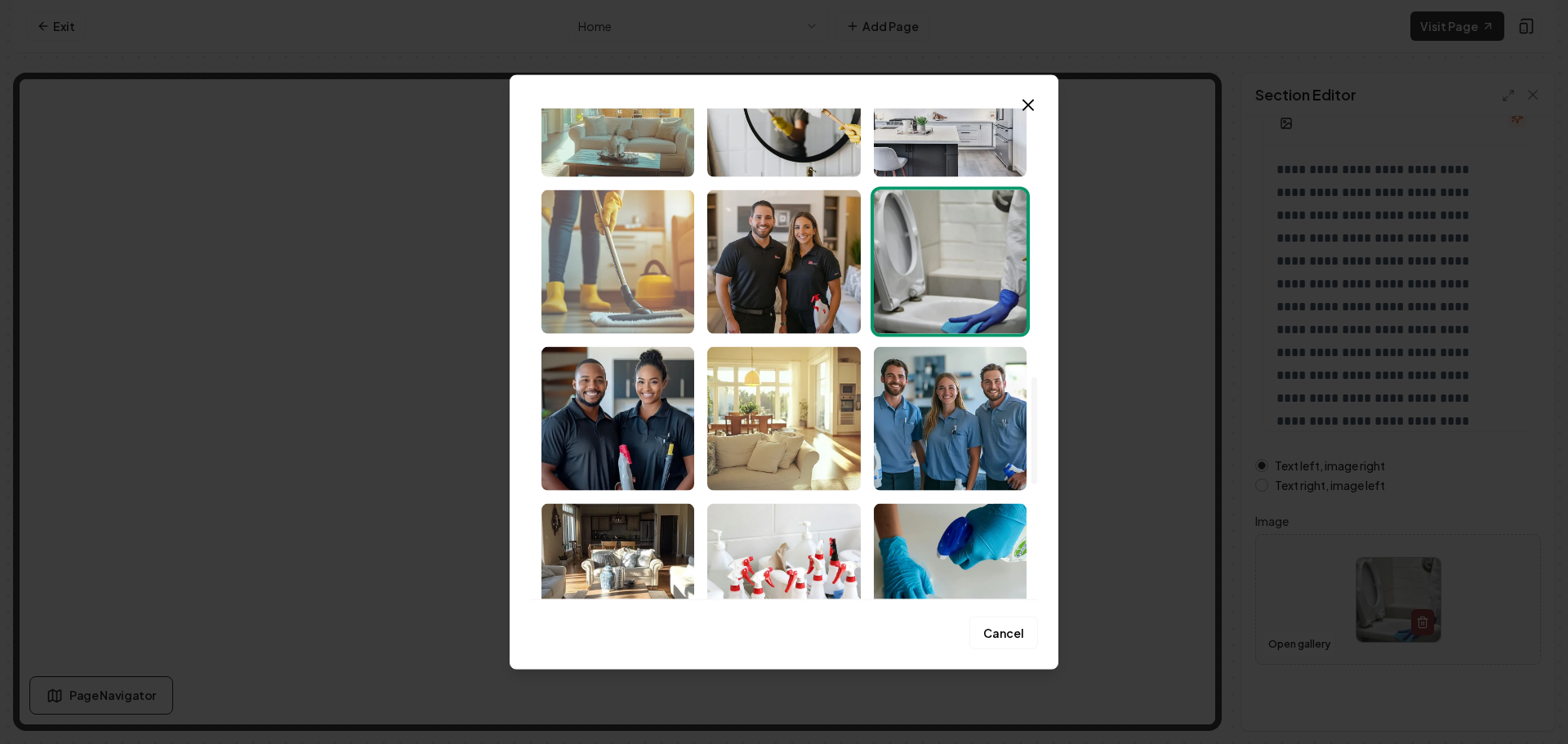
click at [645, 302] on img "Select image image_68cd39295c7cd75eb8560249.png" at bounding box center [617, 260] width 153 height 144
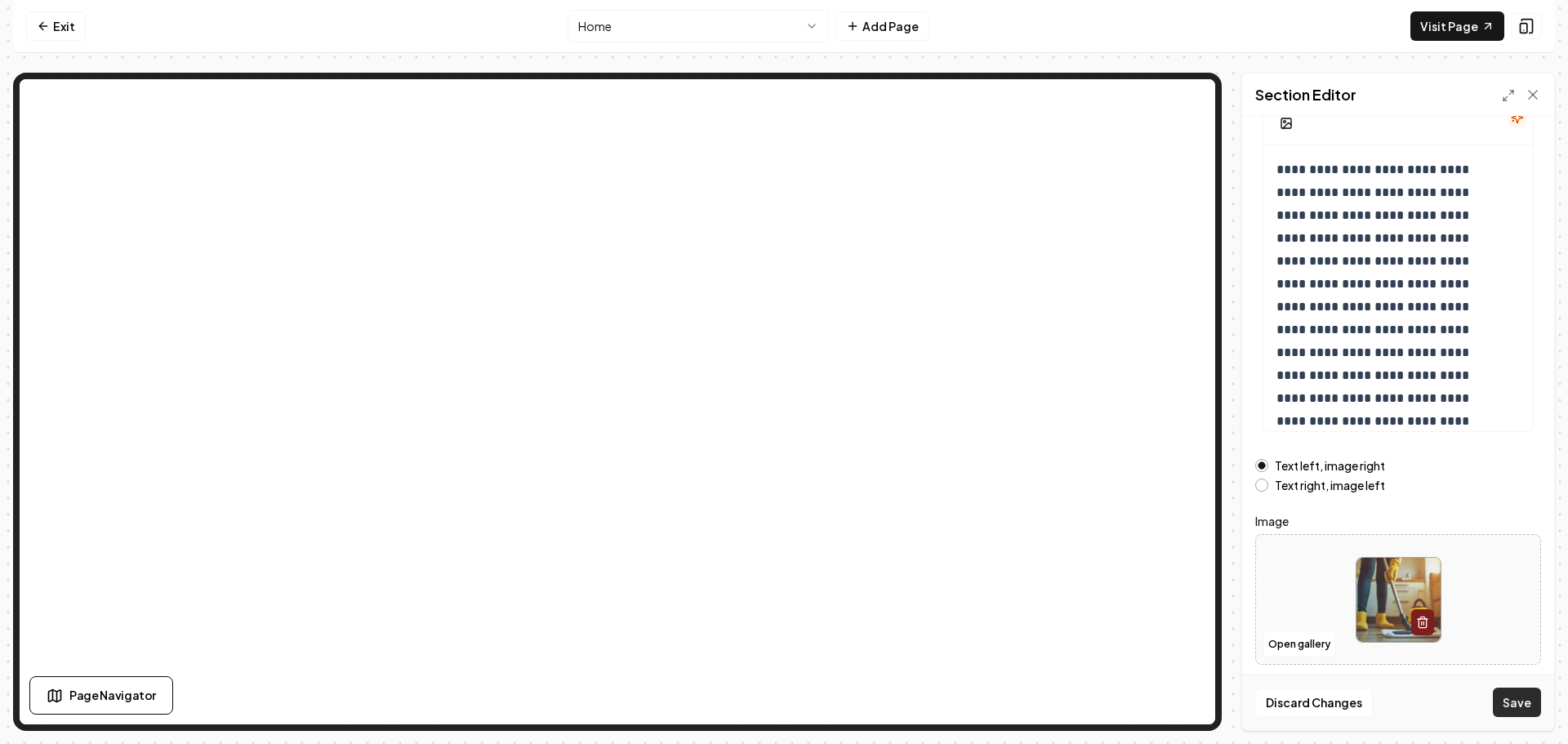
click at [1519, 707] on button "Save" at bounding box center [1517, 702] width 48 height 30
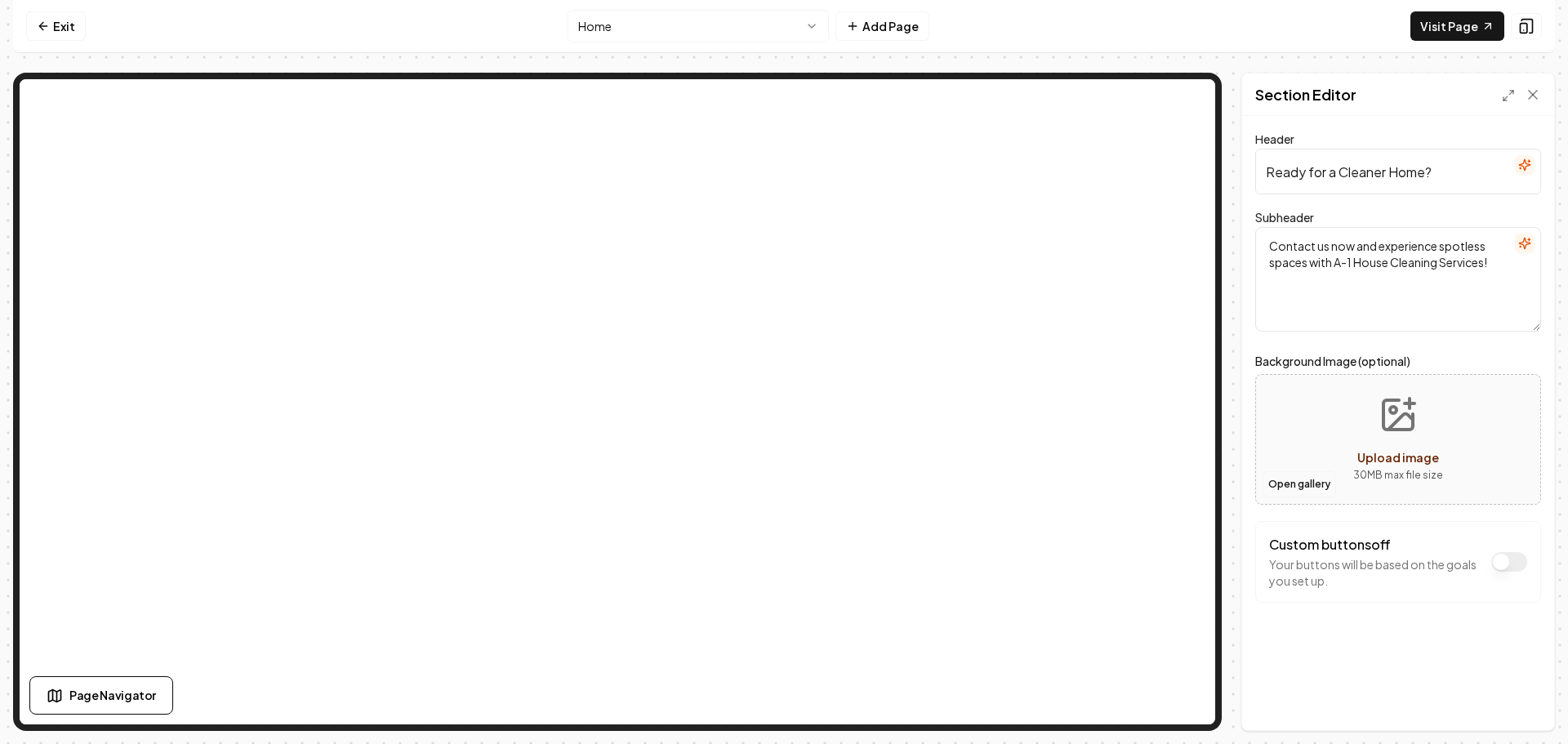
click at [1276, 486] on button "Open gallery" at bounding box center [1300, 484] width 73 height 26
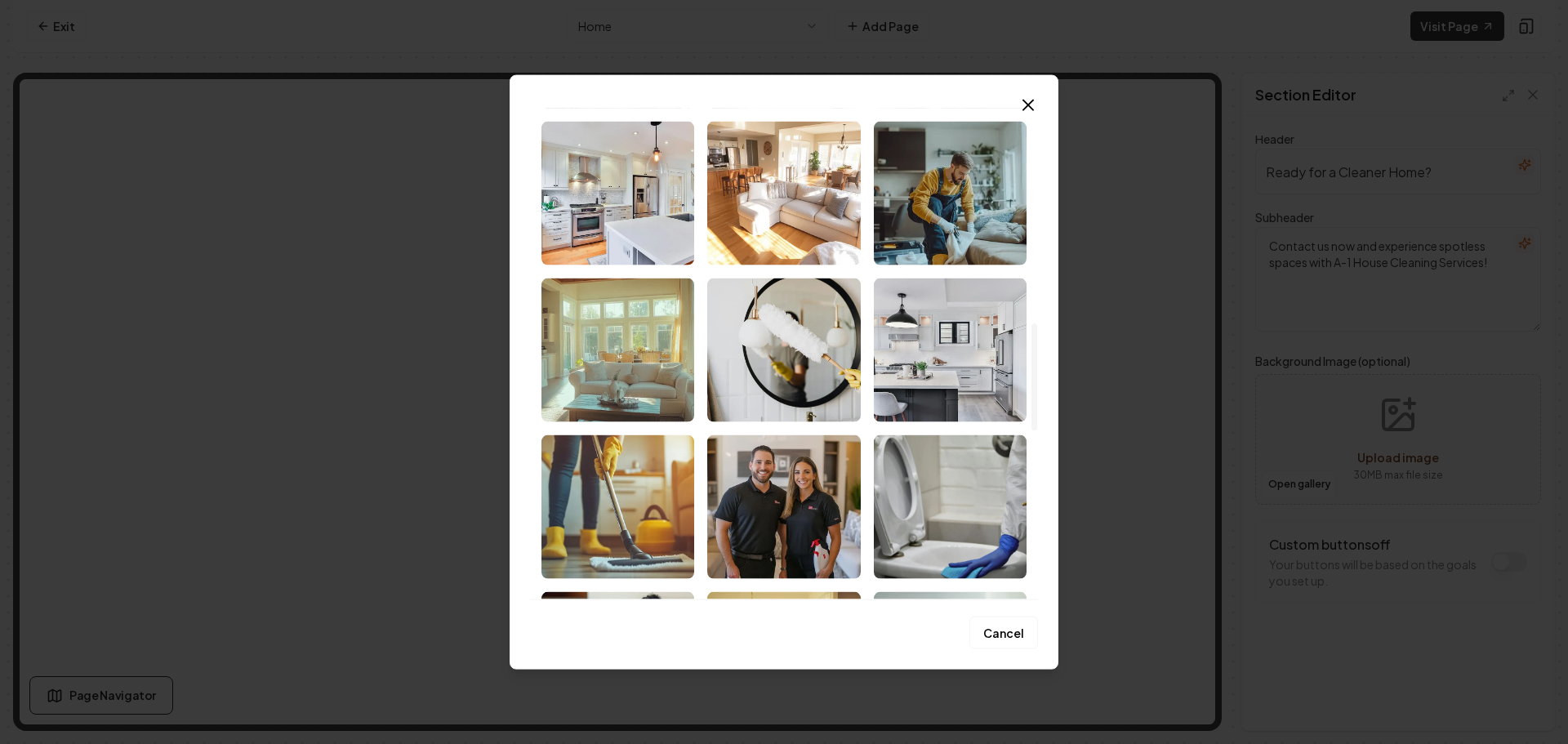
scroll to position [1143, 0]
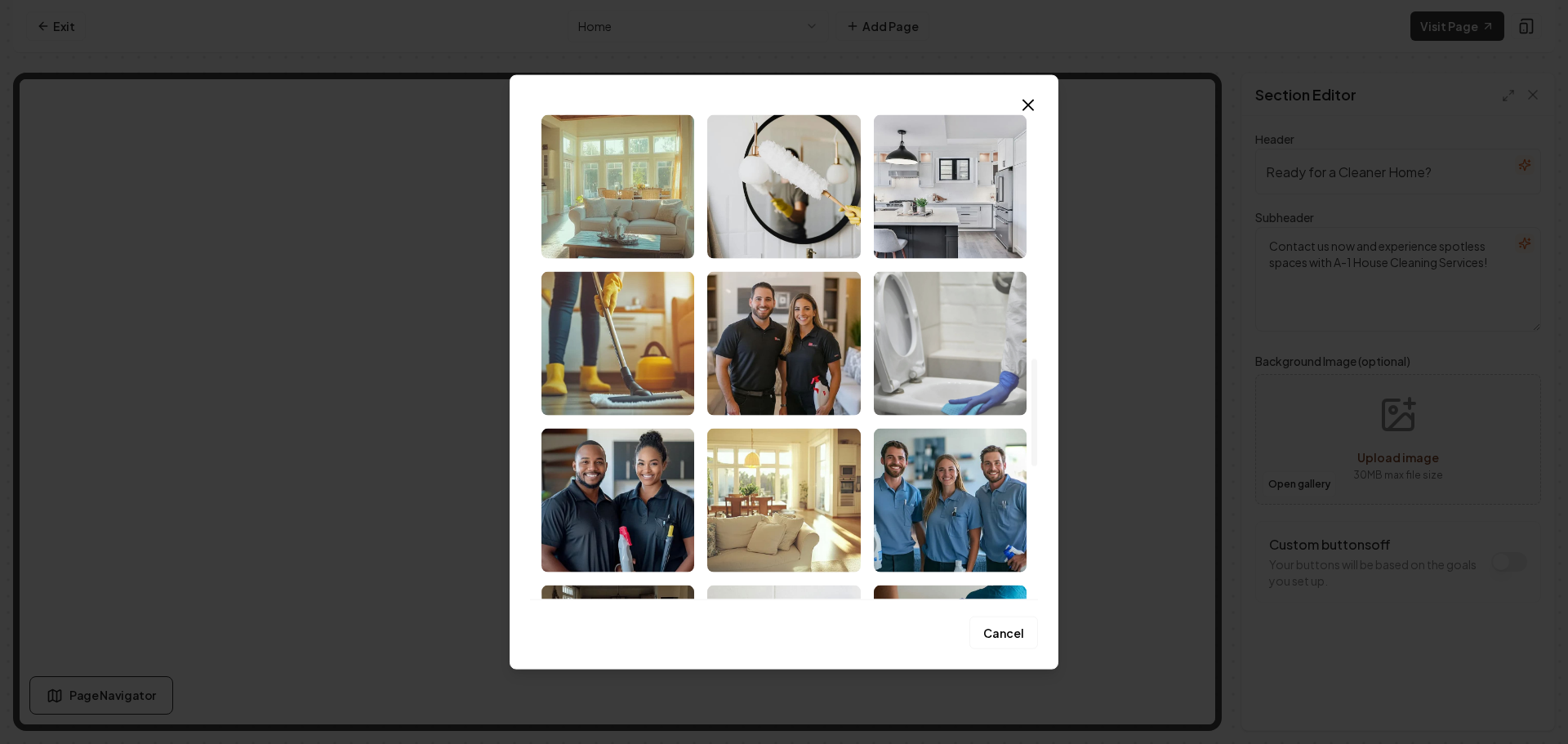
click at [890, 376] on img "Select image image_68cd39295c7cd75eb855ff62.jpeg" at bounding box center [950, 342] width 153 height 144
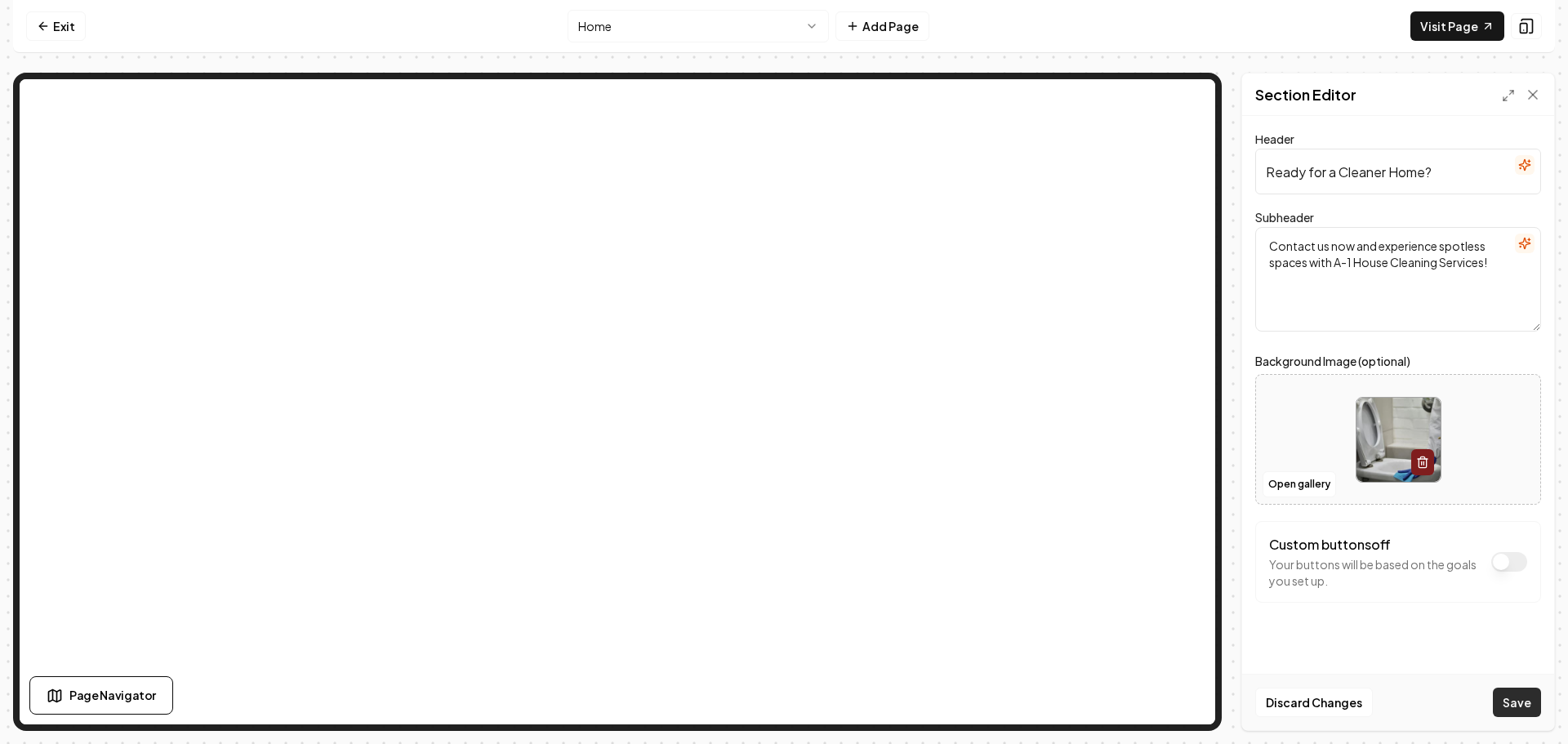
click at [1517, 696] on button "Save" at bounding box center [1517, 702] width 48 height 30
click at [656, 36] on html "Computer Required This feature is only available on a computer. Please switch t…" at bounding box center [784, 372] width 1568 height 744
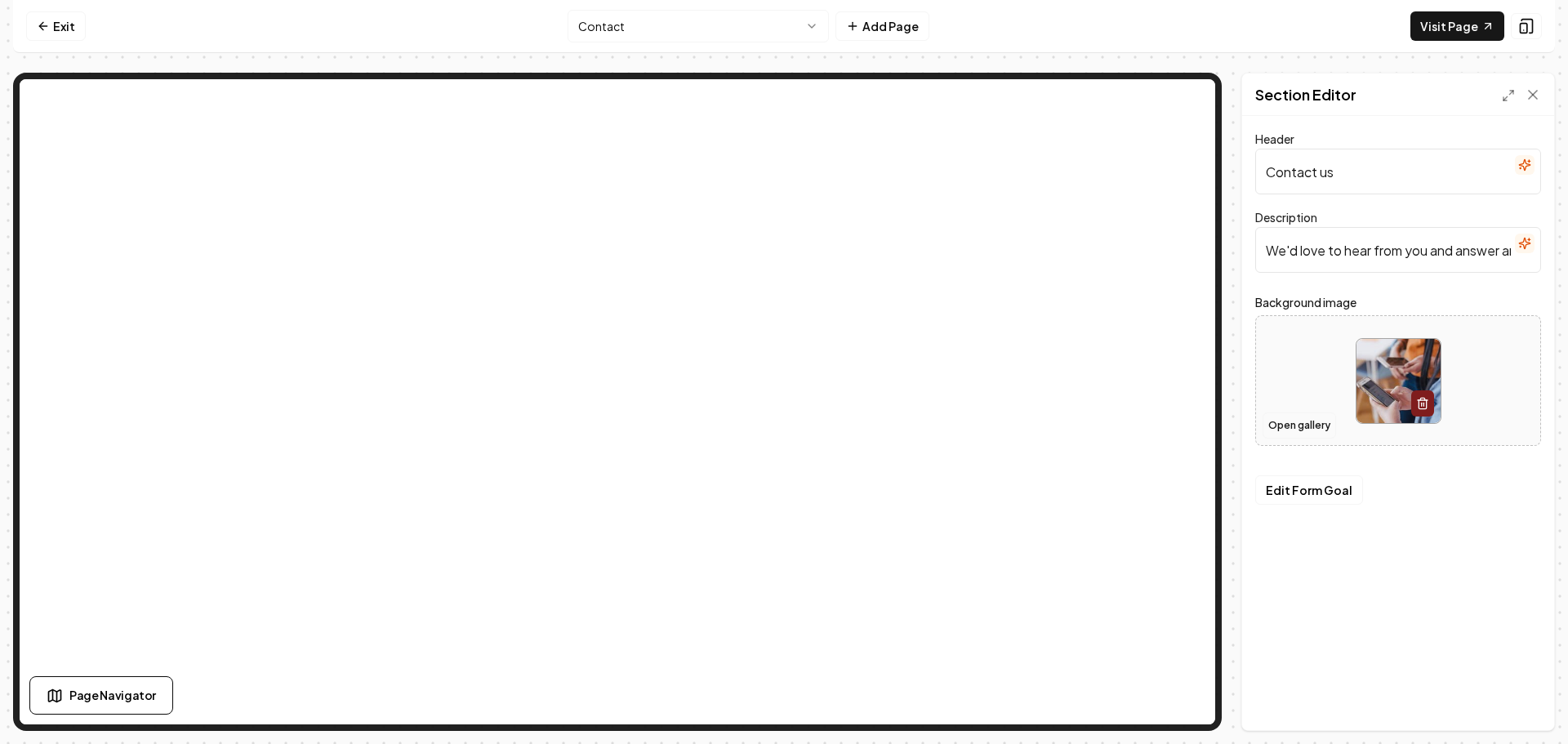
click at [1277, 431] on button "Open gallery" at bounding box center [1300, 425] width 73 height 26
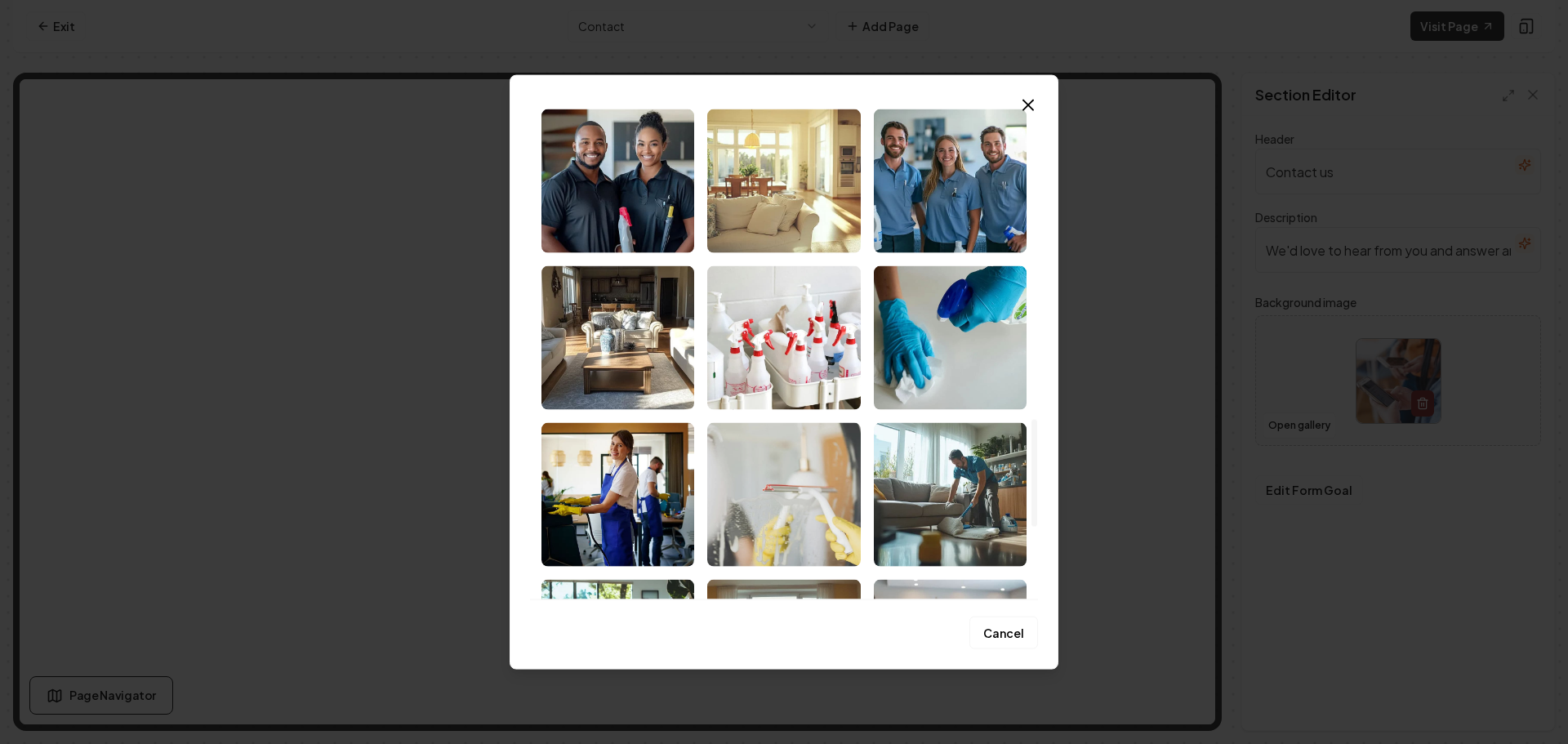
scroll to position [1469, 0]
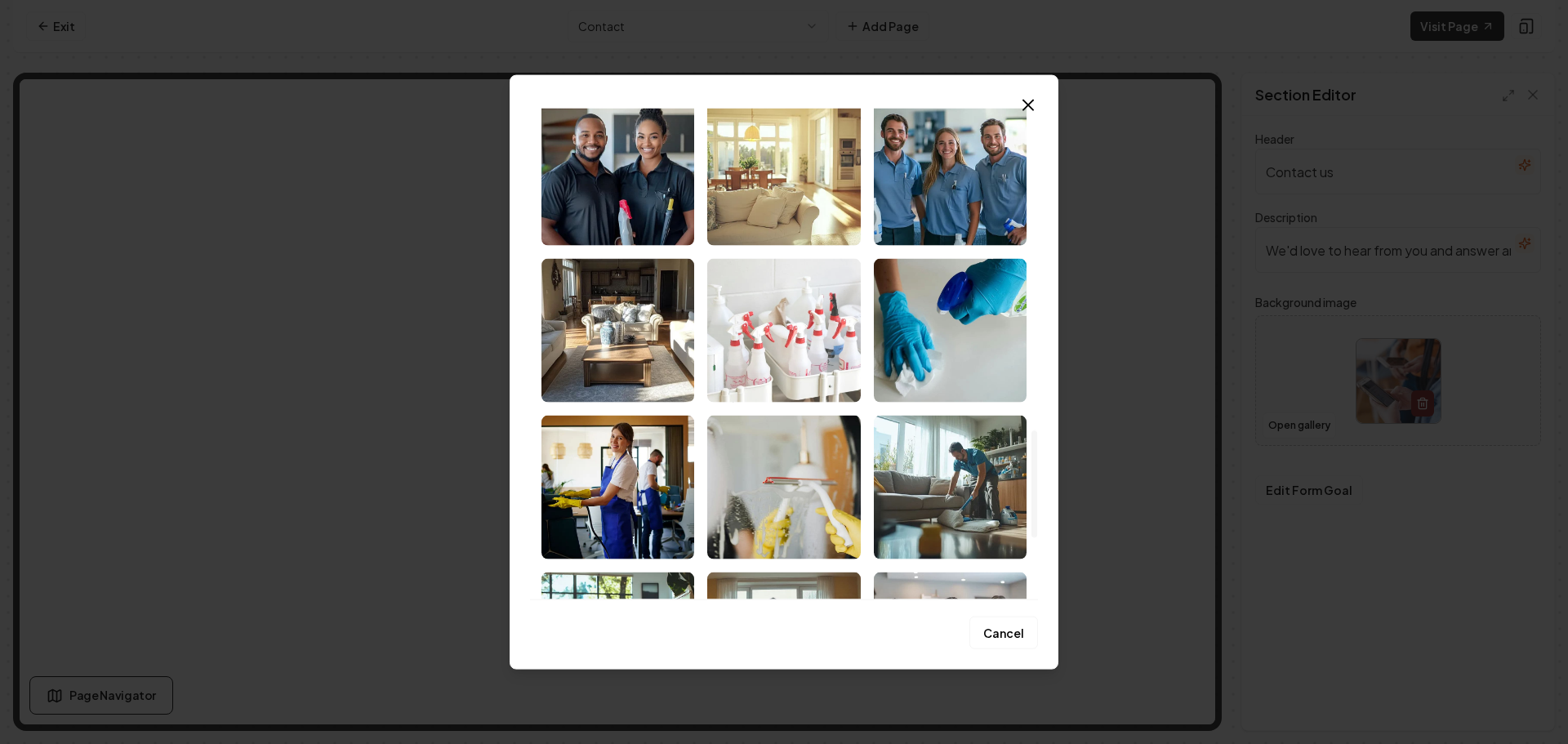
click at [776, 343] on img "Select image image_68cd39295c7cd75eb855fec8.jpeg" at bounding box center [783, 329] width 153 height 144
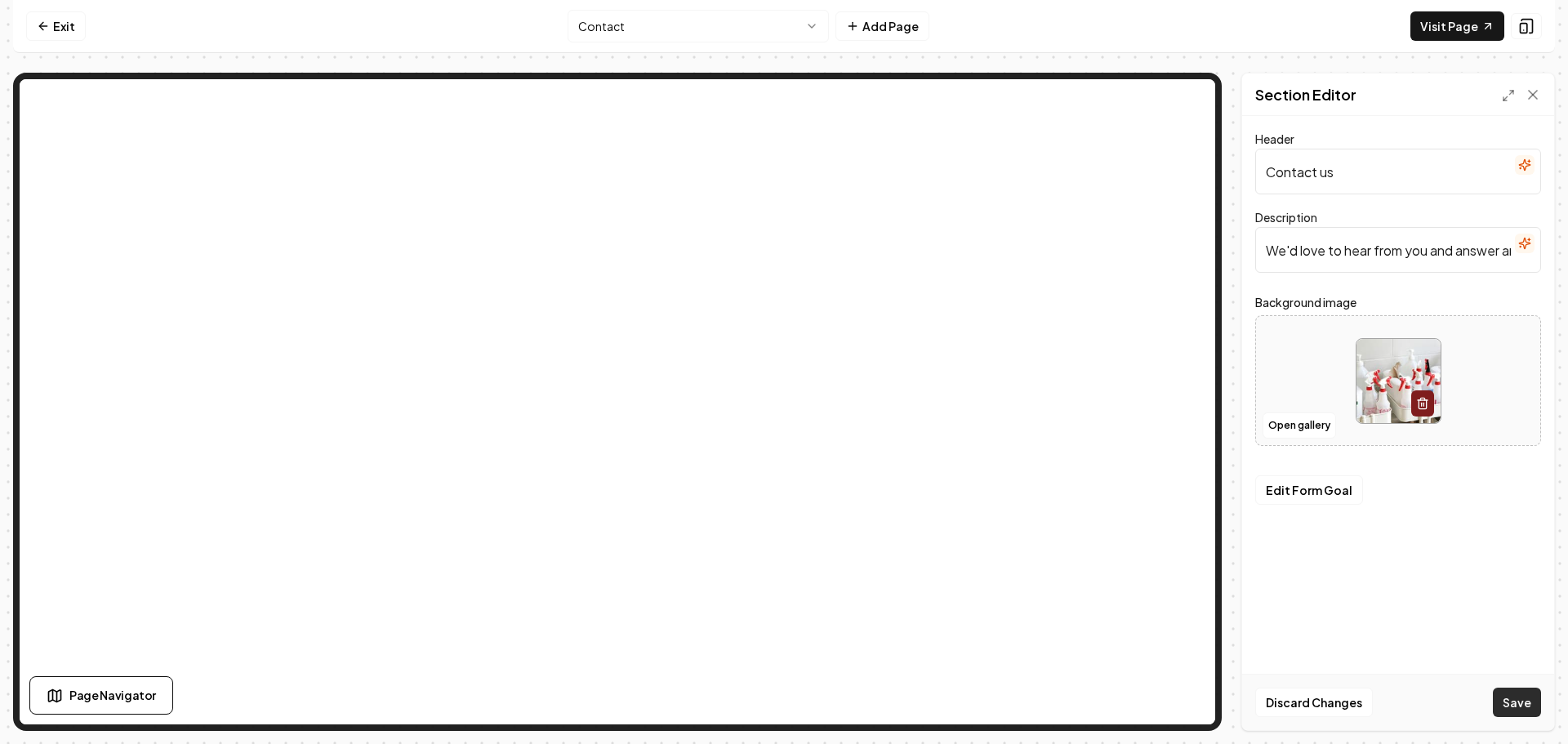
click at [1523, 697] on button "Save" at bounding box center [1517, 702] width 48 height 30
click at [647, 34] on html "Computer Required This feature is only available on a computer. Please switch t…" at bounding box center [784, 372] width 1568 height 744
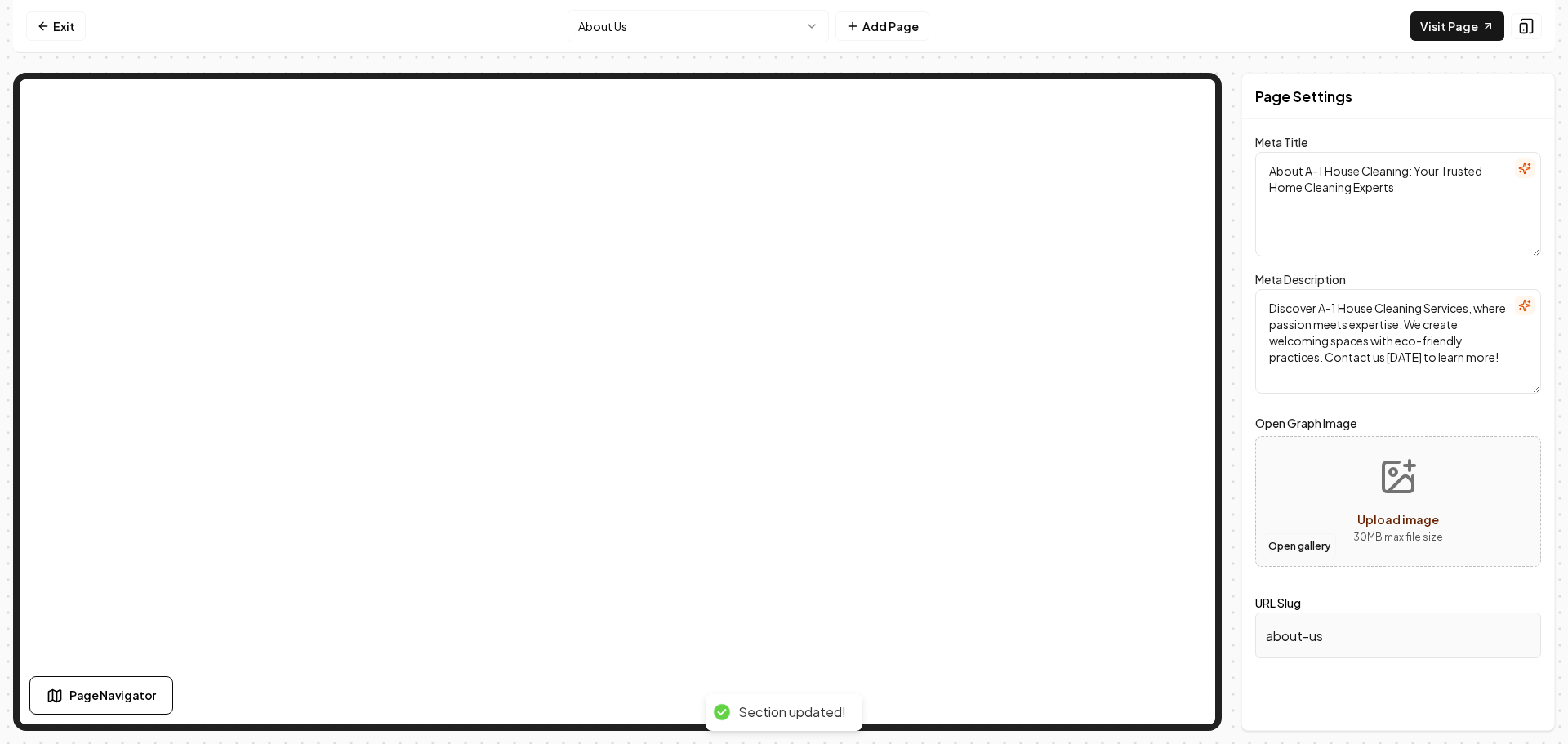
click at [1273, 543] on button "Open gallery" at bounding box center [1300, 546] width 73 height 26
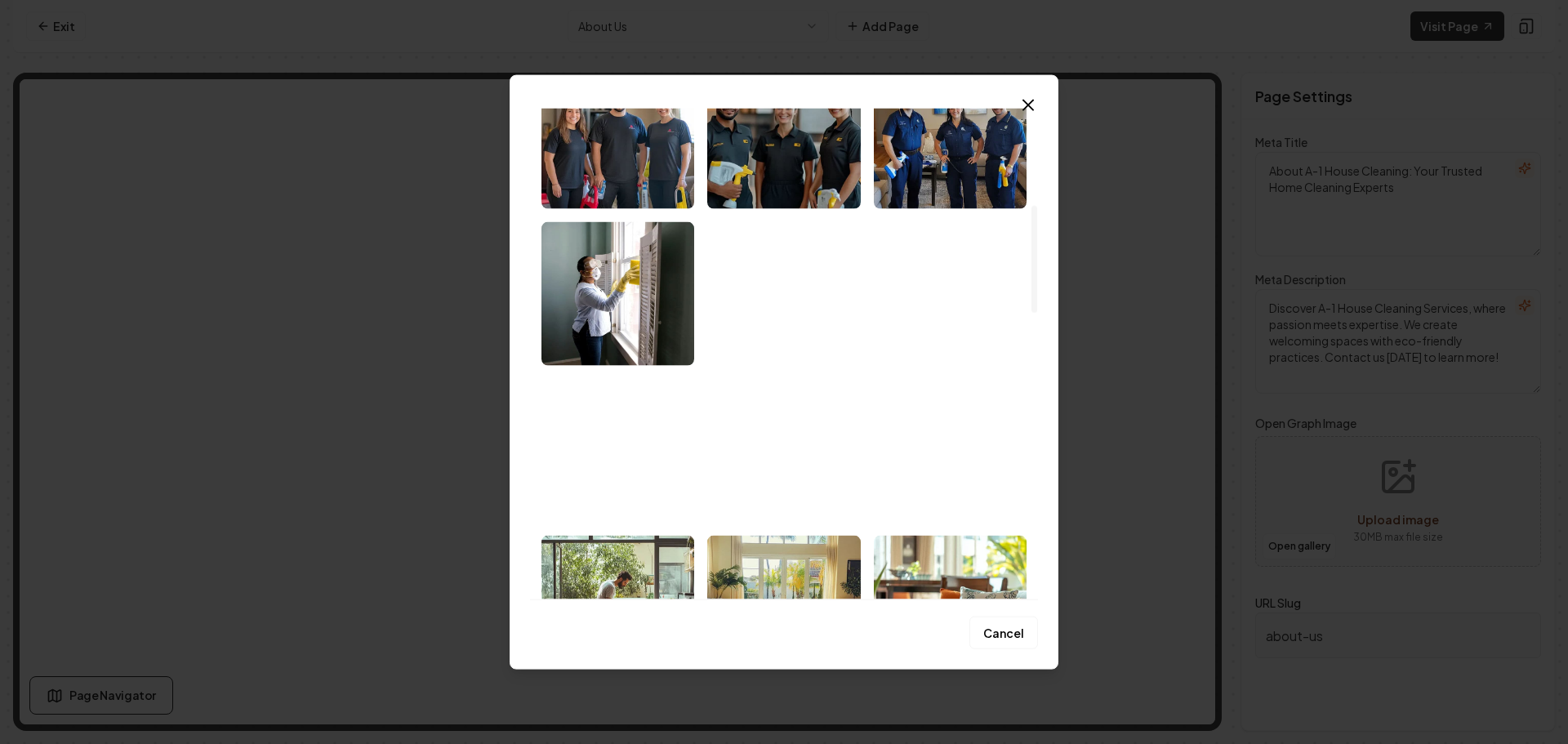
scroll to position [408, 0]
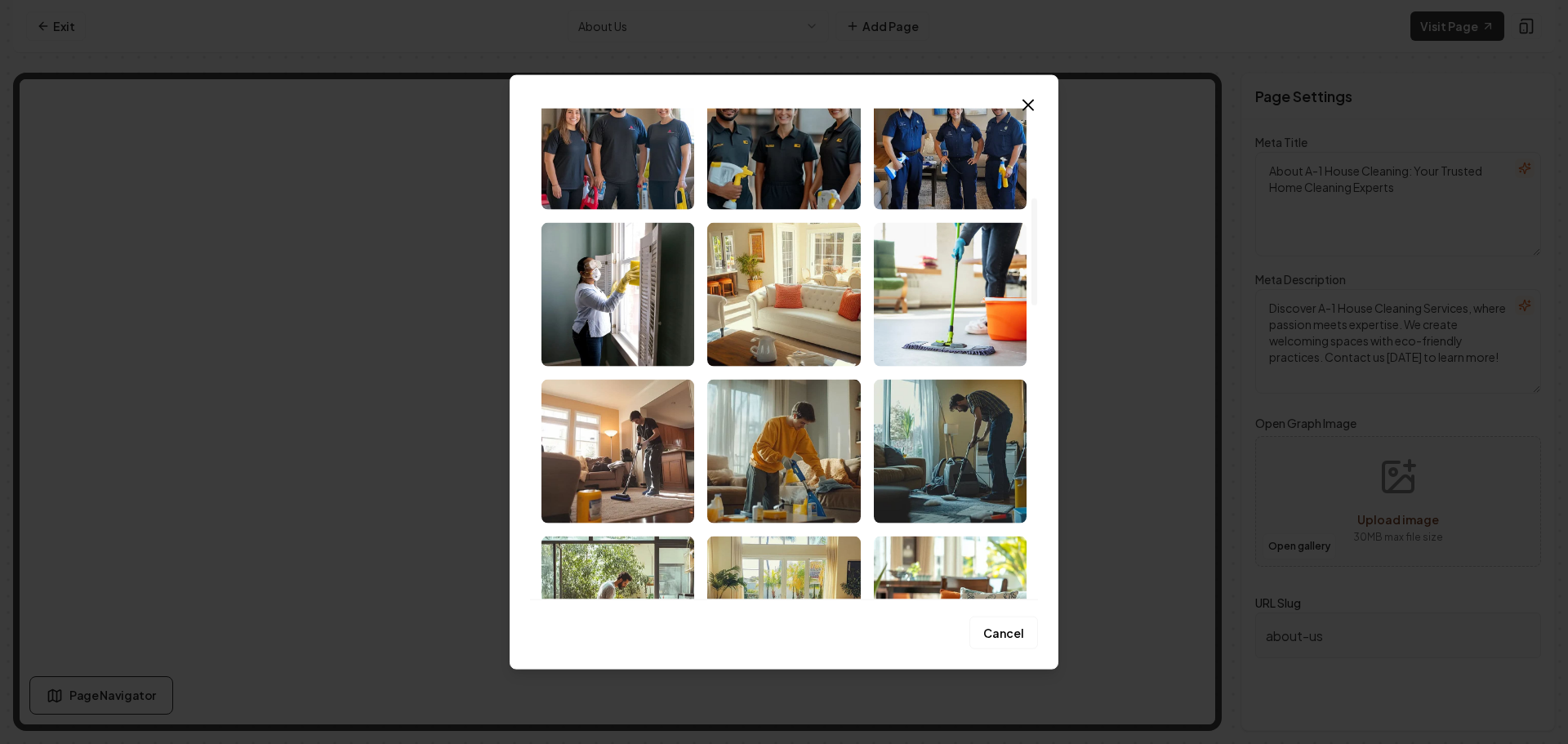
click at [615, 344] on img "Select image image_68cd39295c7cd75eb85600b1.jpeg" at bounding box center [617, 294] width 153 height 144
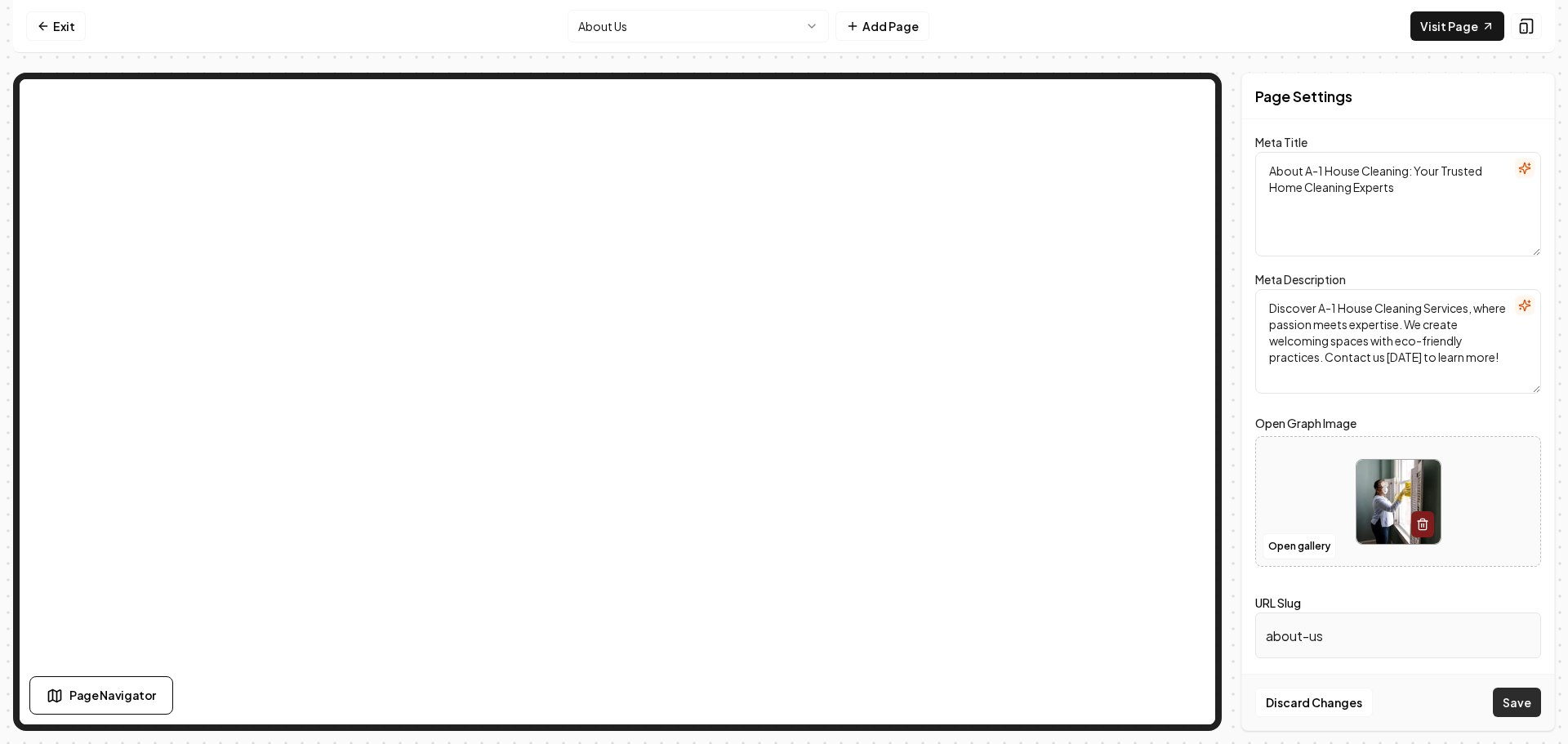
click at [1499, 693] on button "Save" at bounding box center [1517, 702] width 48 height 30
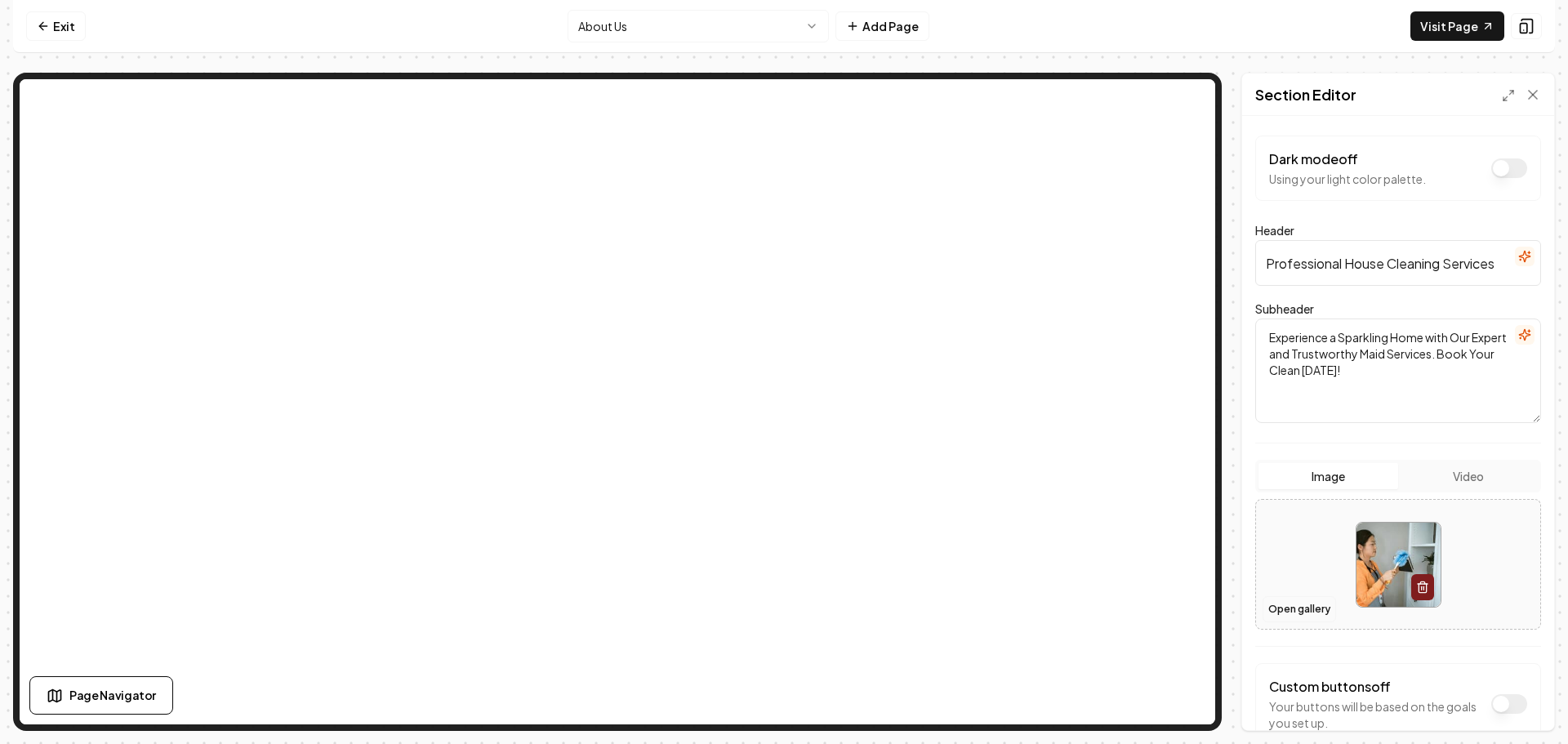
click at [1292, 614] on button "Open gallery" at bounding box center [1300, 609] width 73 height 26
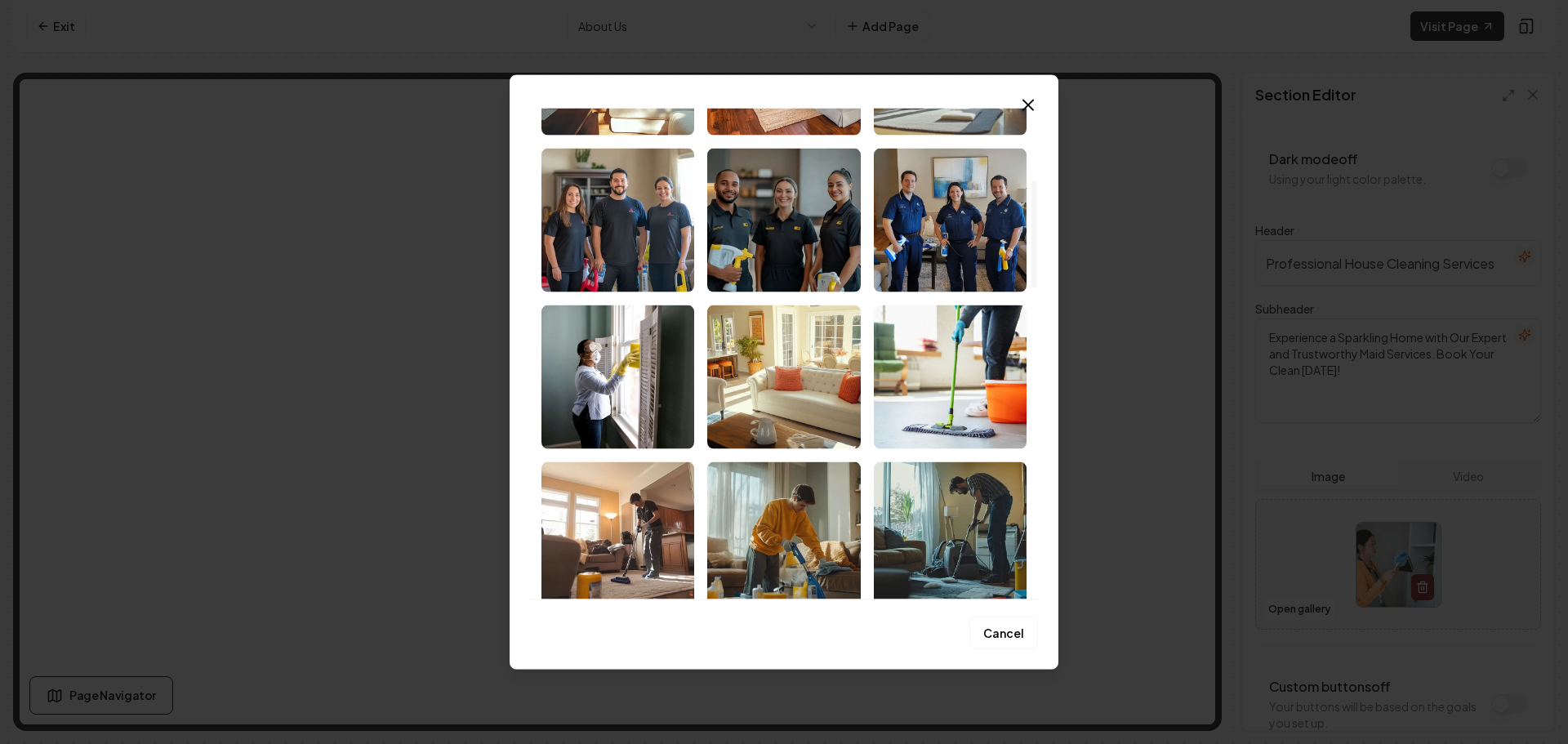
scroll to position [327, 0]
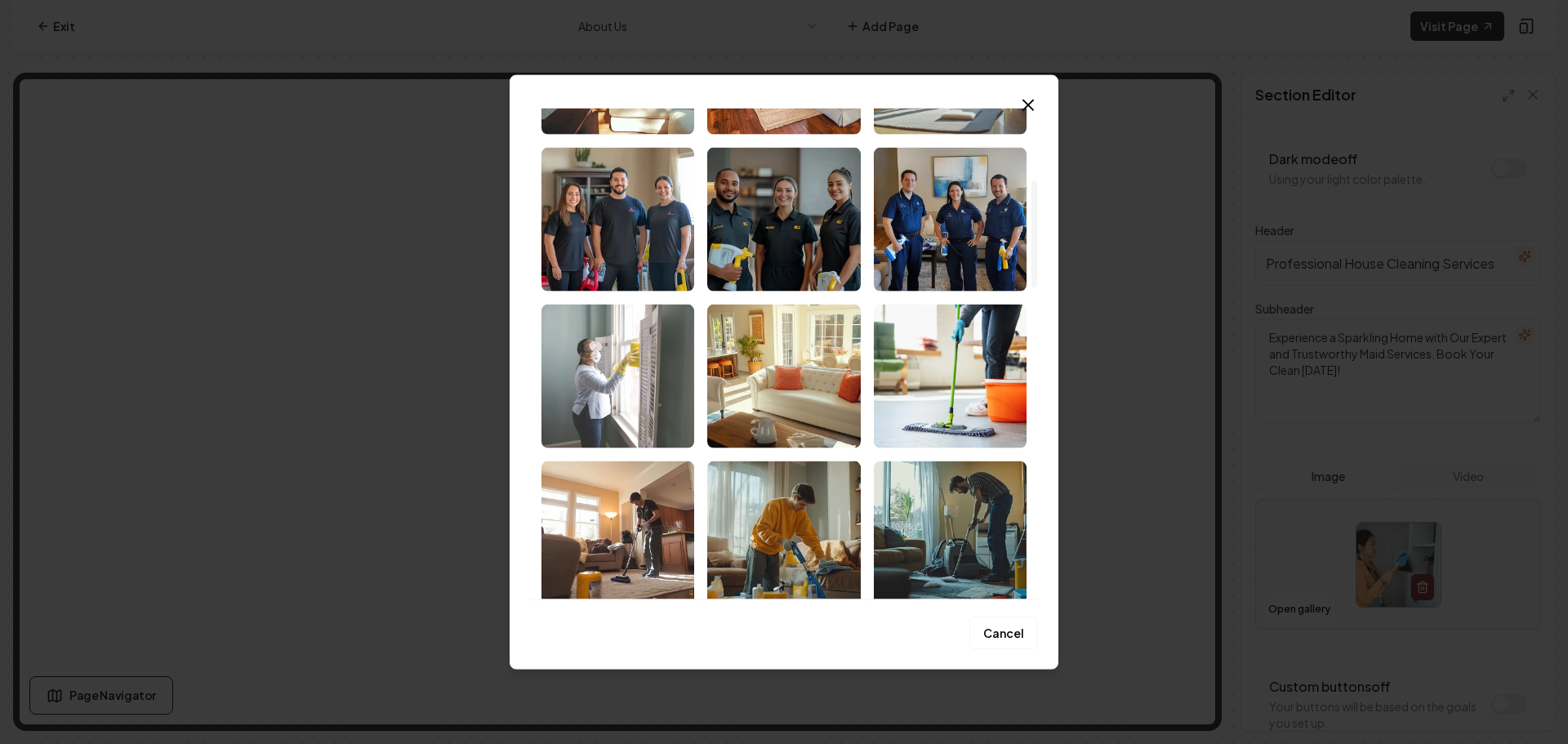
click at [628, 382] on img "Select image image_68cd39295c7cd75eb85600b1.jpeg" at bounding box center [617, 375] width 153 height 144
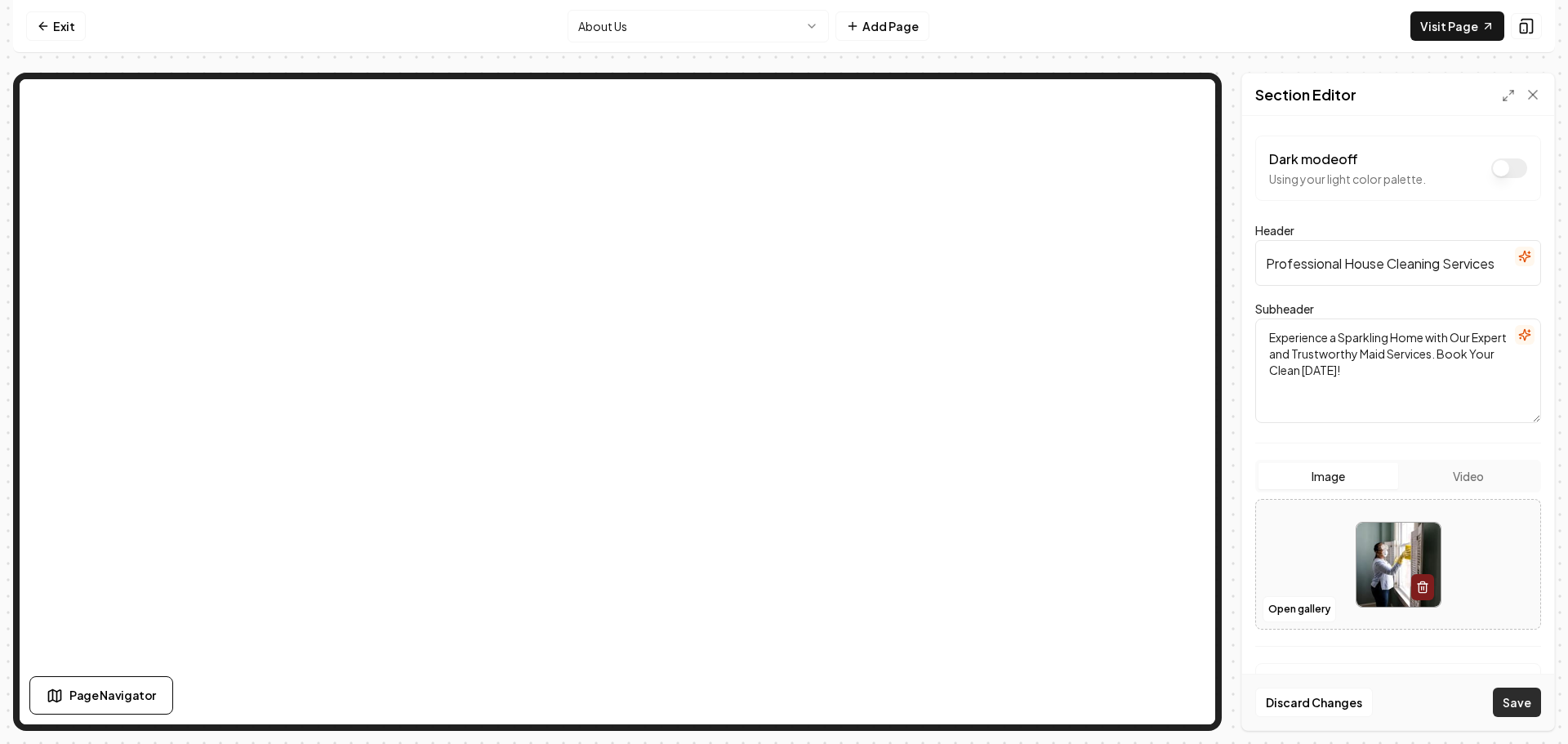
click at [1524, 694] on button "Save" at bounding box center [1517, 702] width 48 height 30
click at [641, 35] on html "Computer Required This feature is only available on a computer. Please switch t…" at bounding box center [784, 372] width 1568 height 744
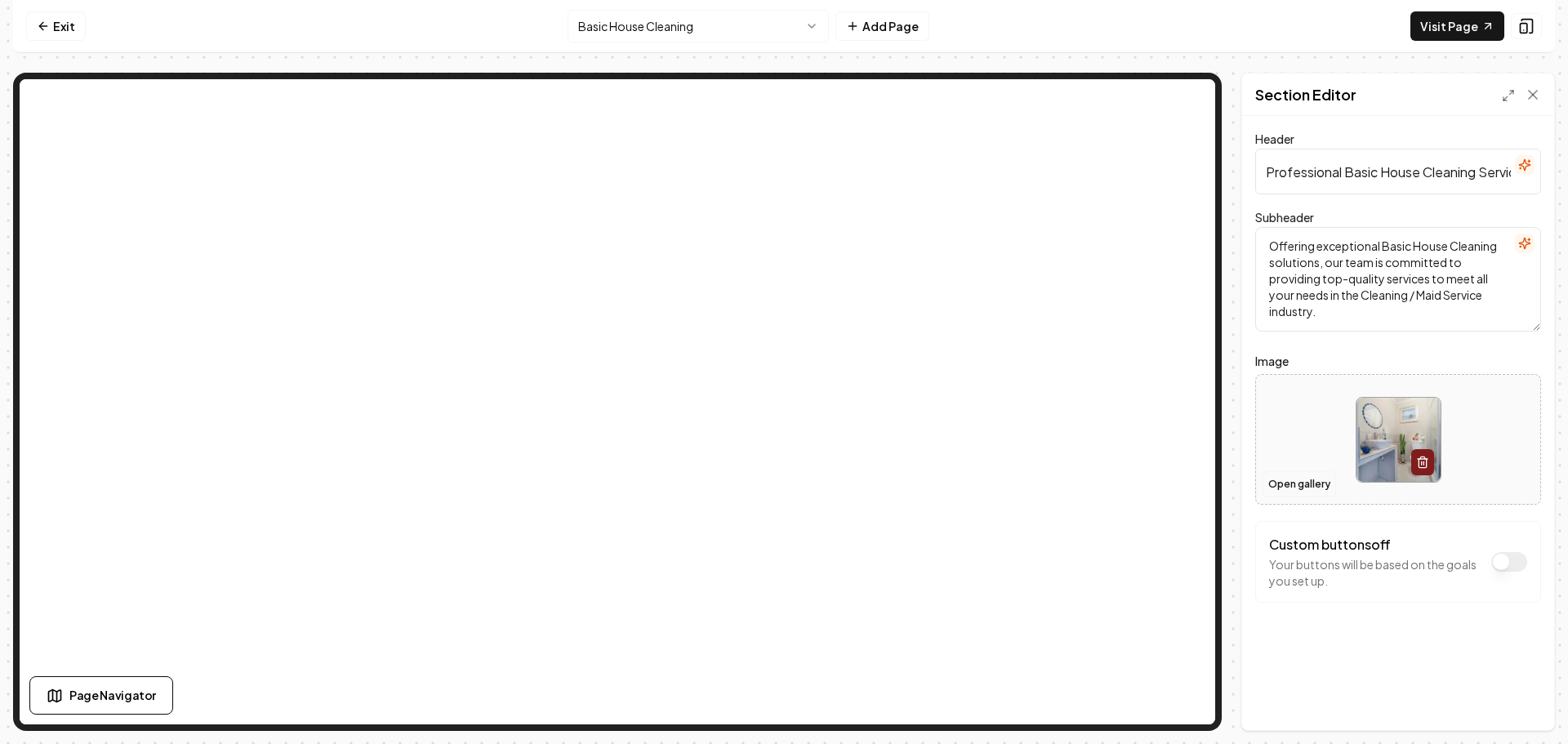
click at [1304, 484] on button "Open gallery" at bounding box center [1300, 484] width 73 height 26
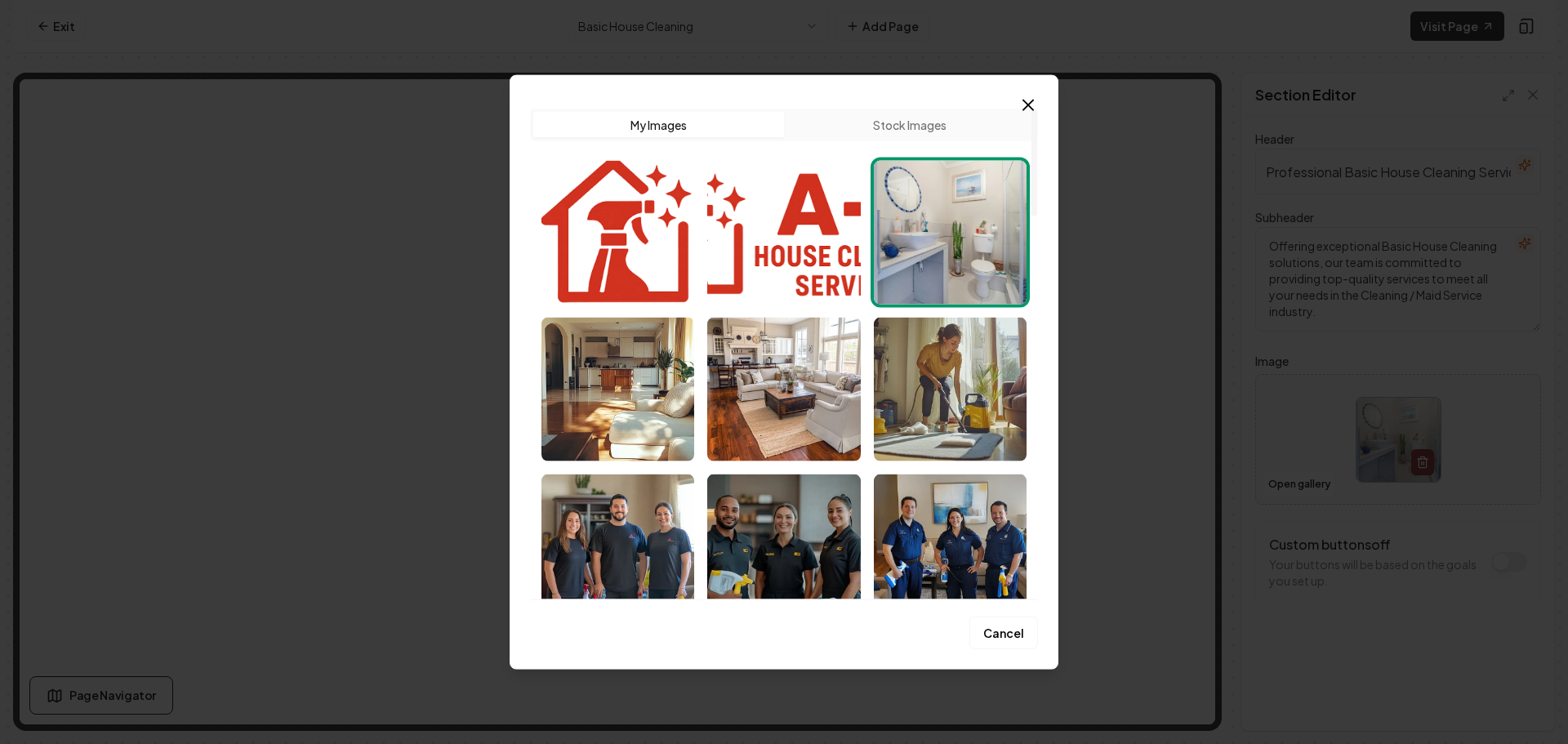
click at [621, 420] on img "Select image image_68cd39295c7cd75eb85605cd.png" at bounding box center [617, 389] width 153 height 144
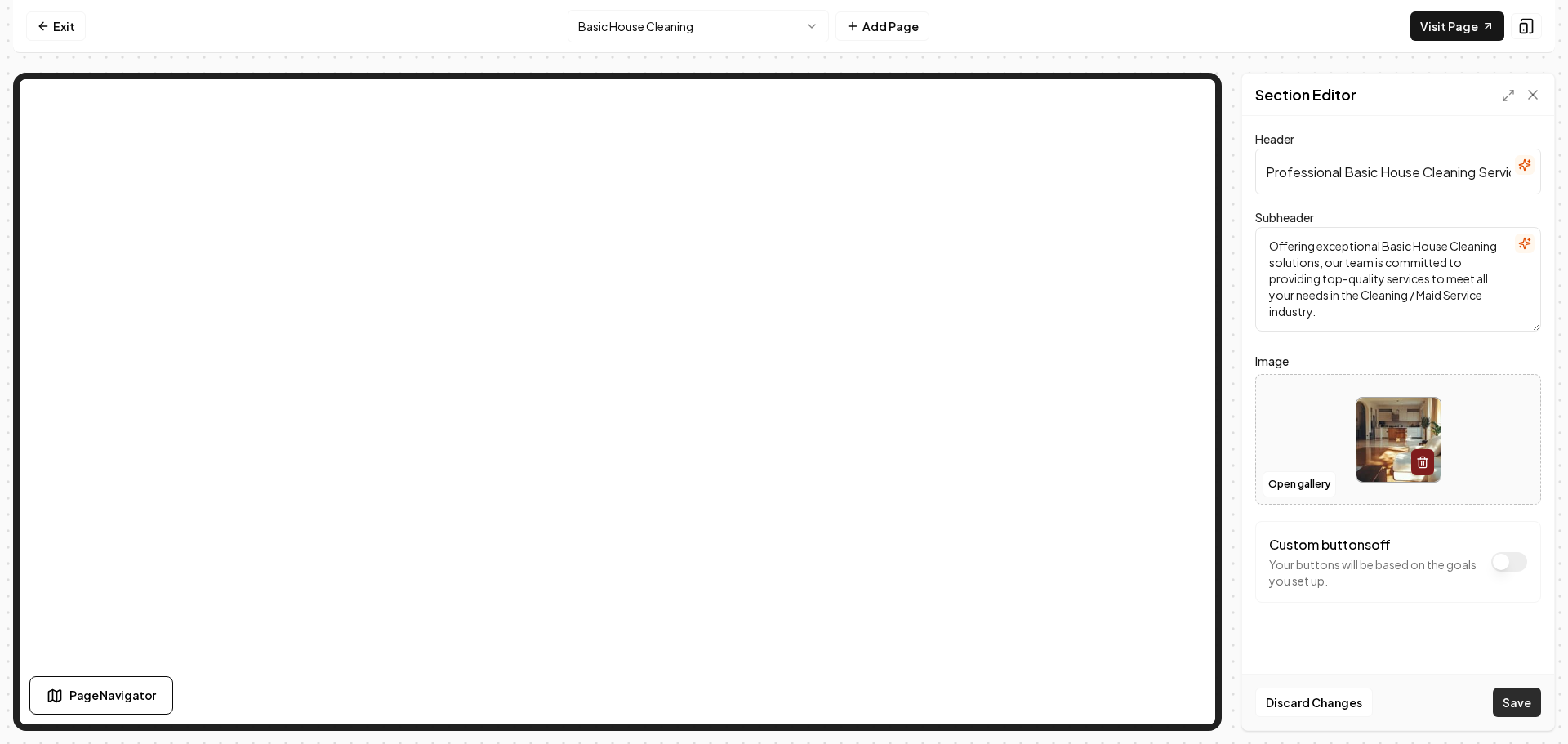
click at [1508, 699] on button "Save" at bounding box center [1517, 702] width 48 height 30
click at [662, 43] on nav "Exit Basic House Cleaning Add Page Visit Page" at bounding box center [784, 26] width 1542 height 53
click at [662, 37] on html "Computer Required This feature is only available on a computer. Please switch t…" at bounding box center [784, 372] width 1568 height 744
click at [1293, 484] on button "Open gallery" at bounding box center [1300, 484] width 73 height 26
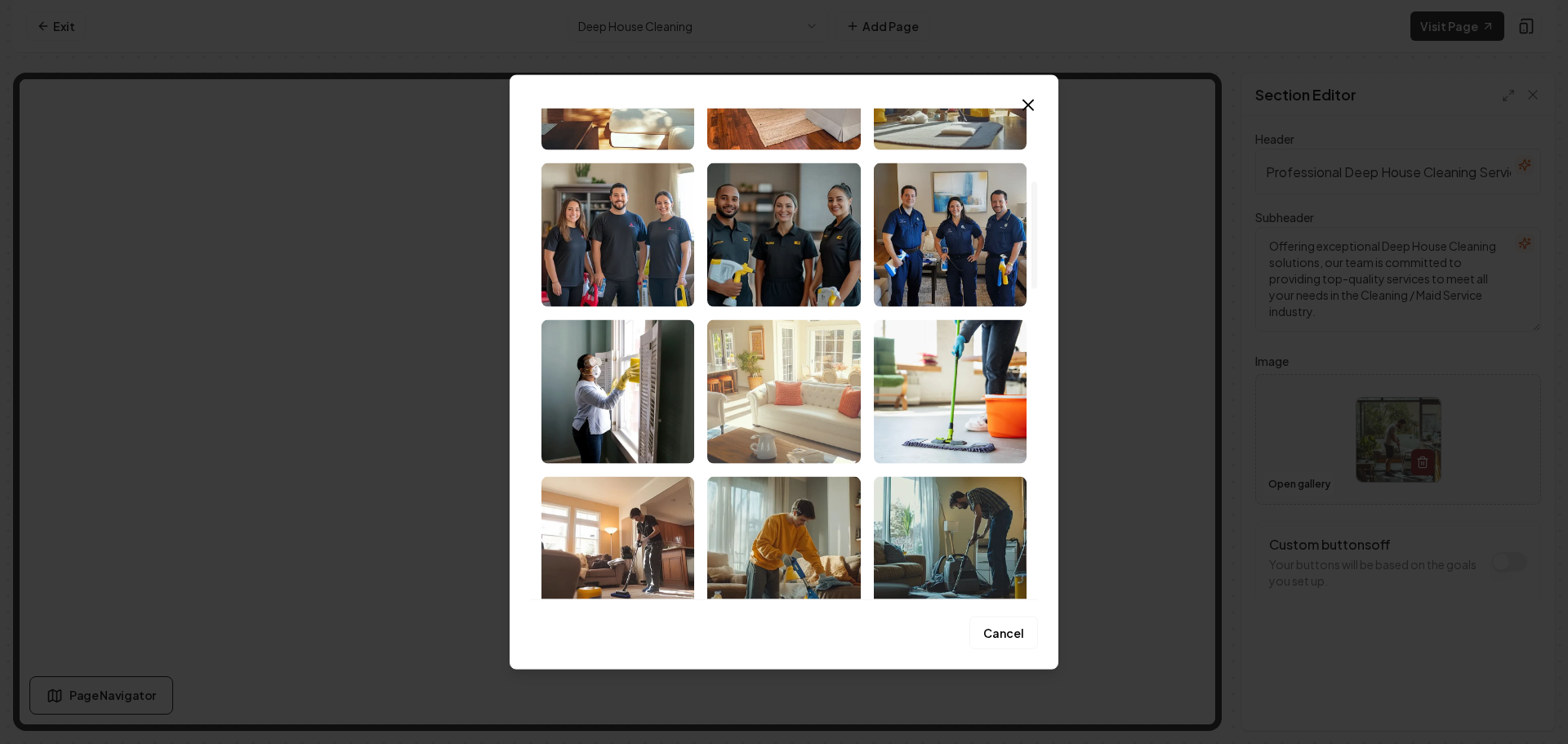
scroll to position [408, 0]
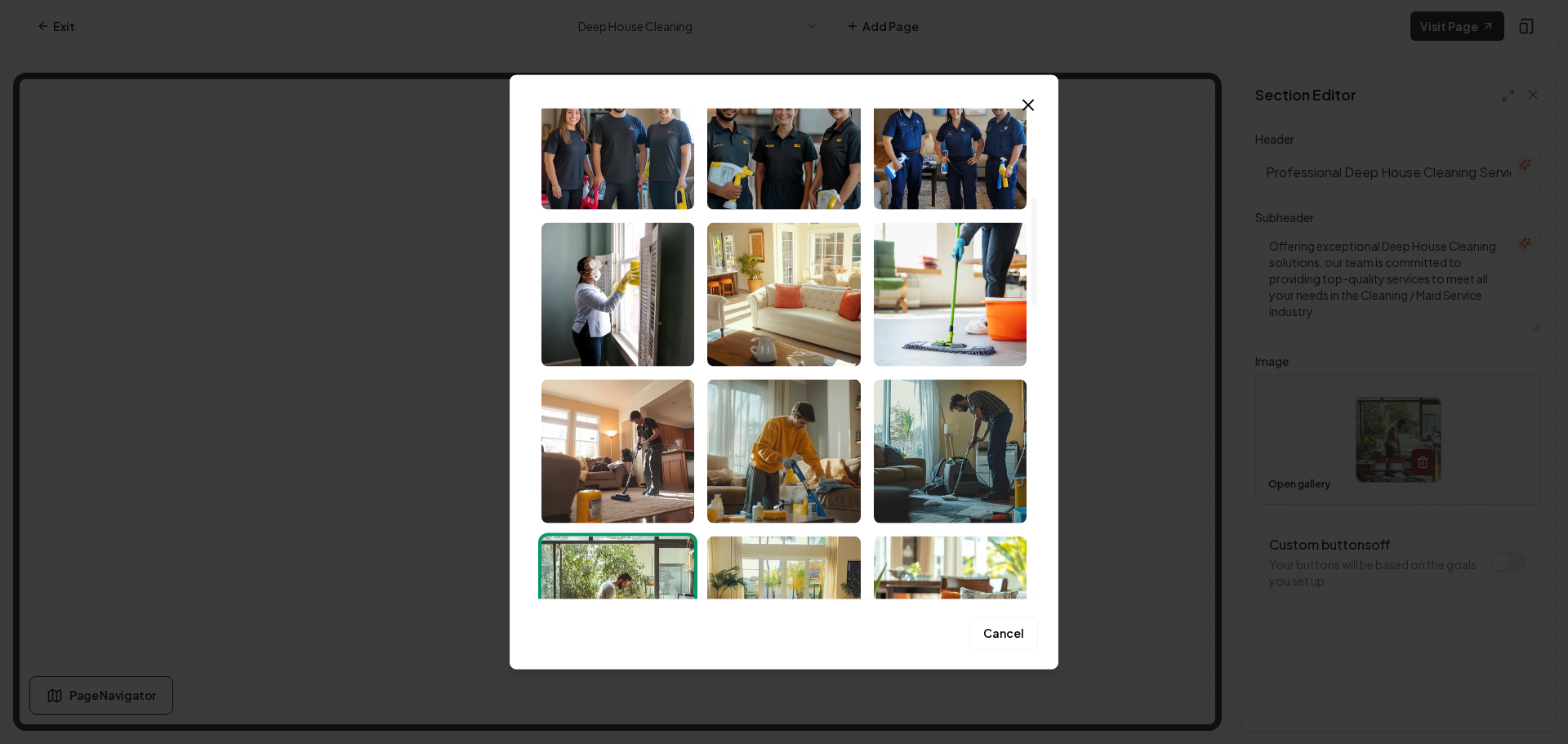
click at [981, 322] on img "Select image image_68cd39295c7cd75eb8560570.jpeg" at bounding box center [950, 294] width 153 height 144
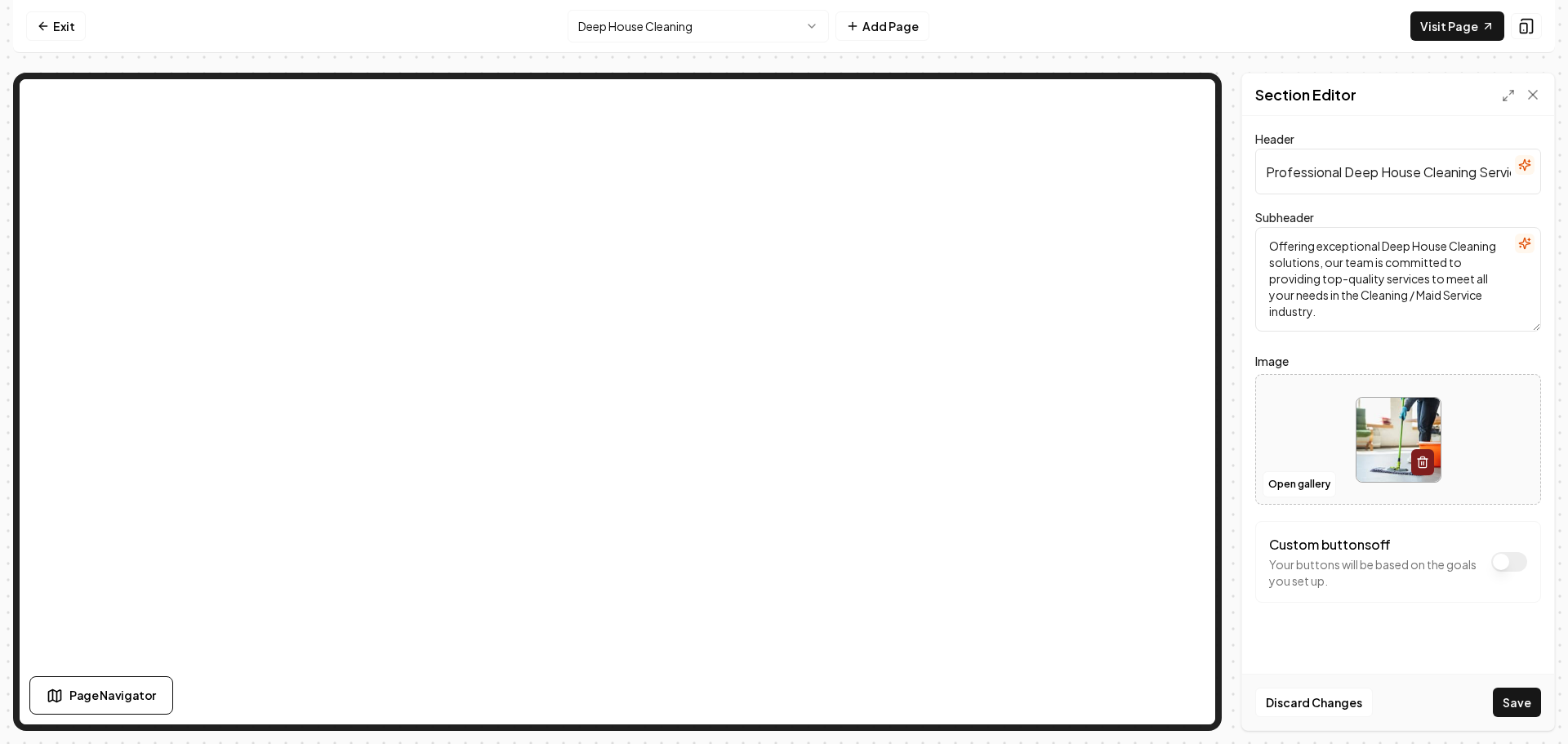
click at [1512, 700] on button "Save" at bounding box center [1517, 702] width 48 height 30
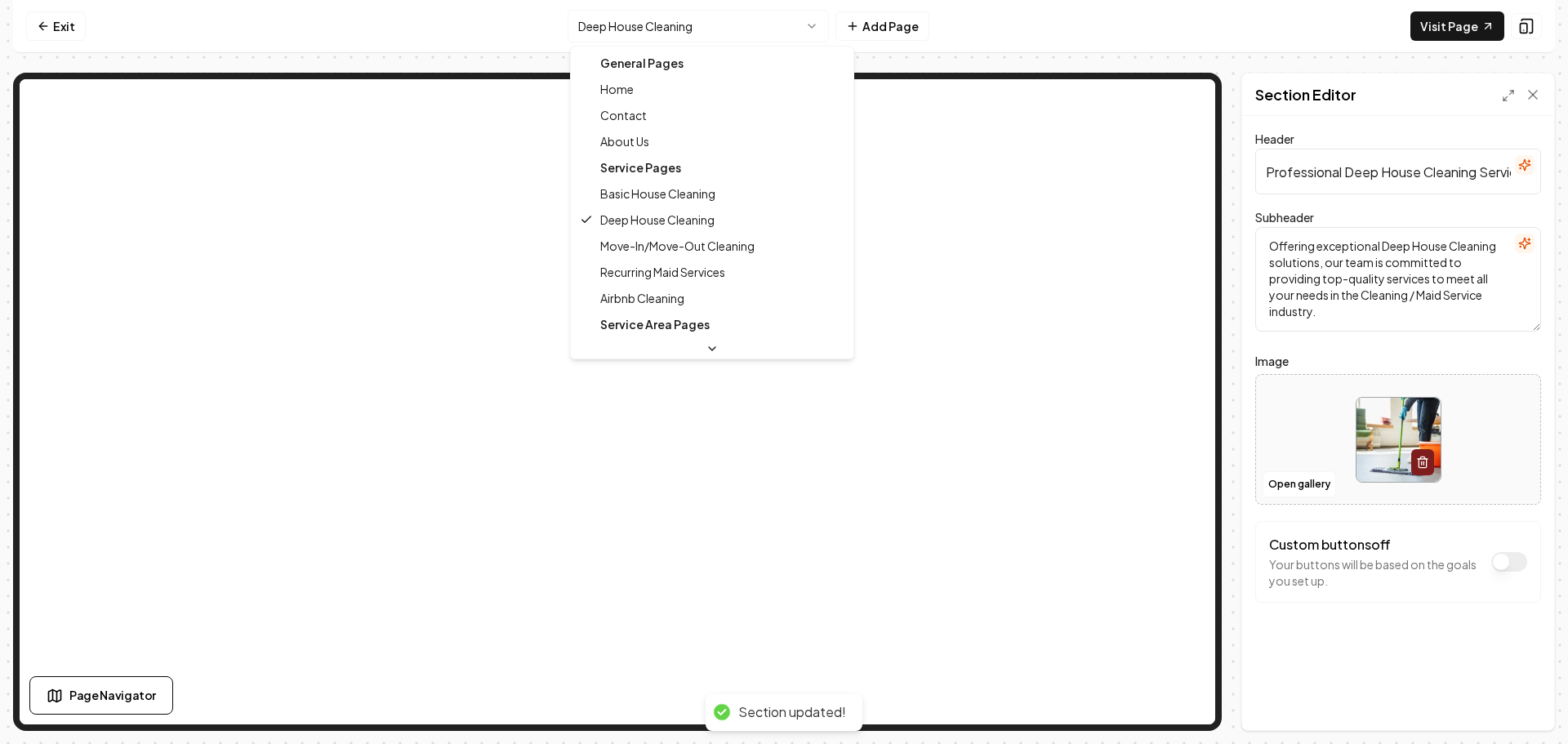
click at [661, 32] on html "Computer Required This feature is only available on a computer. Please switch t…" at bounding box center [784, 372] width 1568 height 744
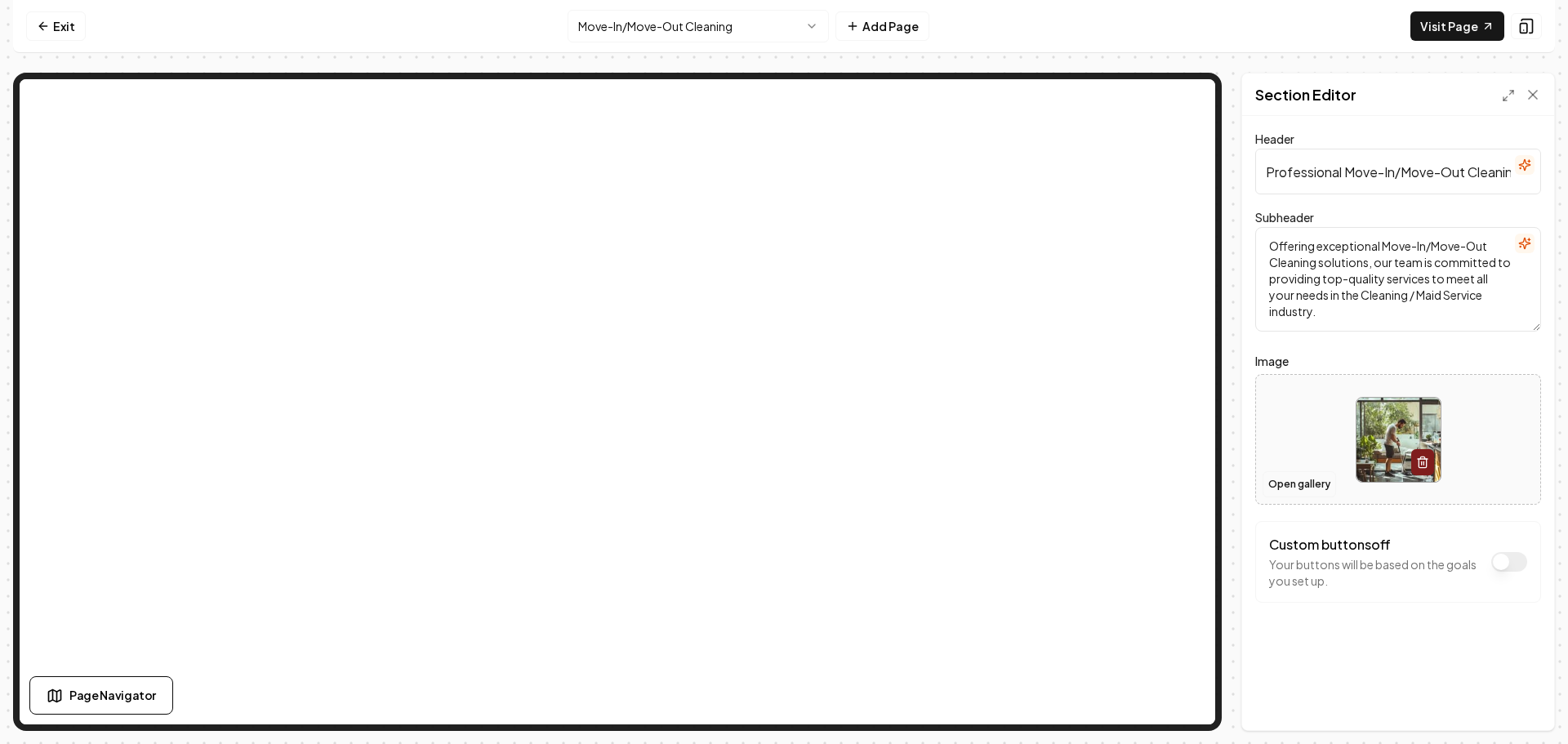
click at [1274, 484] on button "Open gallery" at bounding box center [1300, 484] width 73 height 26
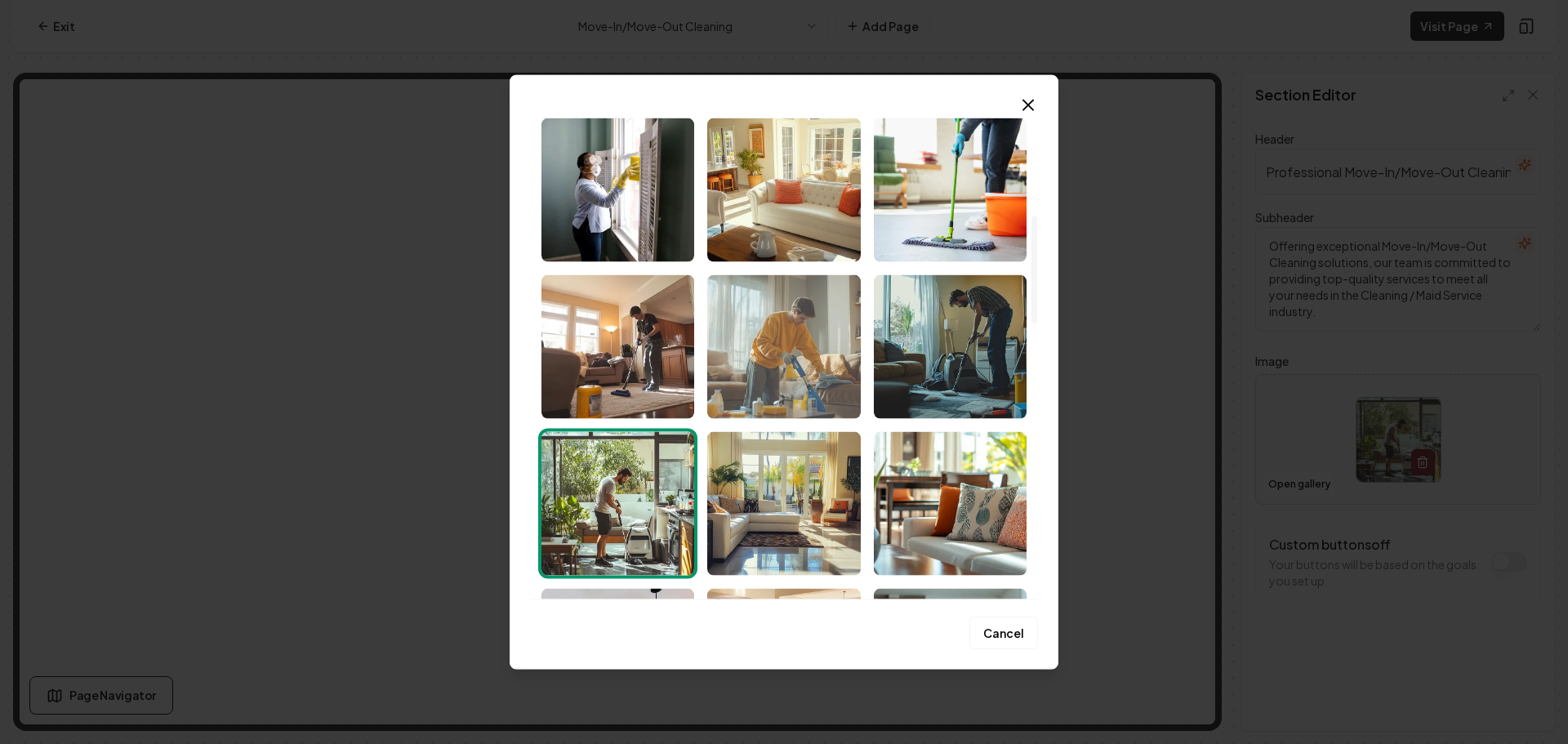
scroll to position [490, 0]
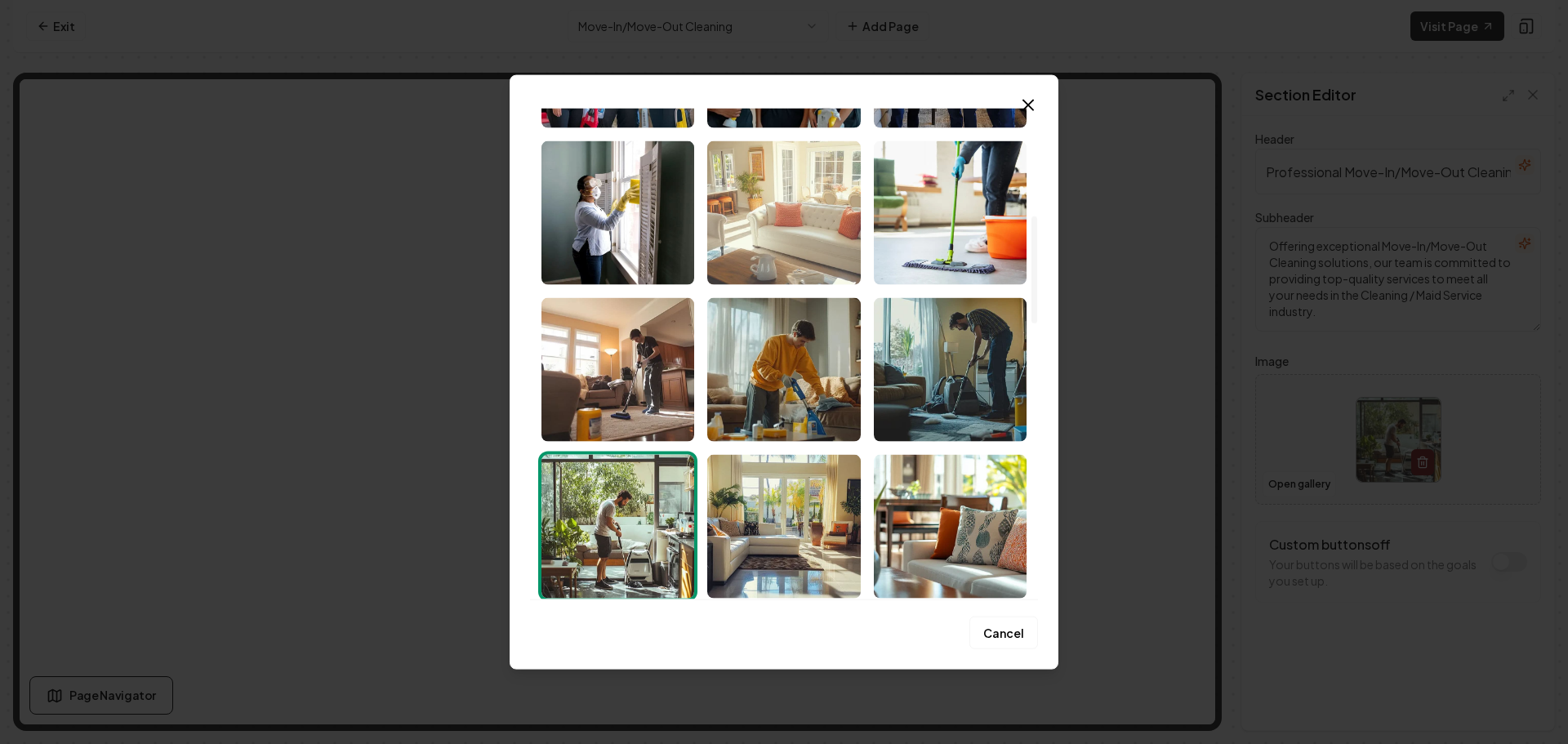
click at [775, 248] on img "Select image image_68cd39295c7cd75eb85605a4.png" at bounding box center [783, 212] width 153 height 144
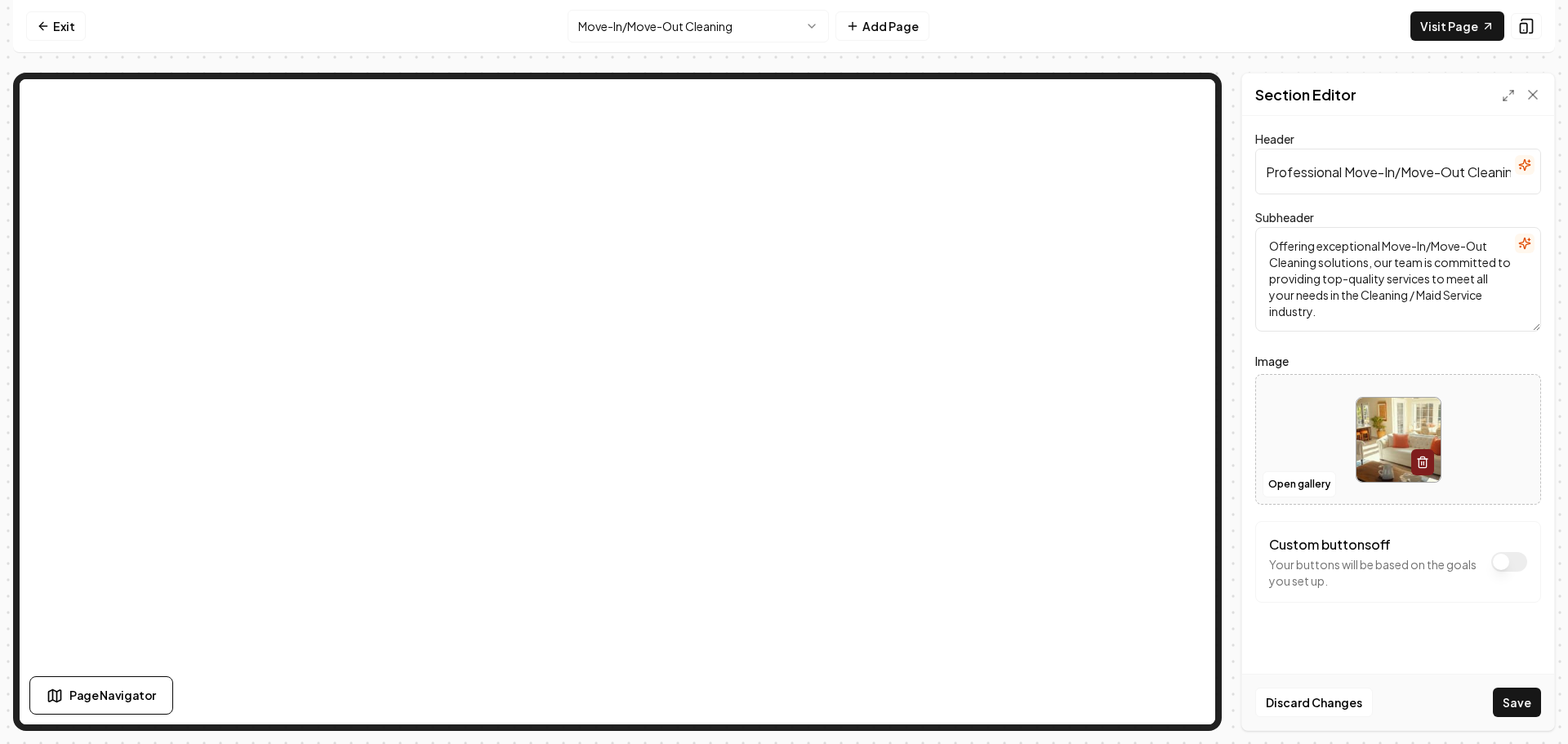
click at [1517, 694] on button "Save" at bounding box center [1517, 702] width 48 height 30
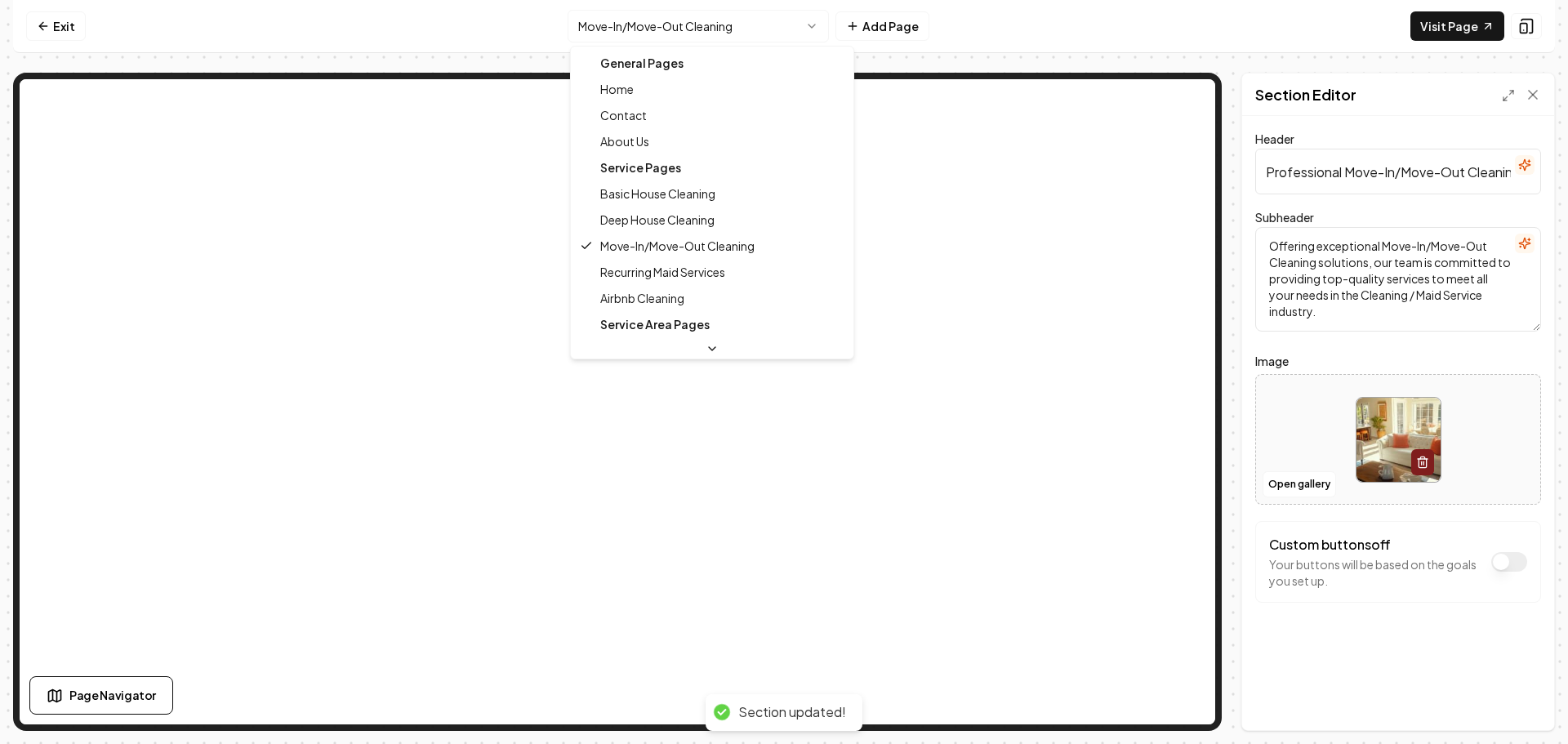
click at [654, 33] on html "Computer Required This feature is only available on a computer. Please switch t…" at bounding box center [784, 372] width 1568 height 744
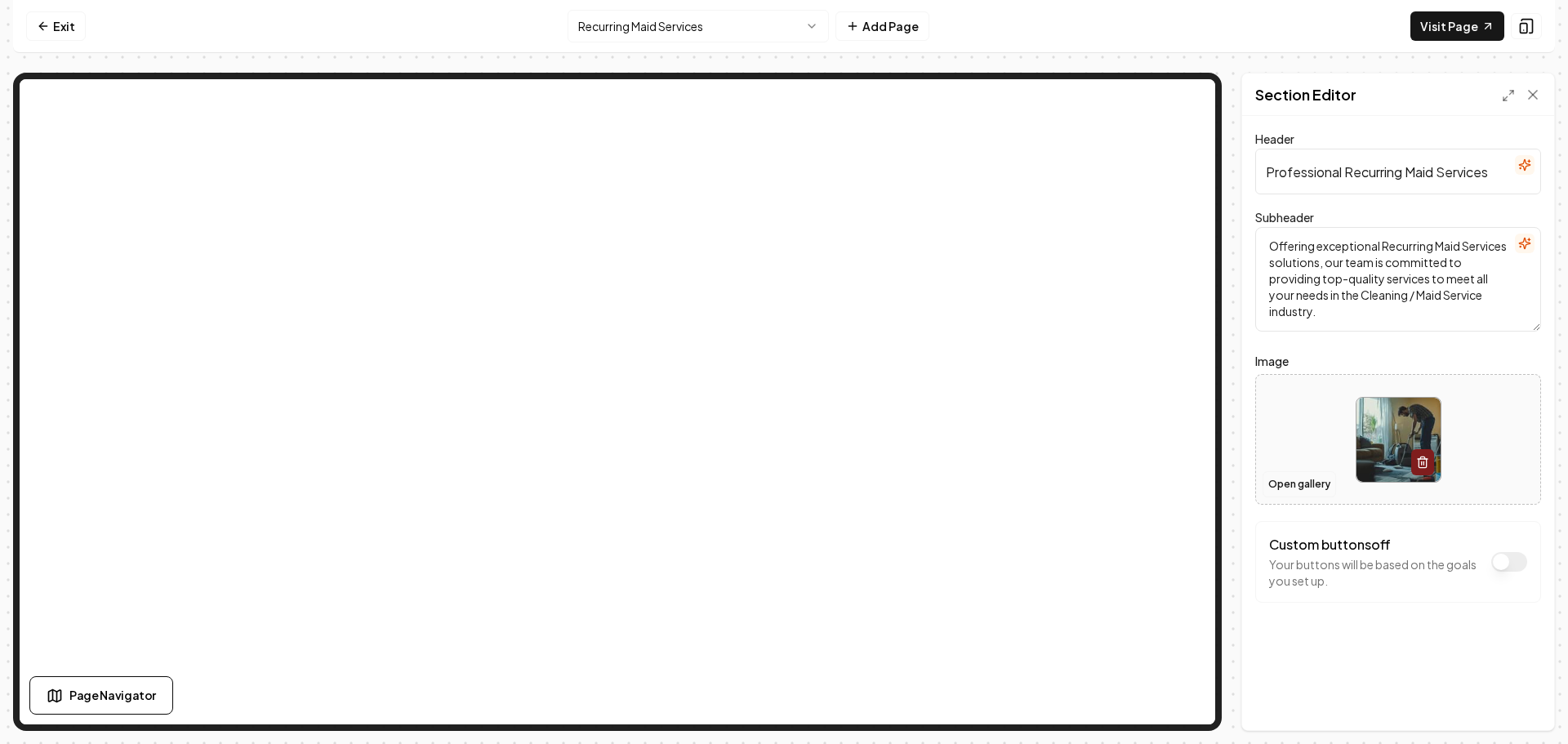
click at [1295, 490] on button "Open gallery" at bounding box center [1300, 484] width 73 height 26
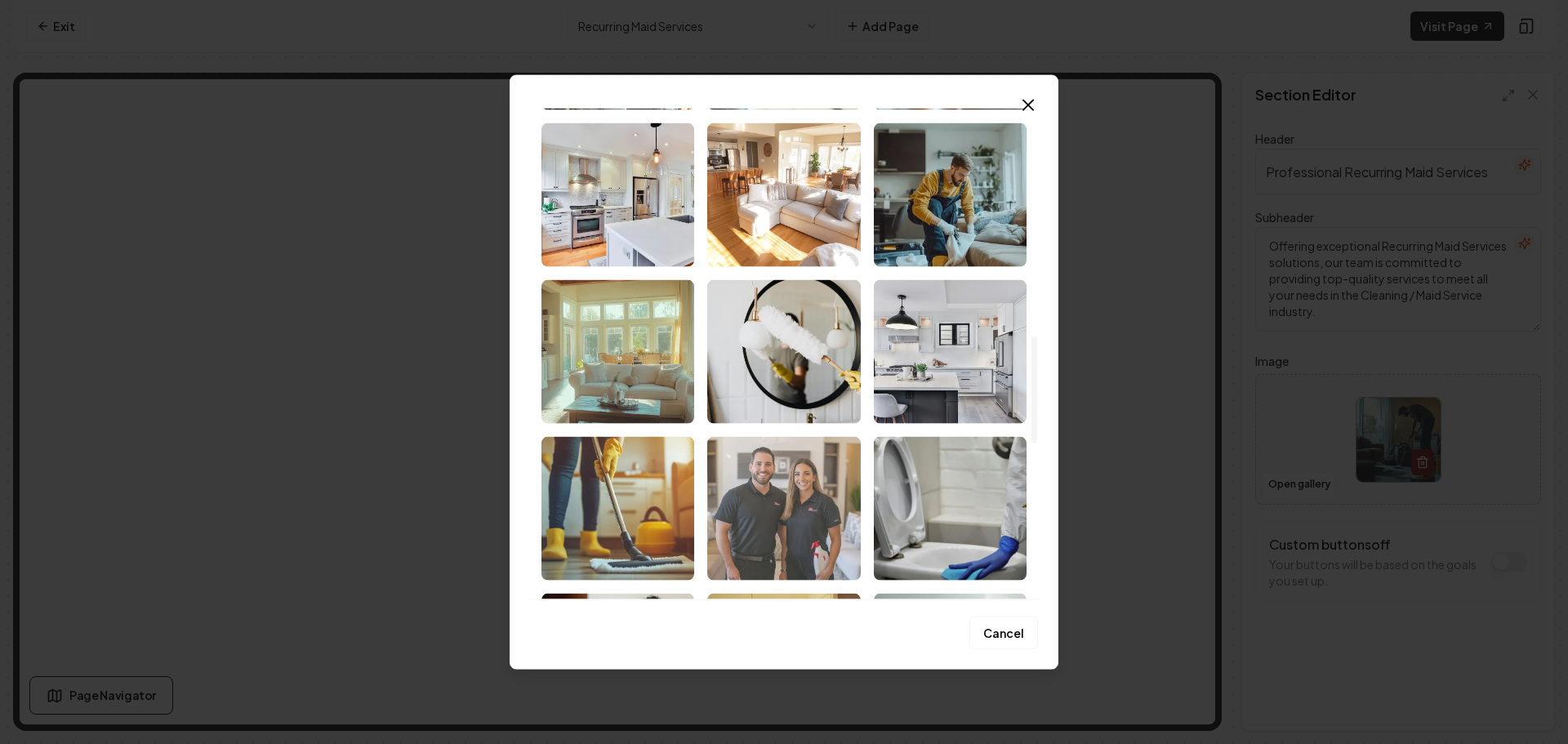
scroll to position [1061, 0]
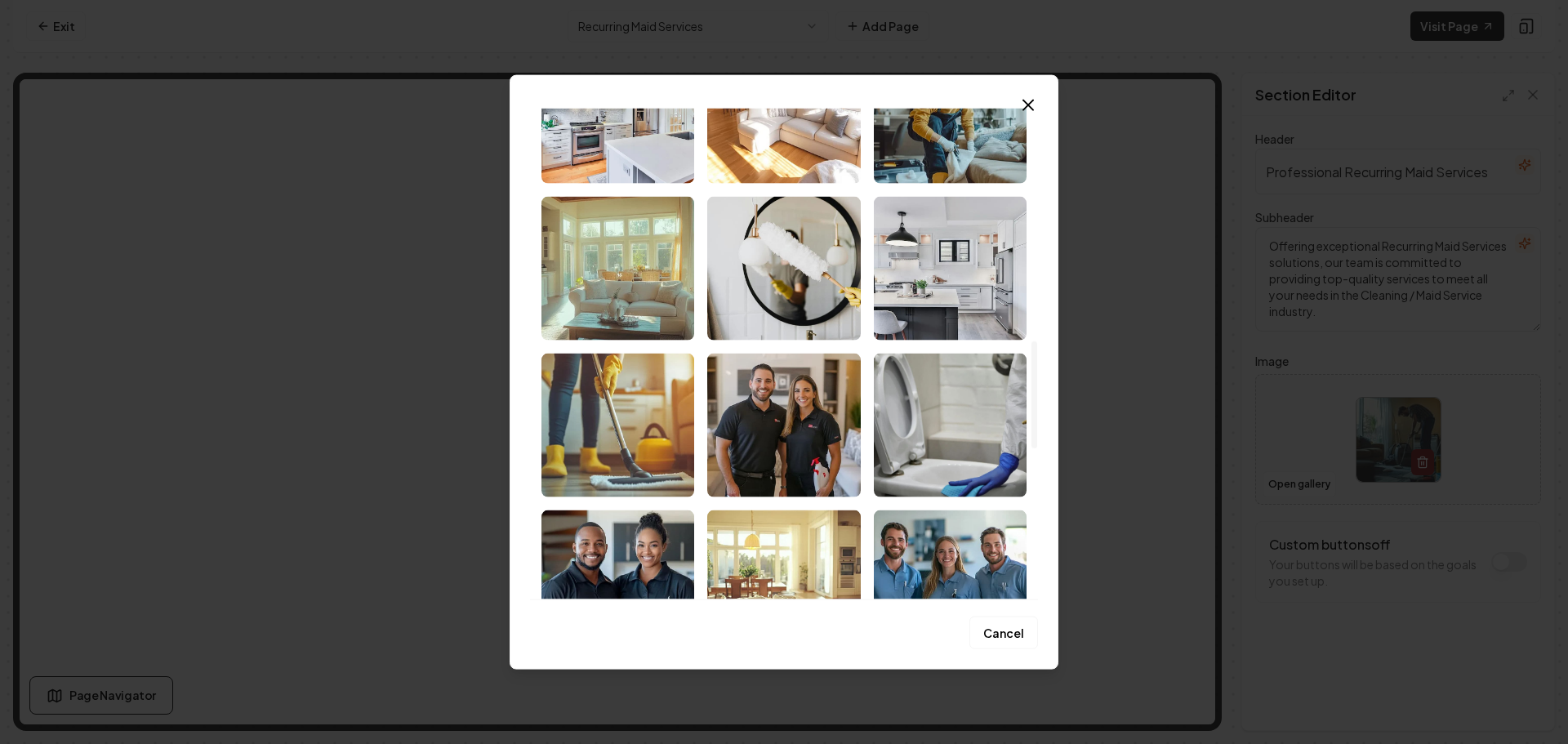
click at [608, 449] on img "Select image image_68cd39295c7cd75eb8560249.png" at bounding box center [617, 424] width 153 height 144
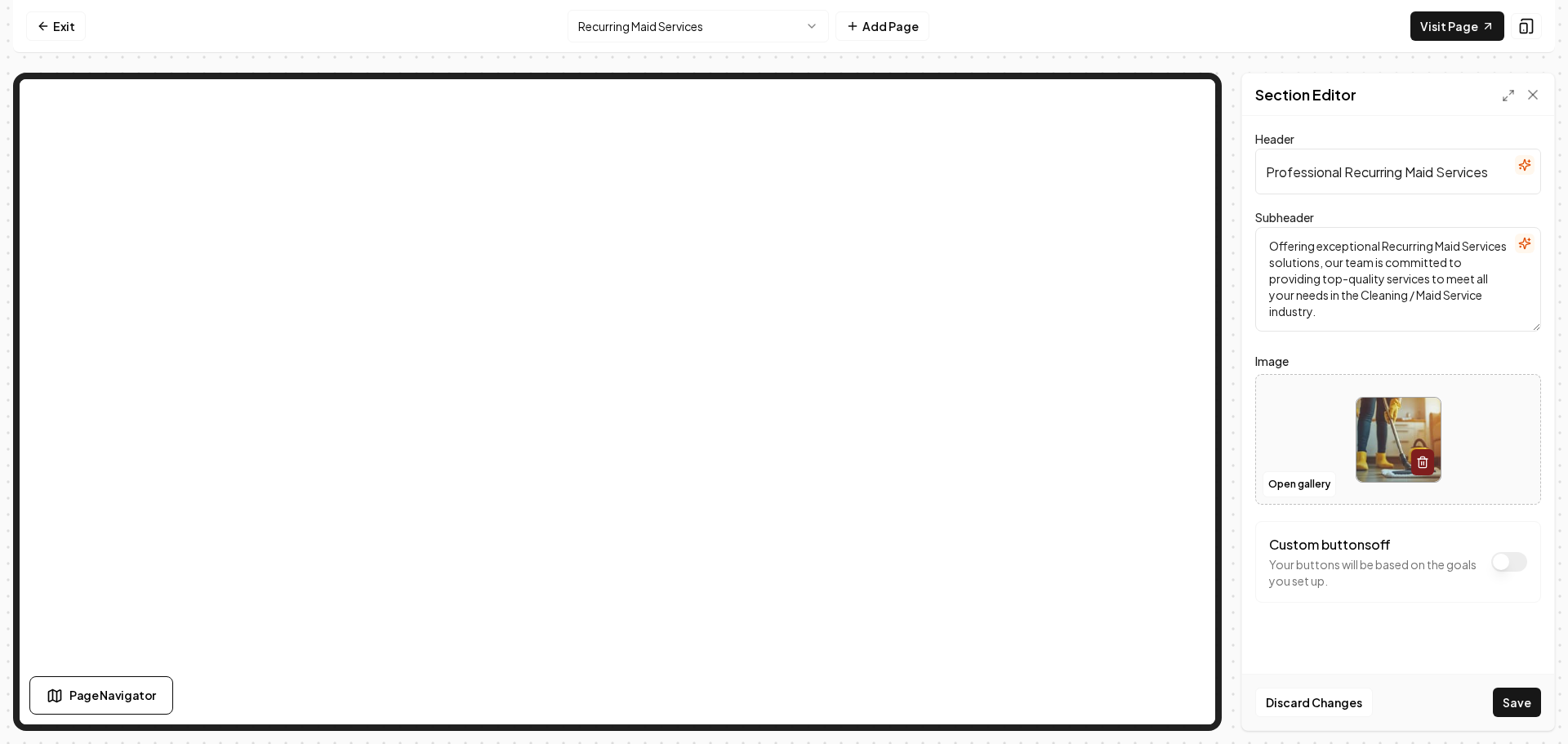
click at [1502, 696] on button "Save" at bounding box center [1517, 702] width 48 height 30
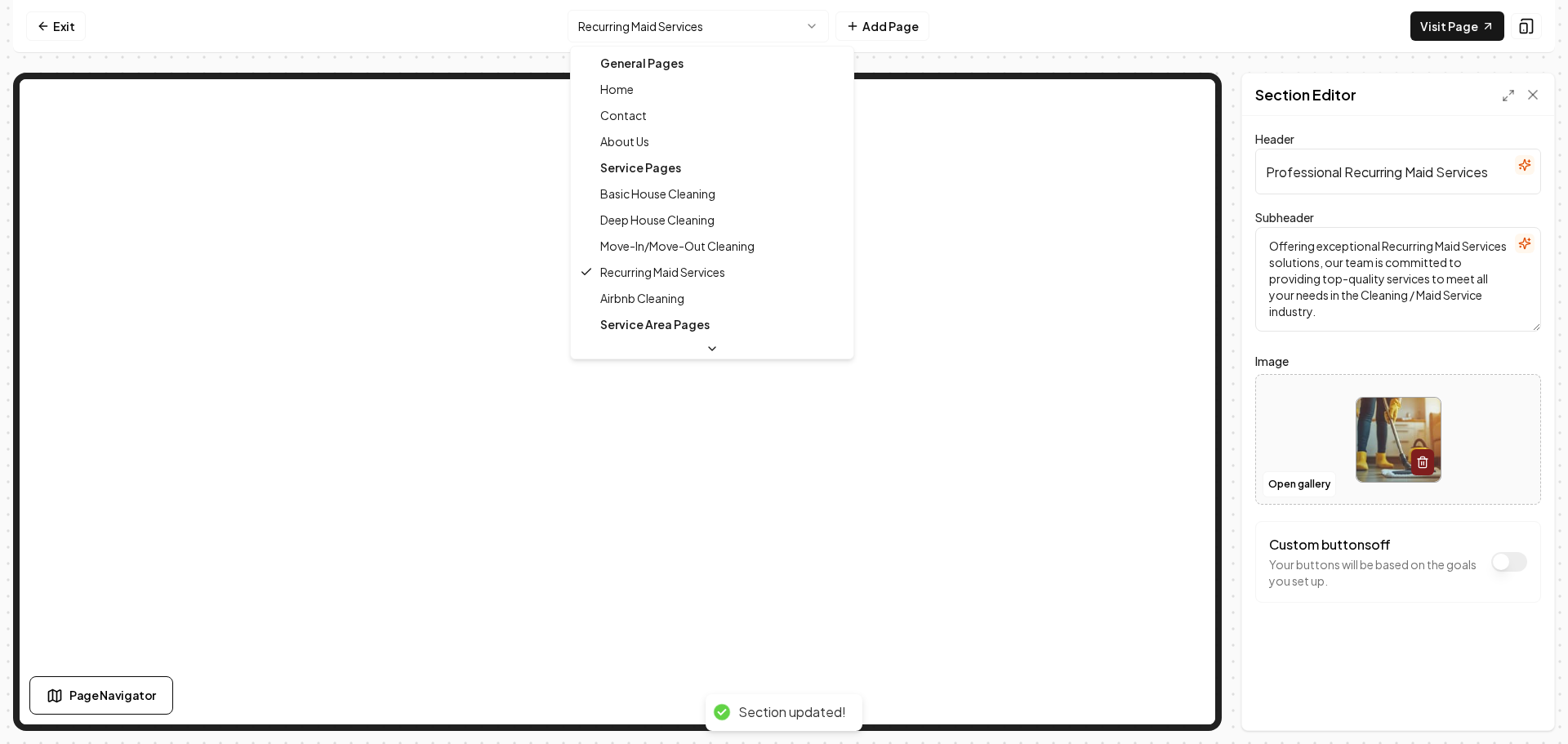
click at [667, 29] on html "Computer Required This feature is only available on a computer. Please switch t…" at bounding box center [784, 372] width 1568 height 744
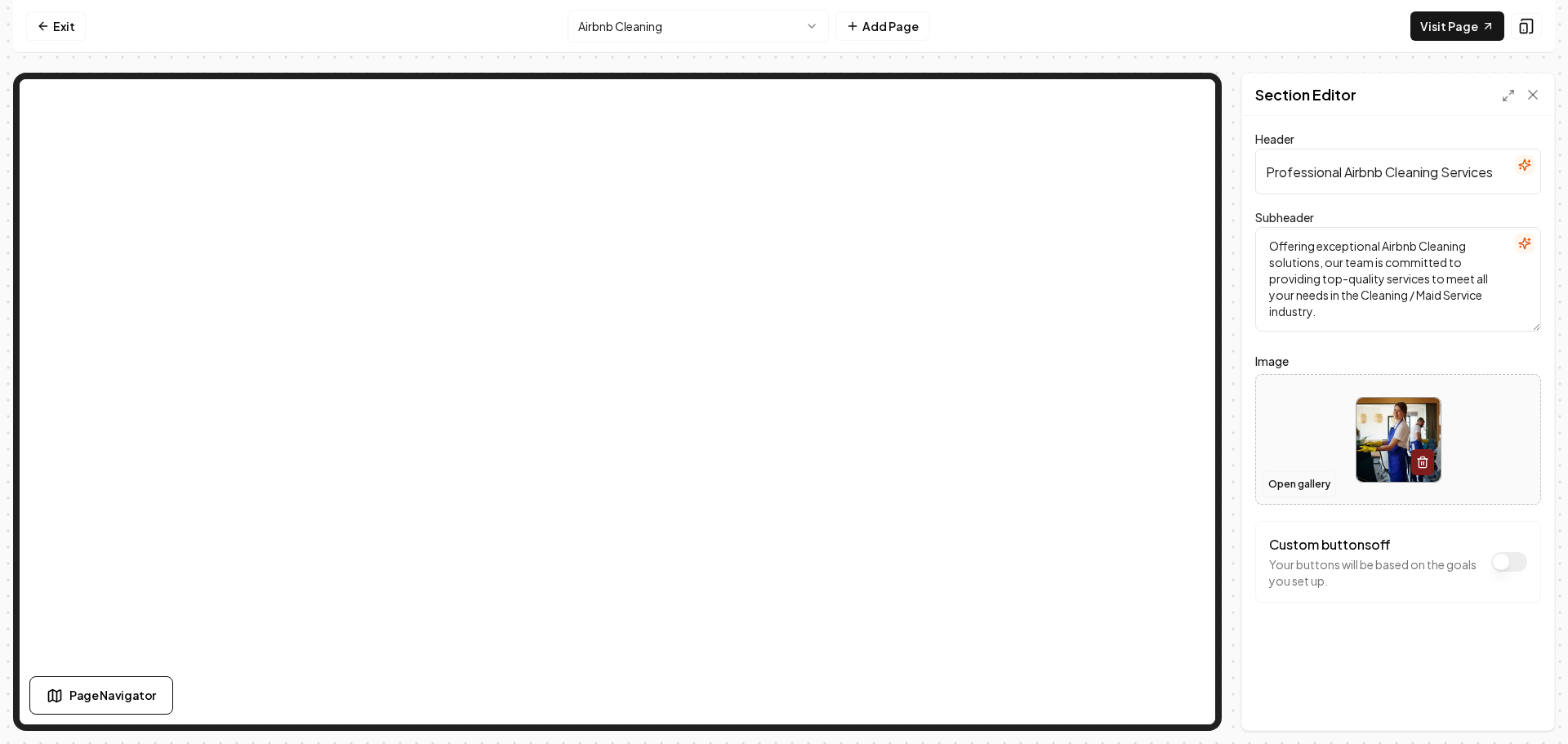
click at [1294, 477] on button "Open gallery" at bounding box center [1300, 484] width 73 height 26
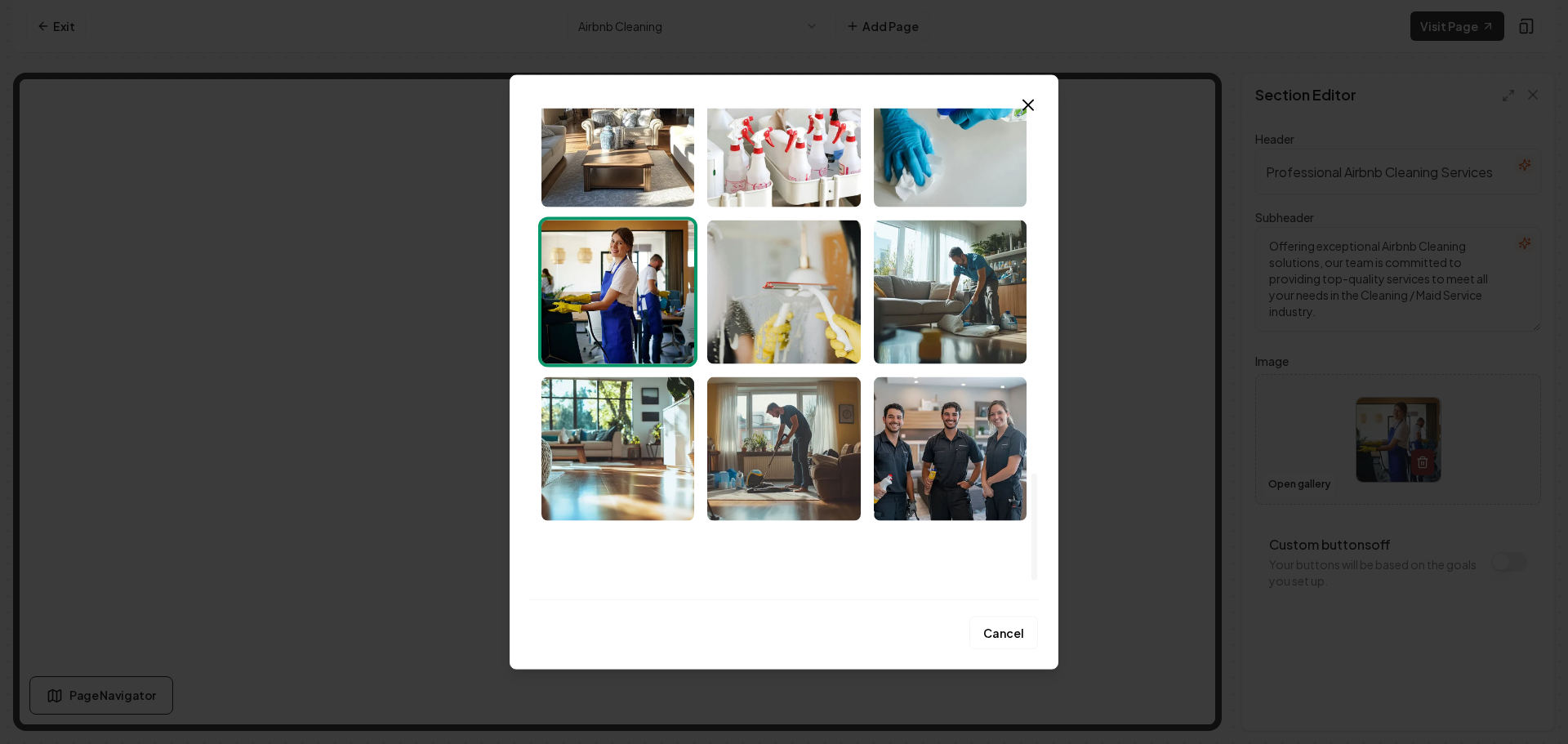
scroll to position [1748, 0]
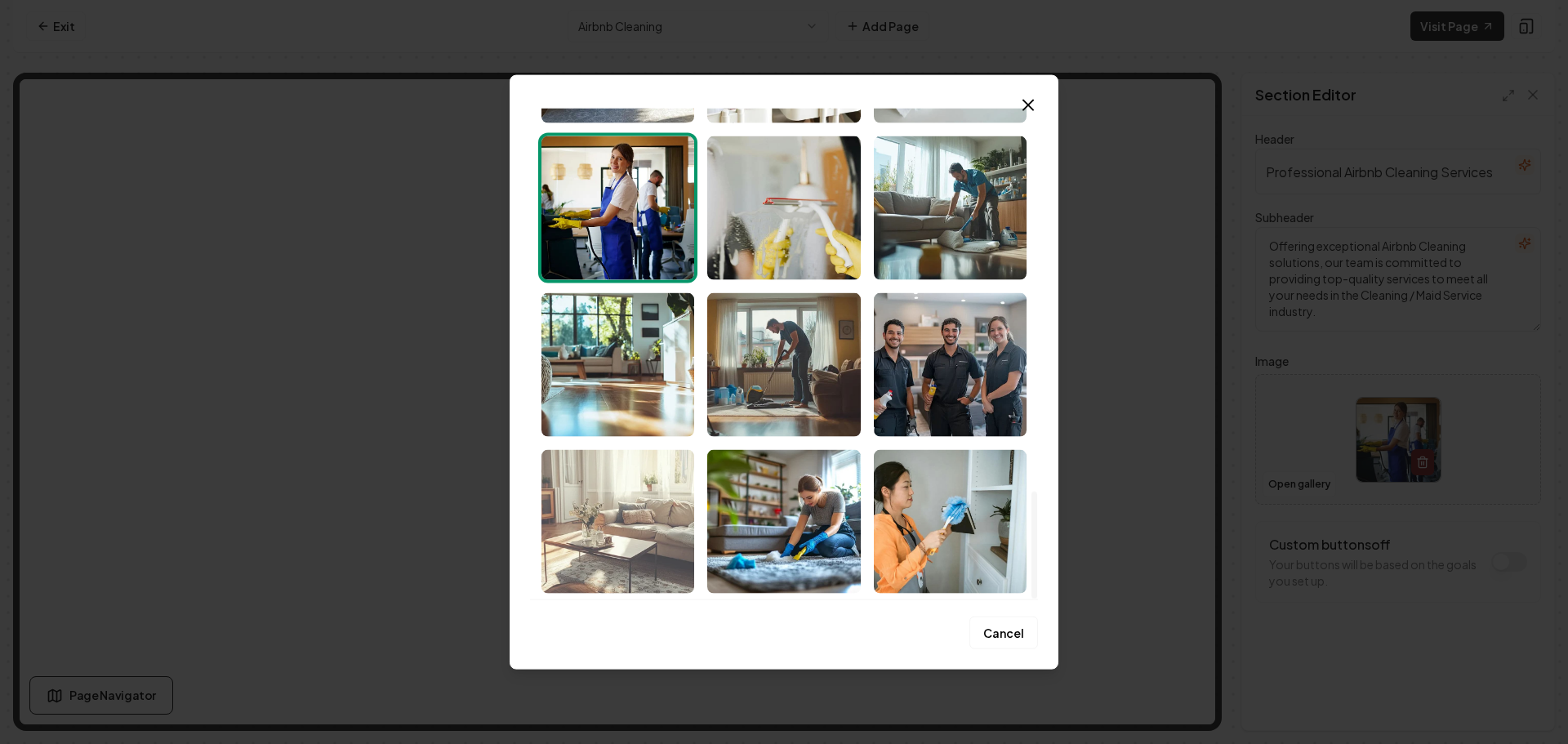
click at [617, 529] on img "Select image image_68cd39295c7cd75eb855ff29.png" at bounding box center [617, 520] width 153 height 144
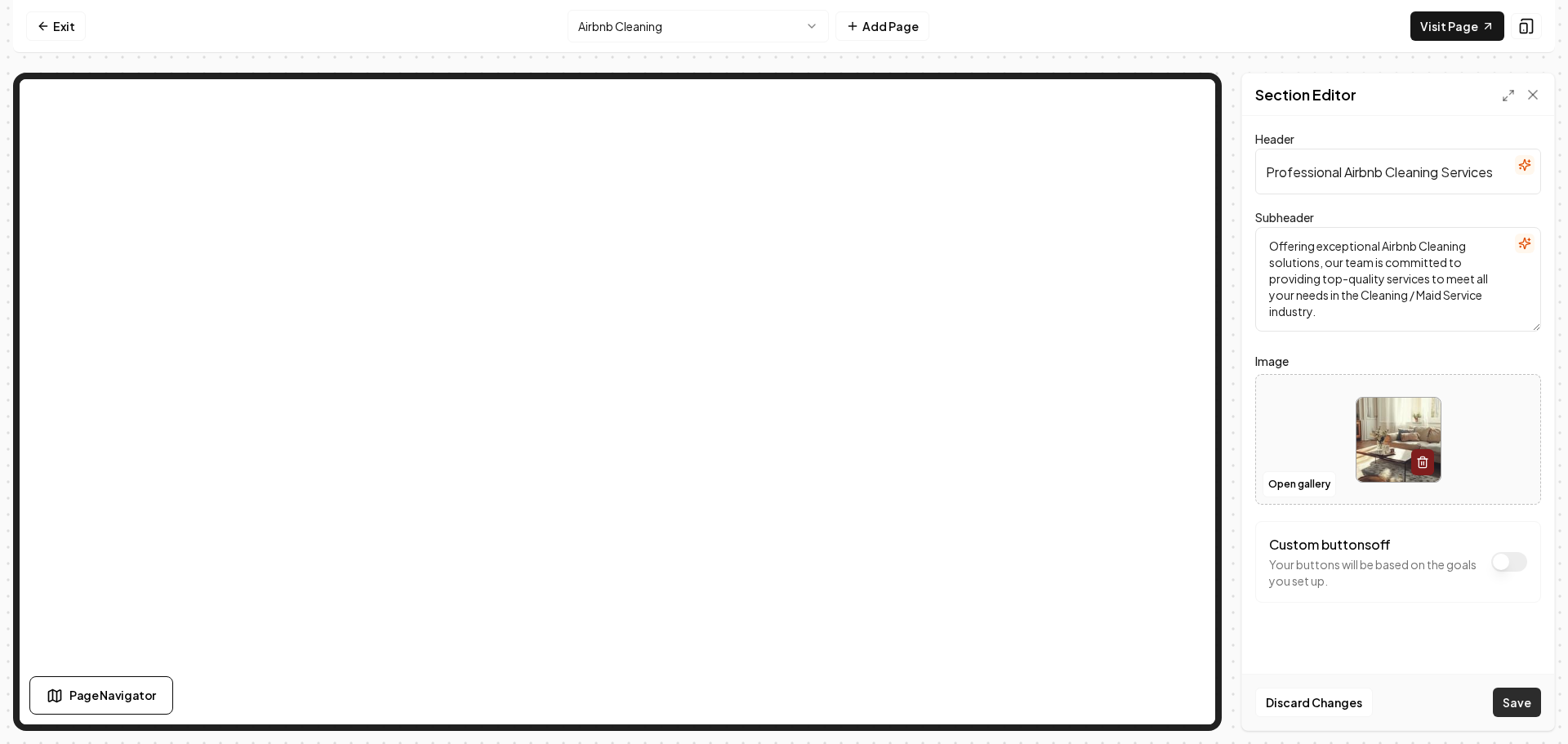
click at [1513, 687] on div "Discard Changes Save" at bounding box center [1398, 701] width 312 height 57
click at [1503, 703] on button "Save" at bounding box center [1517, 702] width 48 height 30
click at [680, 45] on nav "Exit Airbnb Cleaning Add Page Visit Page" at bounding box center [784, 26] width 1542 height 53
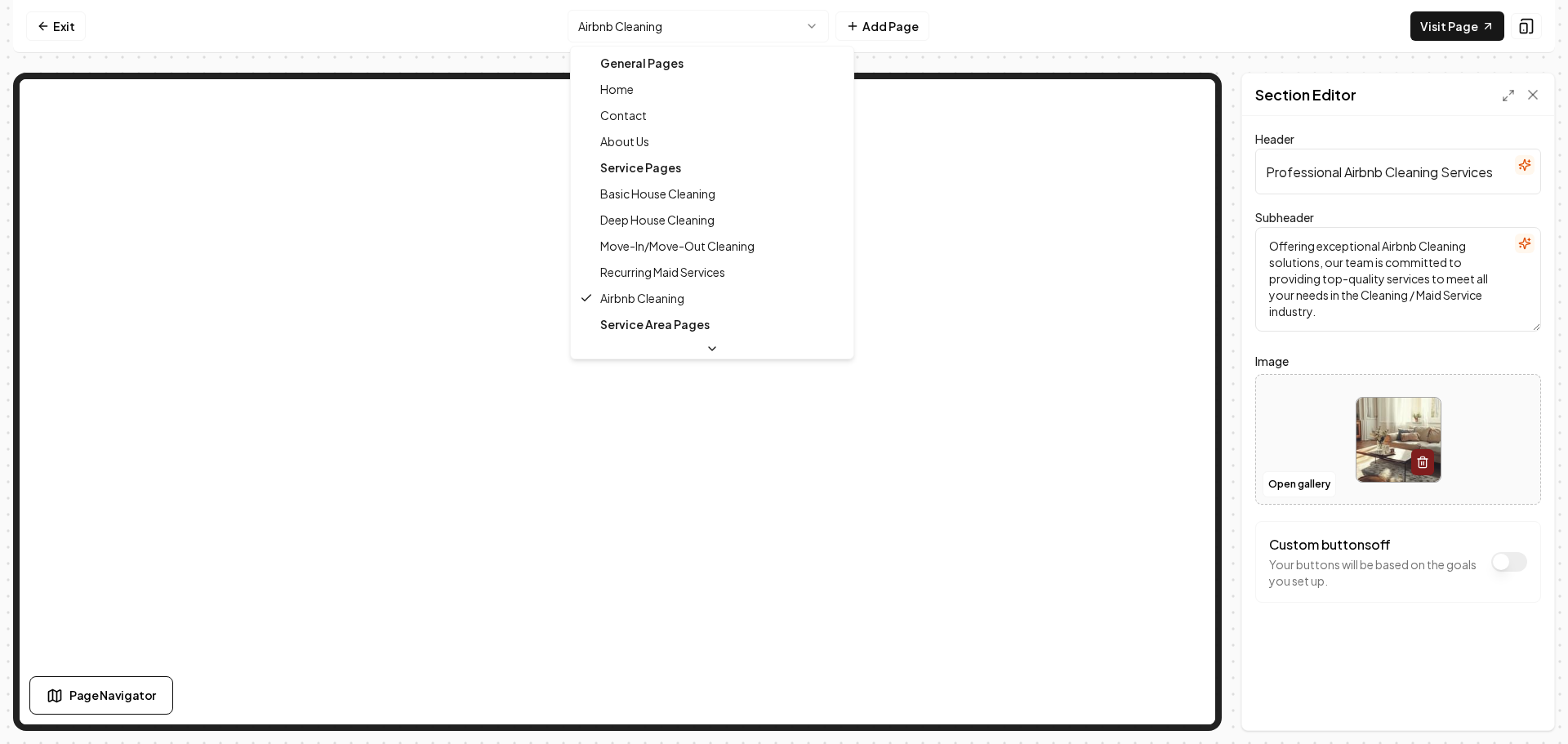
click at [654, 30] on html "Computer Required This feature is only available on a computer. Please switch t…" at bounding box center [784, 372] width 1568 height 744
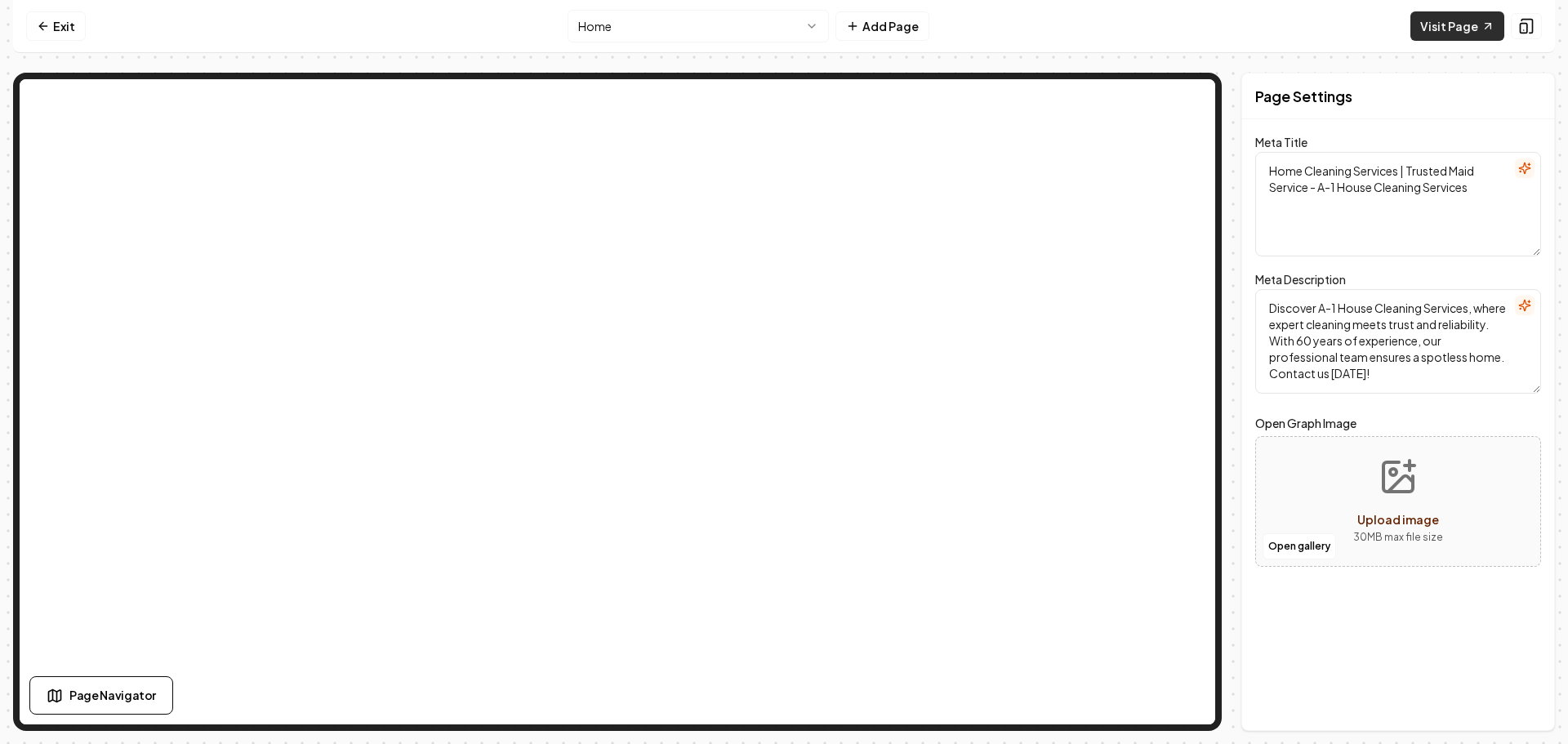
click at [1463, 30] on link "Visit Page" at bounding box center [1457, 26] width 94 height 30
